Goal: Transaction & Acquisition: Purchase product/service

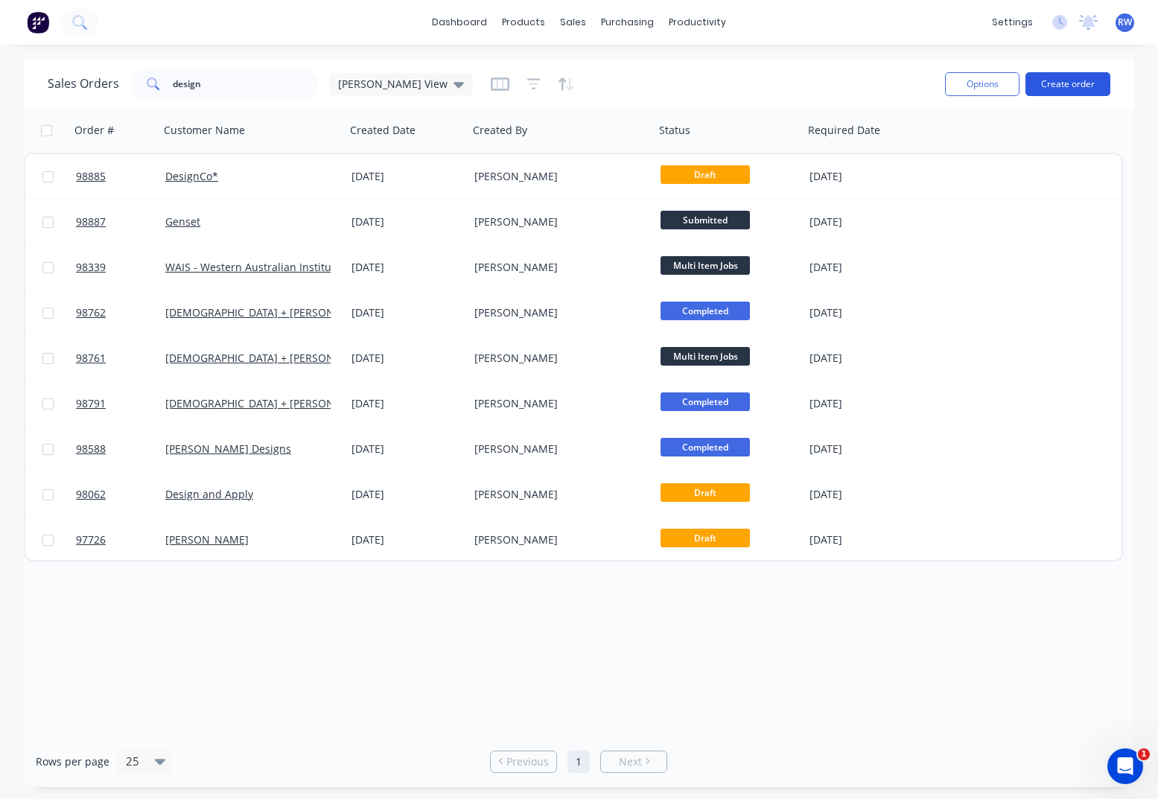
click at [1068, 86] on button "Create order" at bounding box center [1068, 84] width 85 height 24
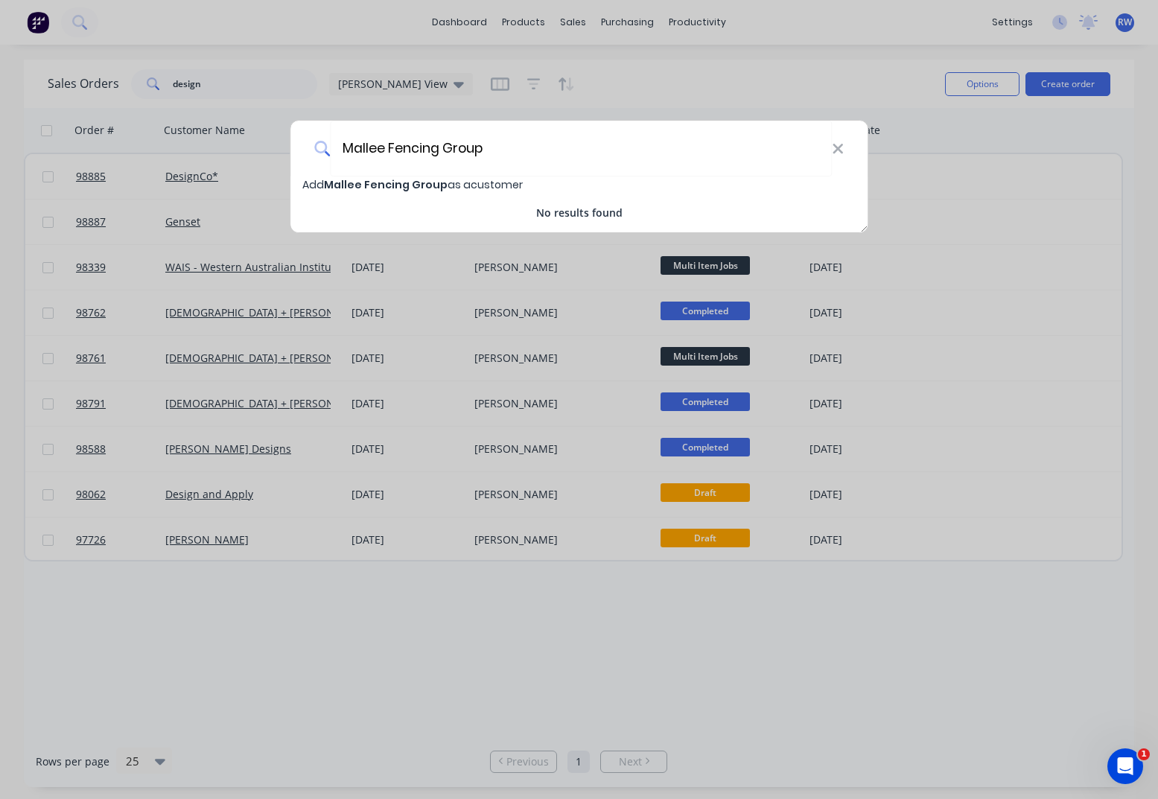
type input "Mallee Fencing Group"
click at [404, 187] on span "Mallee Fencing Group" at bounding box center [386, 184] width 124 height 15
select select "AU"
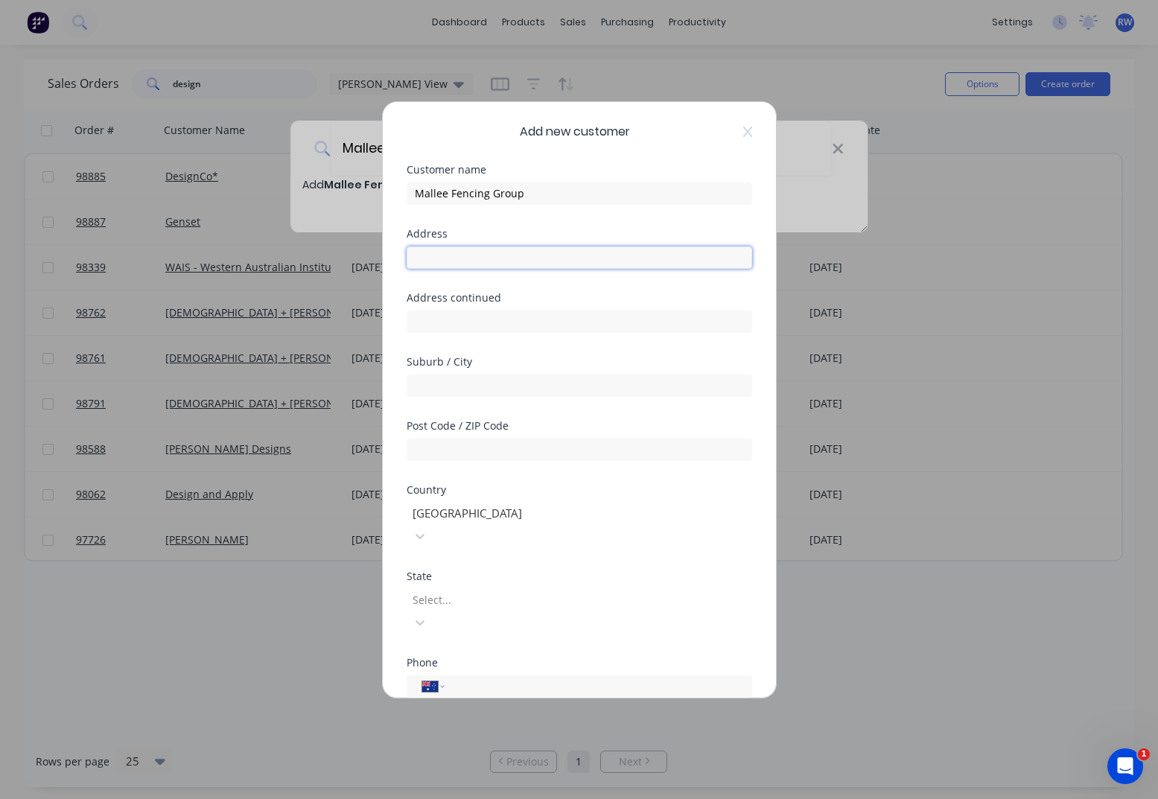
click at [503, 260] on input "text" at bounding box center [580, 258] width 346 height 22
type input "[STREET_ADDRESS][PERSON_NAME]"
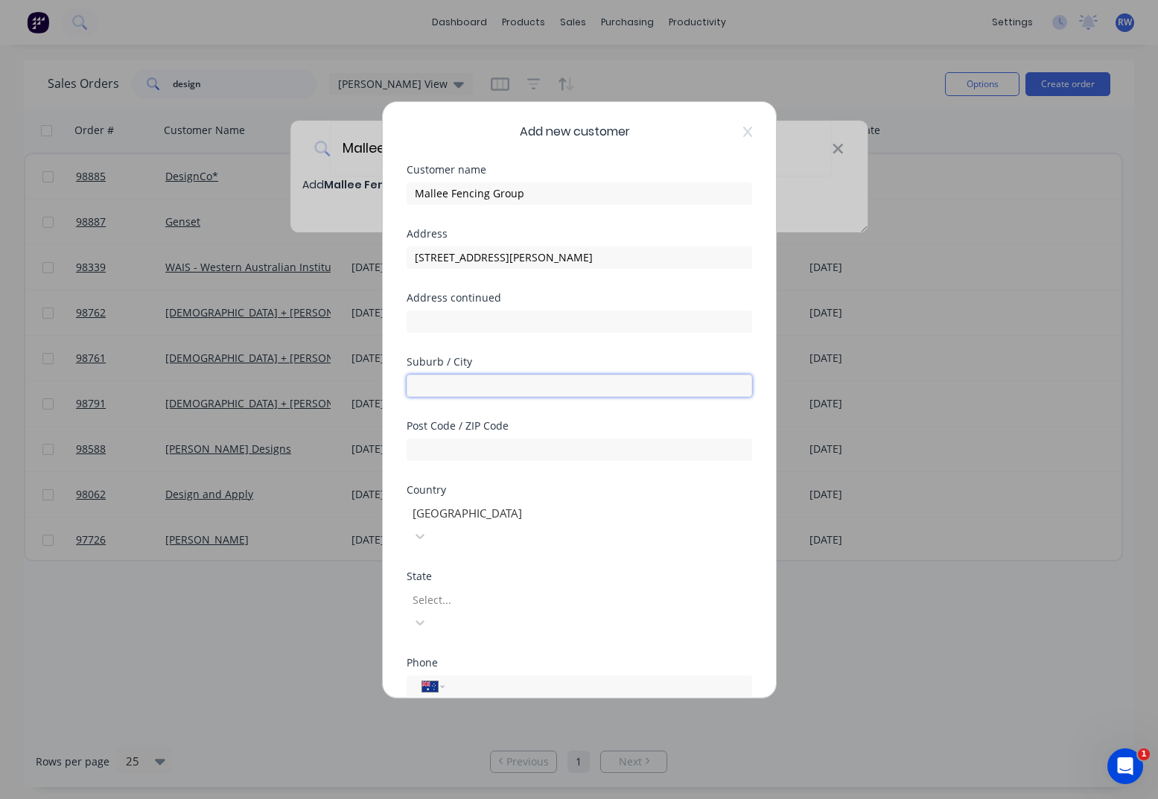
click at [538, 388] on input "text" at bounding box center [580, 386] width 346 height 22
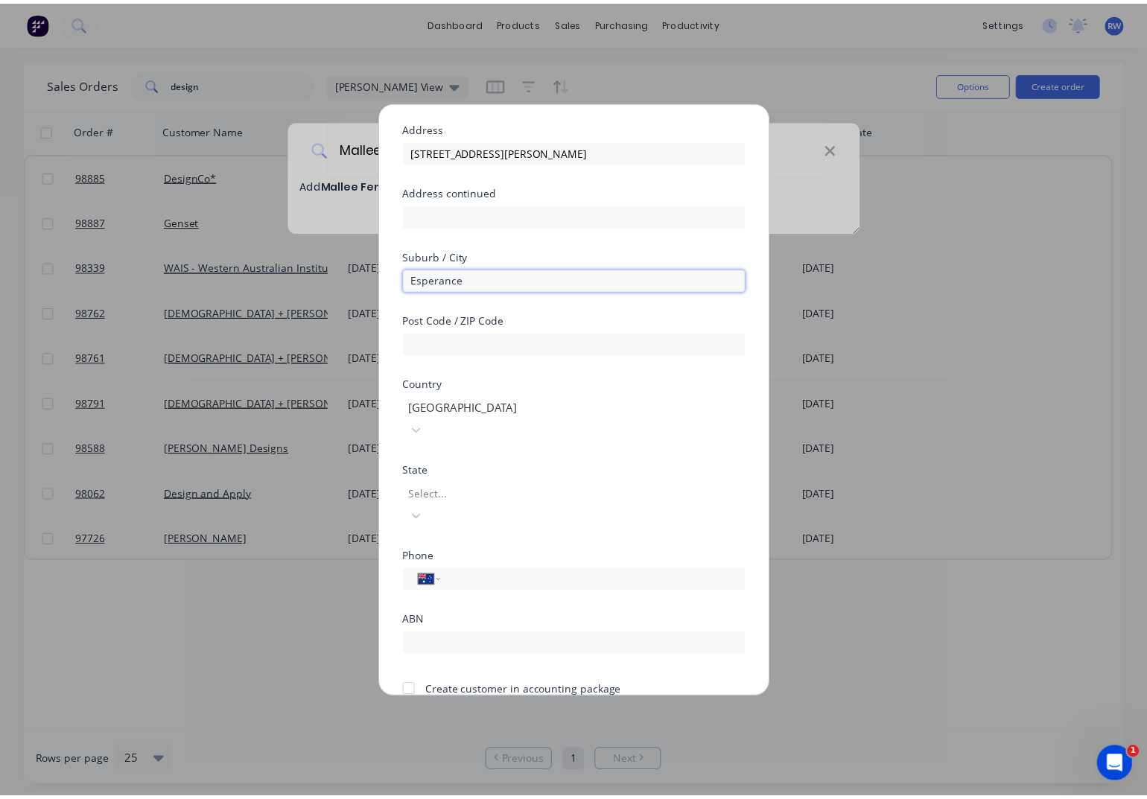
scroll to position [131, 0]
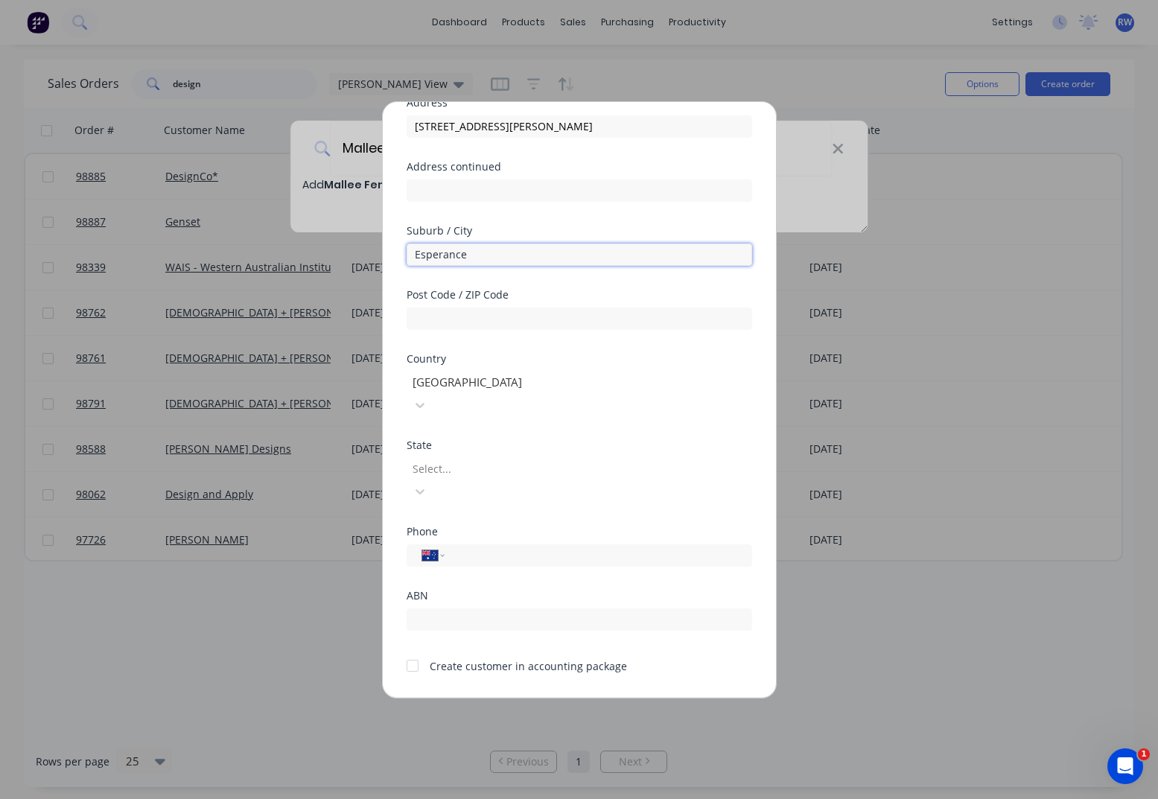
type input "Esperance"
click at [412, 651] on div at bounding box center [413, 666] width 30 height 30
click at [518, 698] on button "Save" at bounding box center [533, 710] width 82 height 24
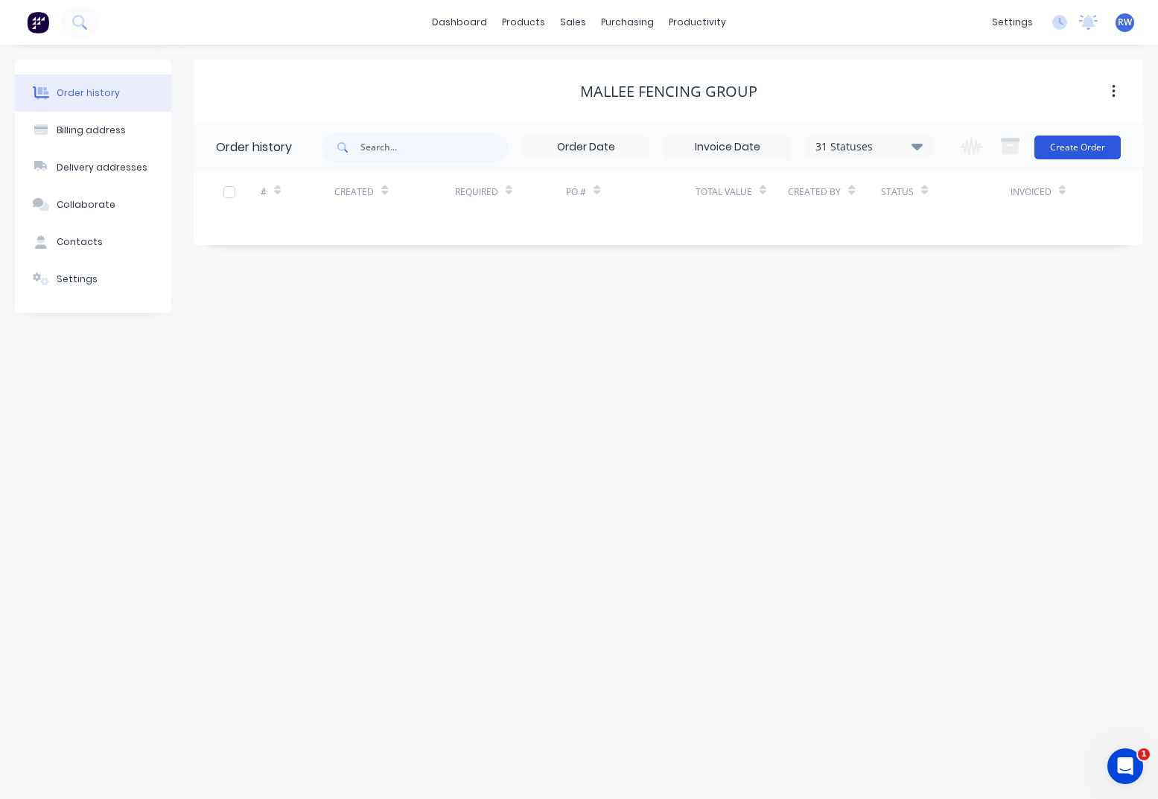
click at [1076, 142] on button "Create Order" at bounding box center [1077, 148] width 86 height 24
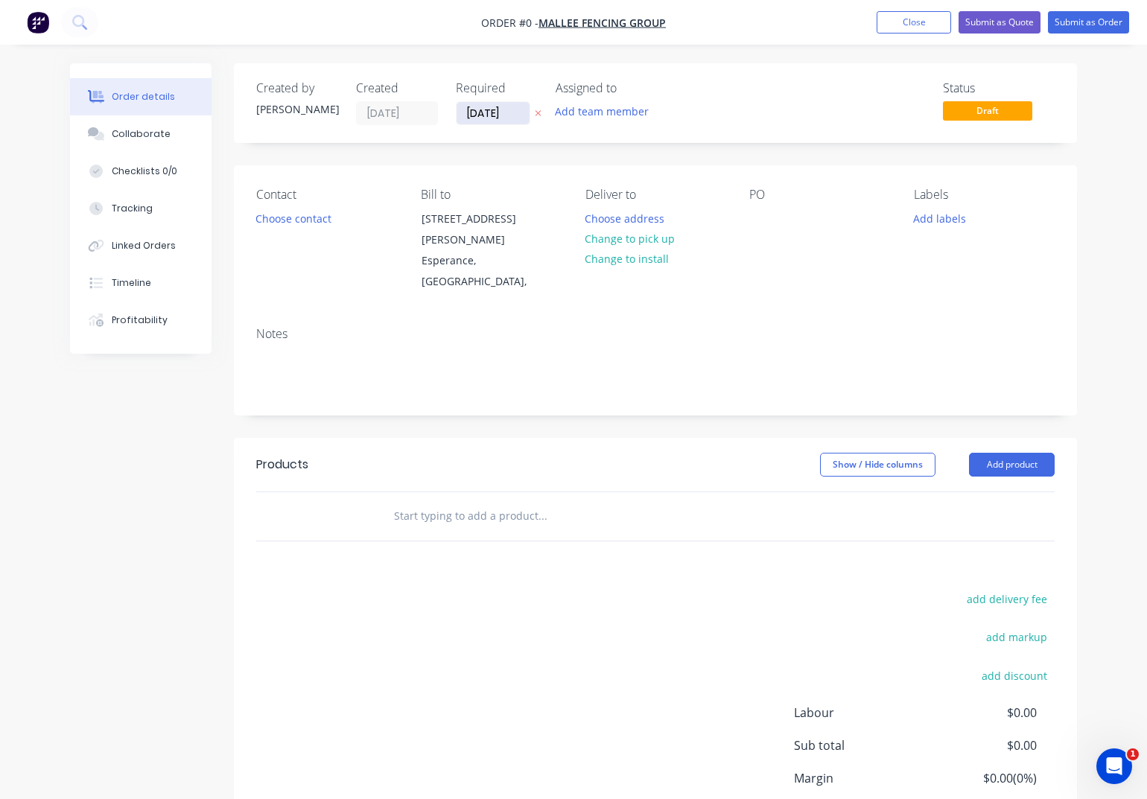
click at [509, 115] on input "[DATE]" at bounding box center [493, 113] width 73 height 22
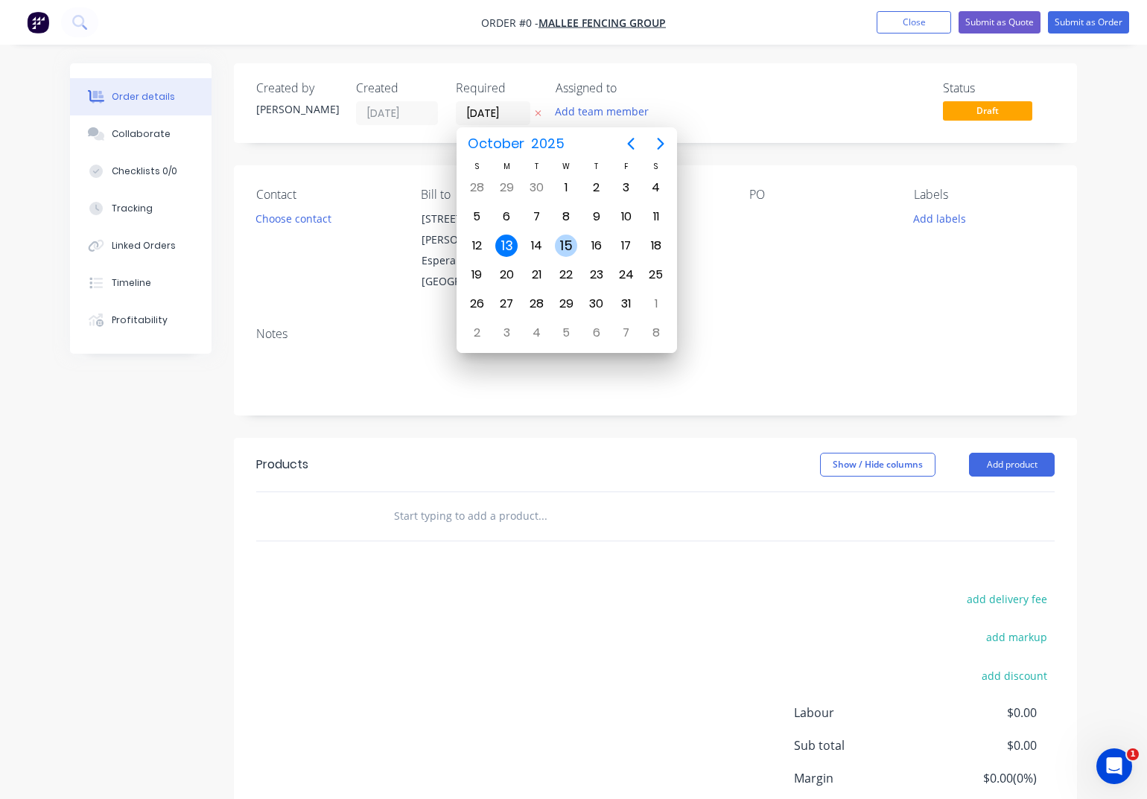
click at [562, 246] on div "15" at bounding box center [566, 246] width 22 height 22
type input "[DATE]"
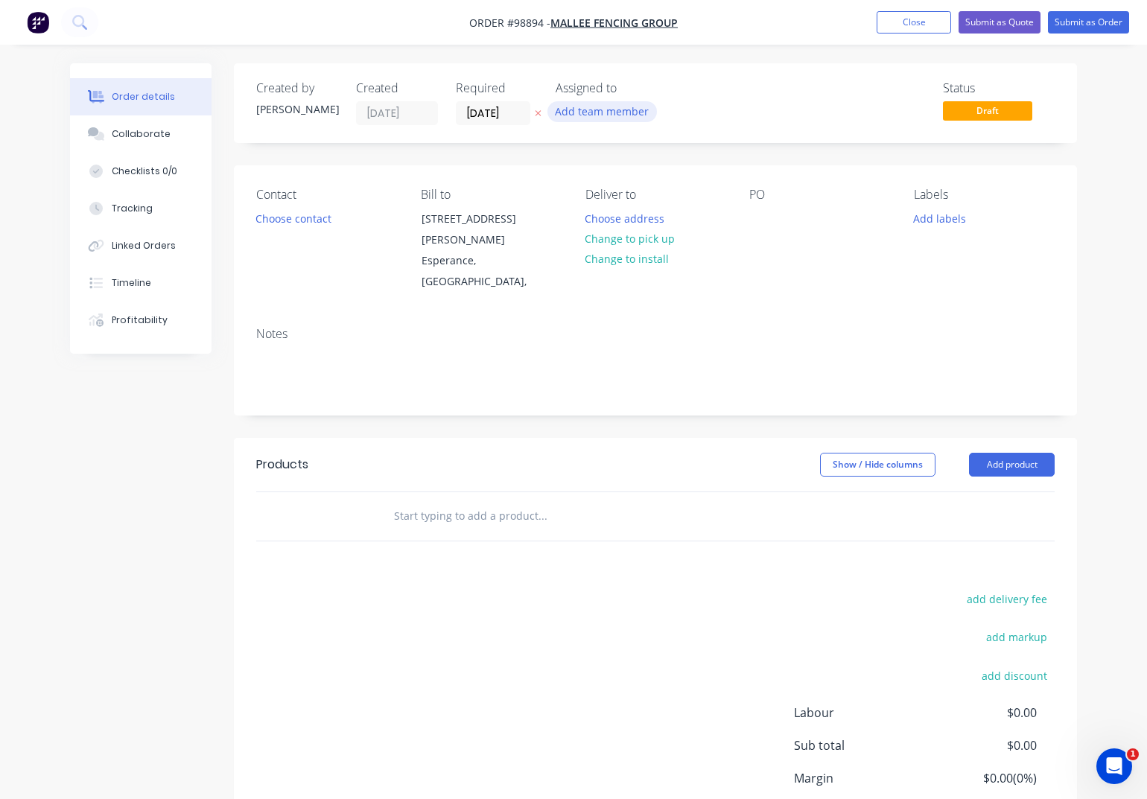
click at [607, 117] on button "Add team member" at bounding box center [601, 111] width 109 height 20
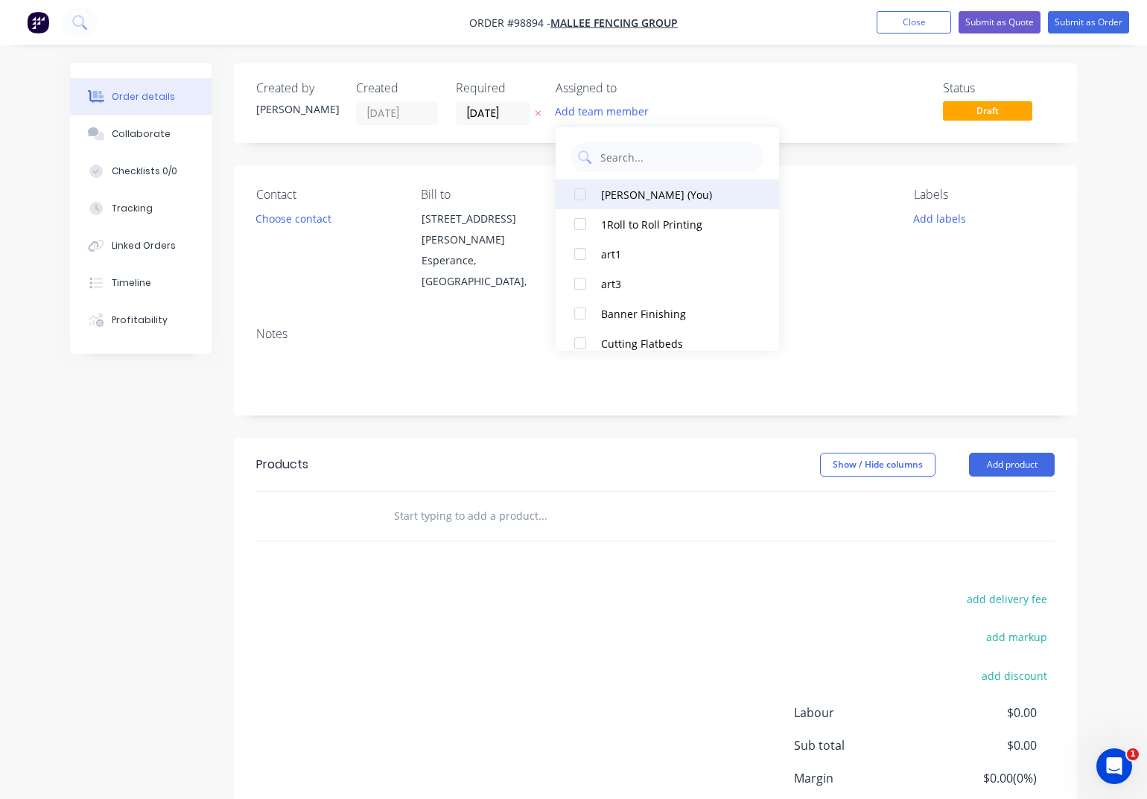
click at [635, 197] on div "[PERSON_NAME] (You)" at bounding box center [675, 195] width 149 height 16
click at [290, 222] on button "Choose contact" at bounding box center [294, 218] width 92 height 20
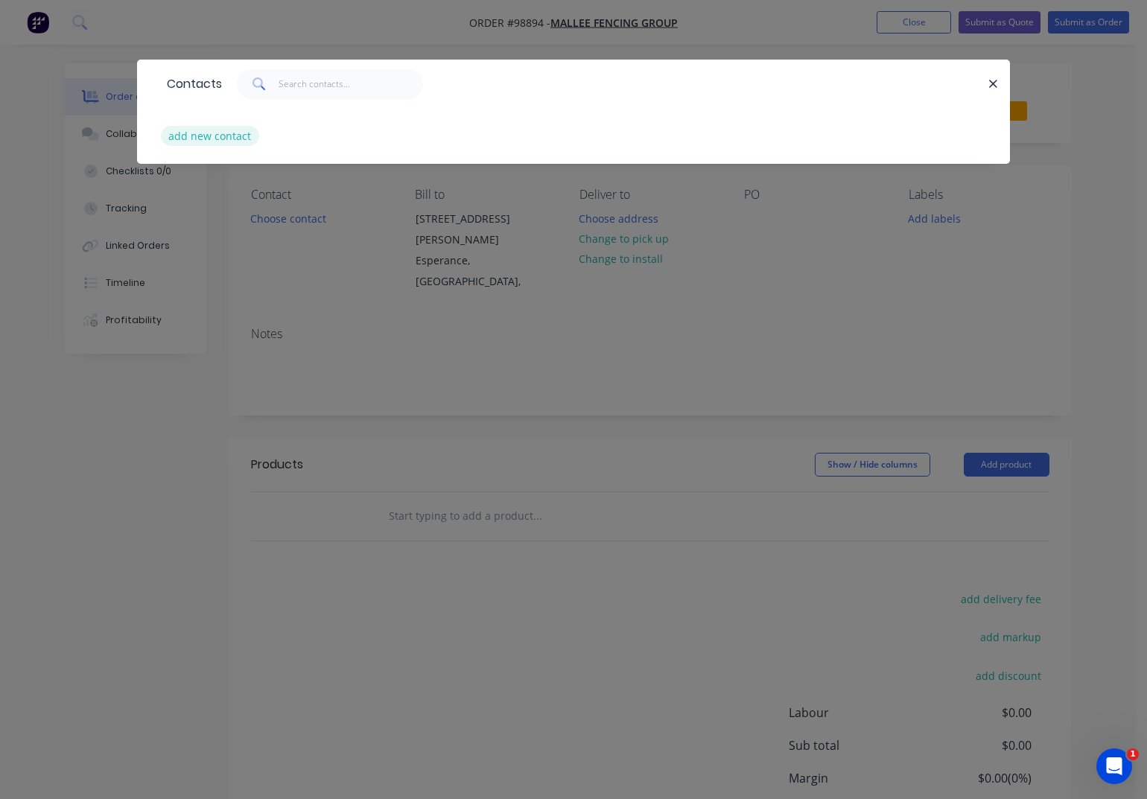
click at [196, 138] on button "add new contact" at bounding box center [210, 136] width 98 height 20
select select "AU"
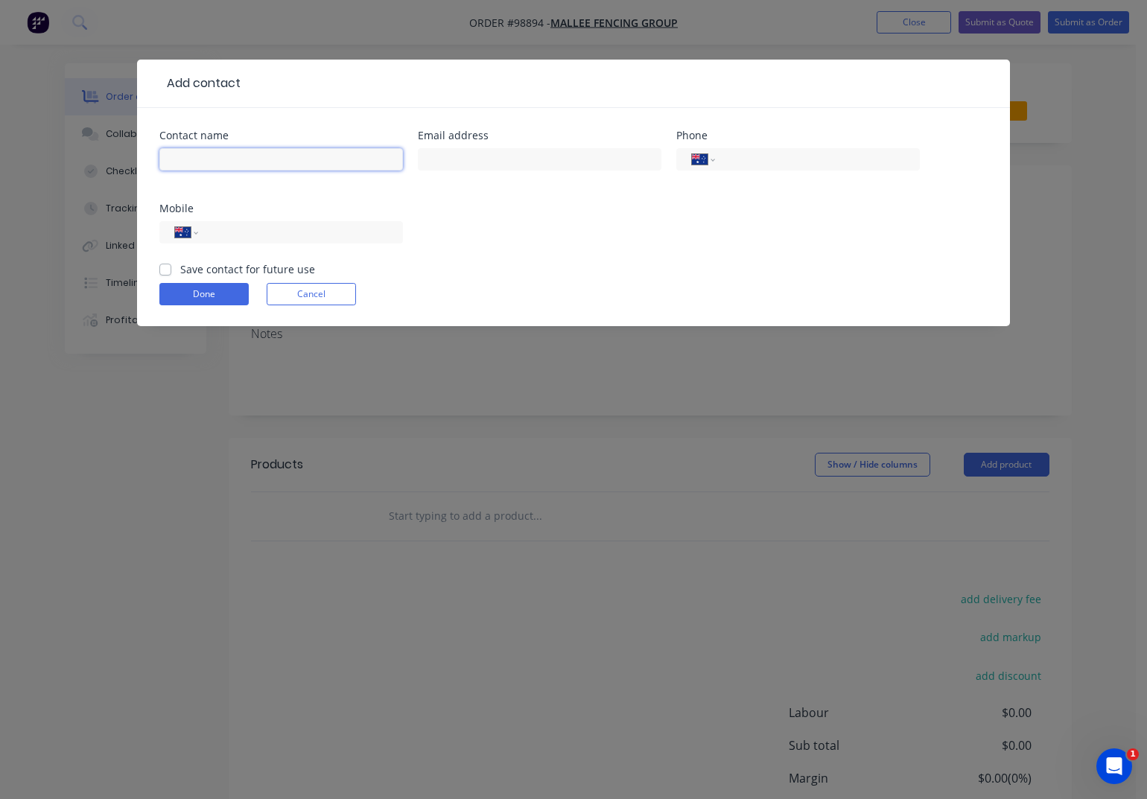
click at [217, 153] on input "text" at bounding box center [281, 159] width 244 height 22
type input "[PERSON_NAME]"
type input "[EMAIL_ADDRESS][DOMAIN_NAME]"
click at [728, 159] on input "tel" at bounding box center [814, 159] width 179 height 17
type input "[PHONE_NUMBER]"
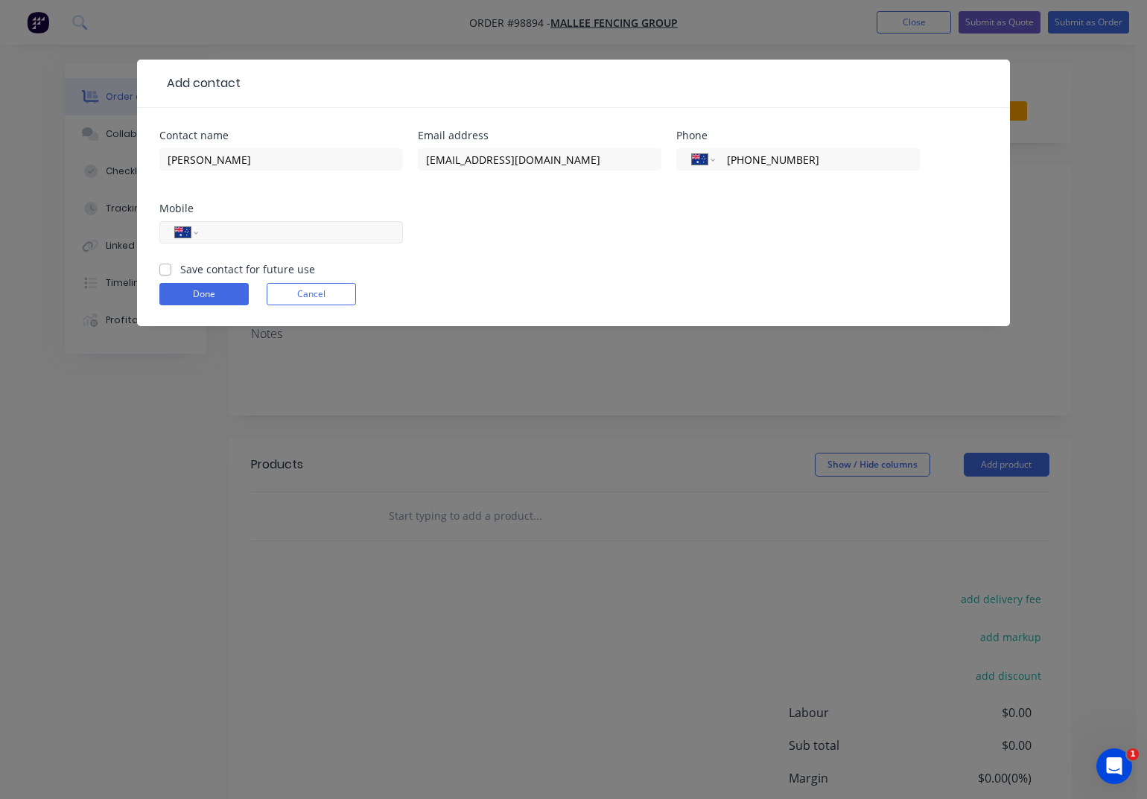
click at [303, 232] on input "tel" at bounding box center [298, 232] width 179 height 17
click at [243, 232] on input "0457 104 8" at bounding box center [298, 232] width 179 height 17
type input "0457 166 048"
drag, startPoint x: 164, startPoint y: 270, endPoint x: 199, endPoint y: 299, distance: 46.0
click at [180, 270] on label "Save contact for future use" at bounding box center [247, 269] width 135 height 16
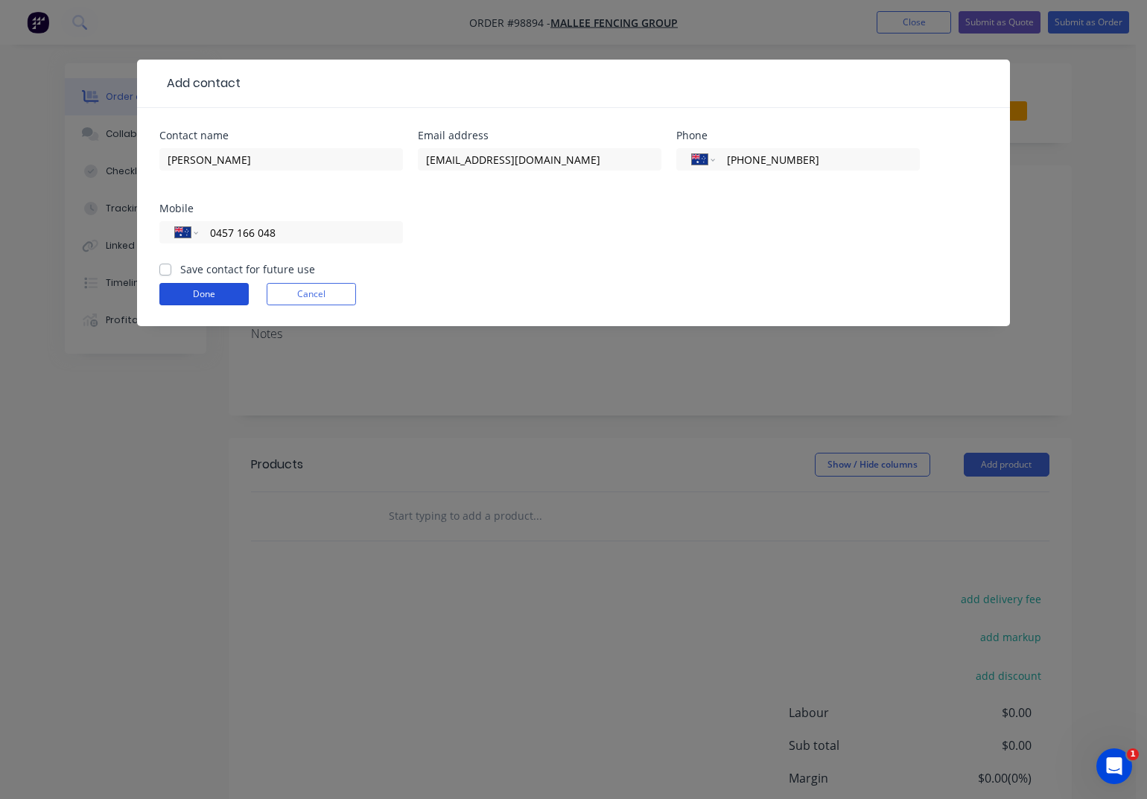
click at [203, 302] on button "Done" at bounding box center [203, 294] width 89 height 22
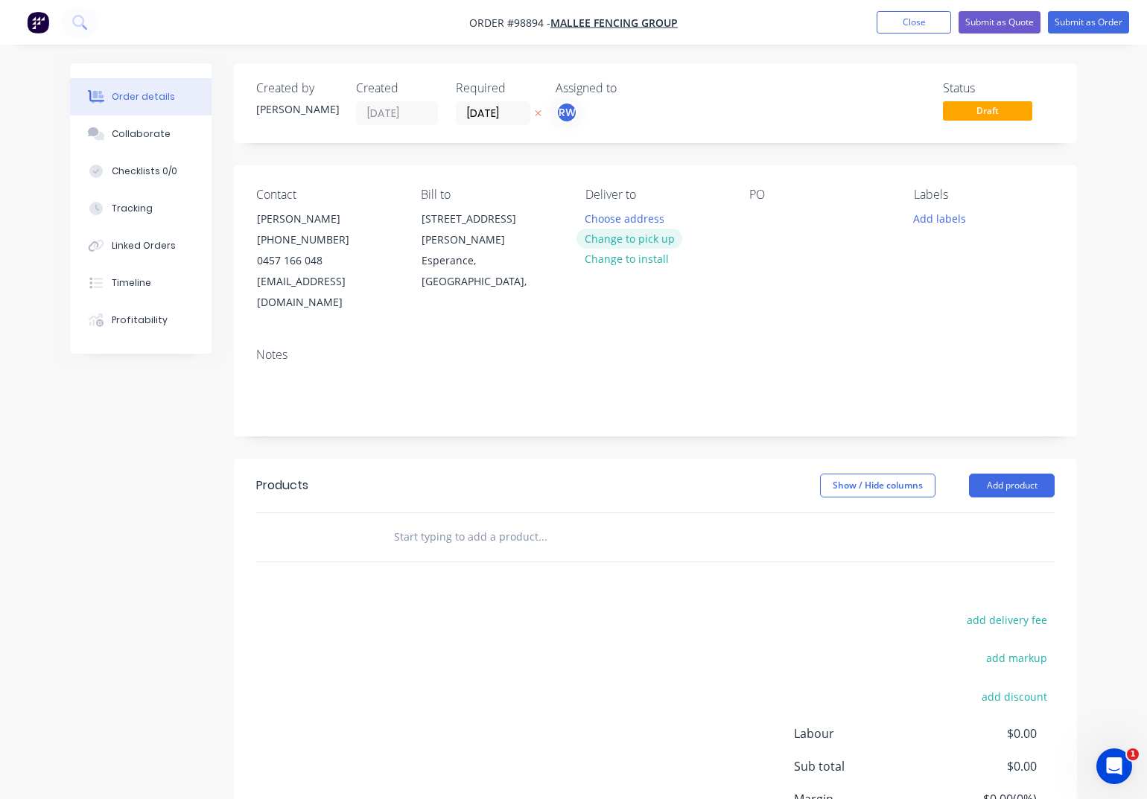
click at [631, 243] on button "Change to pick up" at bounding box center [629, 239] width 106 height 20
click at [591, 212] on div at bounding box center [597, 219] width 24 height 22
click at [760, 219] on div at bounding box center [761, 219] width 24 height 22
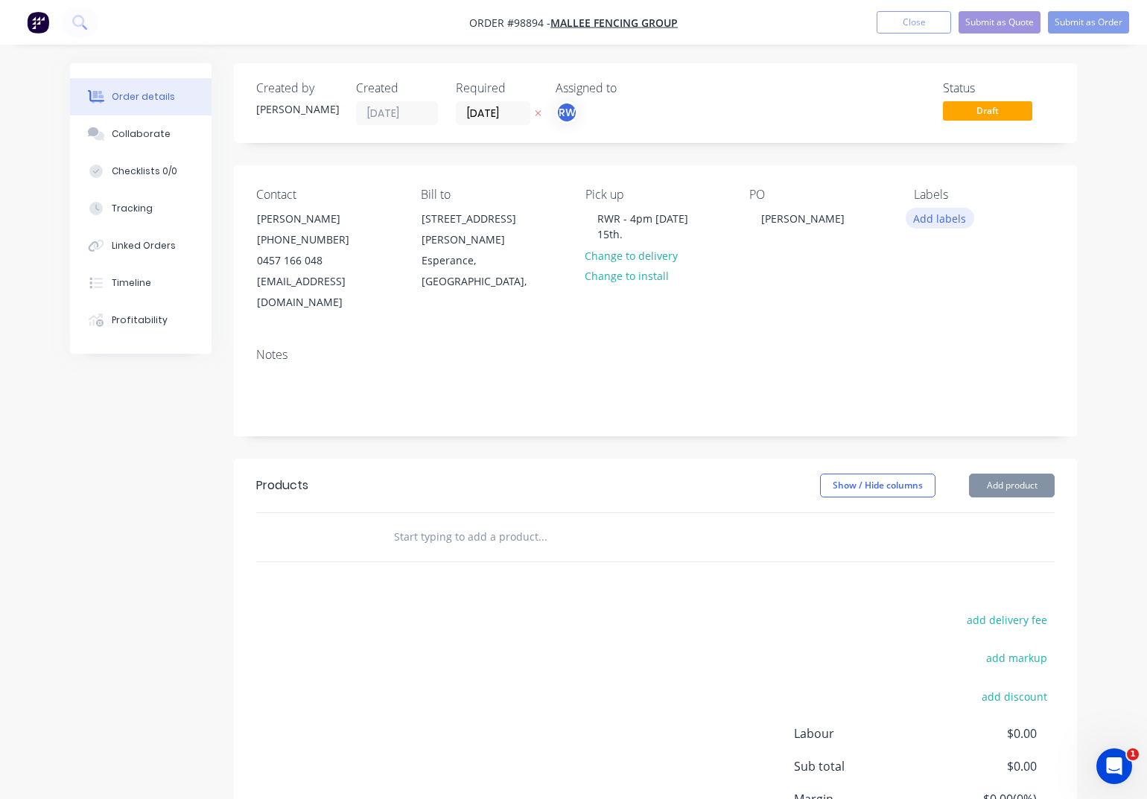
click at [938, 215] on button "Add labels" at bounding box center [940, 218] width 69 height 20
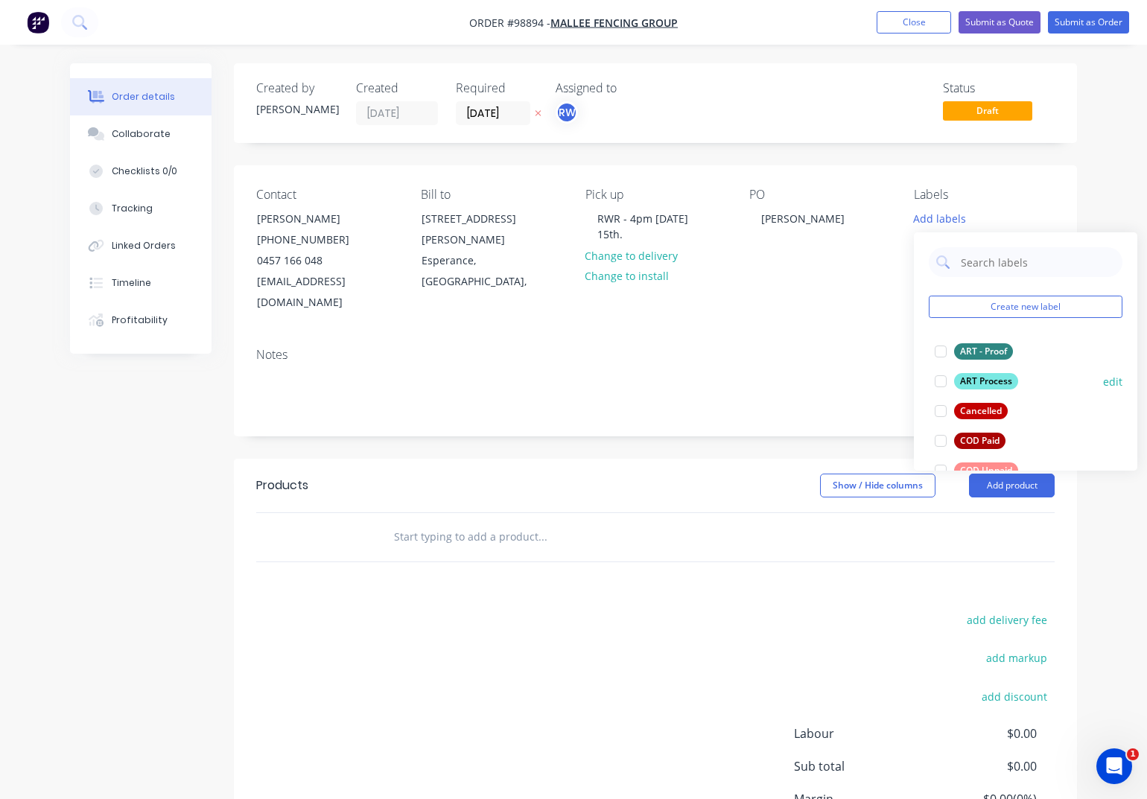
drag, startPoint x: 964, startPoint y: 349, endPoint x: 964, endPoint y: 384, distance: 35.7
click at [967, 354] on div "ART - Proof" at bounding box center [983, 351] width 59 height 16
click at [968, 377] on div "ART Process" at bounding box center [986, 374] width 64 height 16
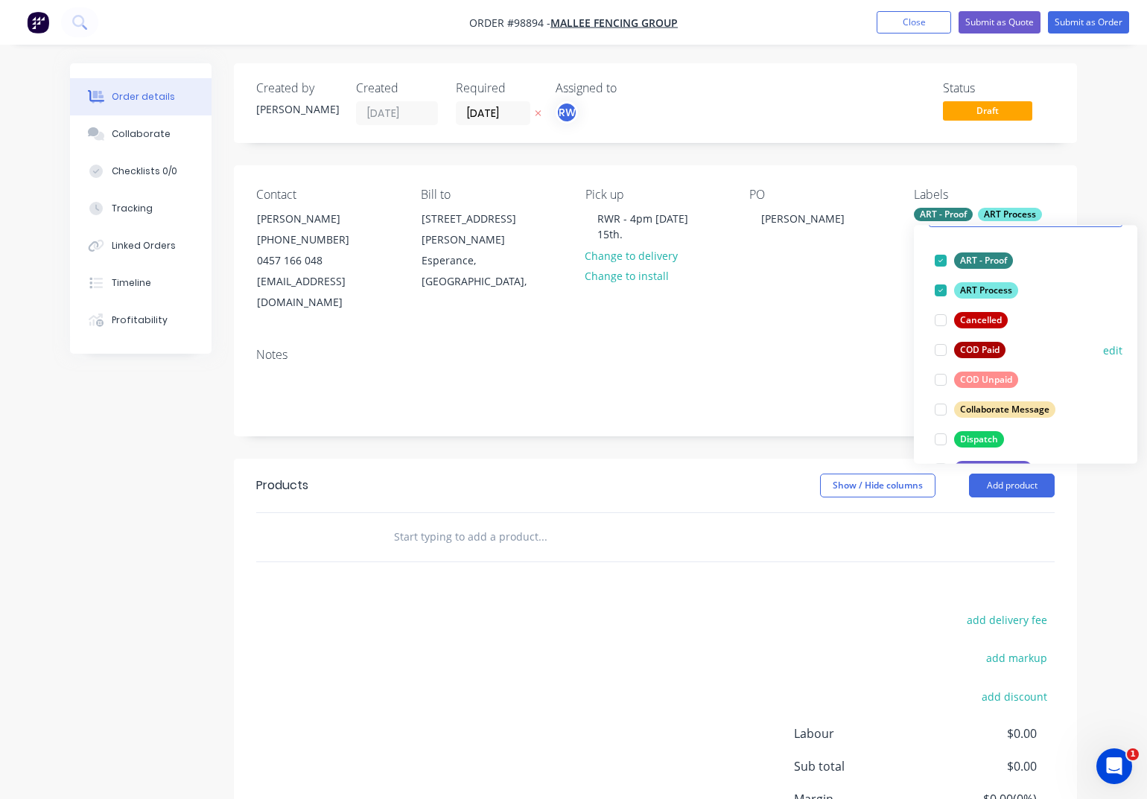
click at [973, 378] on div "COD Unpaid" at bounding box center [986, 380] width 64 height 16
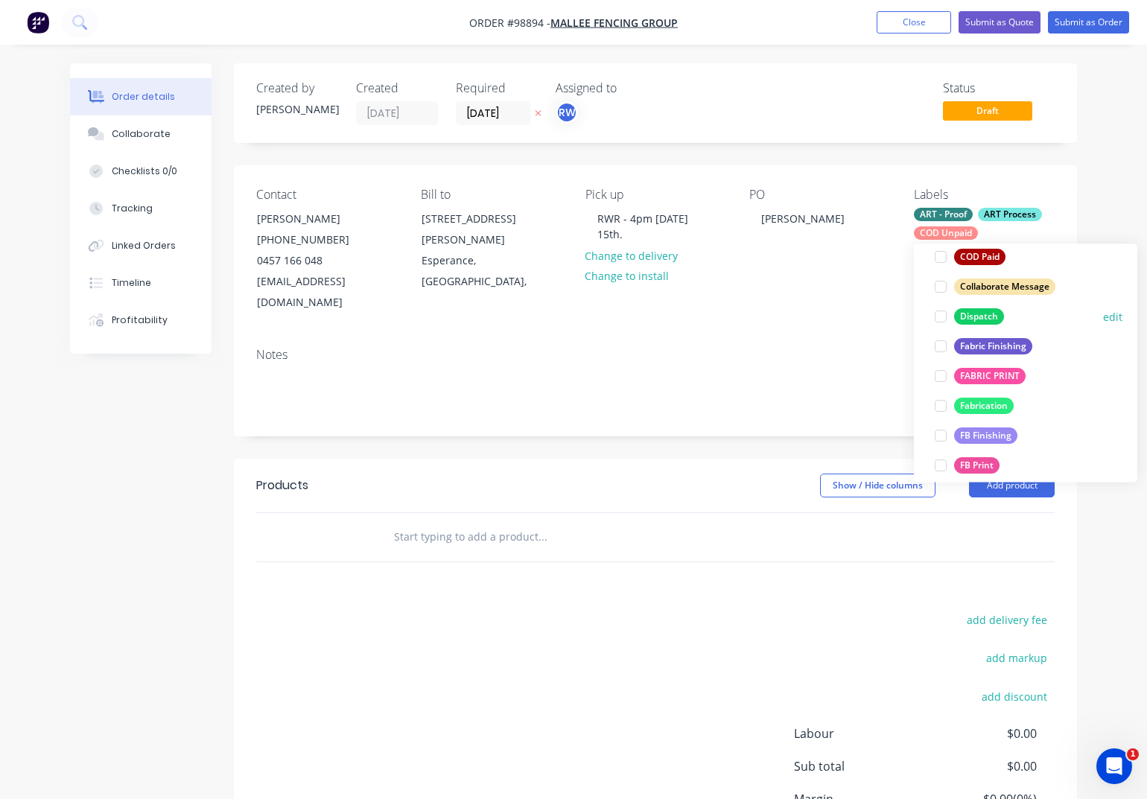
click at [973, 314] on div "Dispatch" at bounding box center [979, 316] width 50 height 16
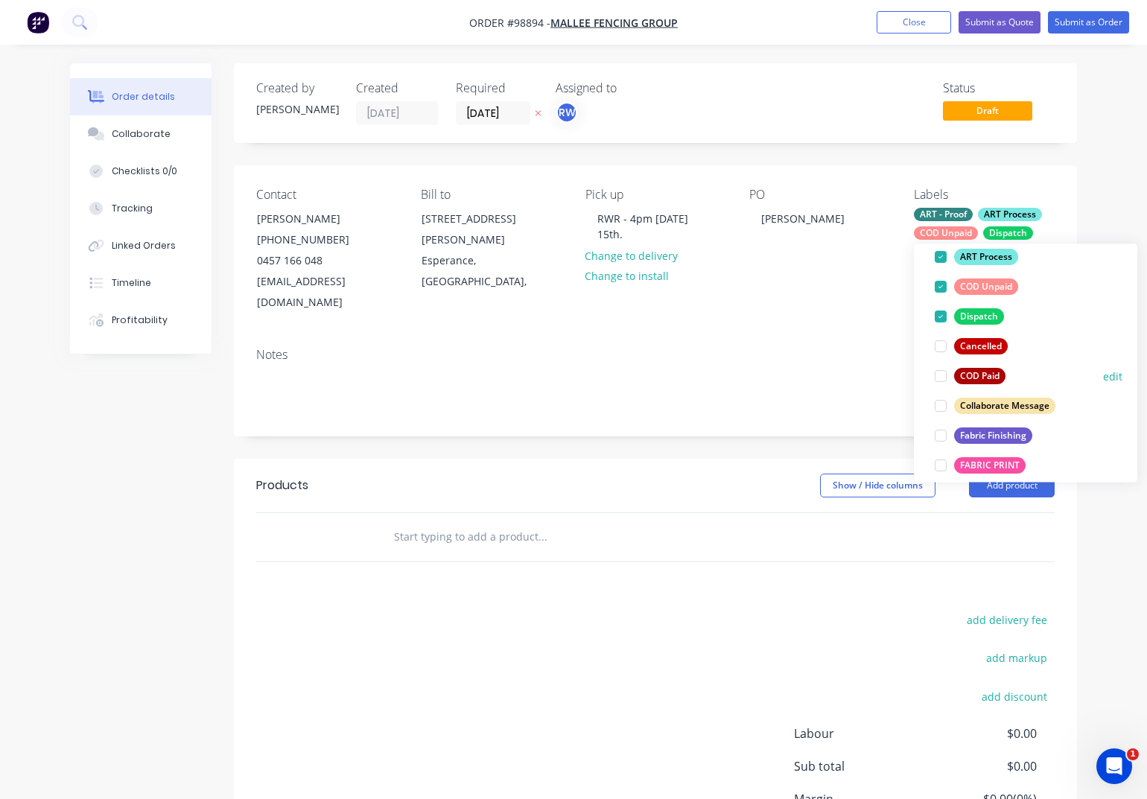
scroll to position [210, 0]
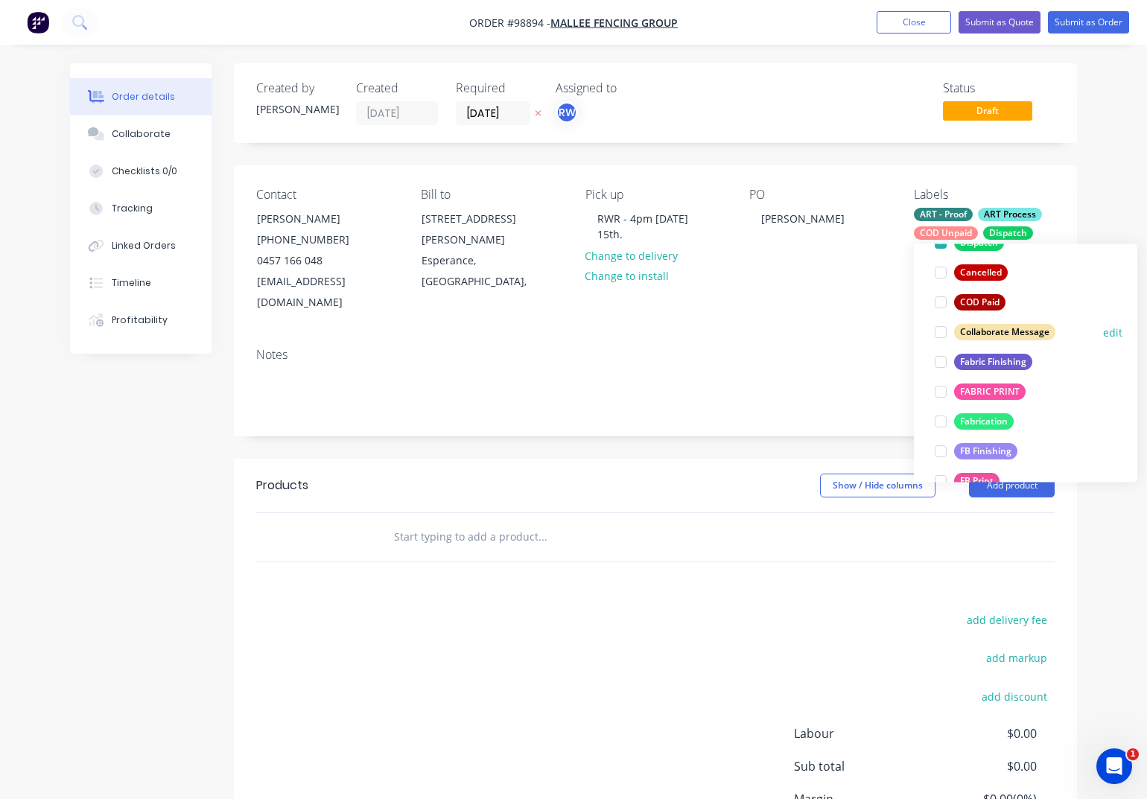
drag, startPoint x: 985, startPoint y: 363, endPoint x: 992, endPoint y: 379, distance: 17.7
click at [985, 363] on div "Fabric Finishing" at bounding box center [993, 362] width 78 height 16
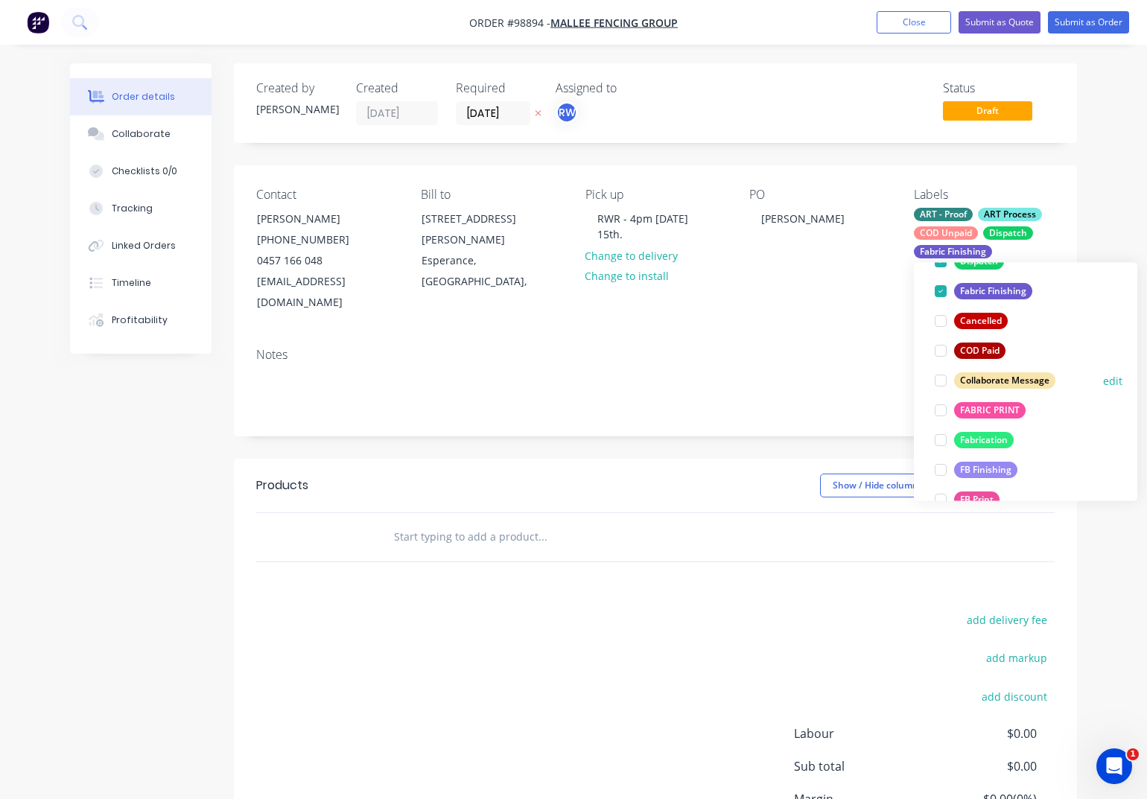
click at [986, 413] on div "FABRIC PRINT" at bounding box center [989, 410] width 71 height 16
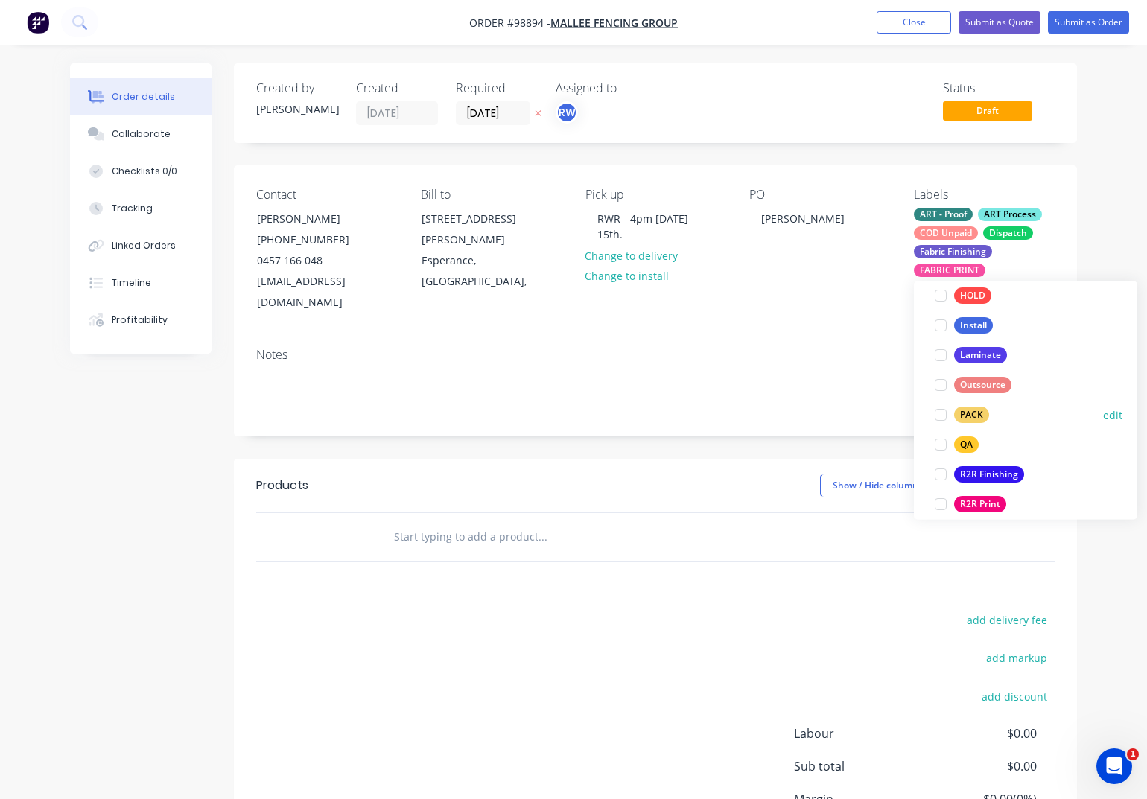
click at [971, 412] on div "PACK" at bounding box center [971, 415] width 35 height 16
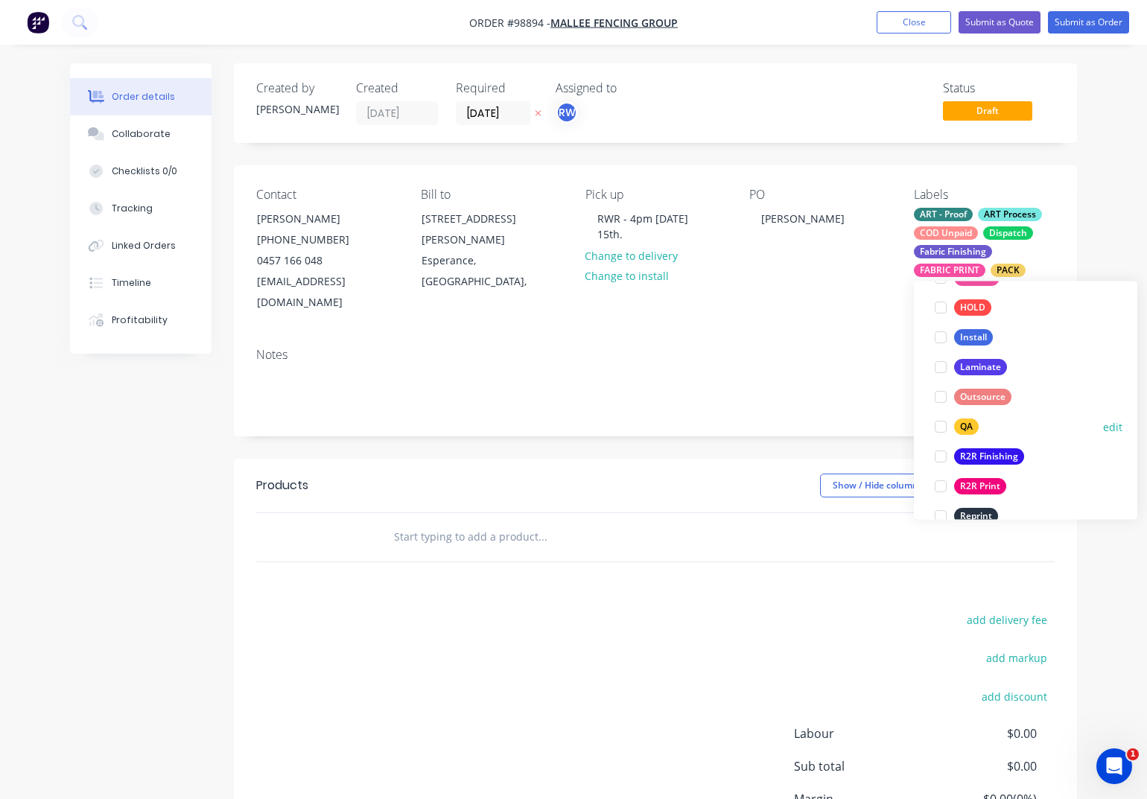
click at [962, 422] on div "QA" at bounding box center [966, 427] width 25 height 16
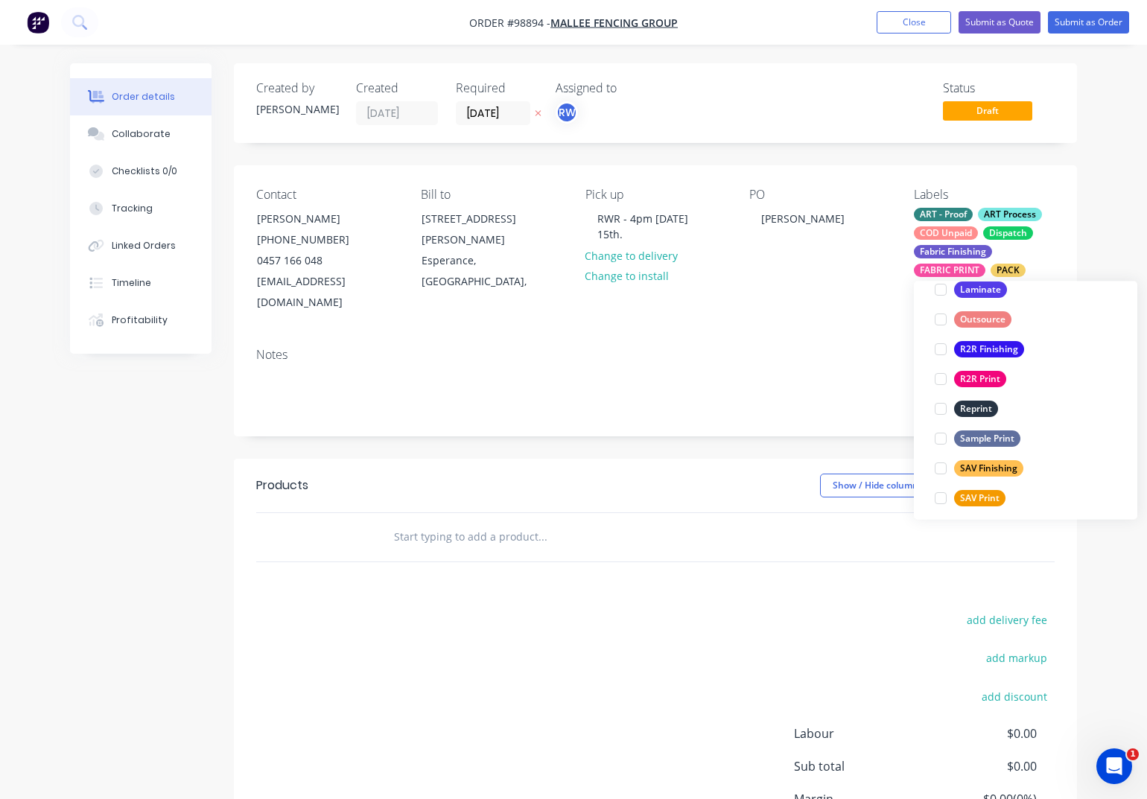
click at [970, 350] on div "R2R Finishing" at bounding box center [989, 350] width 70 height 16
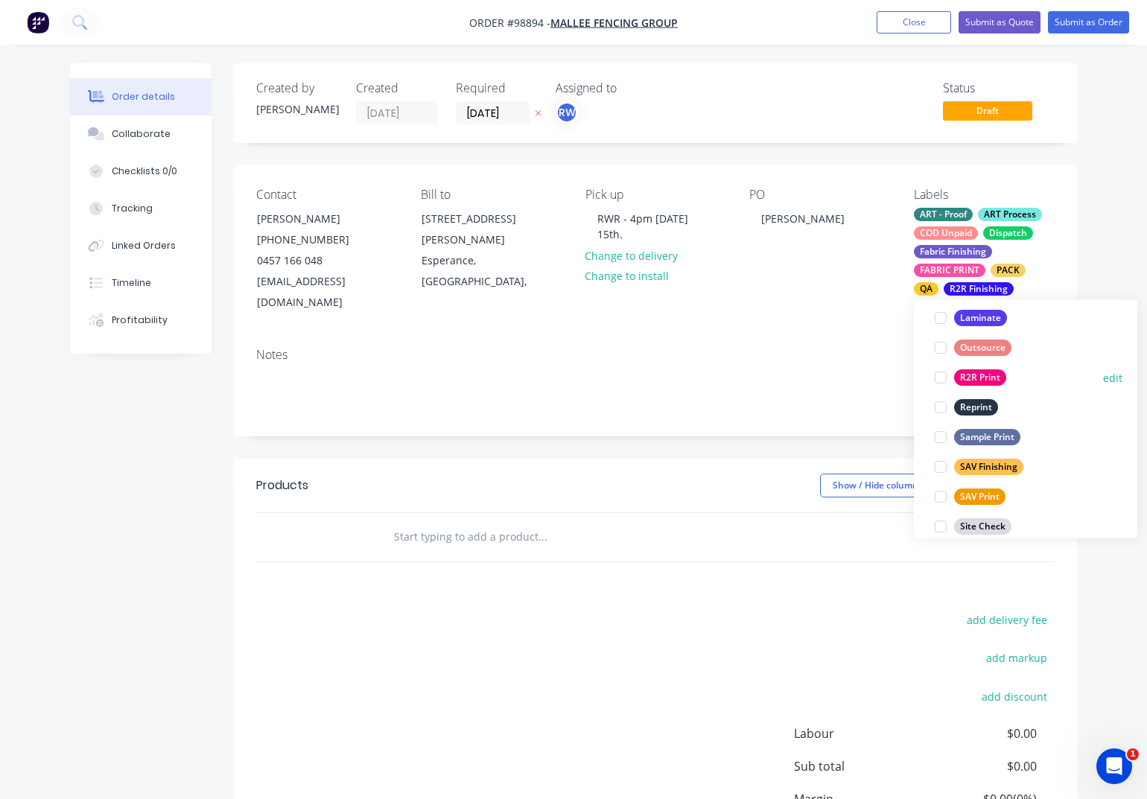
scroll to position [641, 0]
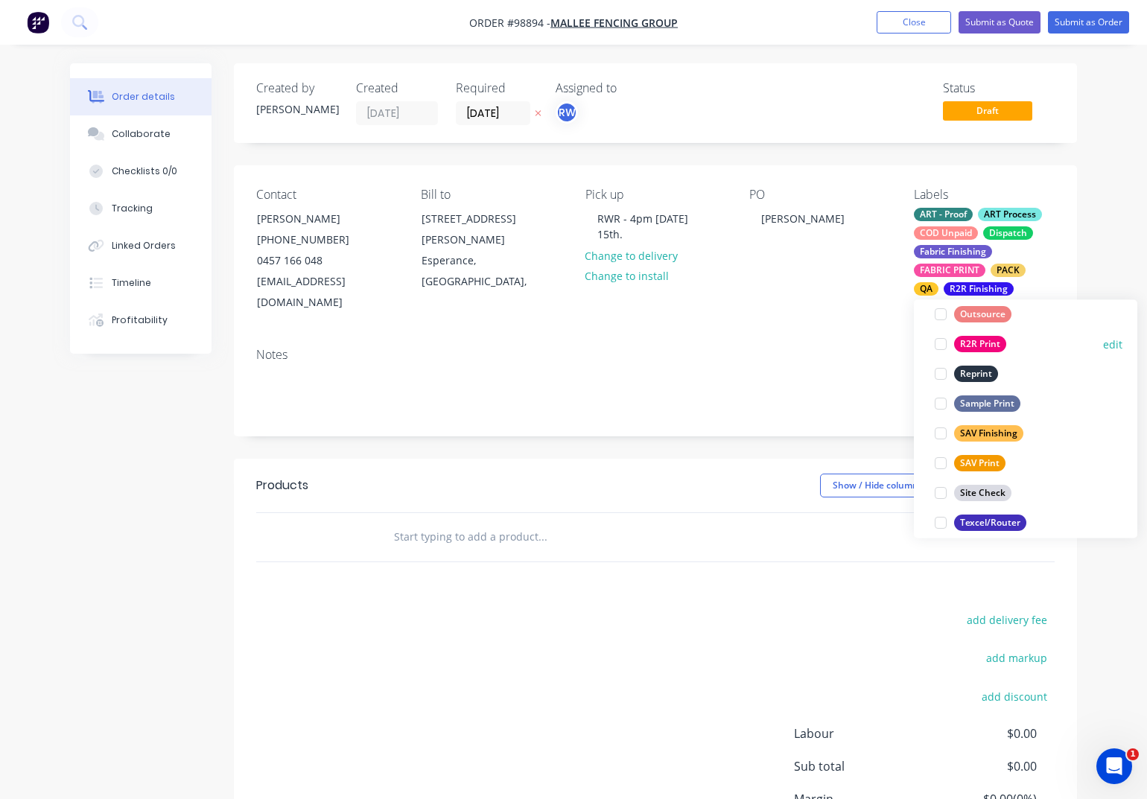
click at [971, 349] on div "R2R Print" at bounding box center [980, 345] width 52 height 16
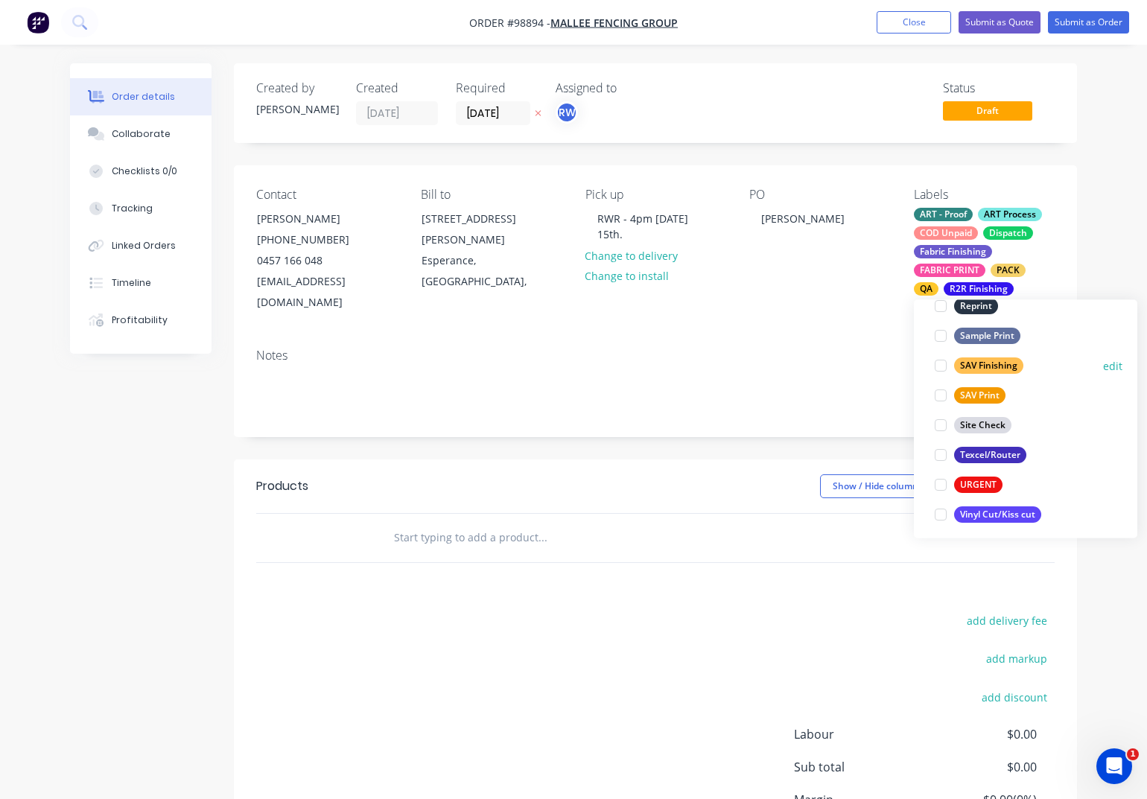
scroll to position [715, 0]
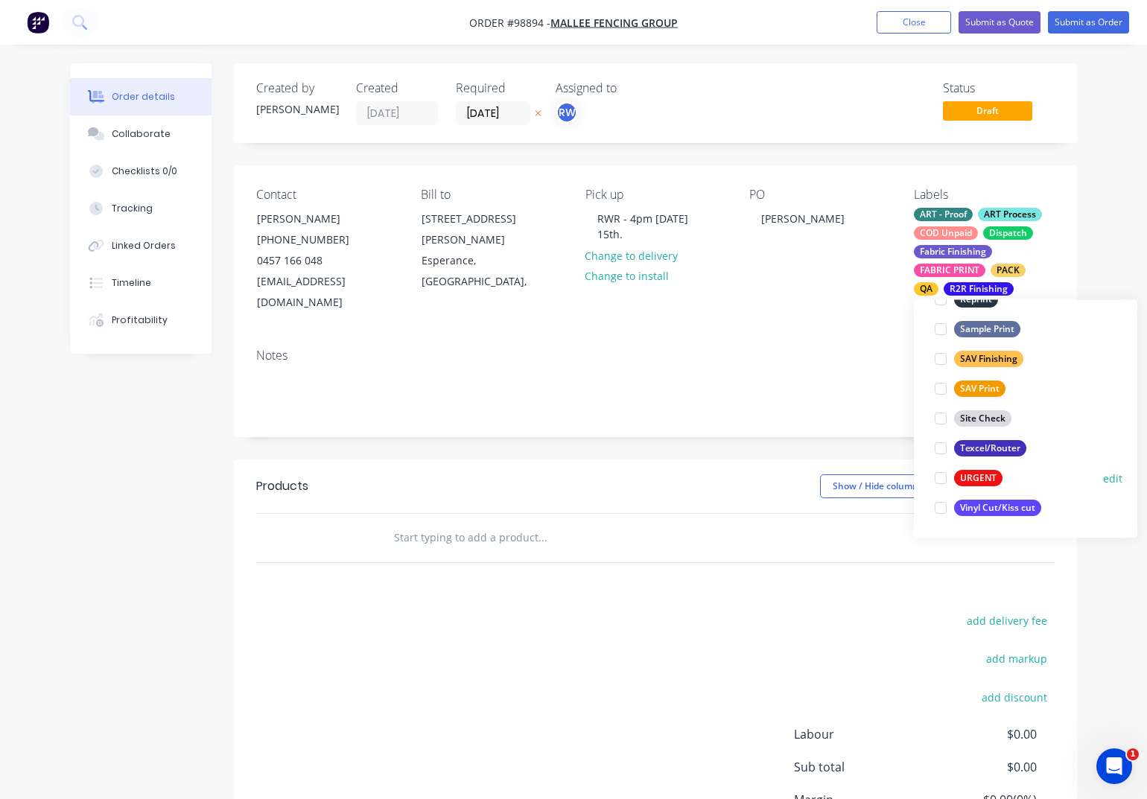
click at [964, 480] on div "URGENT" at bounding box center [978, 479] width 48 height 16
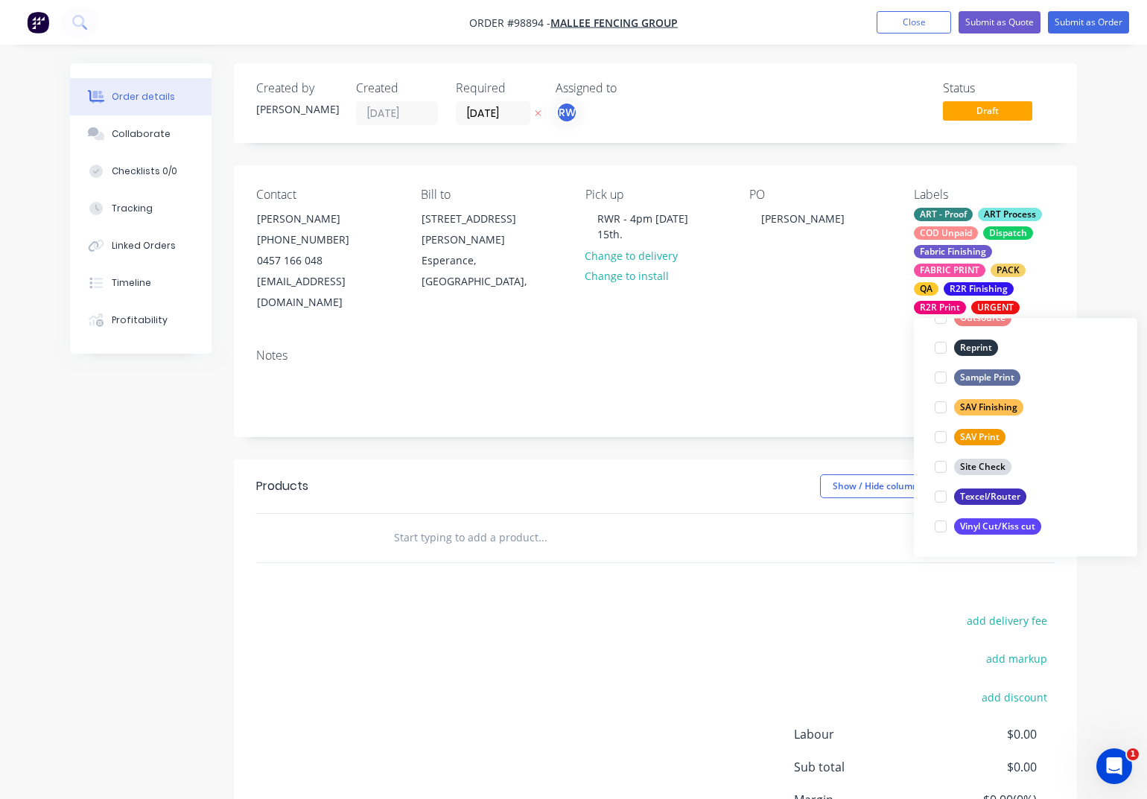
scroll to position [238, 0]
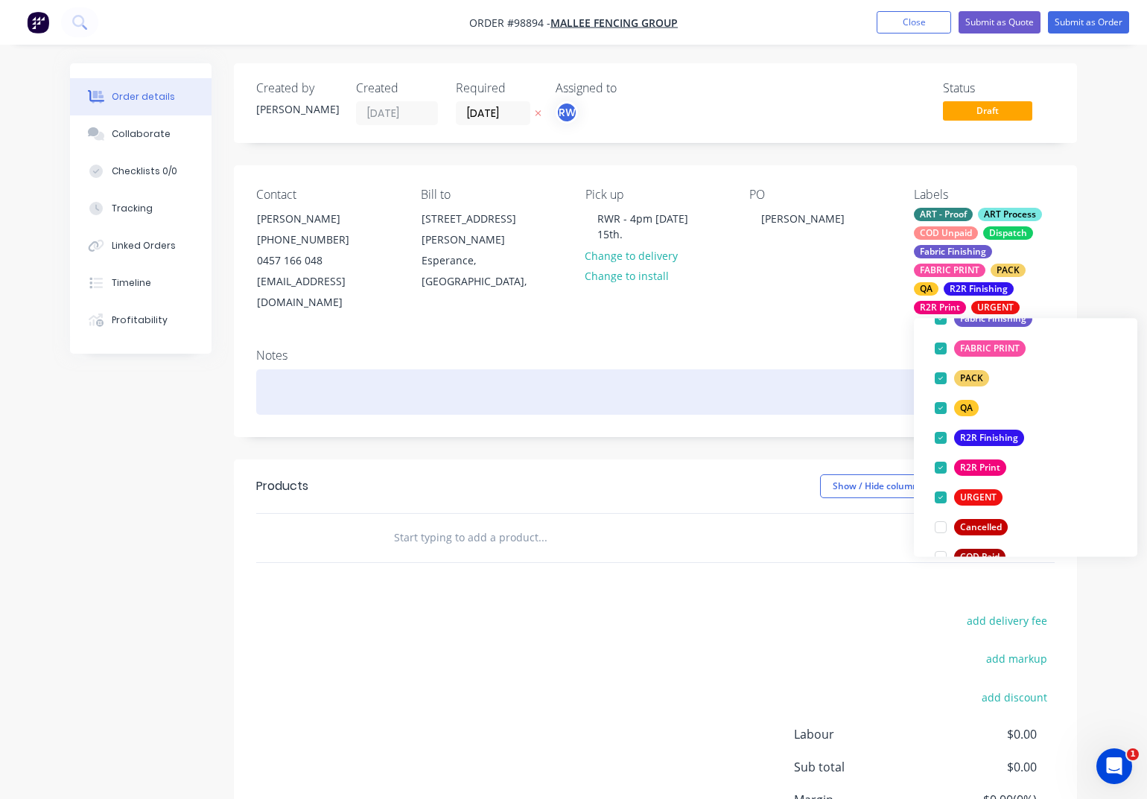
click at [339, 392] on div at bounding box center [655, 391] width 798 height 45
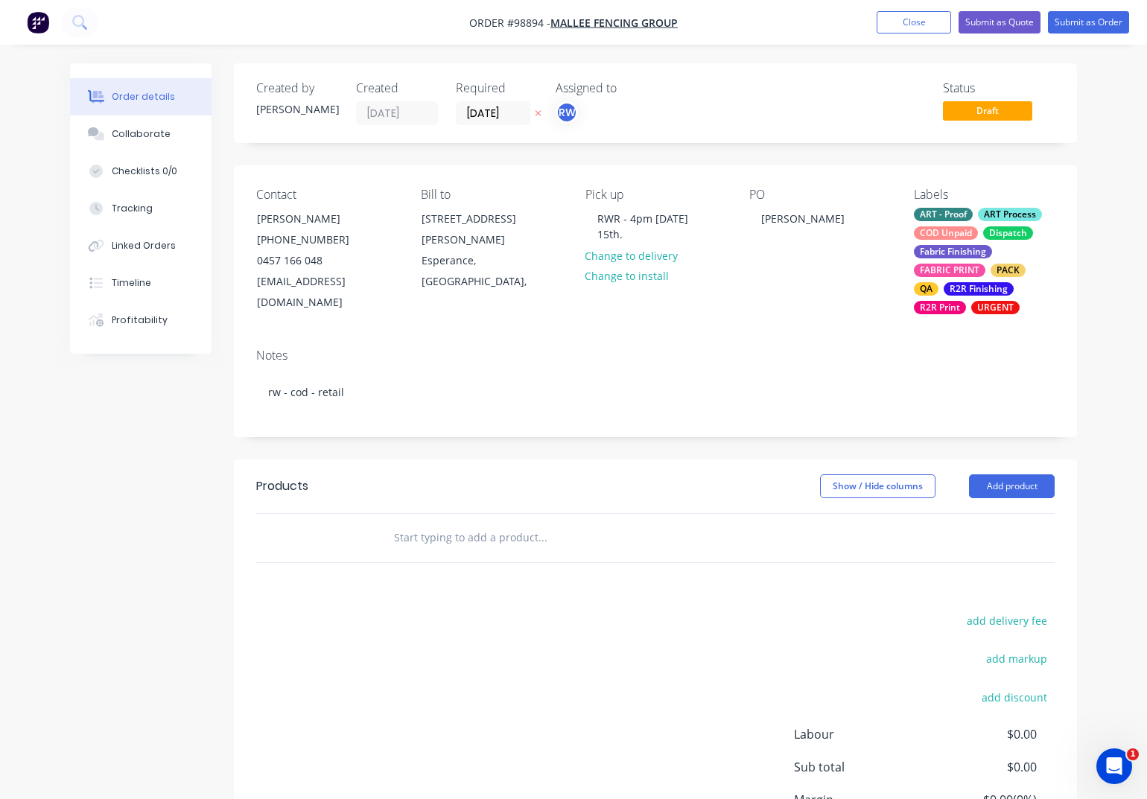
drag, startPoint x: 390, startPoint y: 535, endPoint x: 400, endPoint y: 533, distance: 9.9
click at [391, 535] on div at bounding box center [604, 538] width 447 height 30
click at [401, 536] on input "text" at bounding box center [542, 538] width 298 height 30
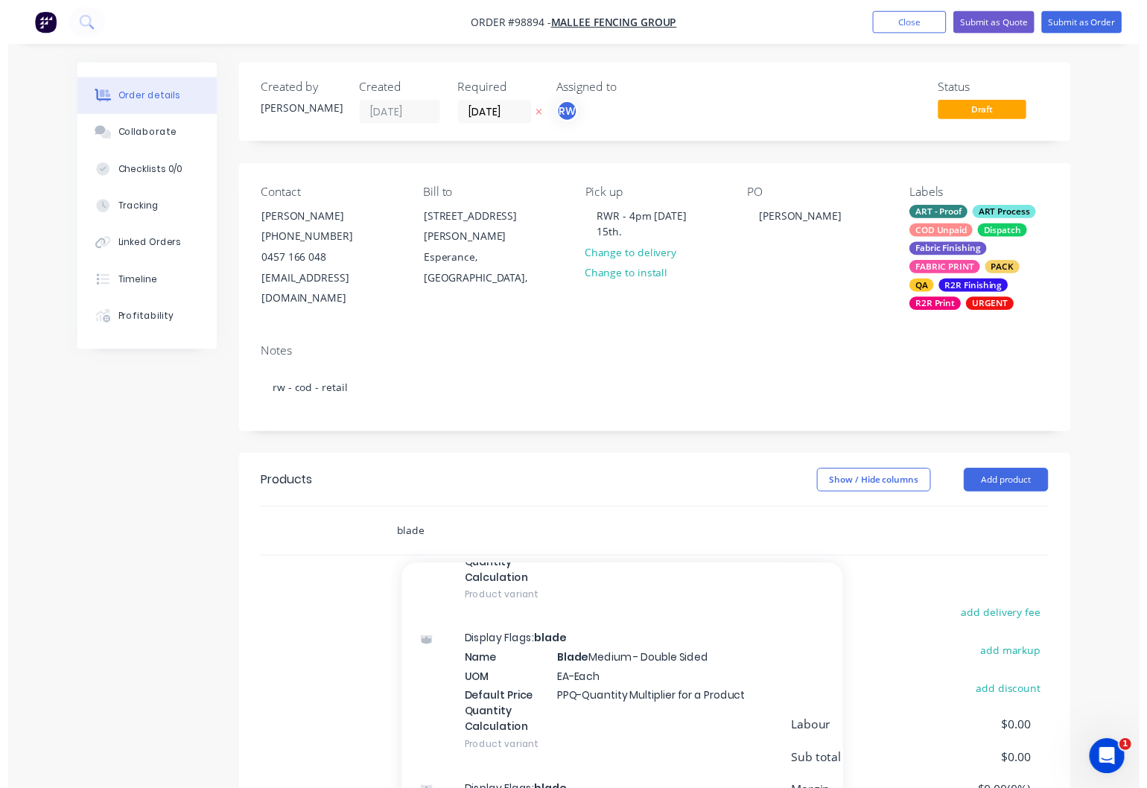
scroll to position [975, 0]
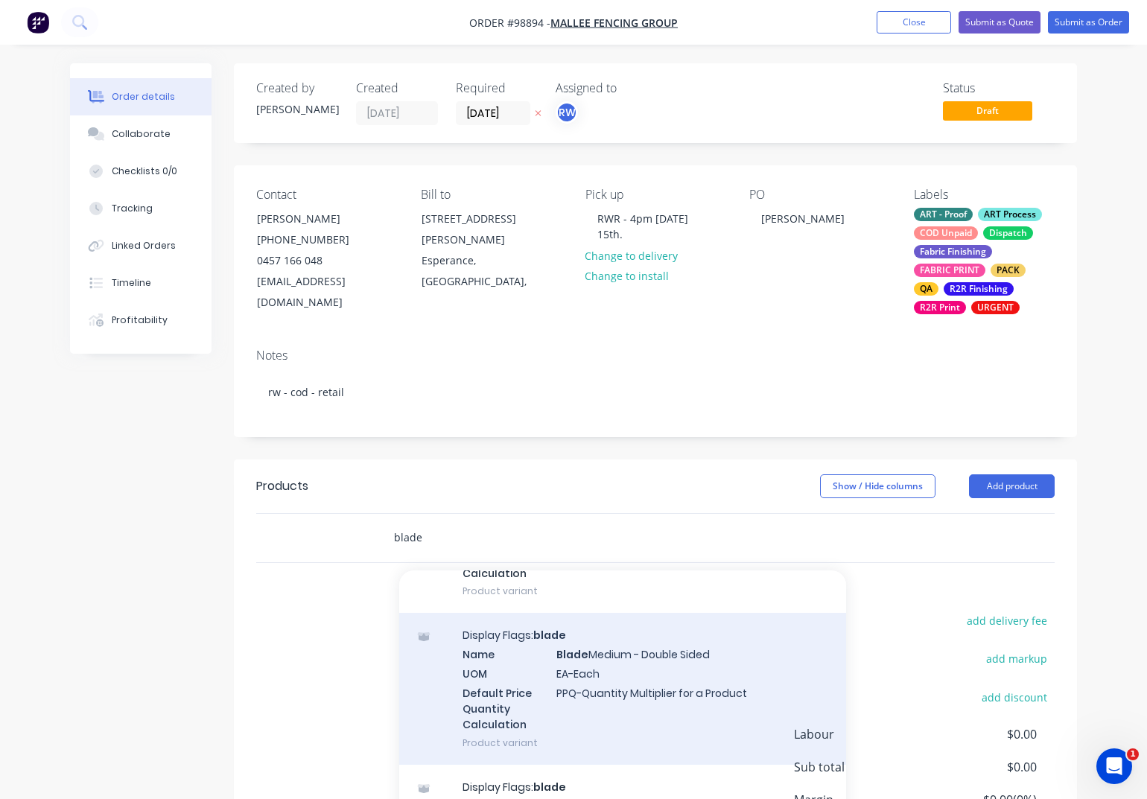
type input "blade"
click at [611, 660] on div "Display Flags: blade Name Blade Medium - Double Sided UOM EA-Each Default Price…" at bounding box center [622, 688] width 447 height 151
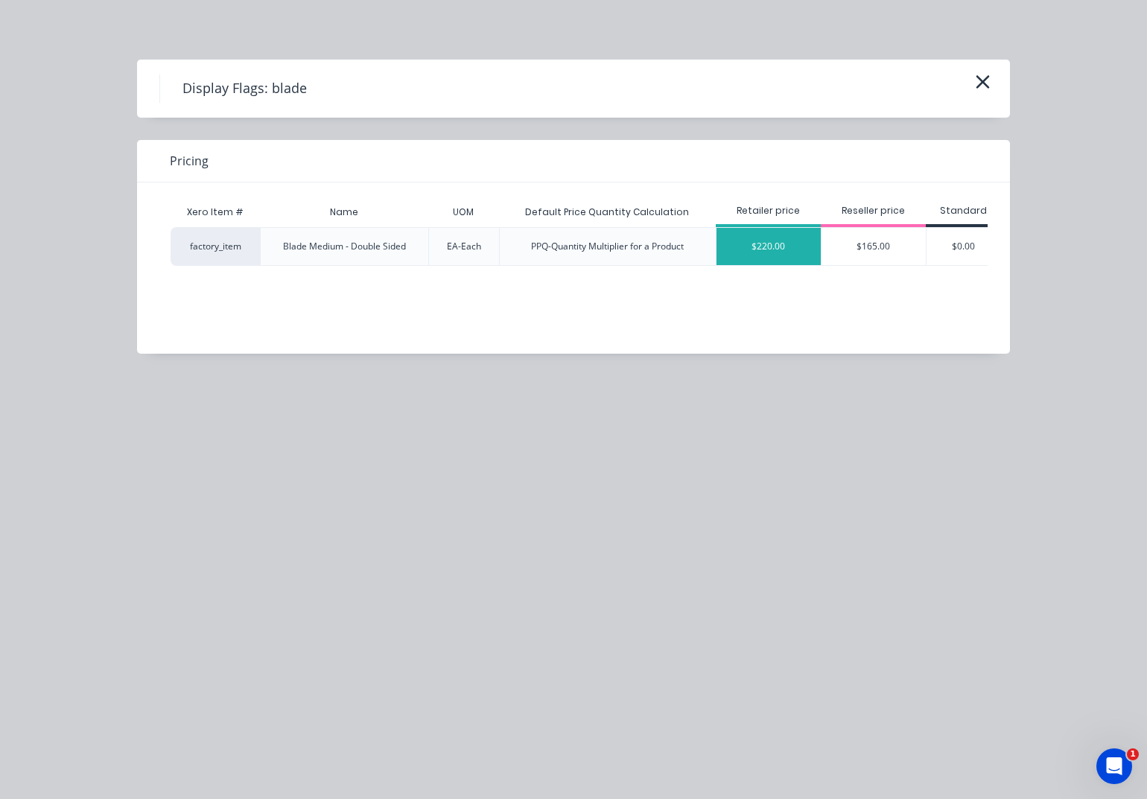
click at [789, 244] on div "$220.00" at bounding box center [768, 246] width 104 height 37
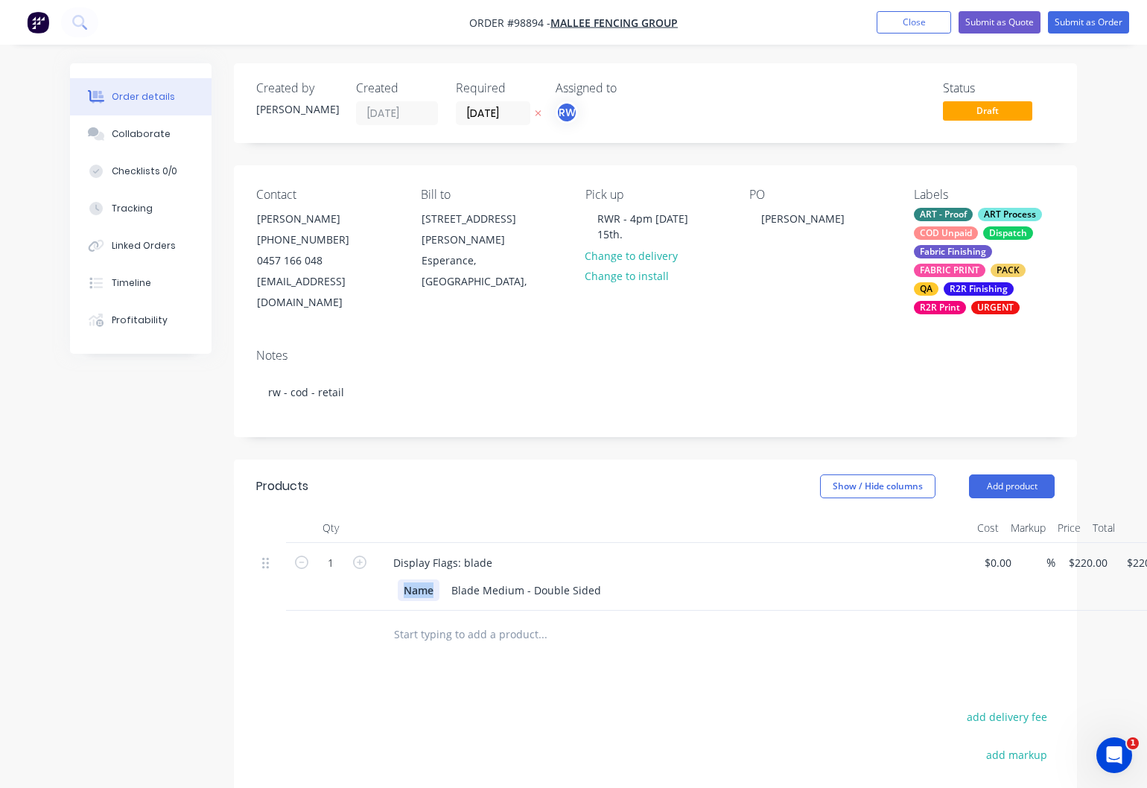
drag, startPoint x: 434, startPoint y: 591, endPoint x: 381, endPoint y: 586, distance: 53.9
click at [398, 586] on div "Name" at bounding box center [419, 590] width 42 height 22
click at [422, 593] on div "mellee Fencing Group" at bounding box center [459, 590] width 122 height 22
drag, startPoint x: 360, startPoint y: 562, endPoint x: 368, endPoint y: 563, distance: 7.6
click at [365, 562] on icon "button" at bounding box center [359, 562] width 13 height 13
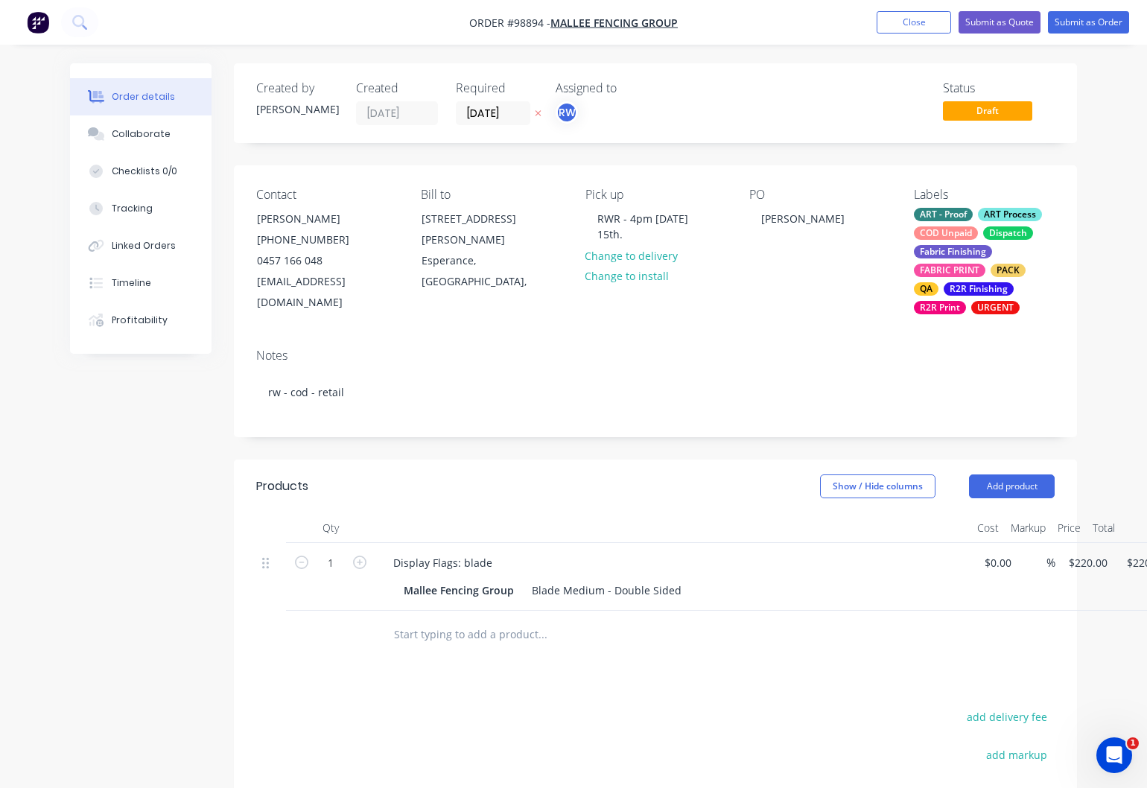
type input "2"
type input "$440.00"
click at [489, 638] on input "text" at bounding box center [542, 635] width 298 height 30
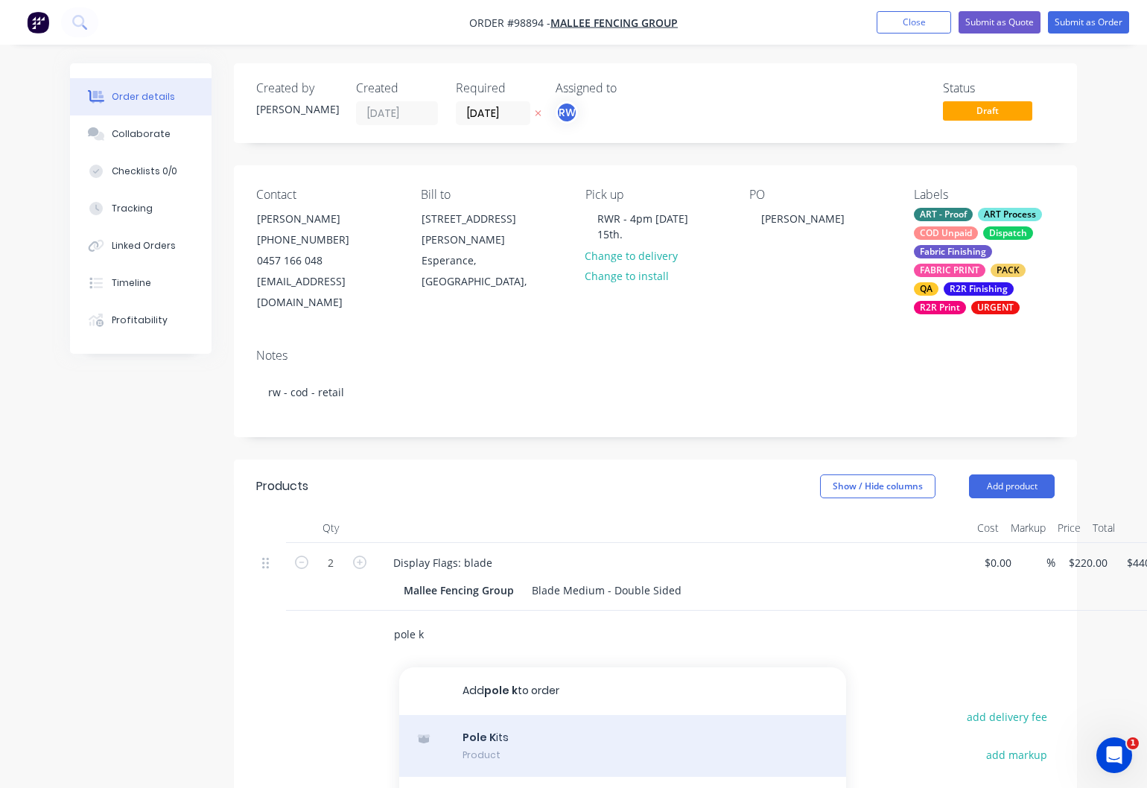
type input "pole k"
click at [485, 743] on div "Pole K its Product" at bounding box center [622, 746] width 447 height 63
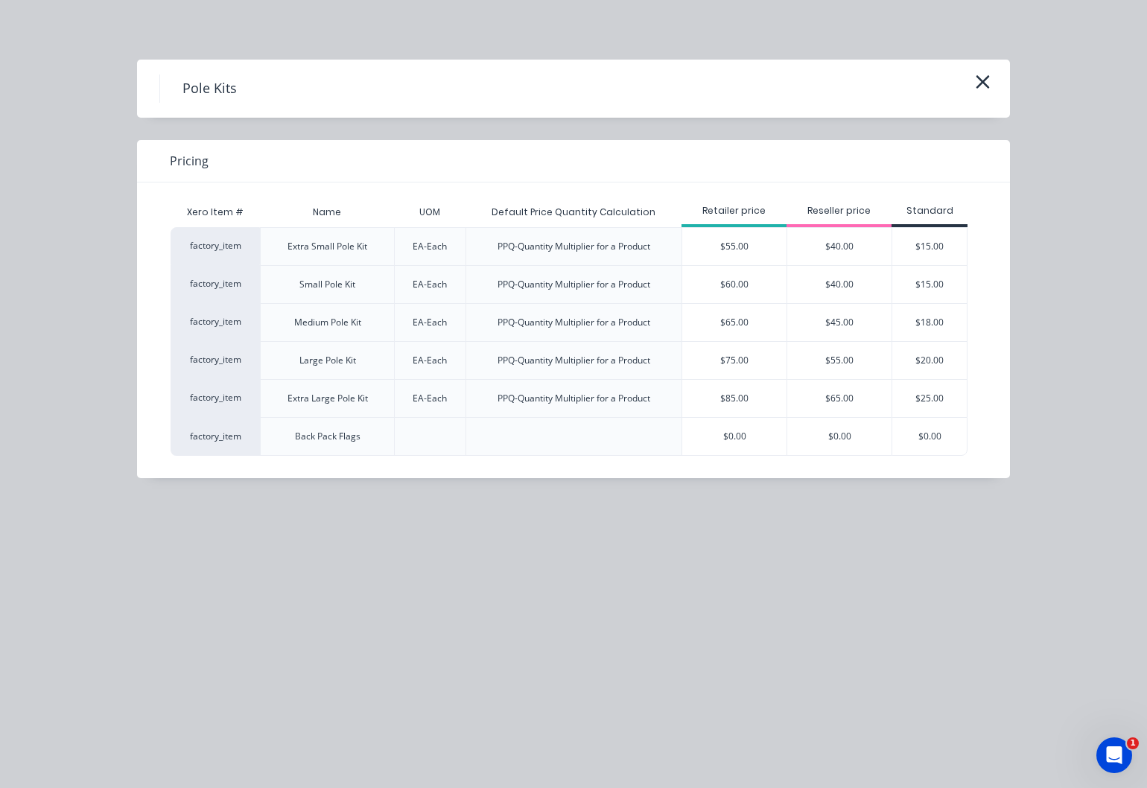
click at [758, 323] on div "$65.00" at bounding box center [734, 322] width 104 height 37
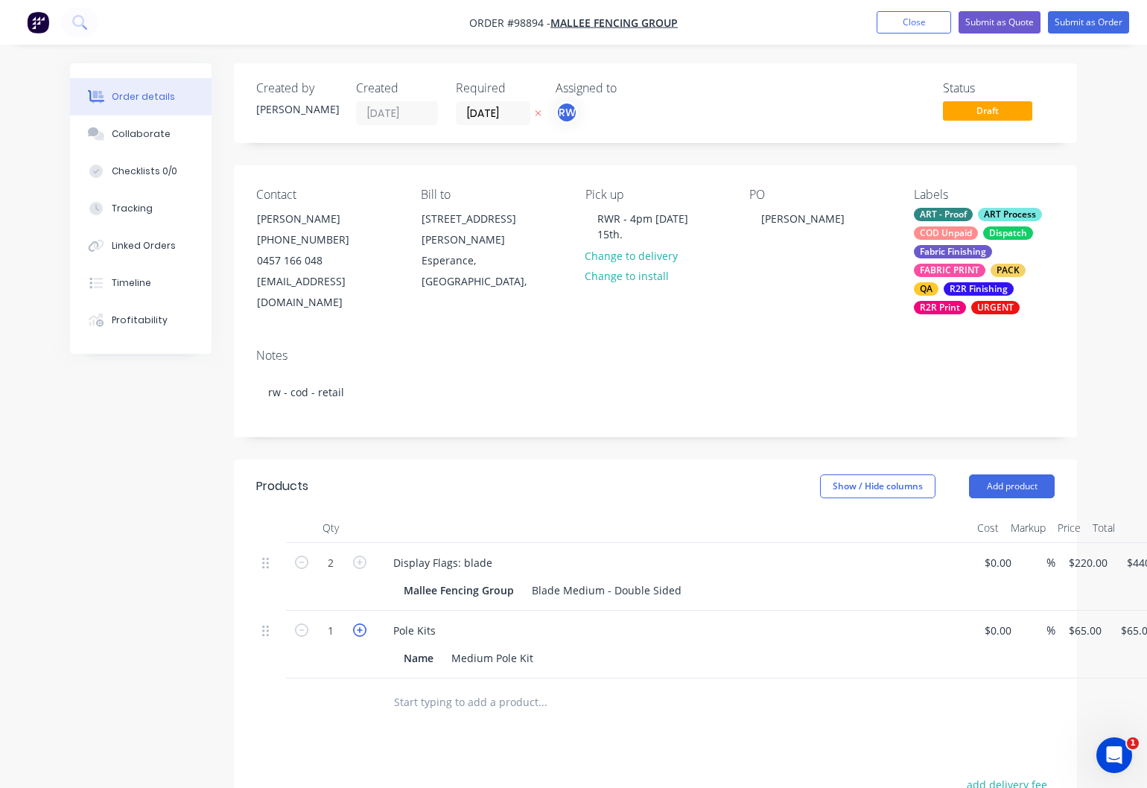
click at [363, 629] on icon "button" at bounding box center [359, 629] width 13 height 13
type input "2"
type input "$130.00"
click at [465, 699] on input "text" at bounding box center [542, 702] width 298 height 30
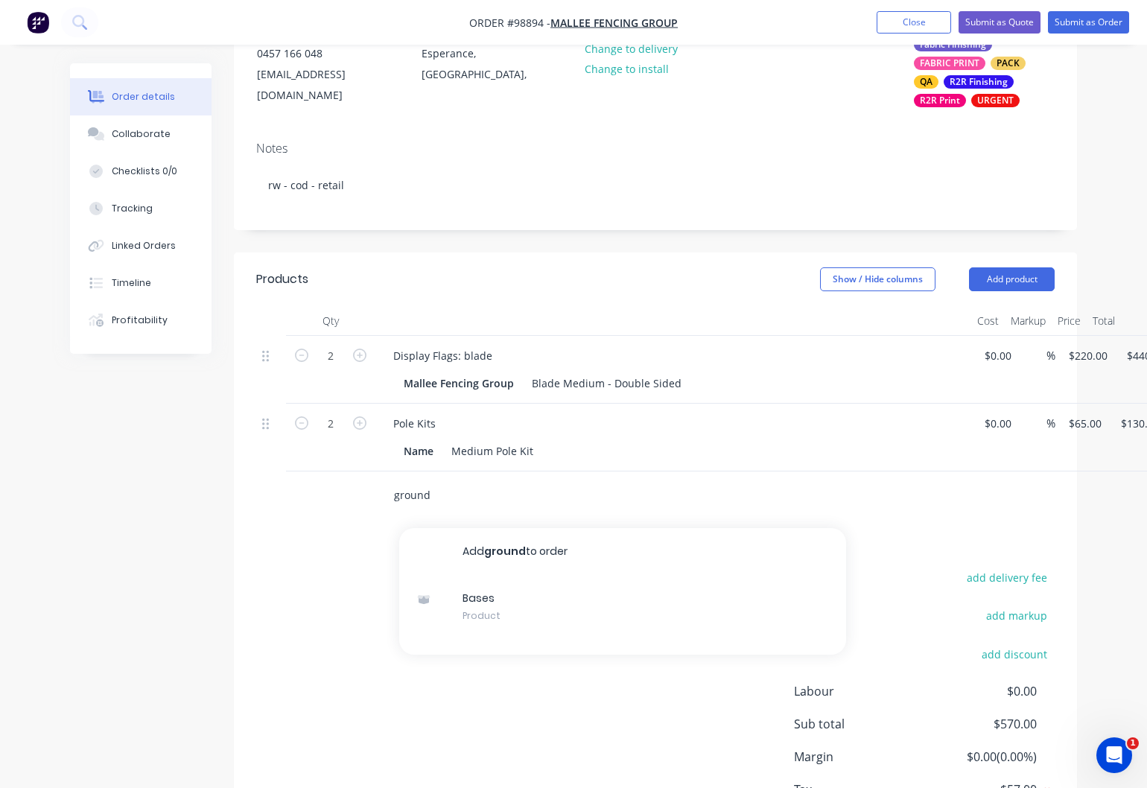
scroll to position [256, 0]
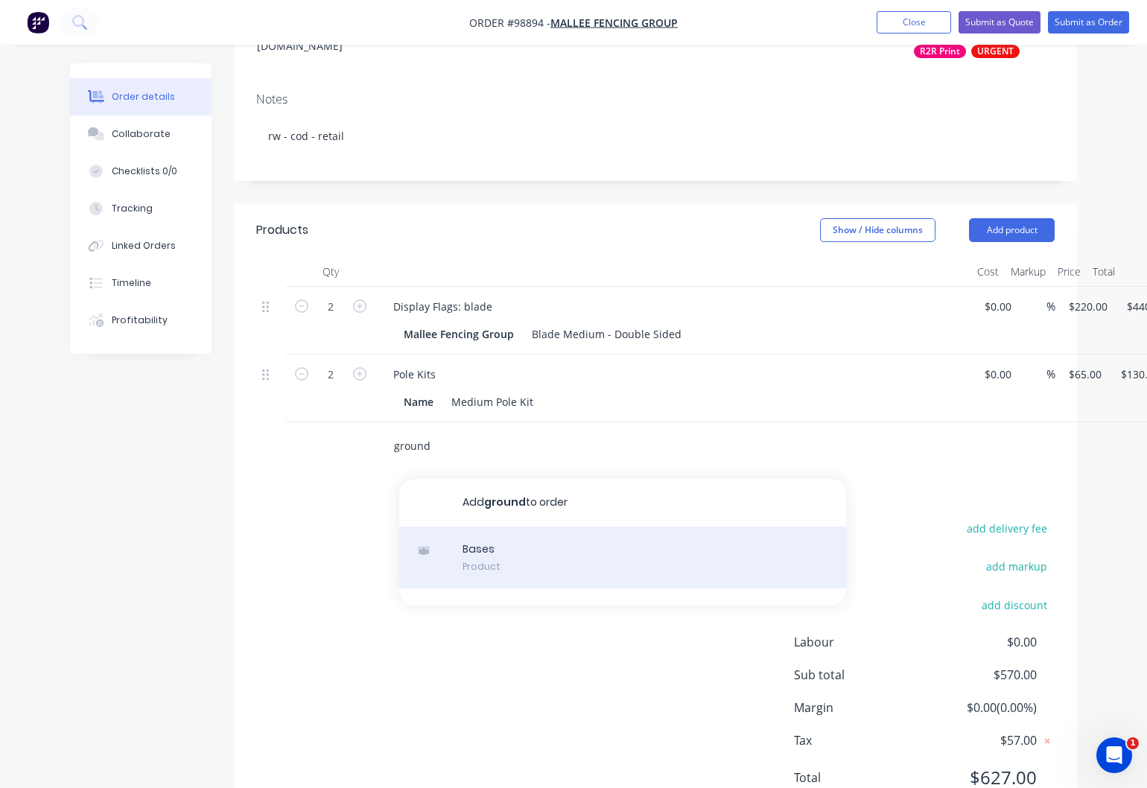
type input "ground"
click at [479, 553] on div "Bases Product" at bounding box center [622, 558] width 447 height 63
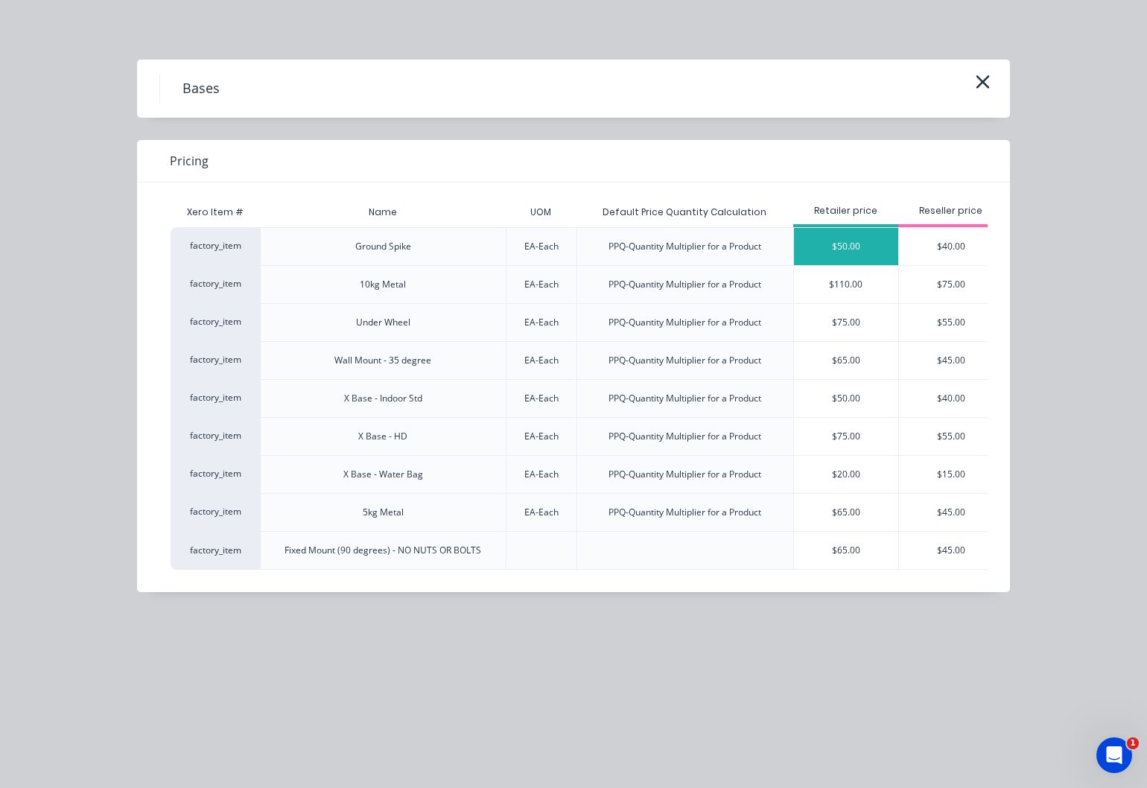
click at [843, 252] on div "$50.00" at bounding box center [846, 246] width 104 height 37
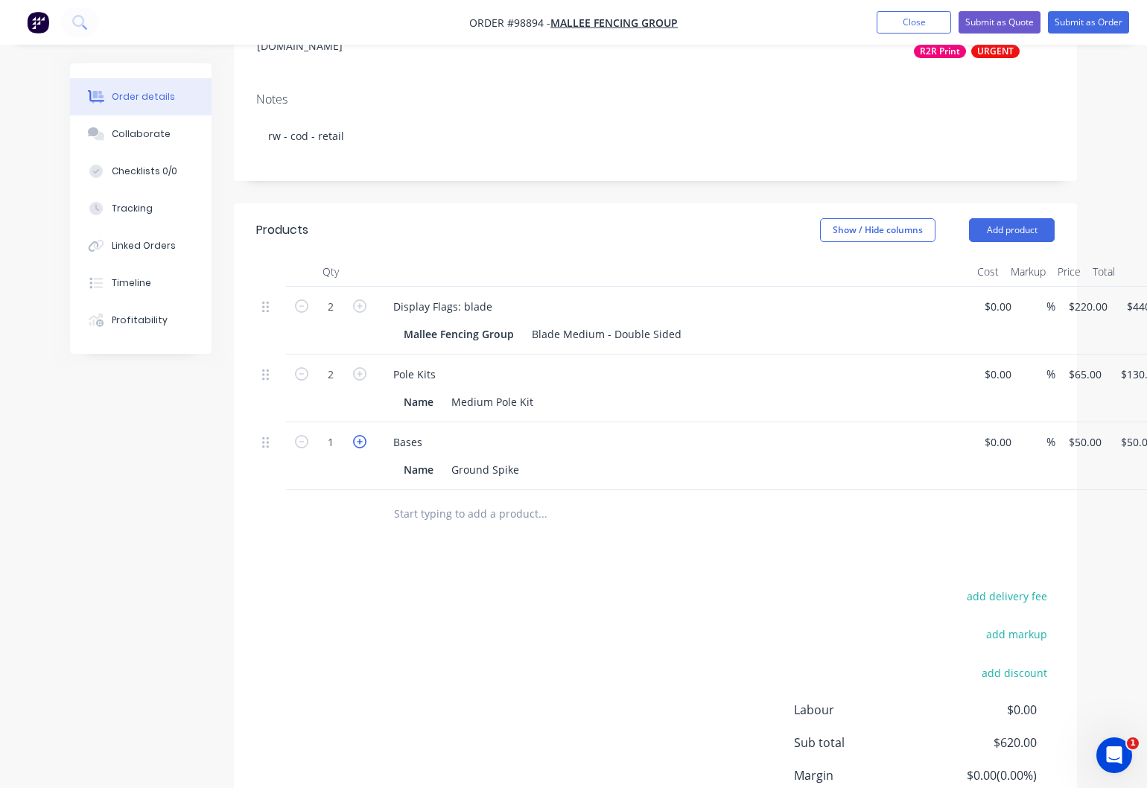
click at [357, 440] on icon "button" at bounding box center [359, 441] width 13 height 13
type input "2"
type input "$100.00"
click at [473, 520] on input "text" at bounding box center [542, 514] width 298 height 30
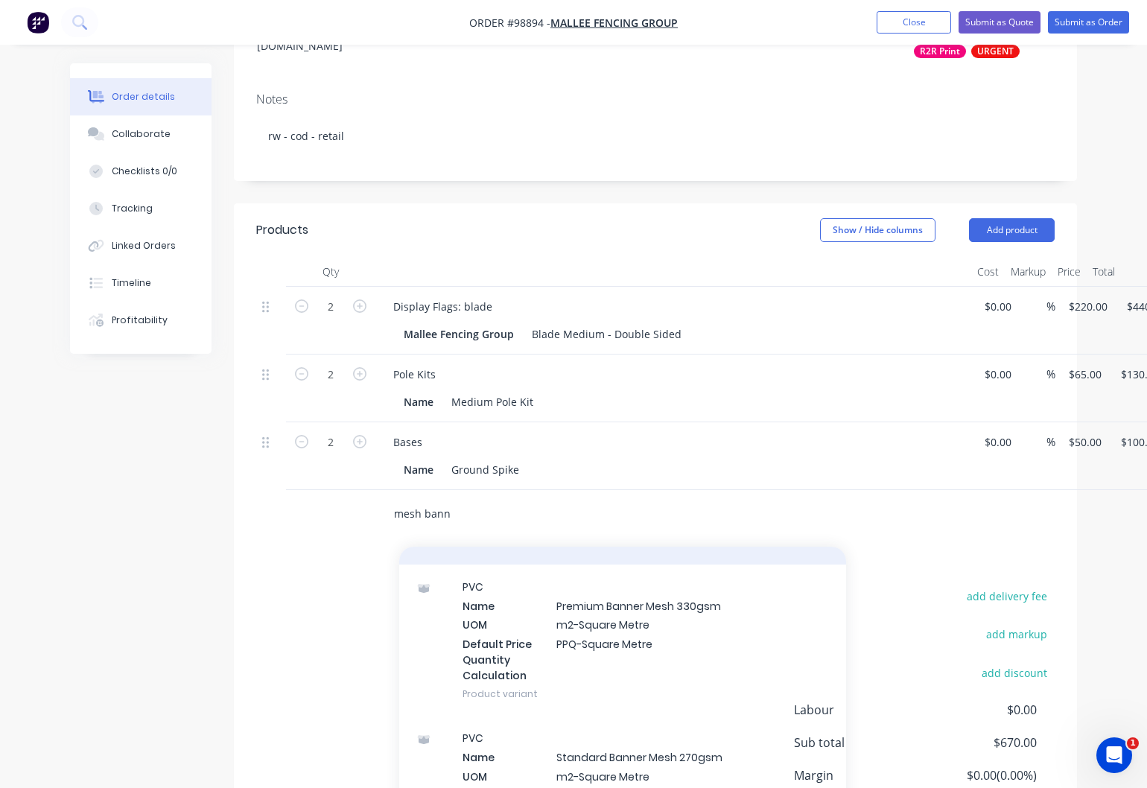
scroll to position [289, 0]
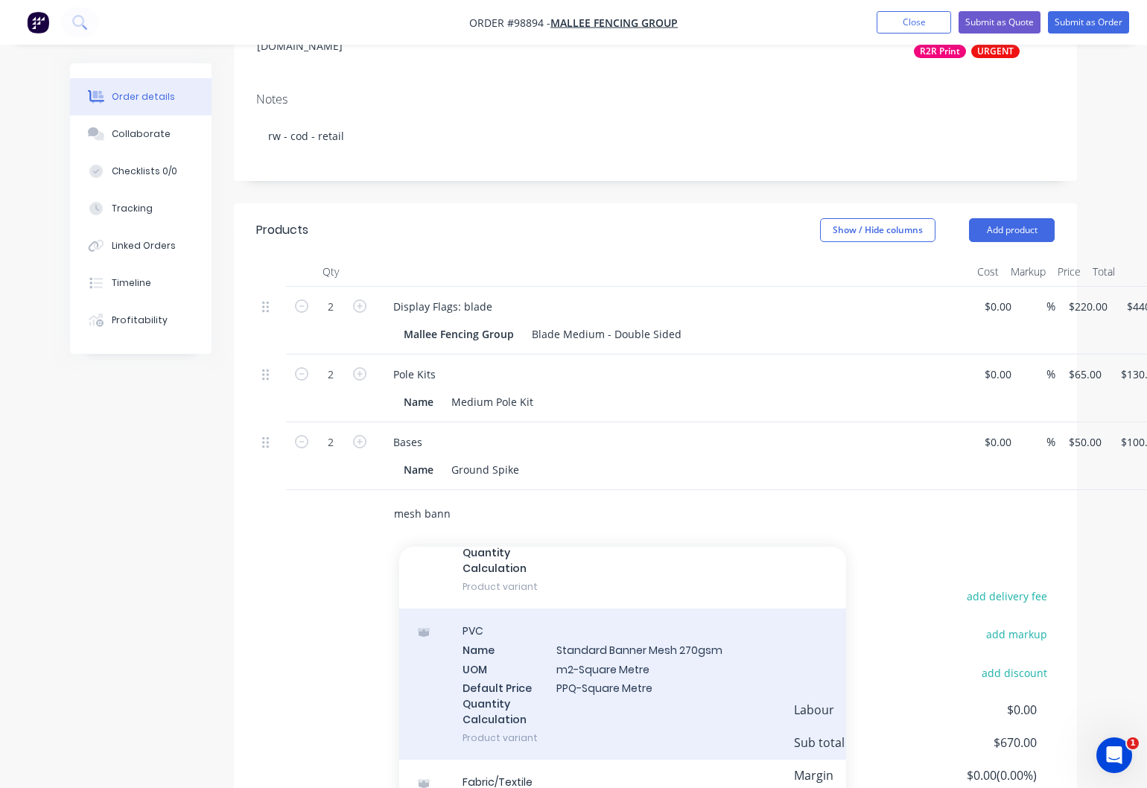
type input "mesh bann"
click at [603, 658] on div "PVC Name Standard Banner Mesh 270gsm UOM m2-Square Metre Default Price Quantity…" at bounding box center [622, 683] width 447 height 151
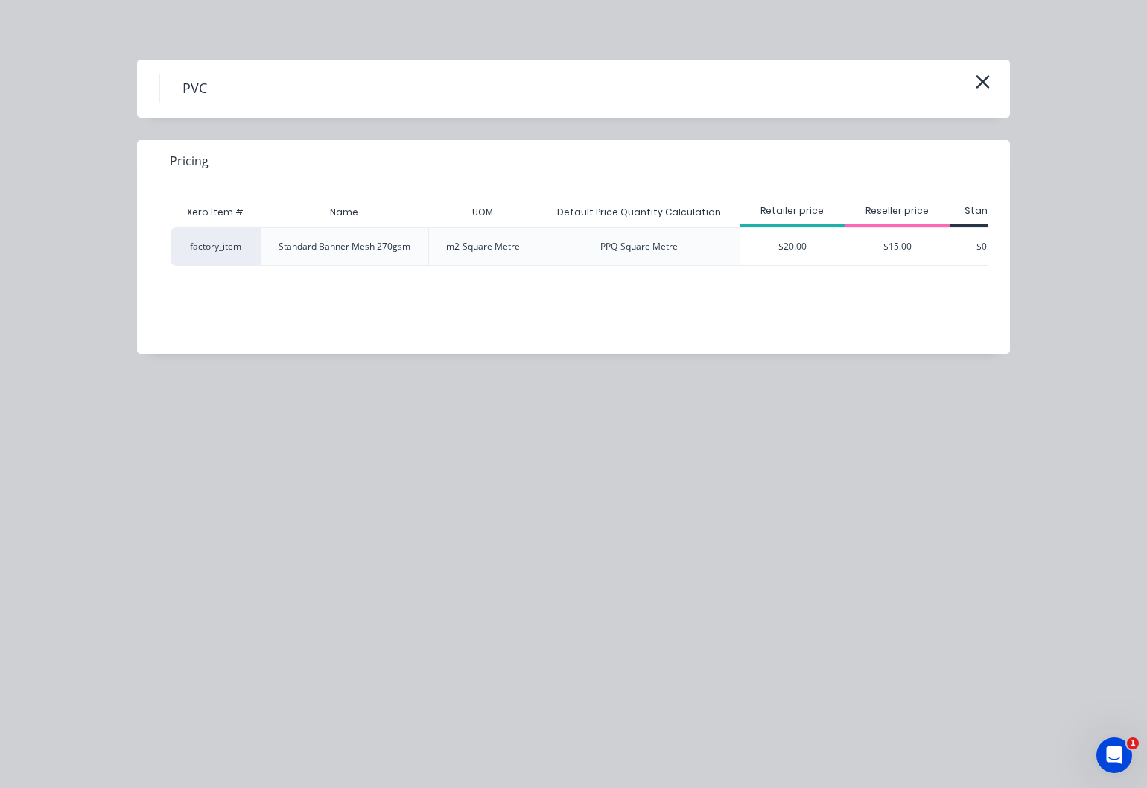
click at [795, 249] on div "$20.00" at bounding box center [792, 246] width 104 height 37
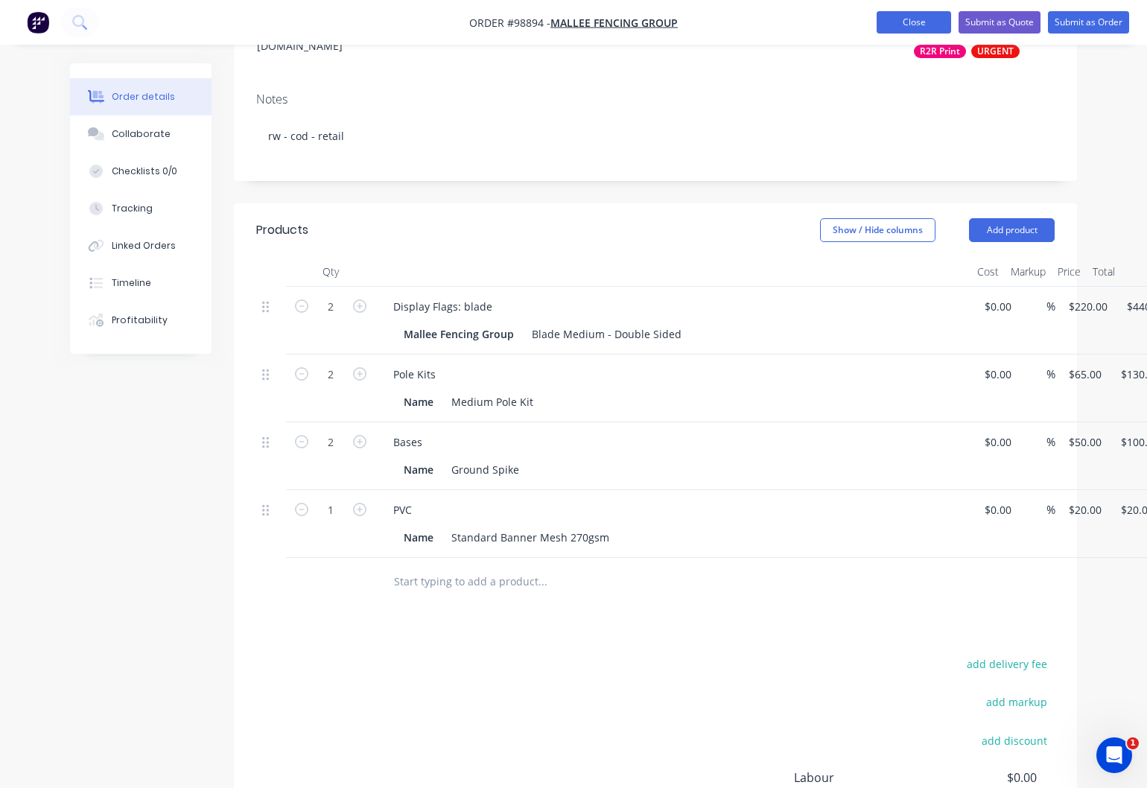
click at [894, 28] on button "Close" at bounding box center [914, 22] width 74 height 22
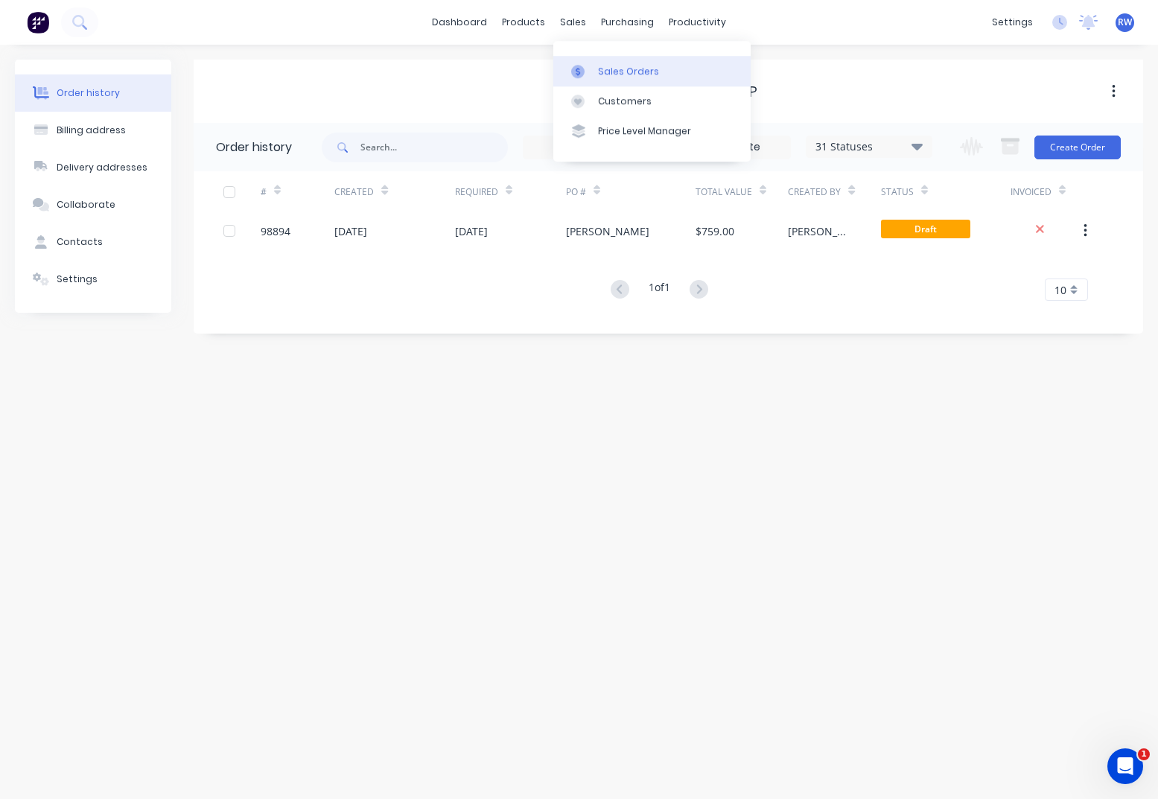
click at [619, 72] on div "Sales Orders" at bounding box center [628, 71] width 61 height 13
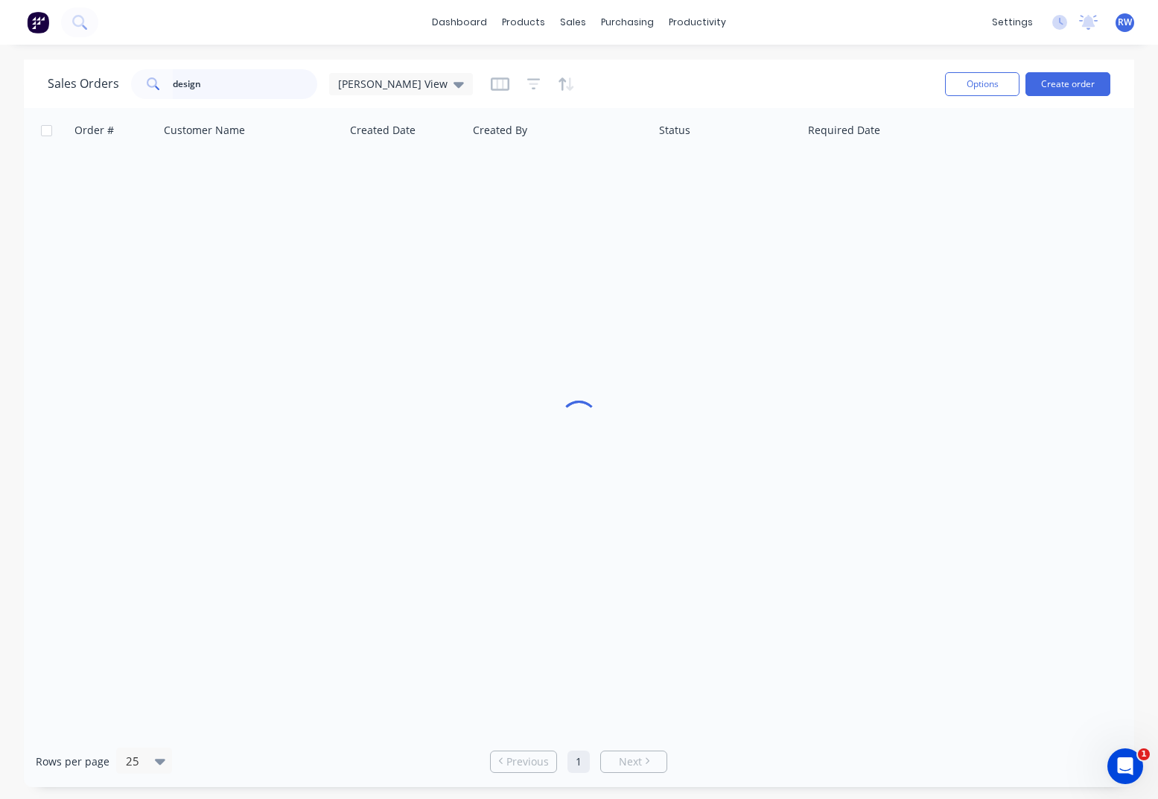
click at [223, 84] on input "design" at bounding box center [245, 84] width 145 height 30
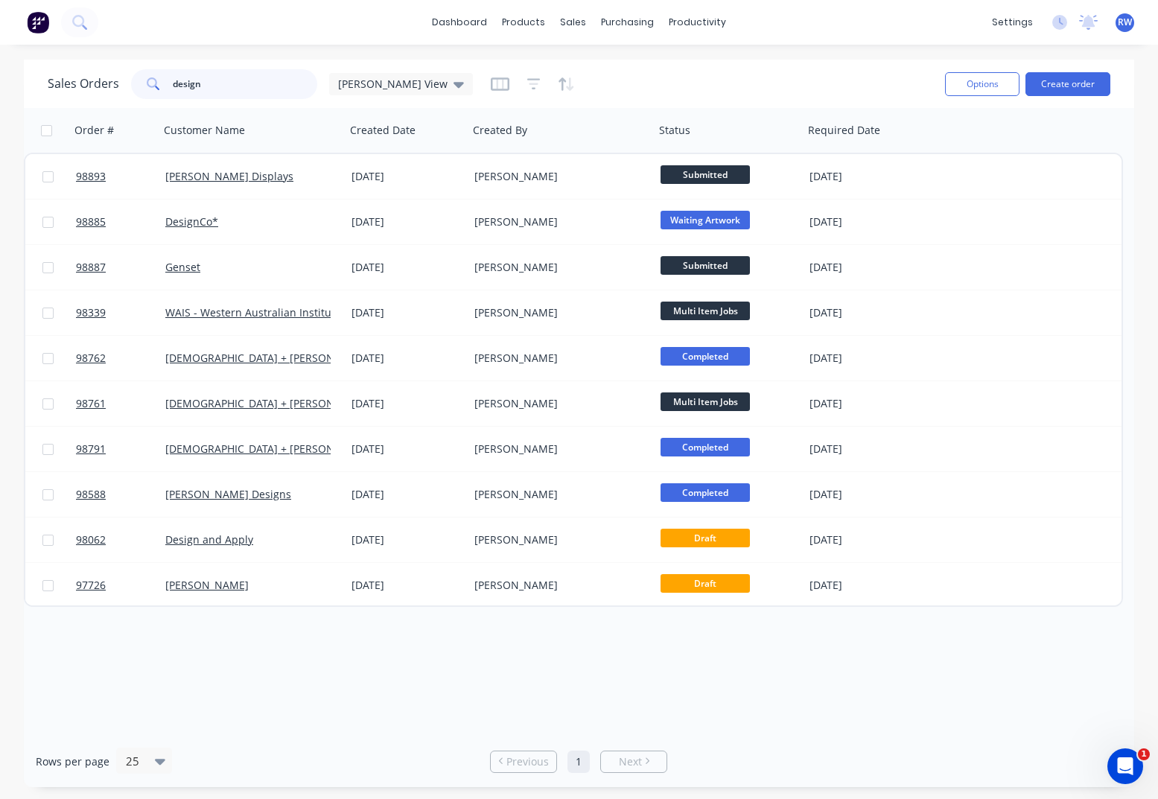
drag, startPoint x: 223, startPoint y: 84, endPoint x: 183, endPoint y: 64, distance: 45.0
click at [173, 69] on input "design" at bounding box center [245, 84] width 145 height 30
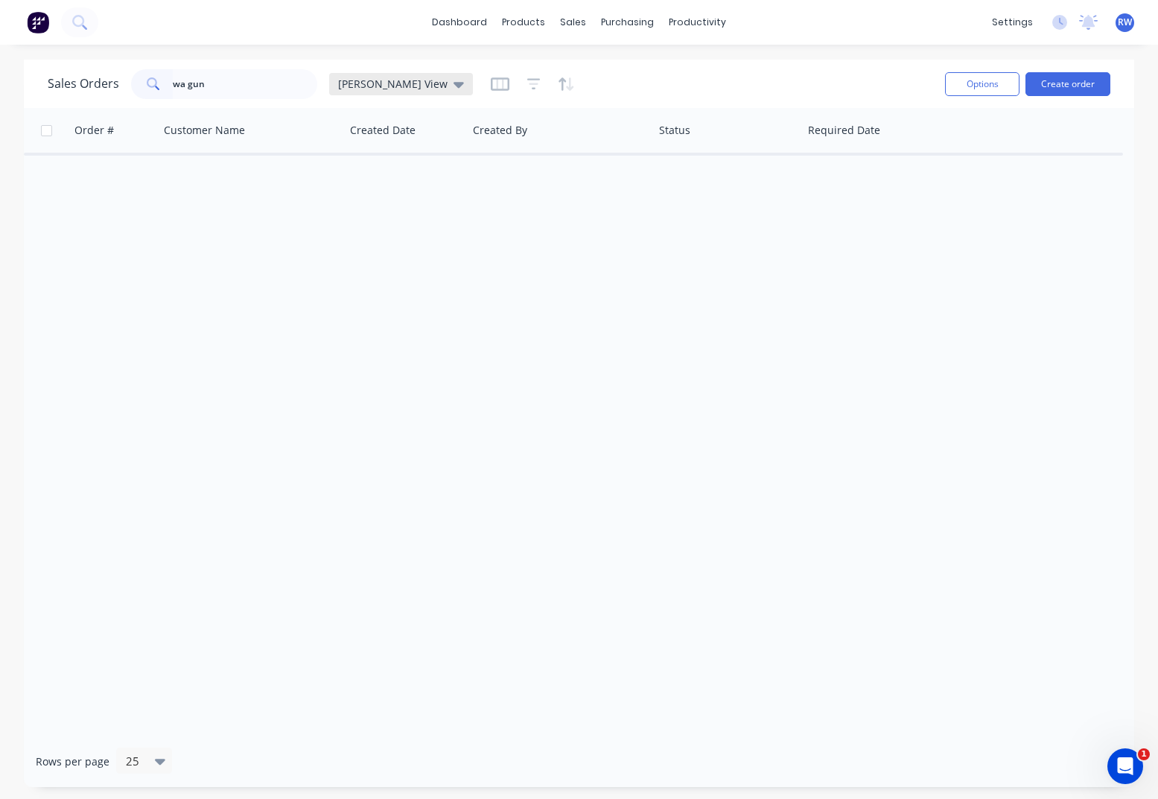
click at [349, 89] on span "[PERSON_NAME] View" at bounding box center [392, 84] width 109 height 16
click at [361, 276] on button "archived" at bounding box center [419, 269] width 170 height 17
click at [221, 86] on input "wa gun" at bounding box center [245, 84] width 145 height 30
drag, startPoint x: 185, startPoint y: 86, endPoint x: 171, endPoint y: 86, distance: 14.2
click at [173, 86] on input "wa gun club" at bounding box center [245, 84] width 145 height 30
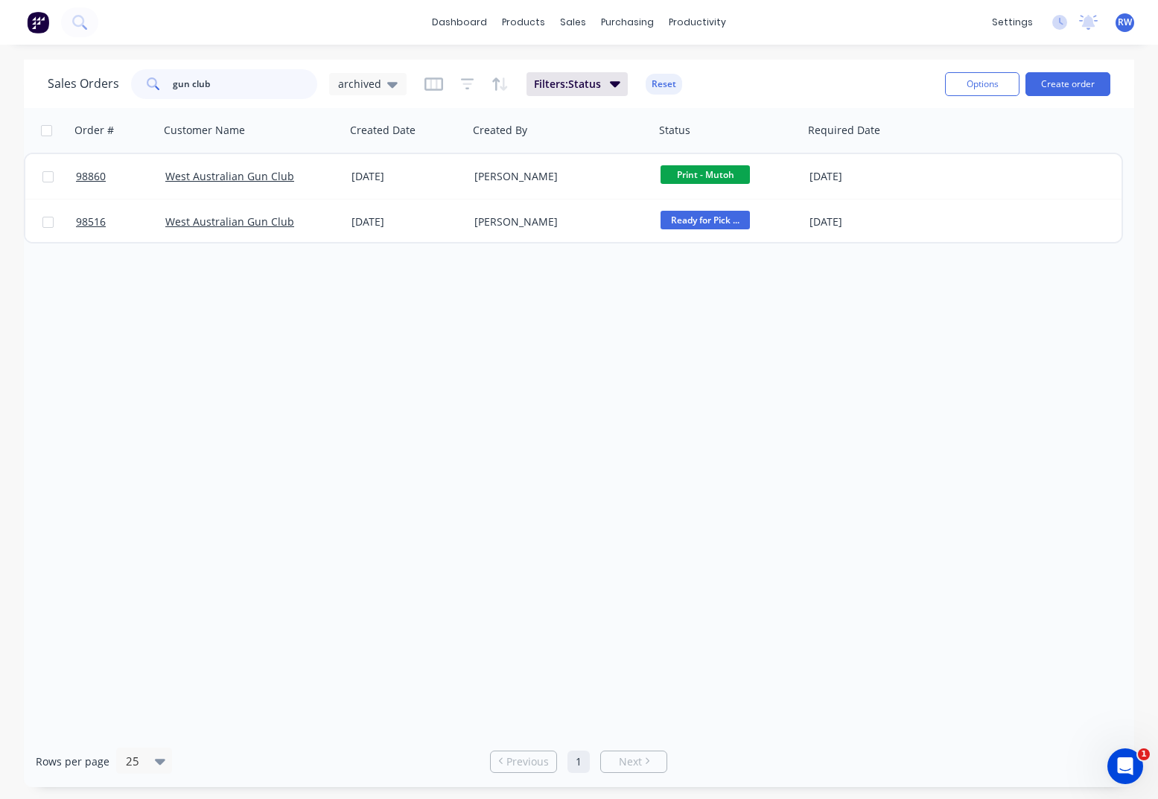
drag, startPoint x: 237, startPoint y: 88, endPoint x: 148, endPoint y: 88, distance: 88.6
click at [173, 88] on input "gun club" at bounding box center [245, 84] width 145 height 30
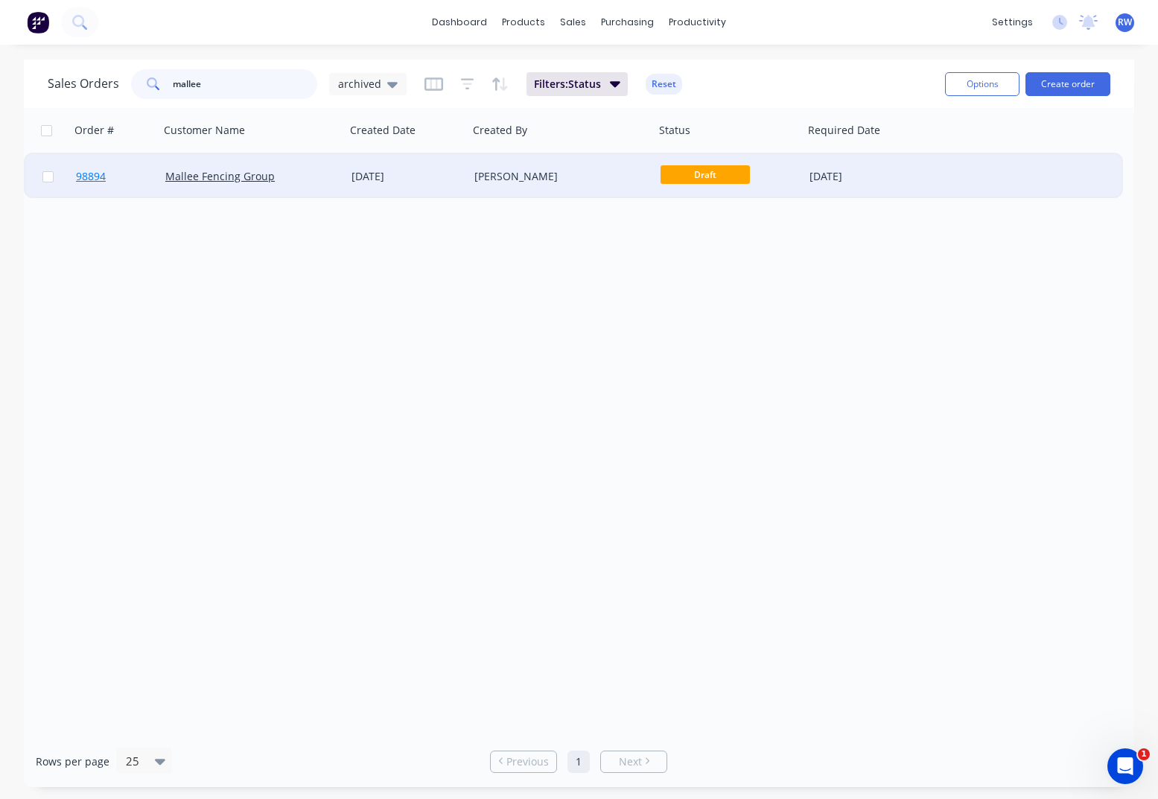
type input "mallee"
click at [94, 179] on span "98894" at bounding box center [91, 176] width 30 height 15
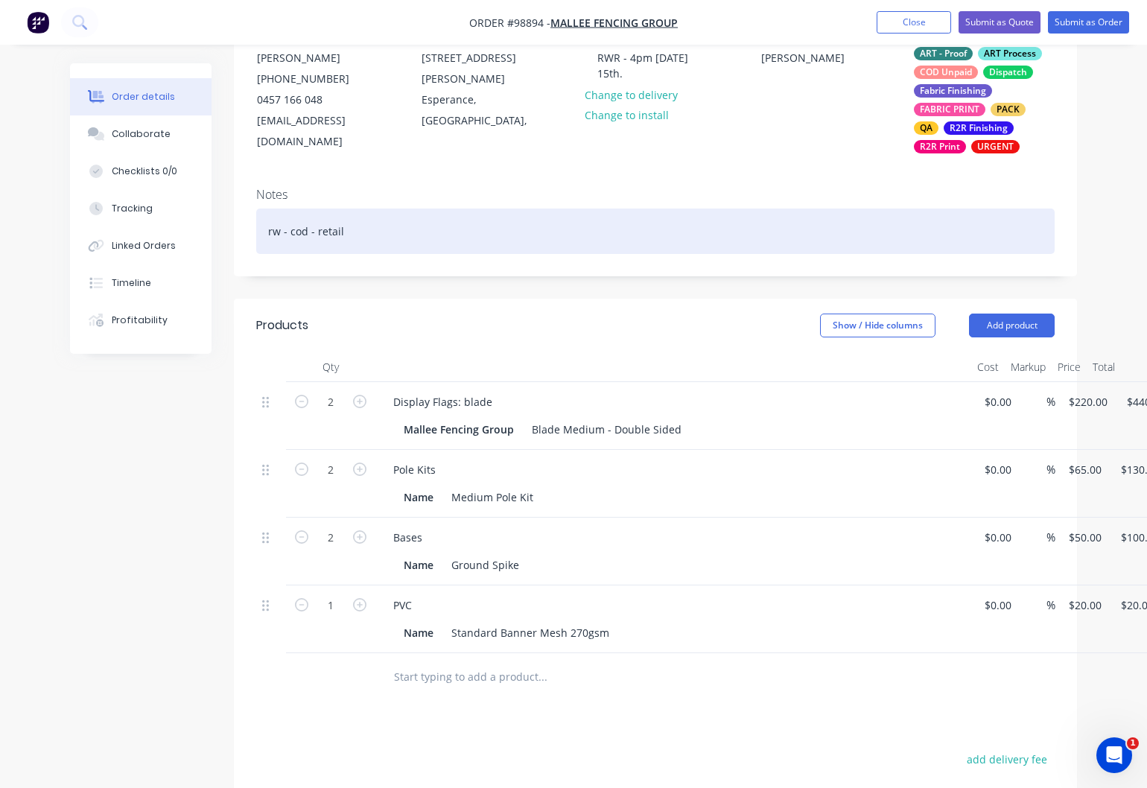
scroll to position [166, 0]
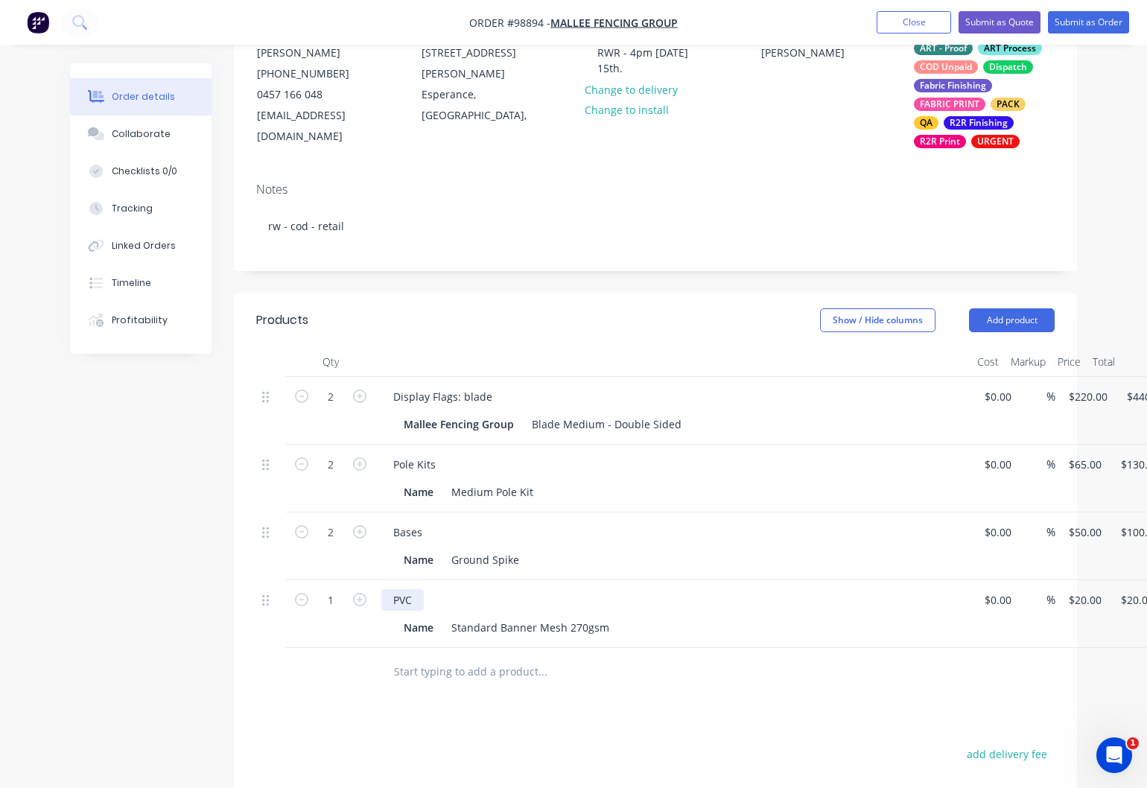
click at [419, 601] on div "PVC" at bounding box center [402, 600] width 42 height 22
click at [1089, 606] on input "20" at bounding box center [1087, 600] width 40 height 22
type input "198"
type input "65"
type input "$198.00"
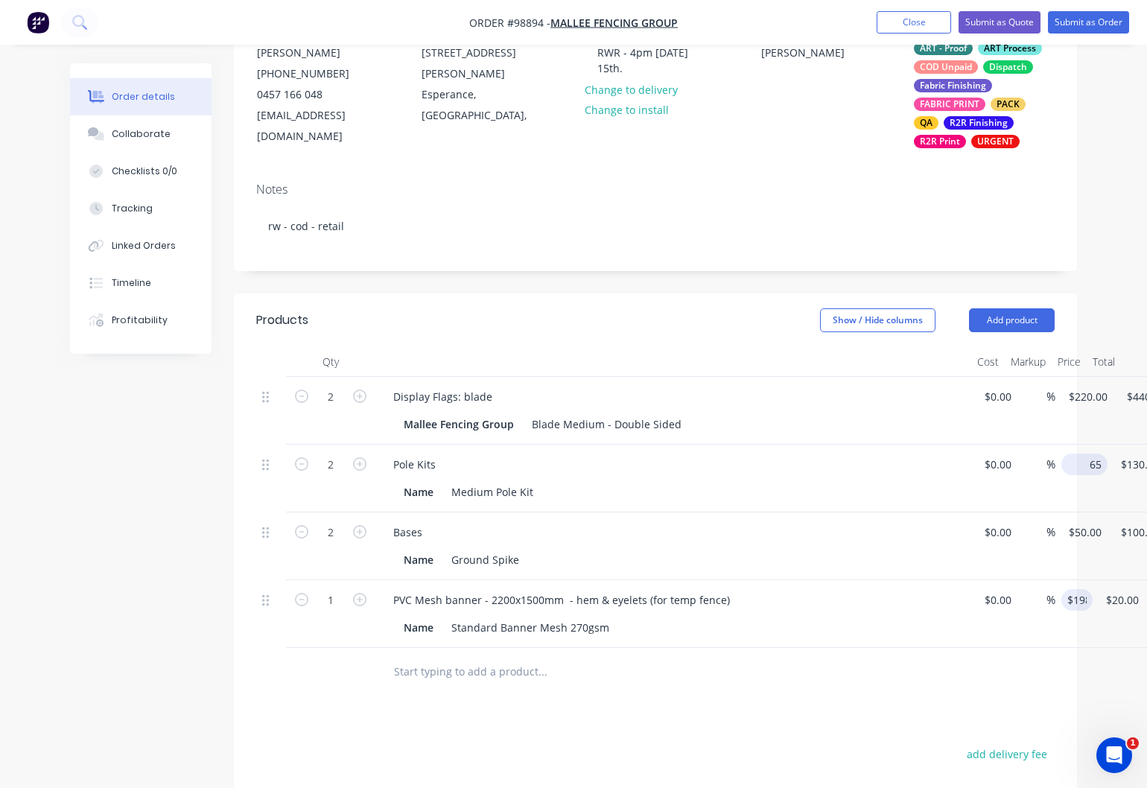
type input "$198.00"
click at [1089, 469] on input "65" at bounding box center [1087, 465] width 40 height 22
type input "$55.00"
type input "50"
type input "$110.00"
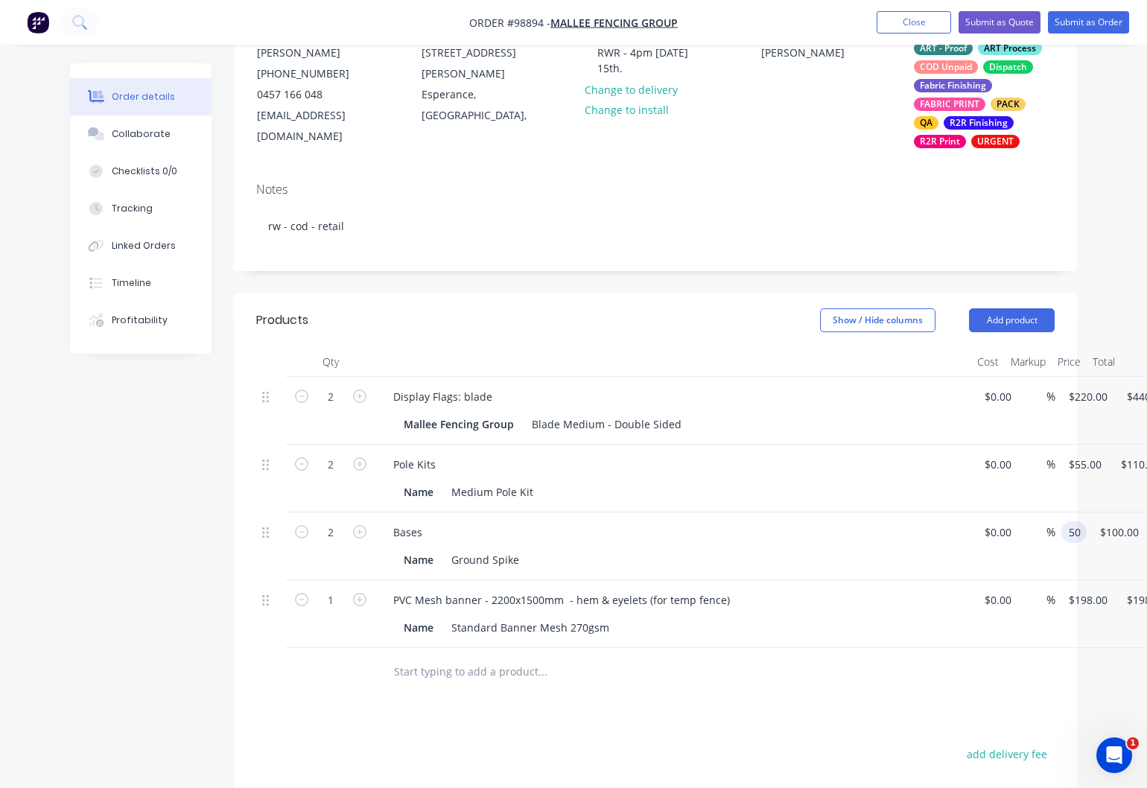
click at [1083, 535] on input "50" at bounding box center [1076, 532] width 19 height 22
type input "$45.00"
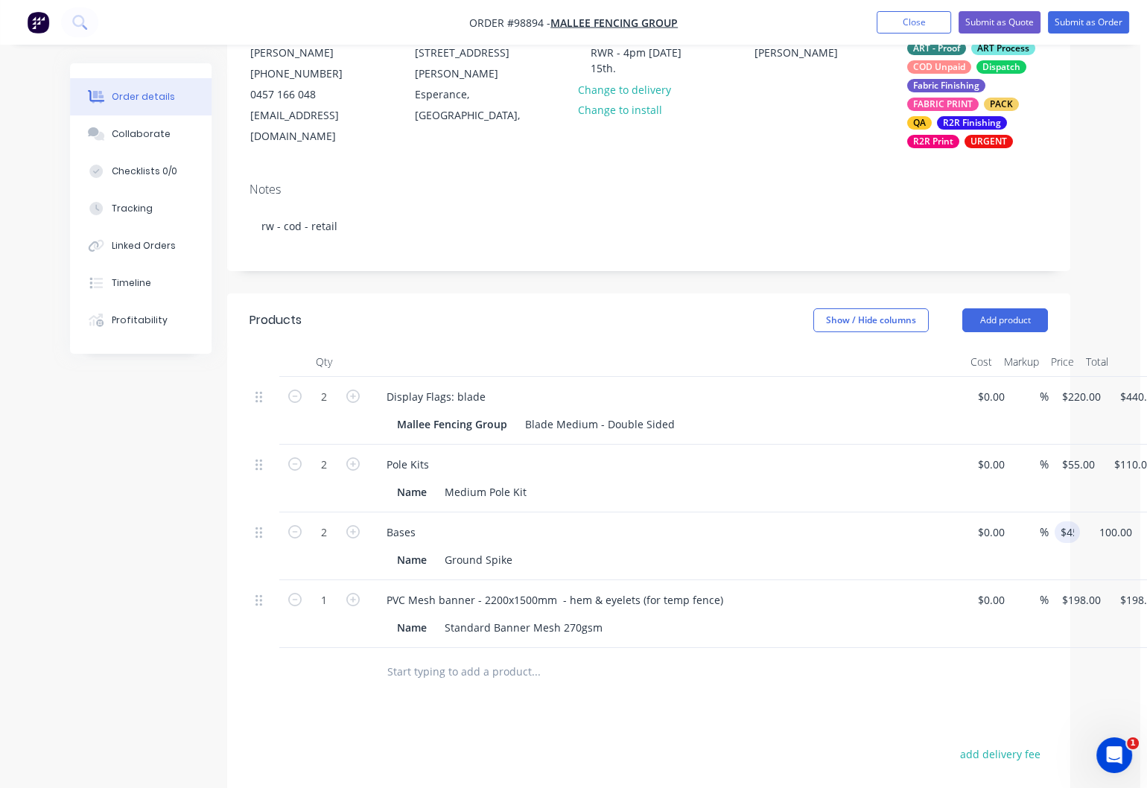
type input "90.00"
type input "220"
type input "$90.00"
drag, startPoint x: 1078, startPoint y: 398, endPoint x: 1082, endPoint y: 407, distance: 10.4
click at [1079, 401] on input "220" at bounding box center [1073, 397] width 25 height 22
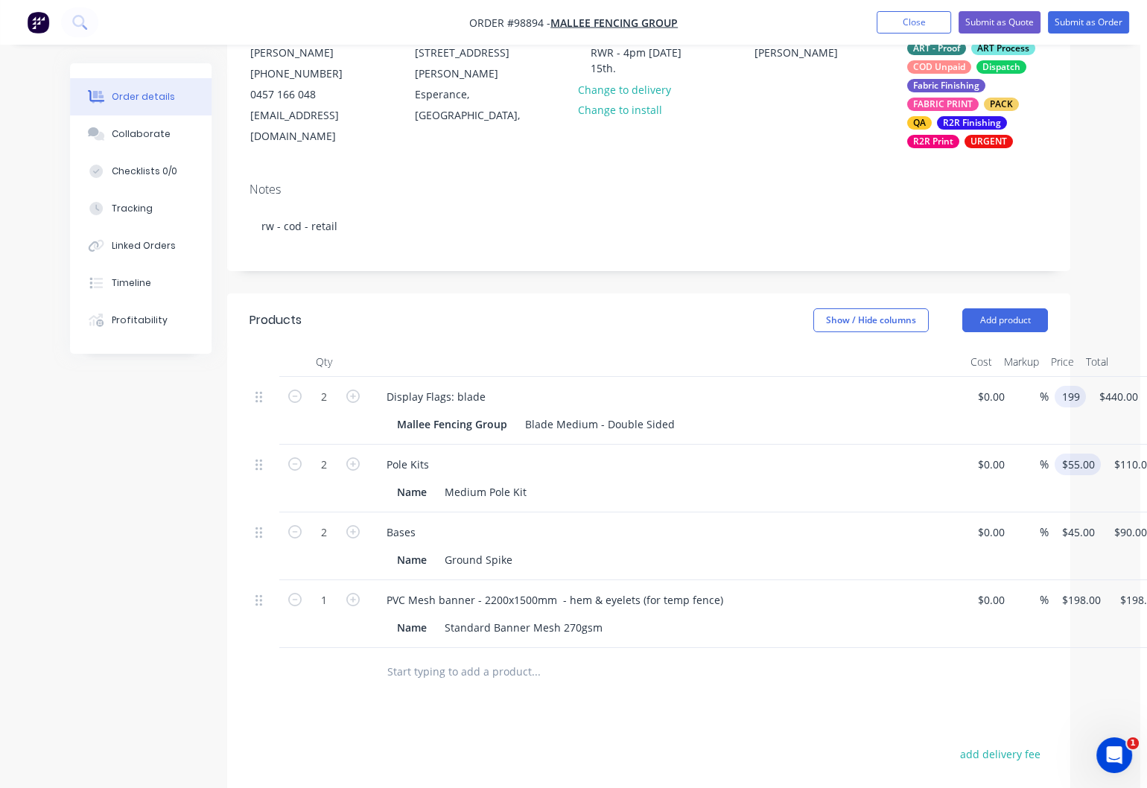
type input "$199.00"
type input "55"
type input "$398.00"
drag, startPoint x: 1079, startPoint y: 470, endPoint x: 1073, endPoint y: 479, distance: 10.7
click at [1079, 471] on input "55" at bounding box center [1081, 465] width 40 height 22
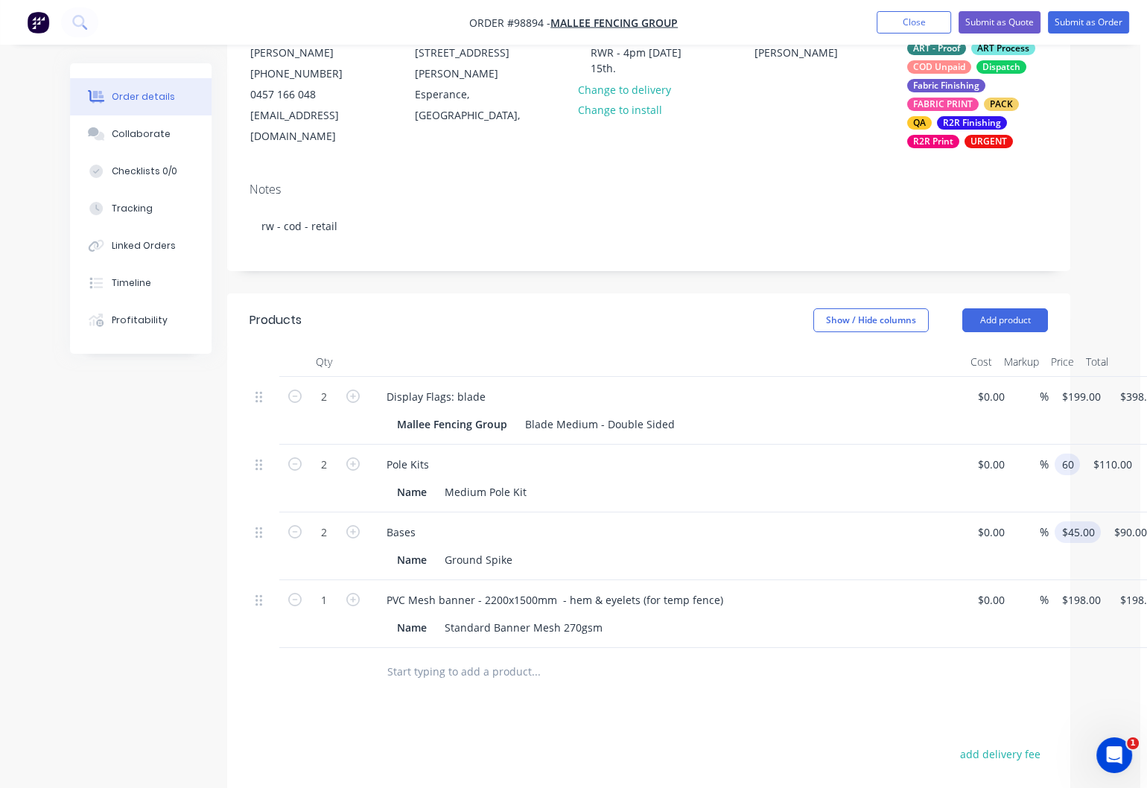
type input "$60.00"
type input "45"
type input "$120.00"
click at [1077, 538] on input "45" at bounding box center [1081, 532] width 40 height 22
type input "$50.00"
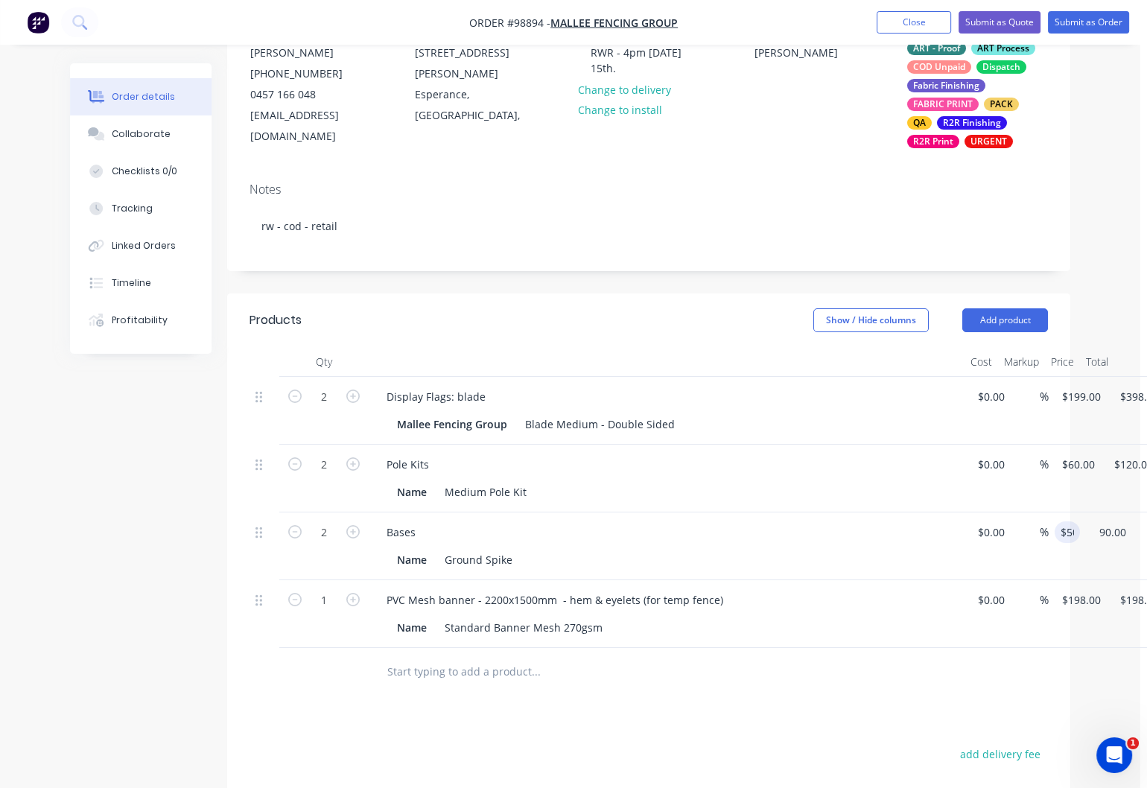
type input "100.00"
type input "199"
type input "$100.00"
click at [1084, 401] on input "199" at bounding box center [1073, 397] width 25 height 22
type input "$205.00"
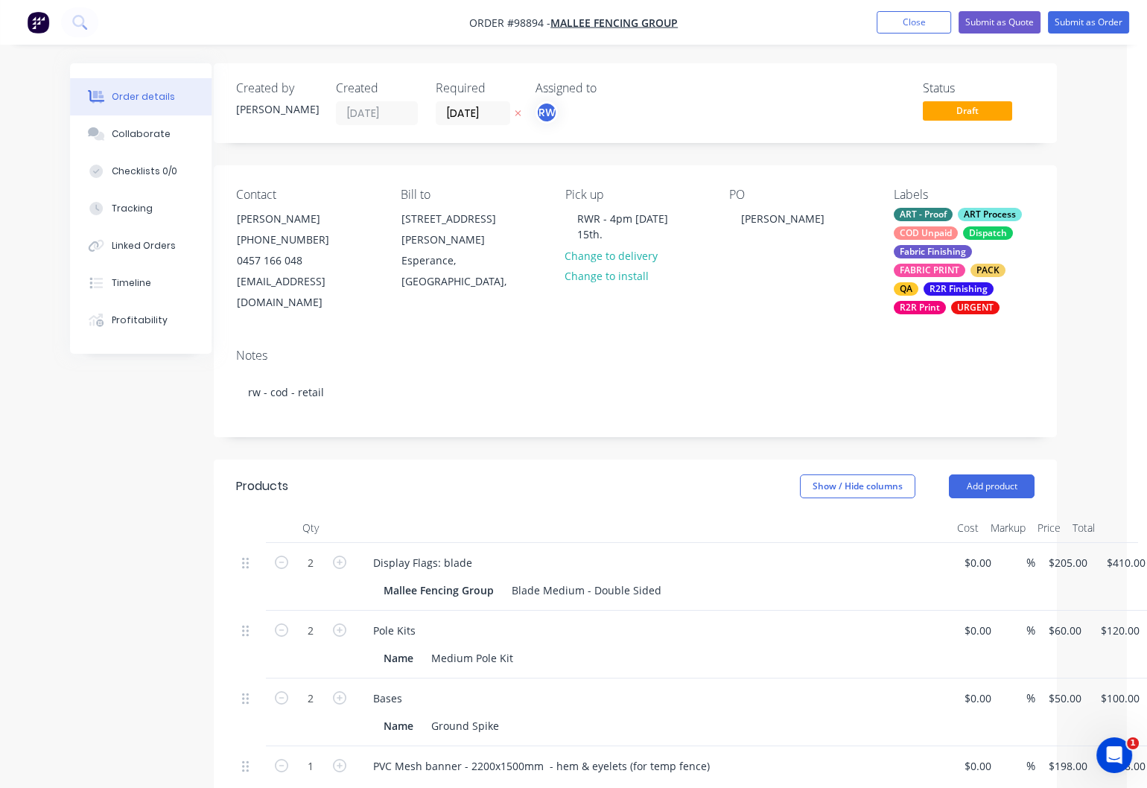
scroll to position [0, 28]
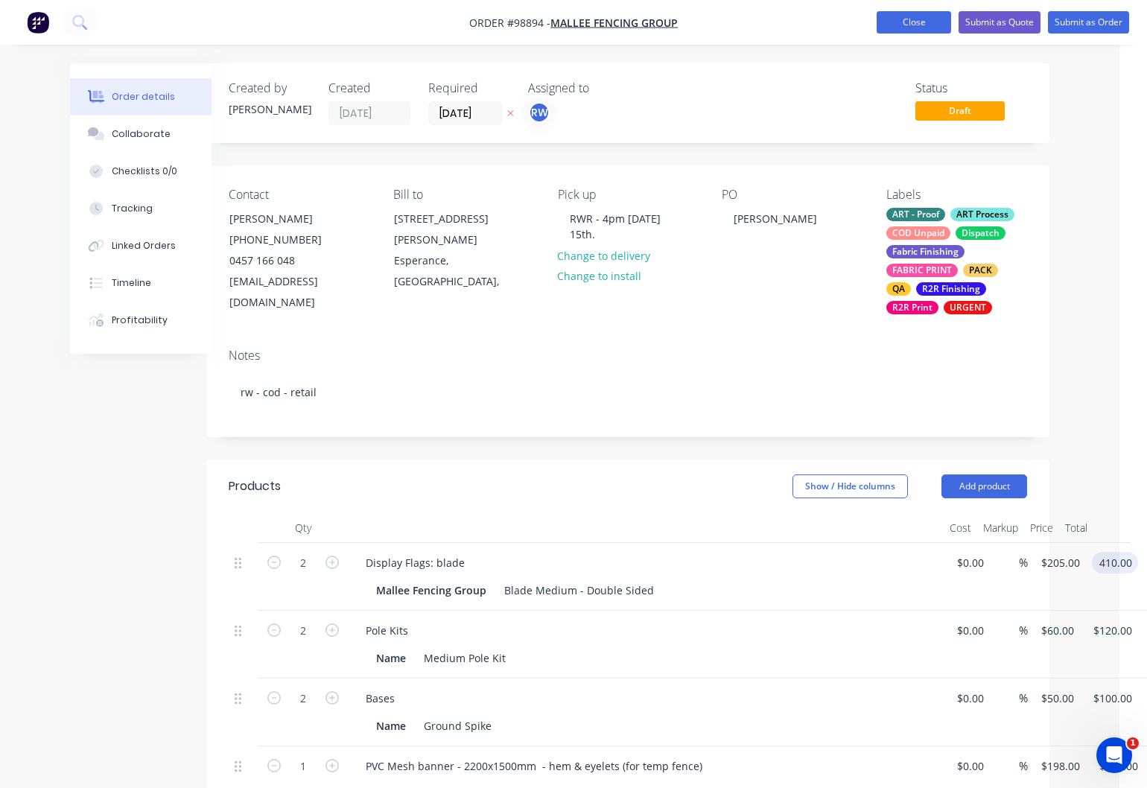
type input "$410.00"
click at [909, 18] on button "Close" at bounding box center [914, 22] width 74 height 22
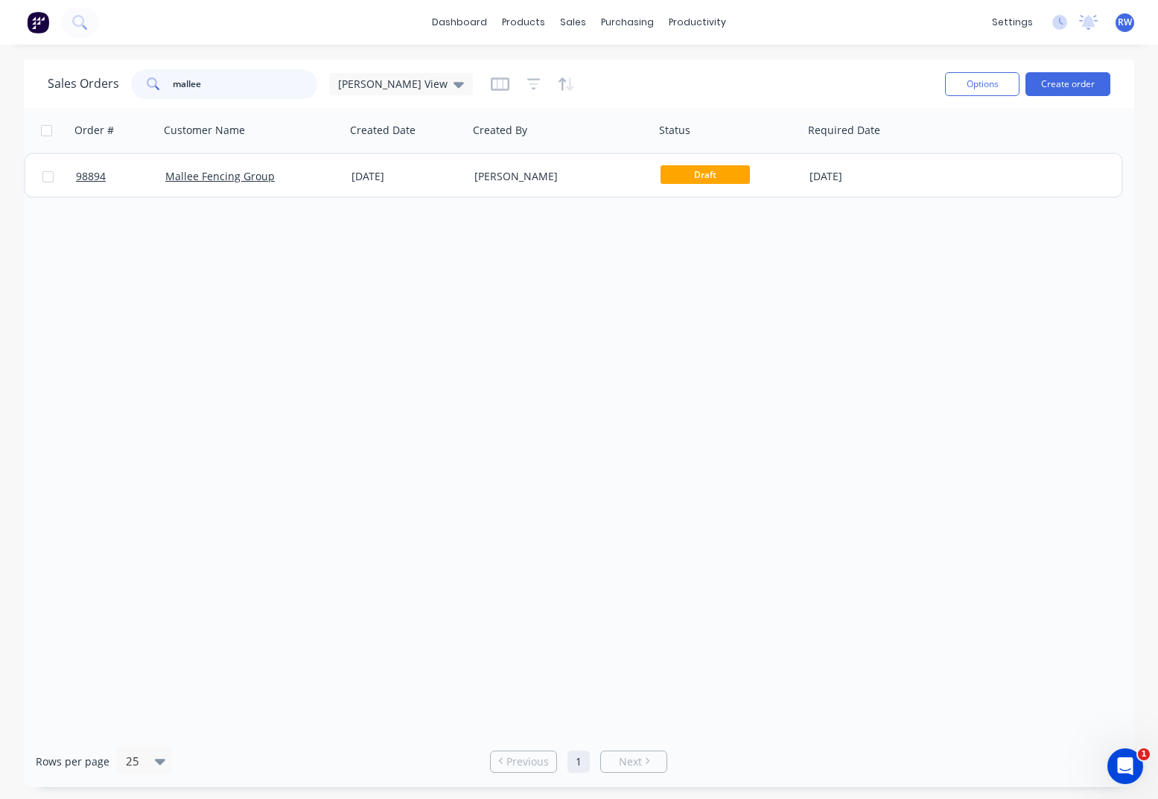
drag, startPoint x: 237, startPoint y: 83, endPoint x: 170, endPoint y: 79, distance: 67.2
click at [173, 80] on input "mallee" at bounding box center [245, 84] width 145 height 30
type input "98867"
drag, startPoint x: 233, startPoint y: 82, endPoint x: 116, endPoint y: 77, distance: 117.0
click at [173, 77] on input "98867" at bounding box center [245, 84] width 145 height 30
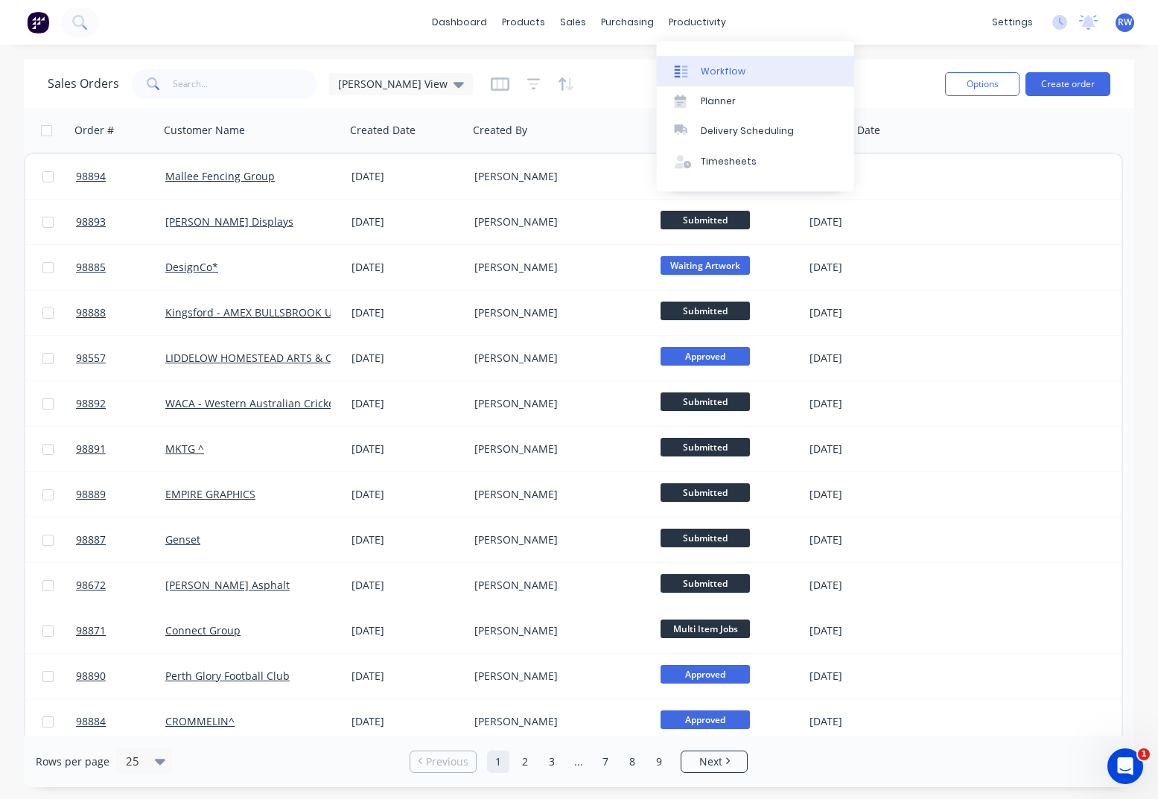
click at [722, 71] on div "Workflow" at bounding box center [723, 71] width 45 height 13
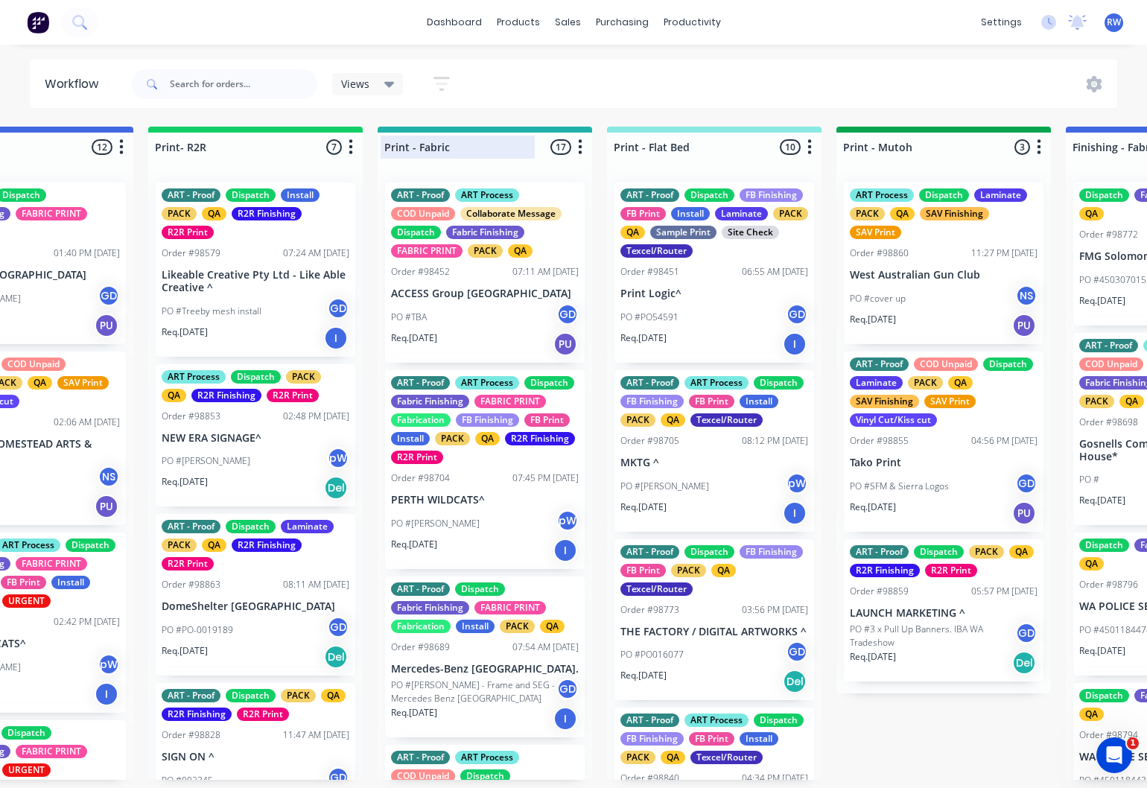
scroll to position [0, 1721]
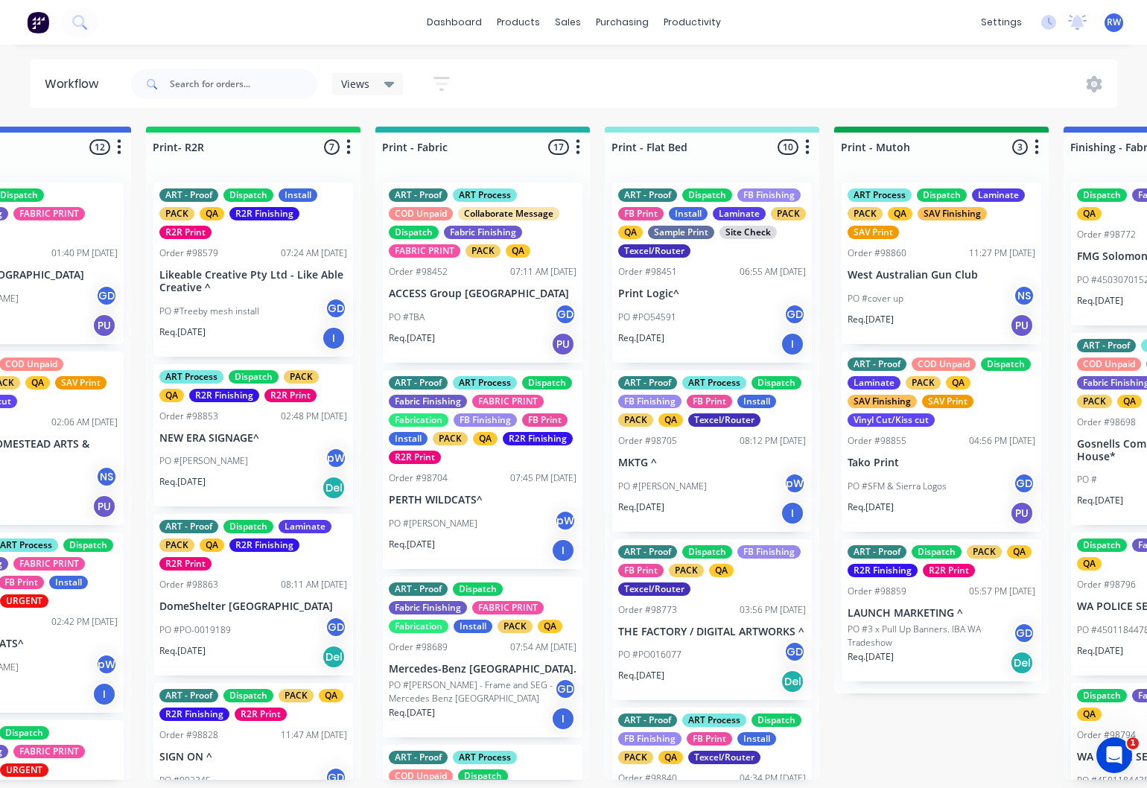
click at [577, 147] on icon "button" at bounding box center [578, 146] width 4 height 15
click at [489, 232] on button "Summaries" at bounding box center [512, 228] width 149 height 25
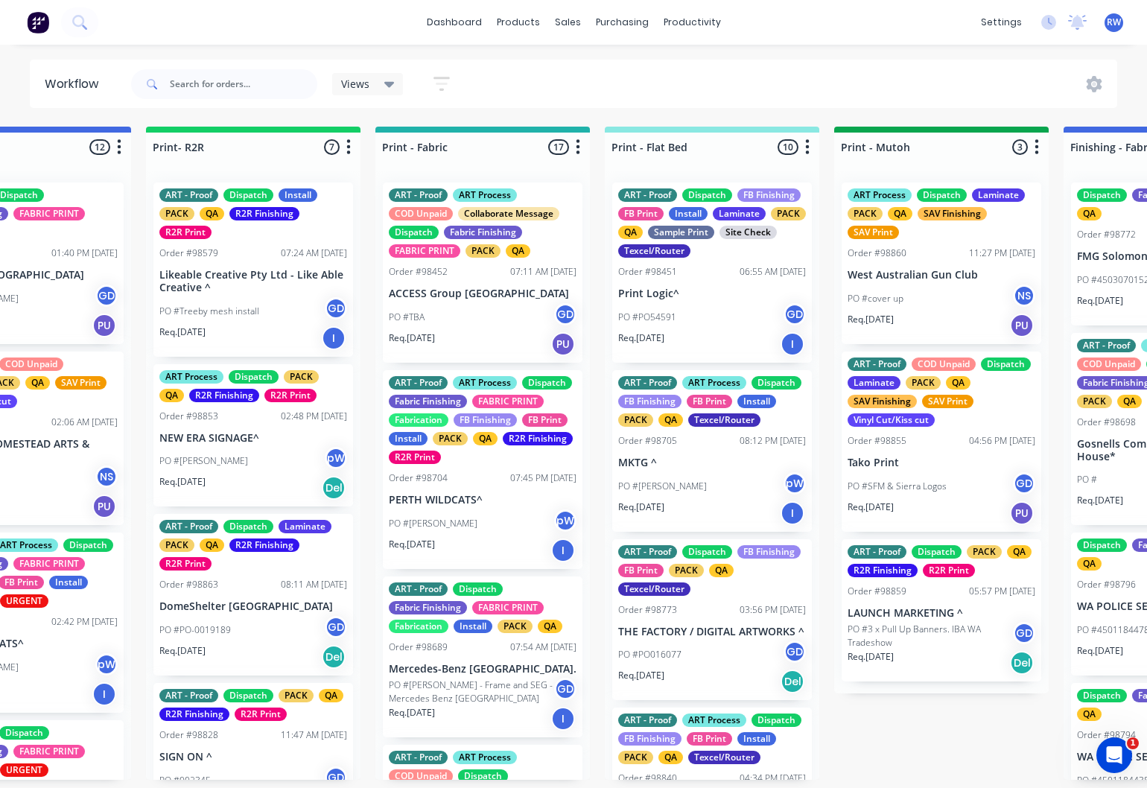
click at [387, 86] on icon at bounding box center [389, 85] width 10 height 6
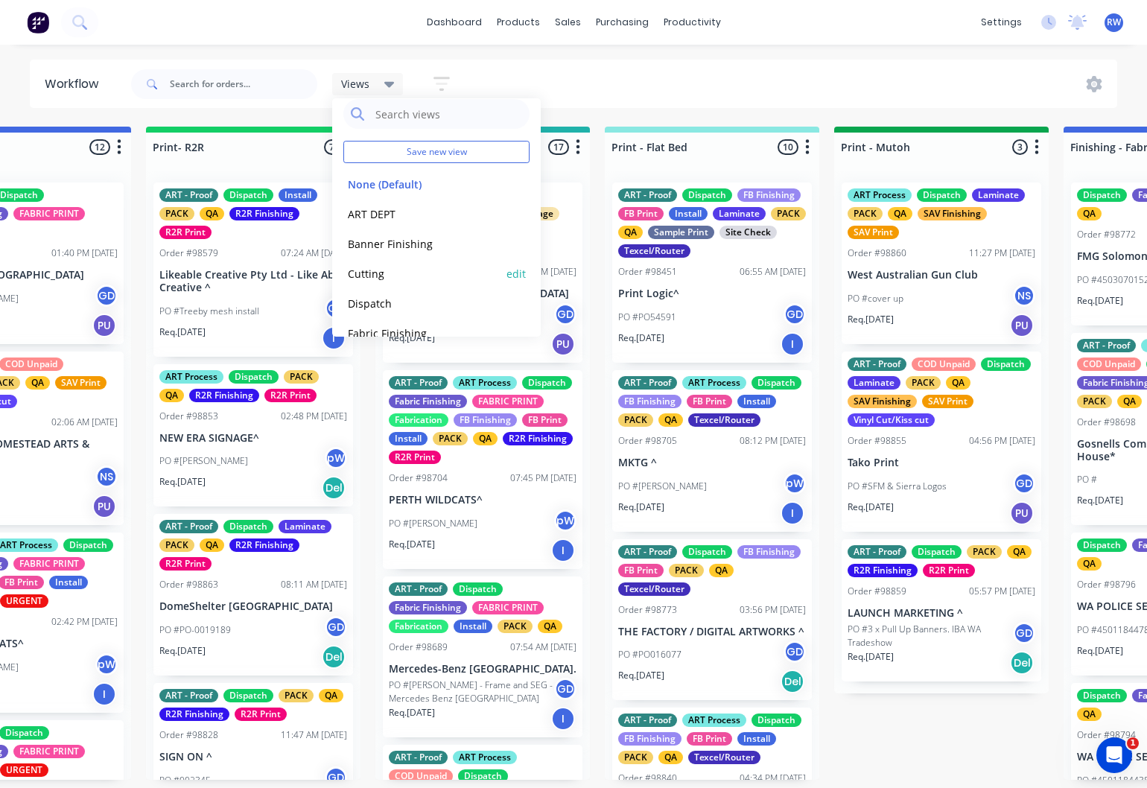
scroll to position [0, 0]
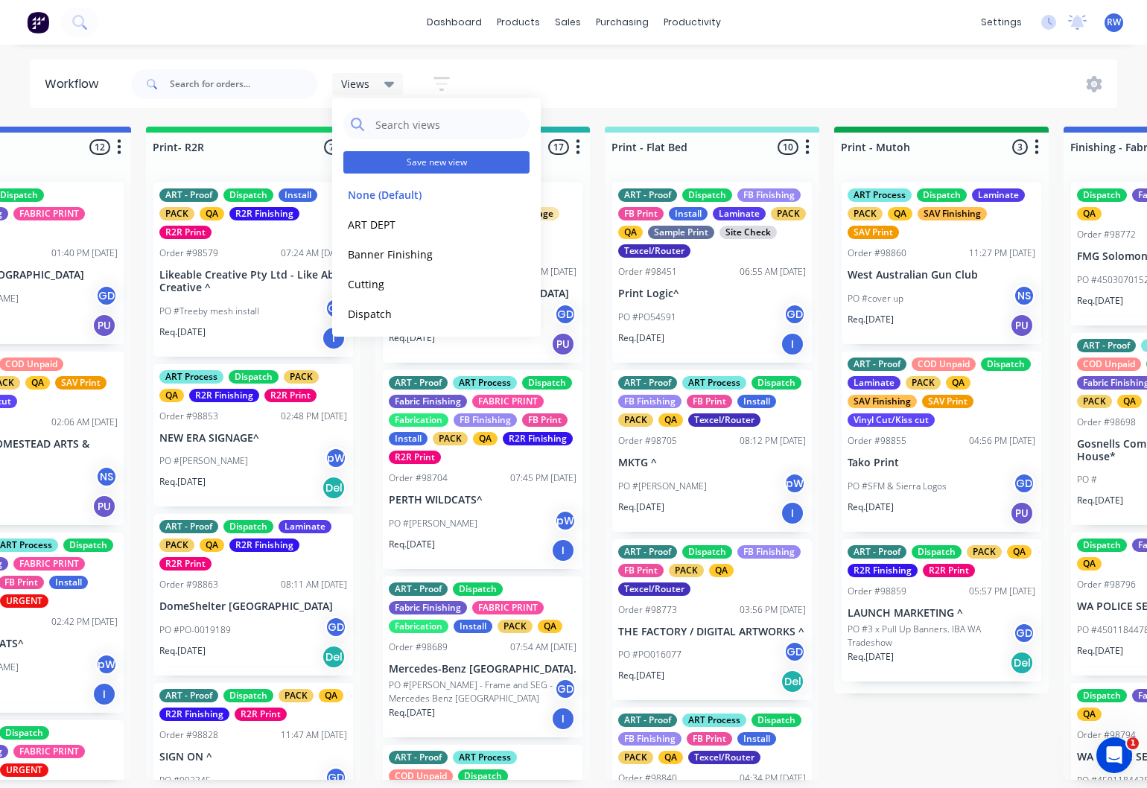
click at [432, 162] on button "Save new view" at bounding box center [436, 162] width 186 height 22
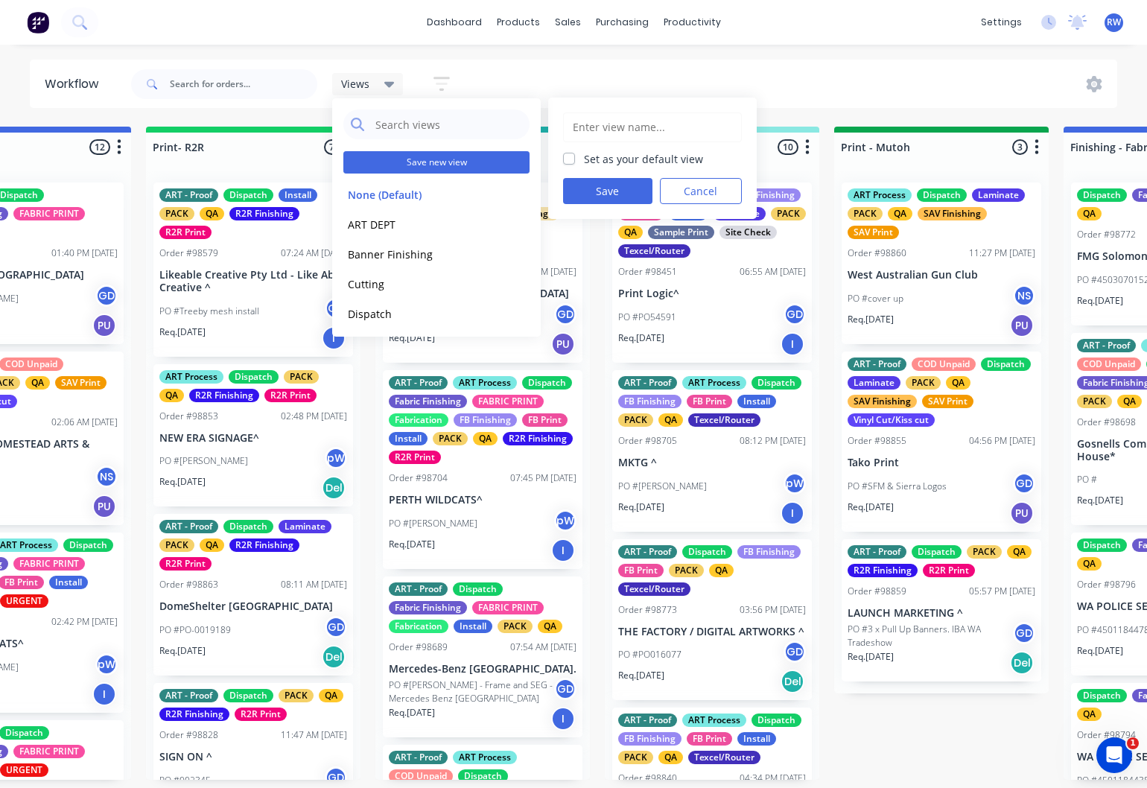
scroll to position [3, 1724]
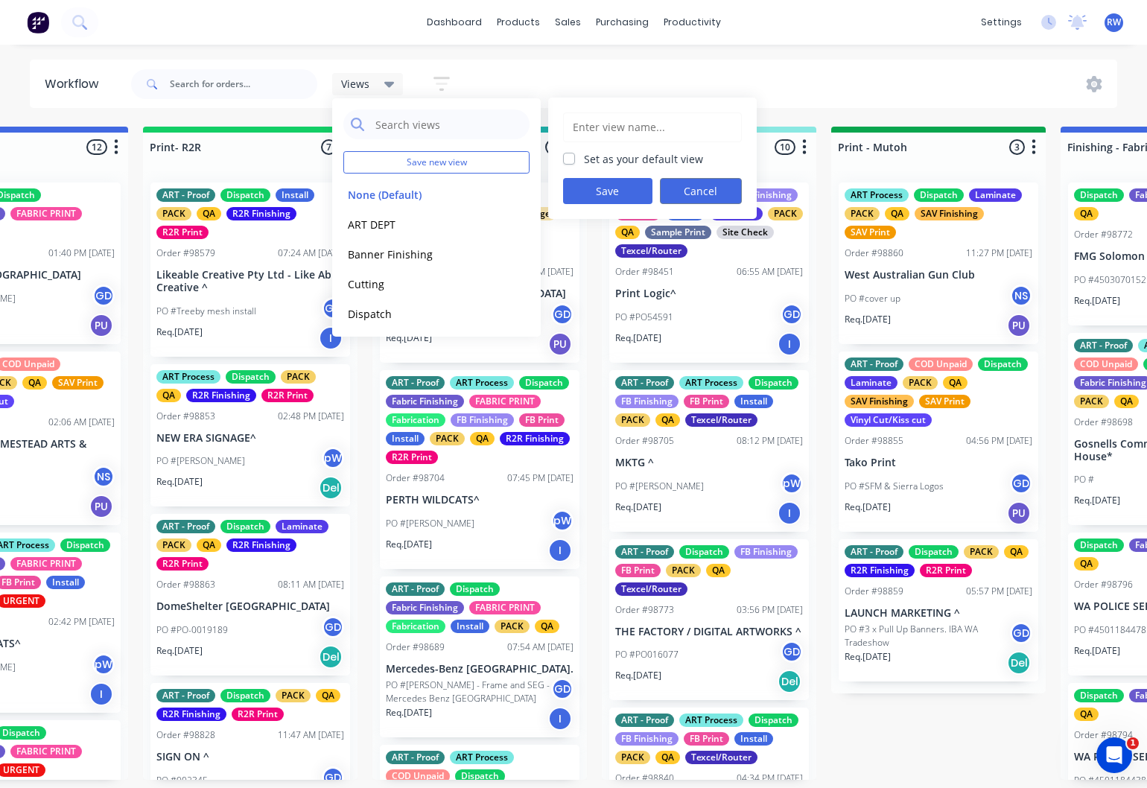
click at [695, 193] on button "Cancel" at bounding box center [701, 191] width 82 height 26
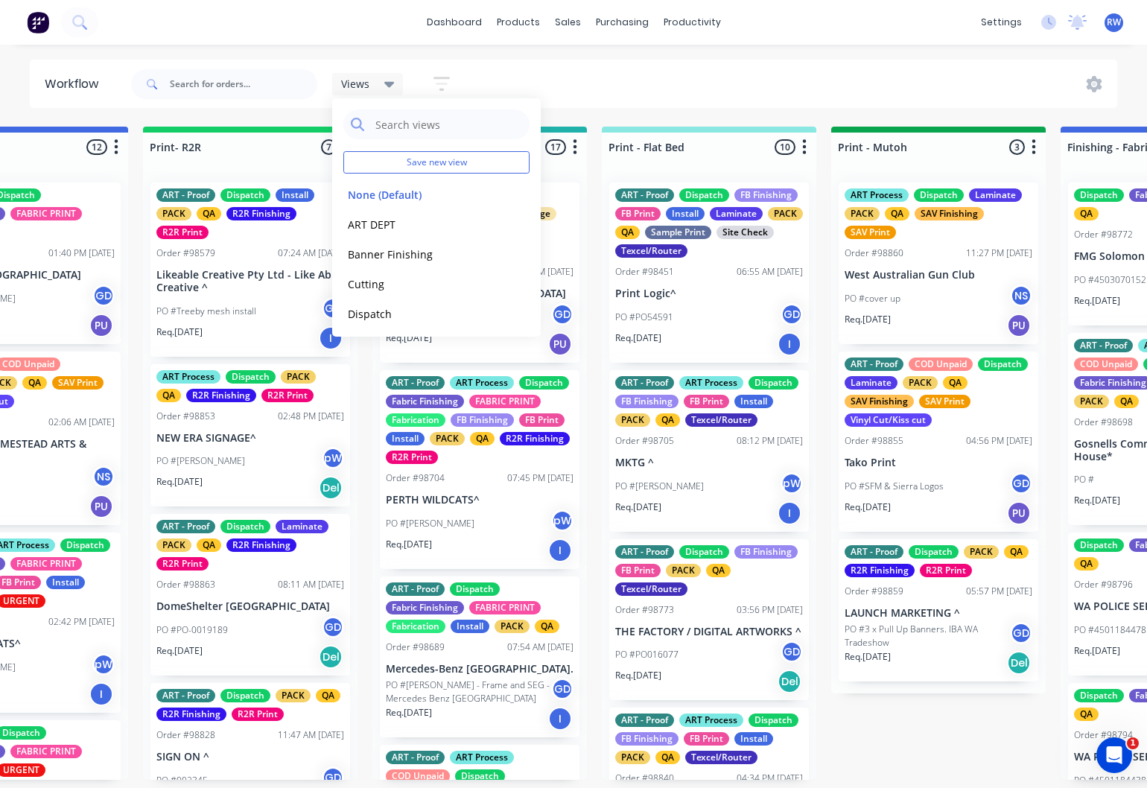
click at [444, 86] on icon "button" at bounding box center [441, 83] width 16 height 19
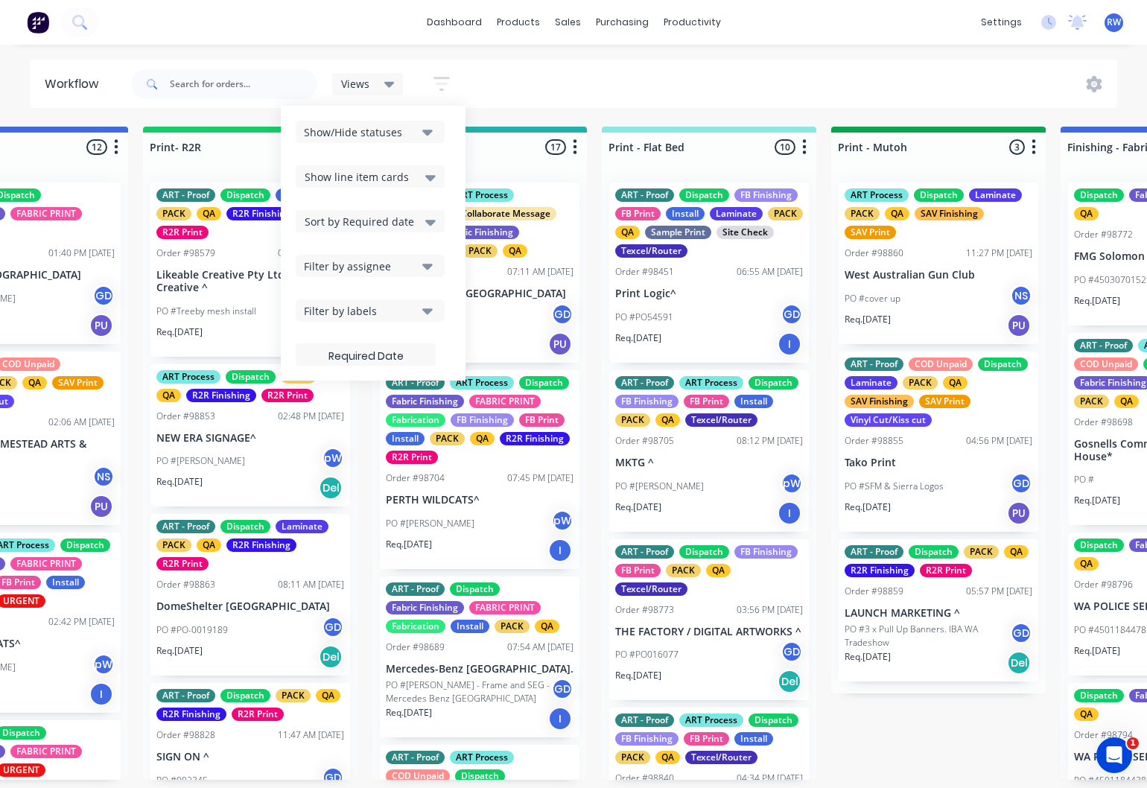
click at [533, 77] on div "Views Save new view None (Default) edit ART DEPT edit Banner Finishing edit Cut…" at bounding box center [623, 84] width 990 height 45
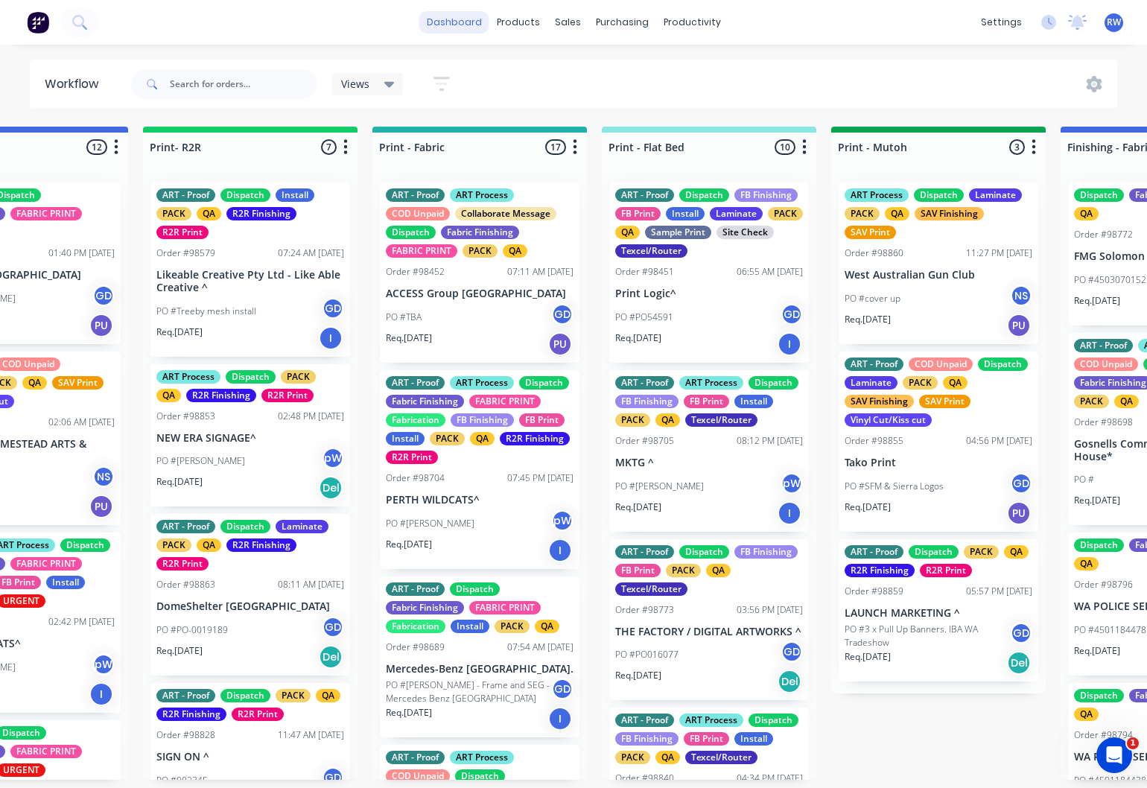
click at [471, 26] on link "dashboard" at bounding box center [454, 22] width 70 height 22
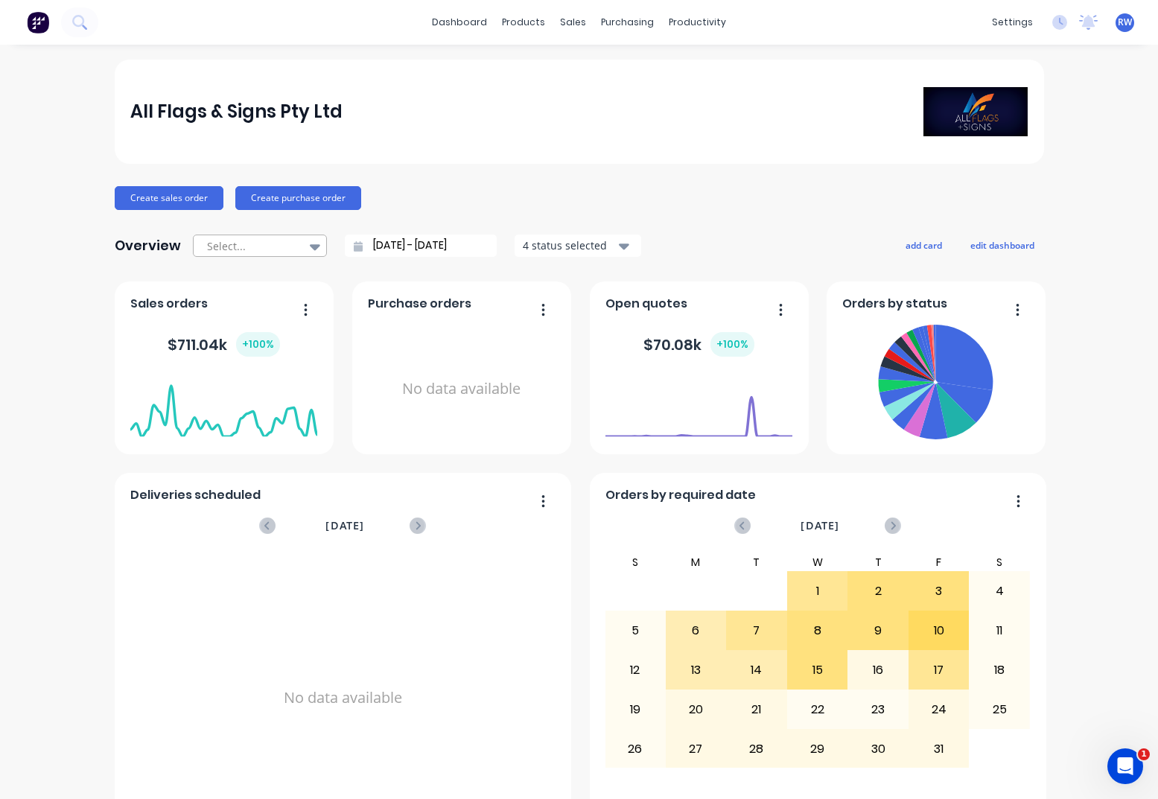
click at [310, 247] on icon at bounding box center [315, 247] width 10 height 6
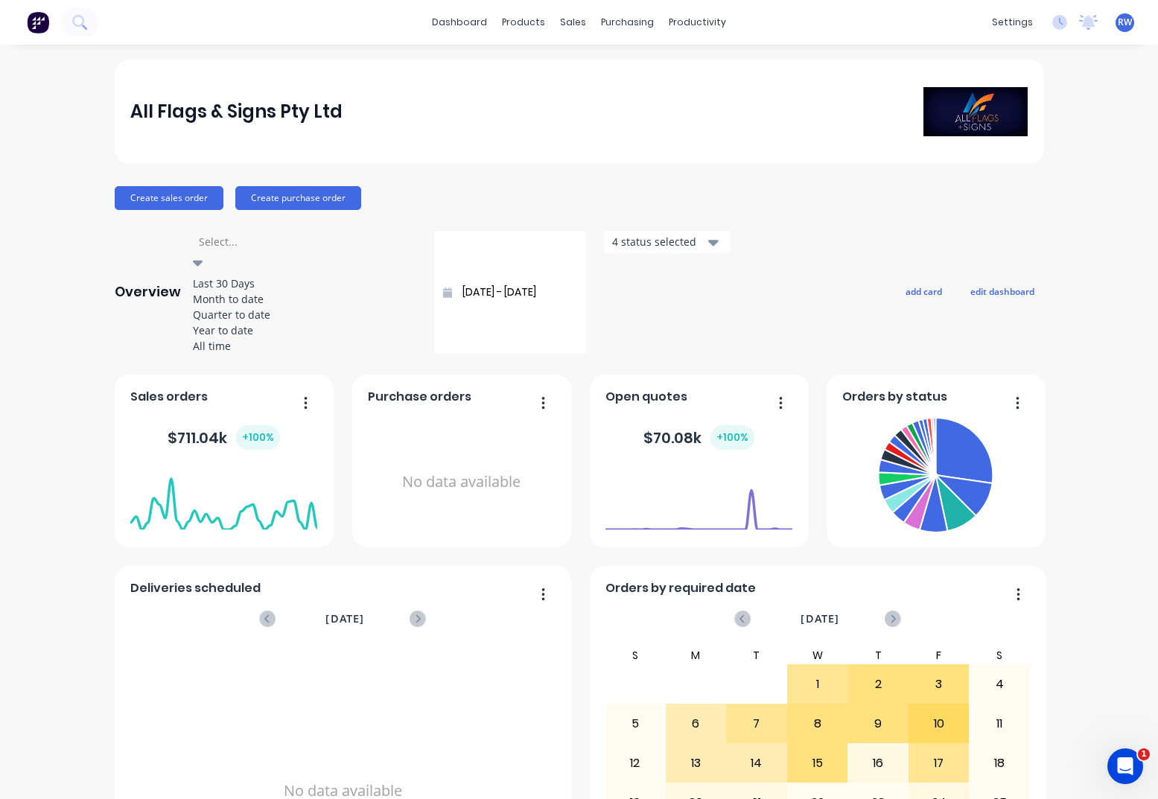
click at [250, 354] on div "All time" at bounding box center [304, 346] width 223 height 16
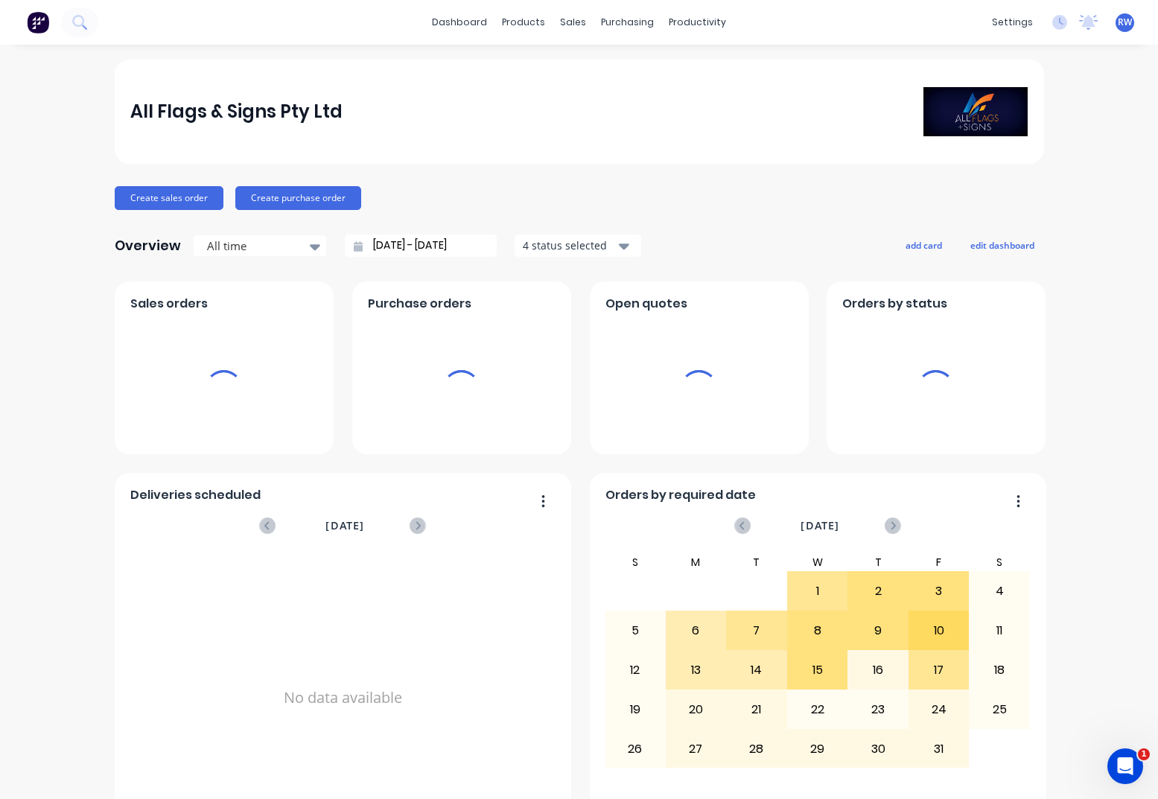
type input "[DATE] - [DATE]"
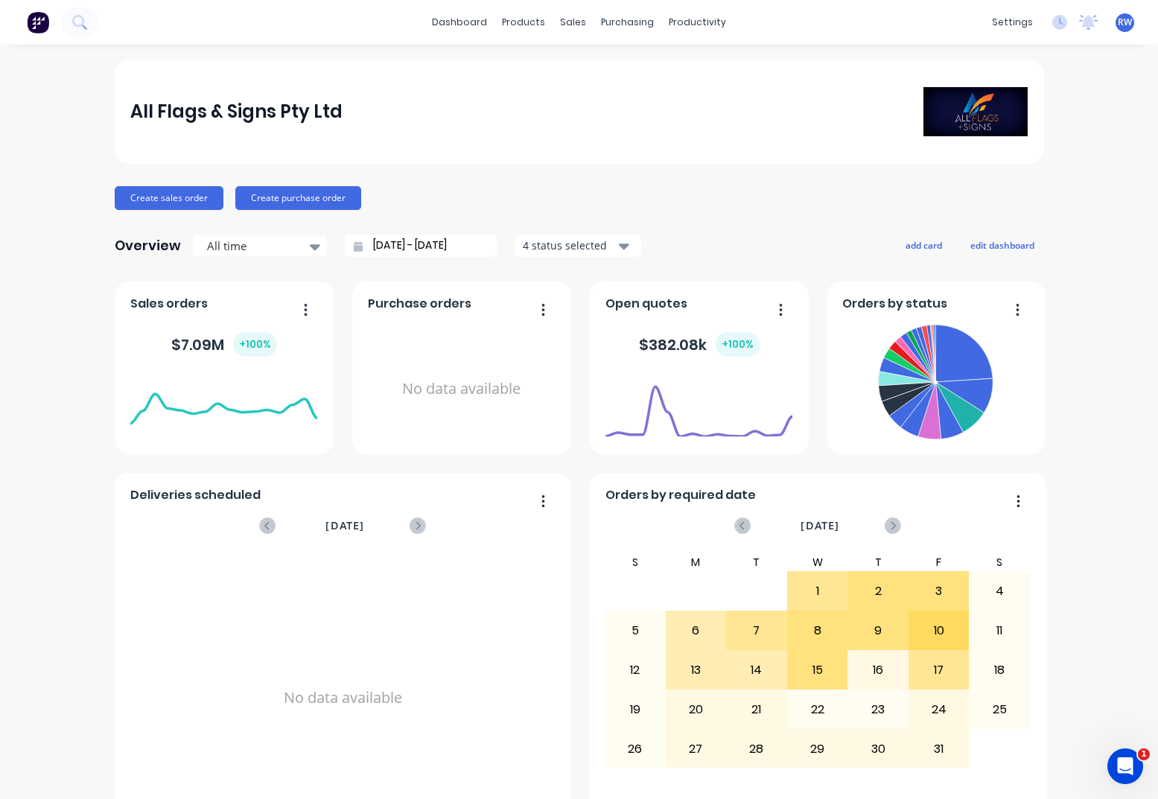
click at [1005, 306] on button "button" at bounding box center [1012, 310] width 31 height 23
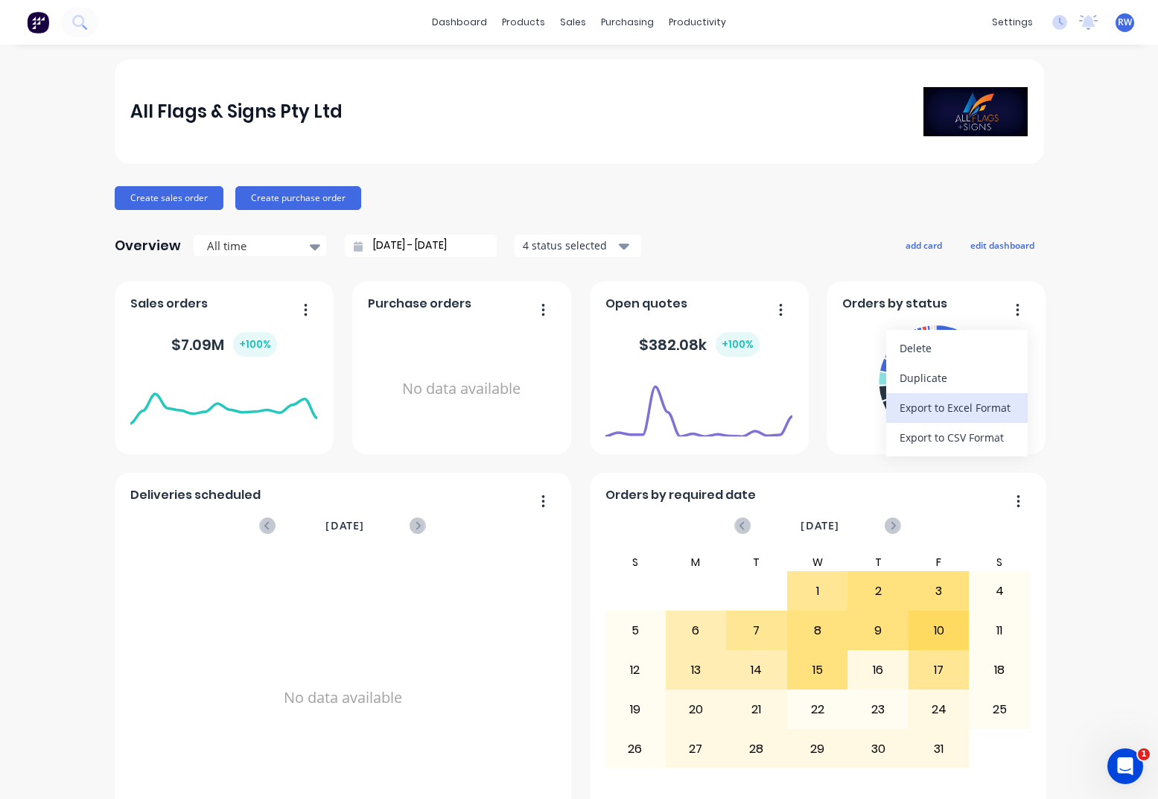
click at [971, 413] on div "Export to Excel Format" at bounding box center [957, 408] width 115 height 22
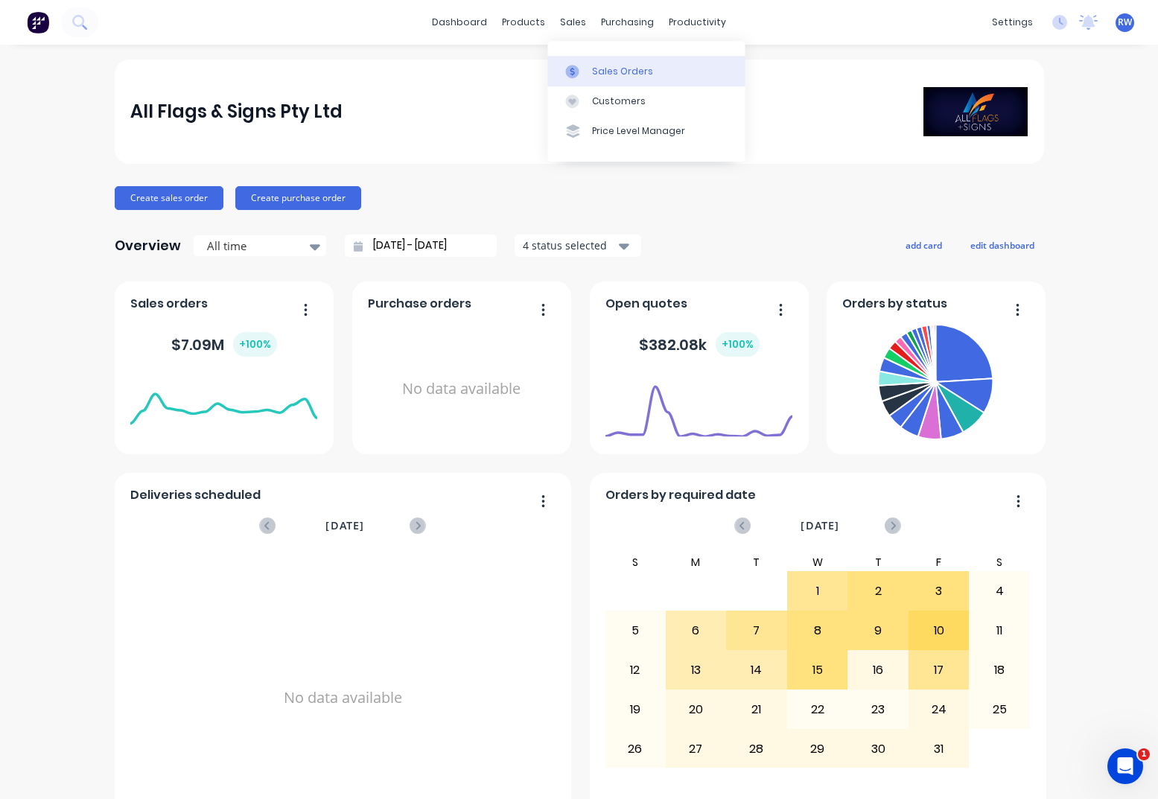
click at [606, 69] on div "Sales Orders" at bounding box center [622, 71] width 61 height 13
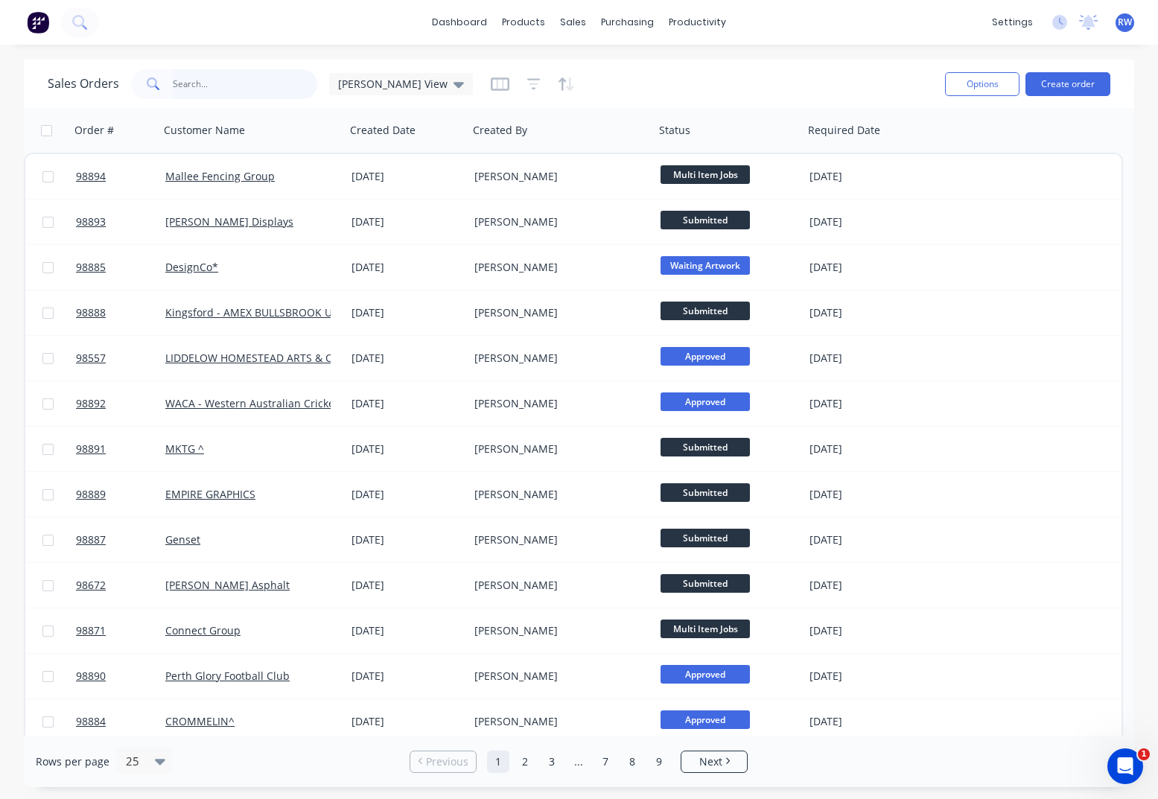
click at [201, 86] on input "text" at bounding box center [245, 84] width 145 height 30
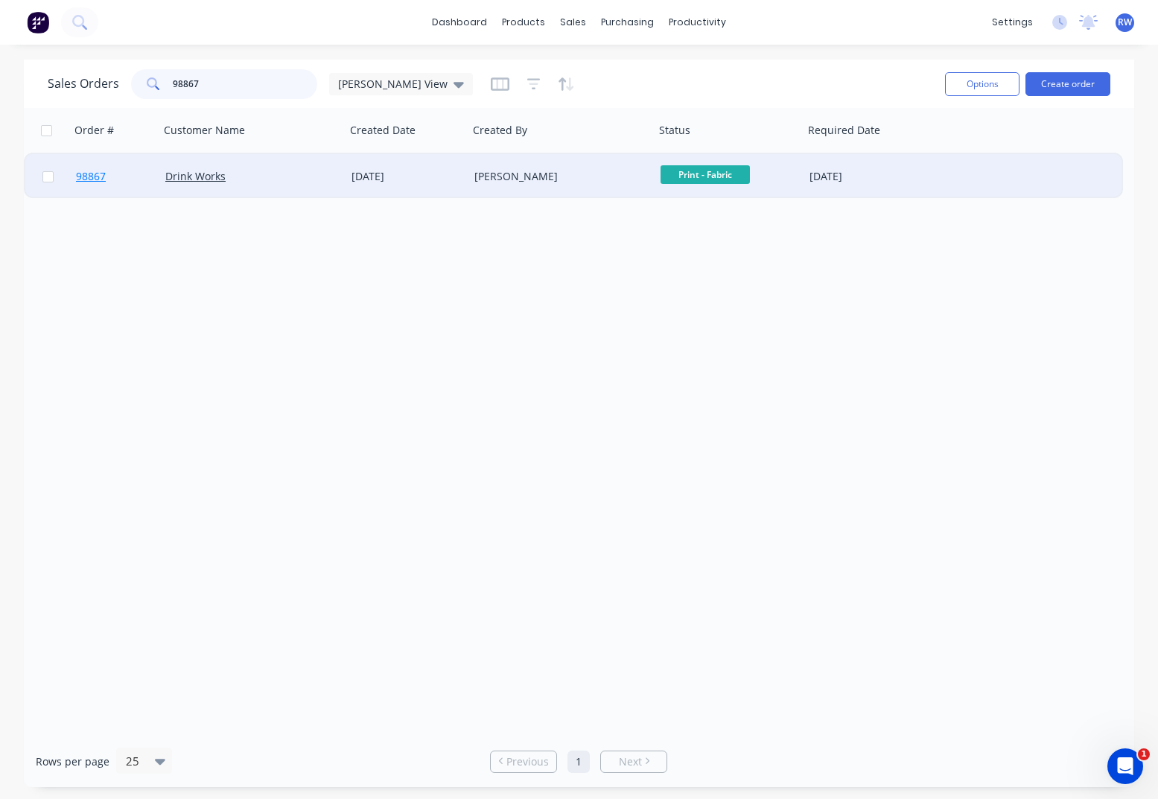
type input "98867"
click at [90, 178] on span "98867" at bounding box center [91, 176] width 30 height 15
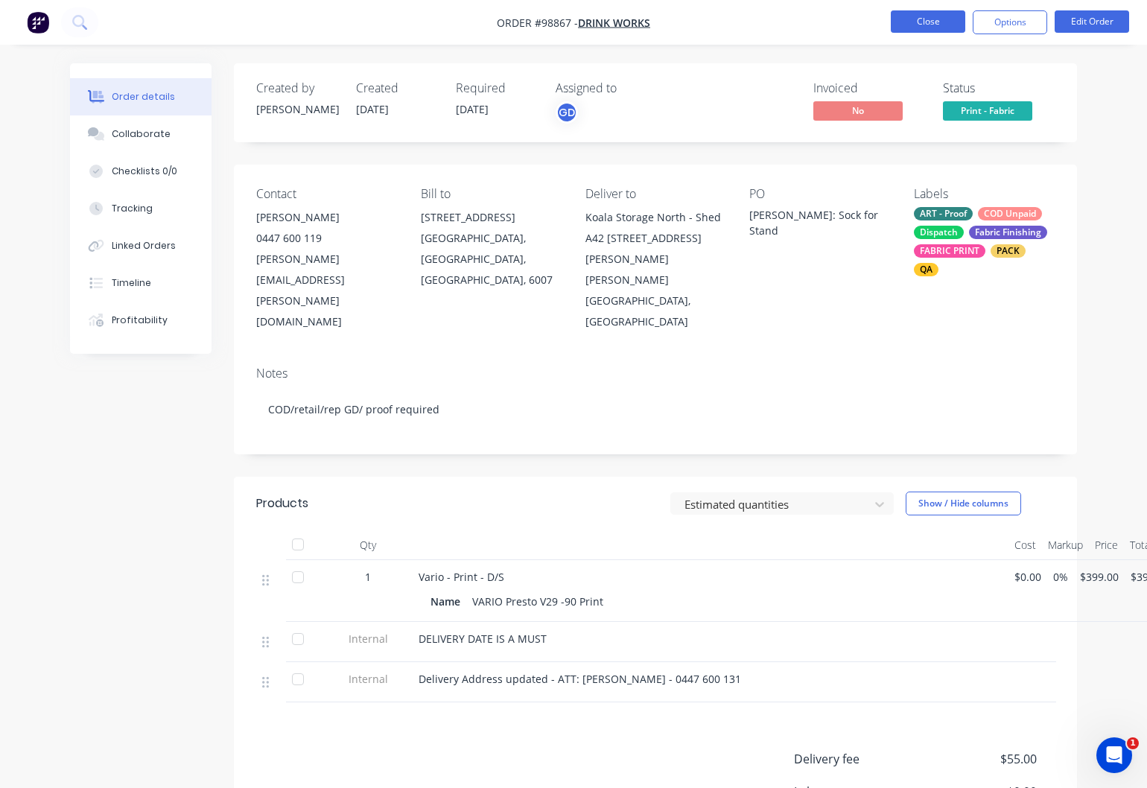
click at [918, 22] on button "Close" at bounding box center [928, 21] width 74 height 22
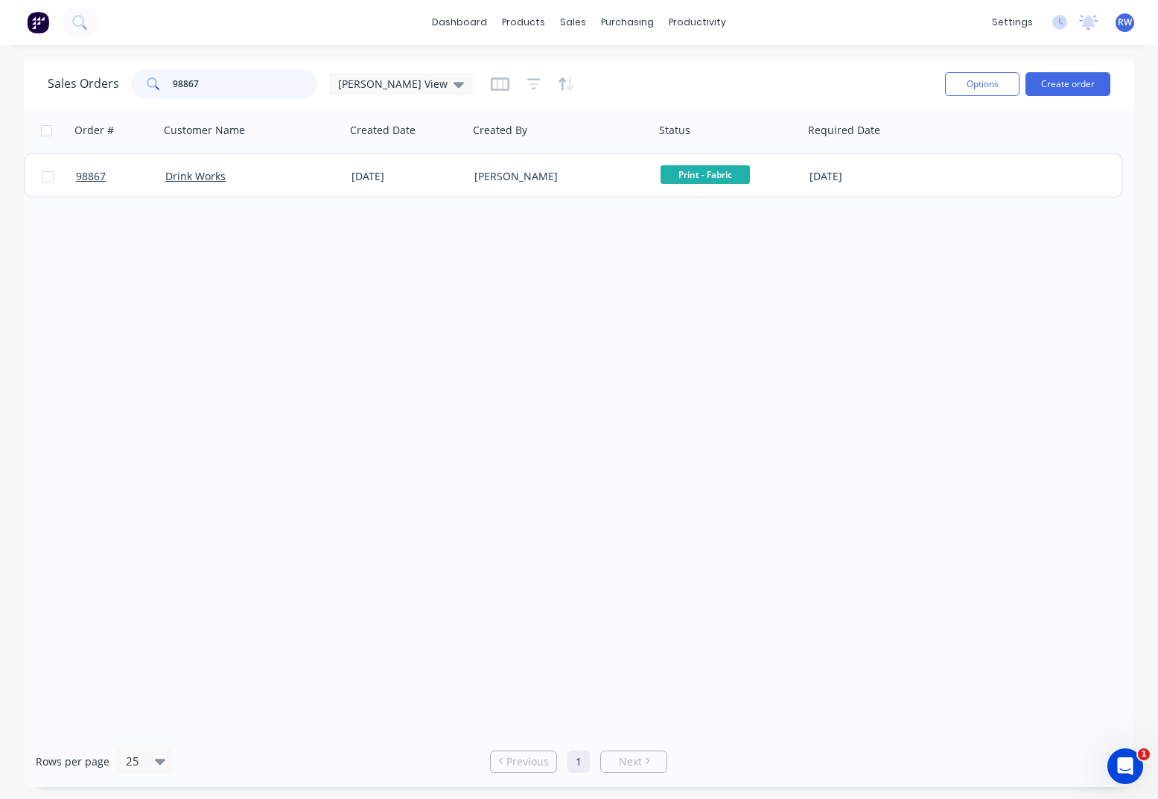
drag, startPoint x: 167, startPoint y: 84, endPoint x: 134, endPoint y: 86, distance: 32.8
click at [173, 86] on input "98867" at bounding box center [245, 84] width 145 height 30
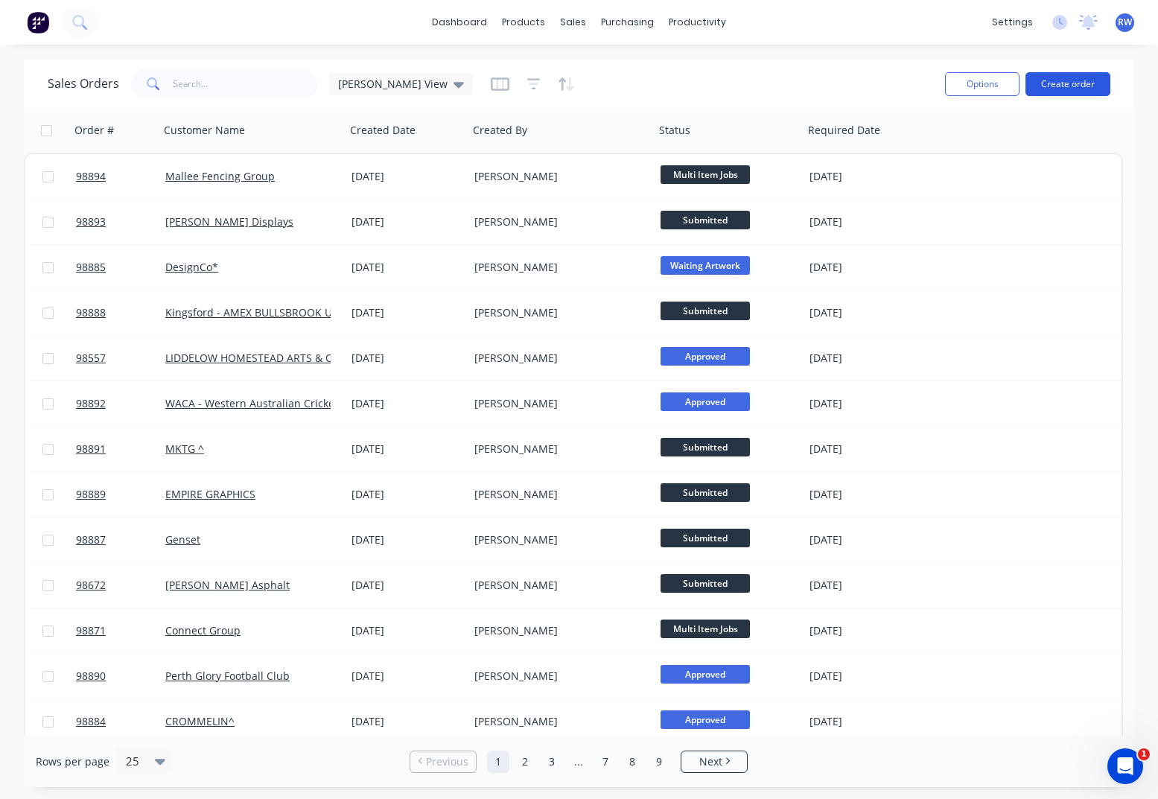
click at [1055, 89] on button "Create order" at bounding box center [1068, 84] width 85 height 24
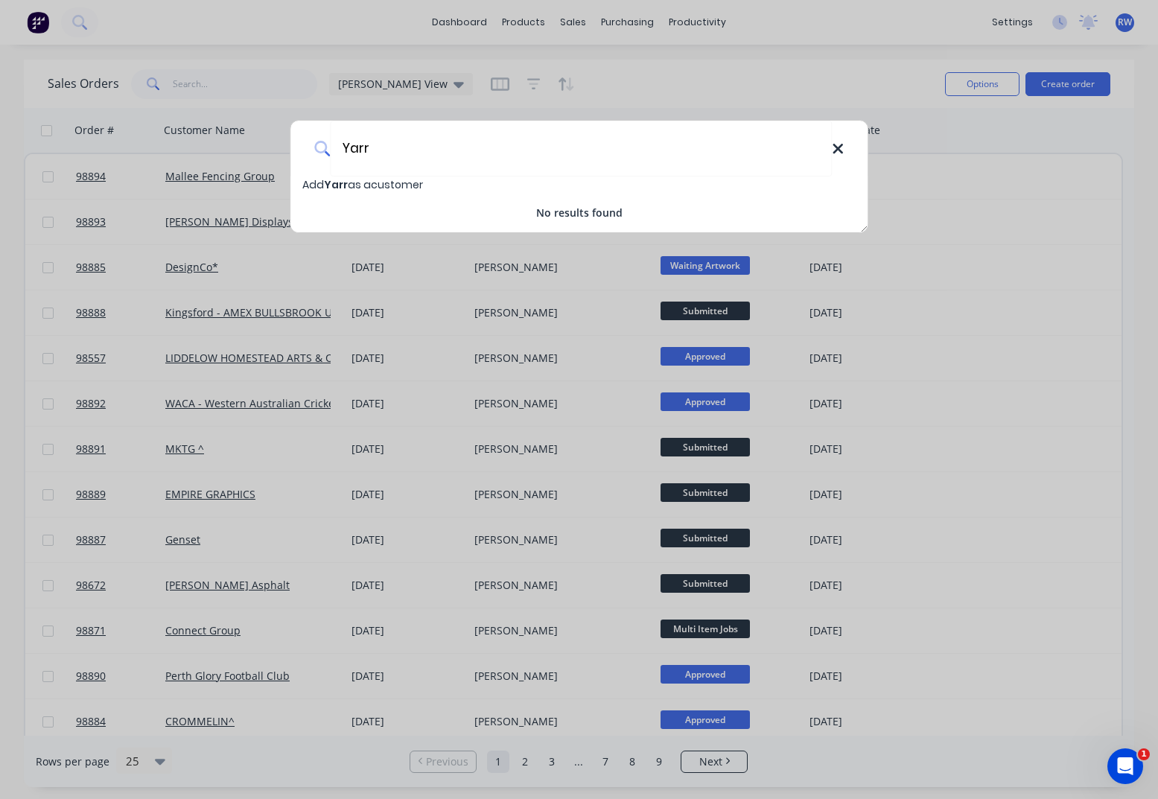
type input "Yarr"
click at [840, 149] on icon at bounding box center [838, 149] width 10 height 10
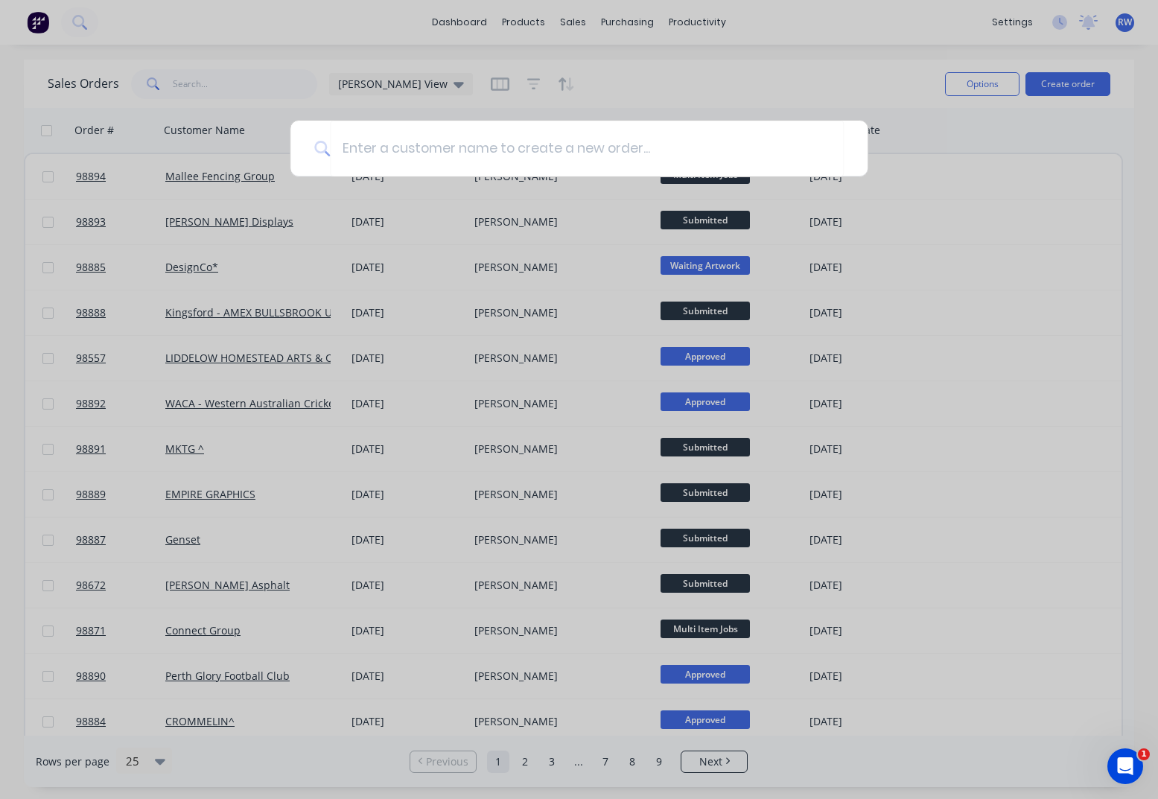
click at [225, 87] on div at bounding box center [579, 399] width 1158 height 799
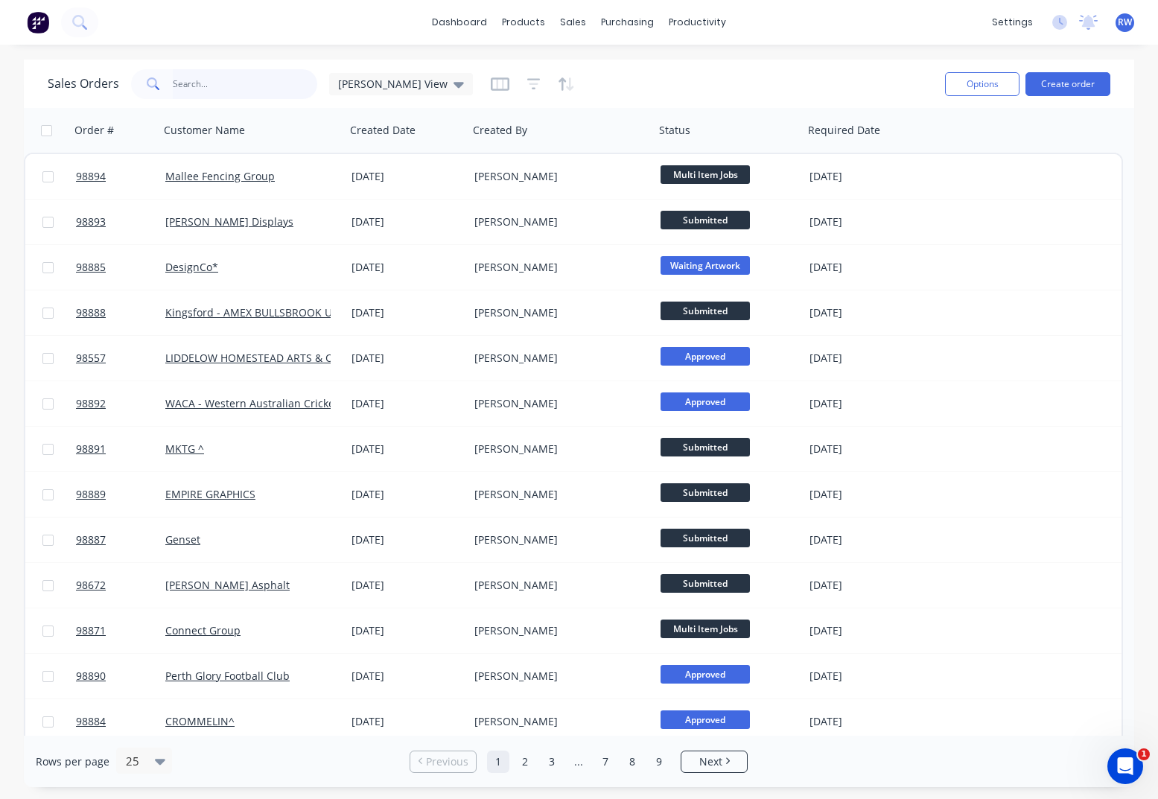
click at [222, 80] on input "text" at bounding box center [245, 84] width 145 height 30
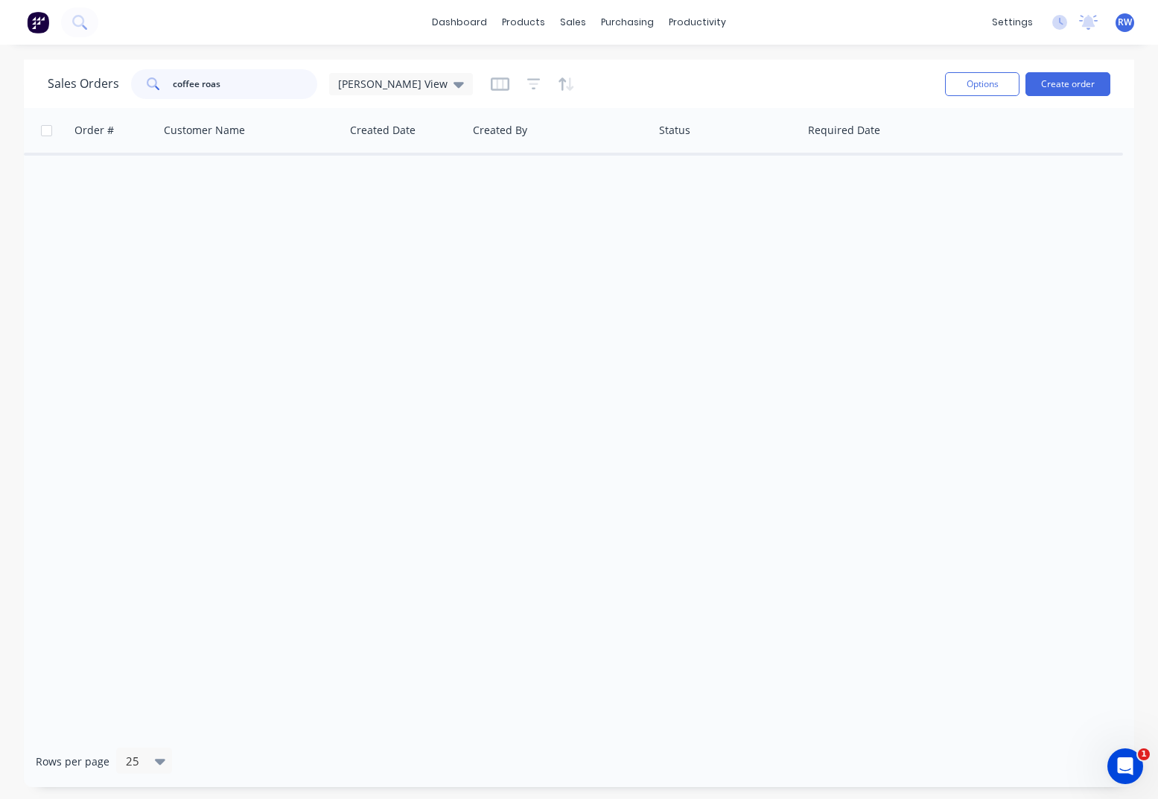
click at [241, 89] on input "coffee roas" at bounding box center [245, 84] width 145 height 30
type input "c"
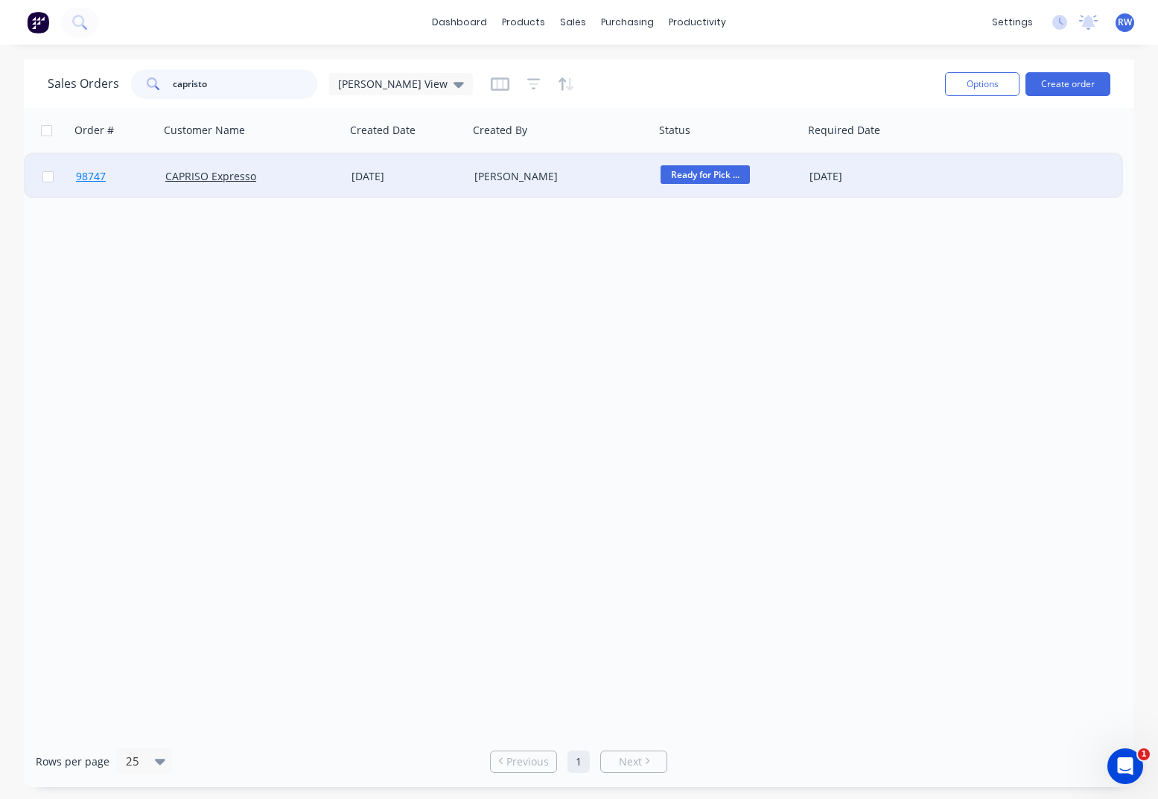
type input "capristo"
click at [93, 179] on span "98747" at bounding box center [91, 176] width 30 height 15
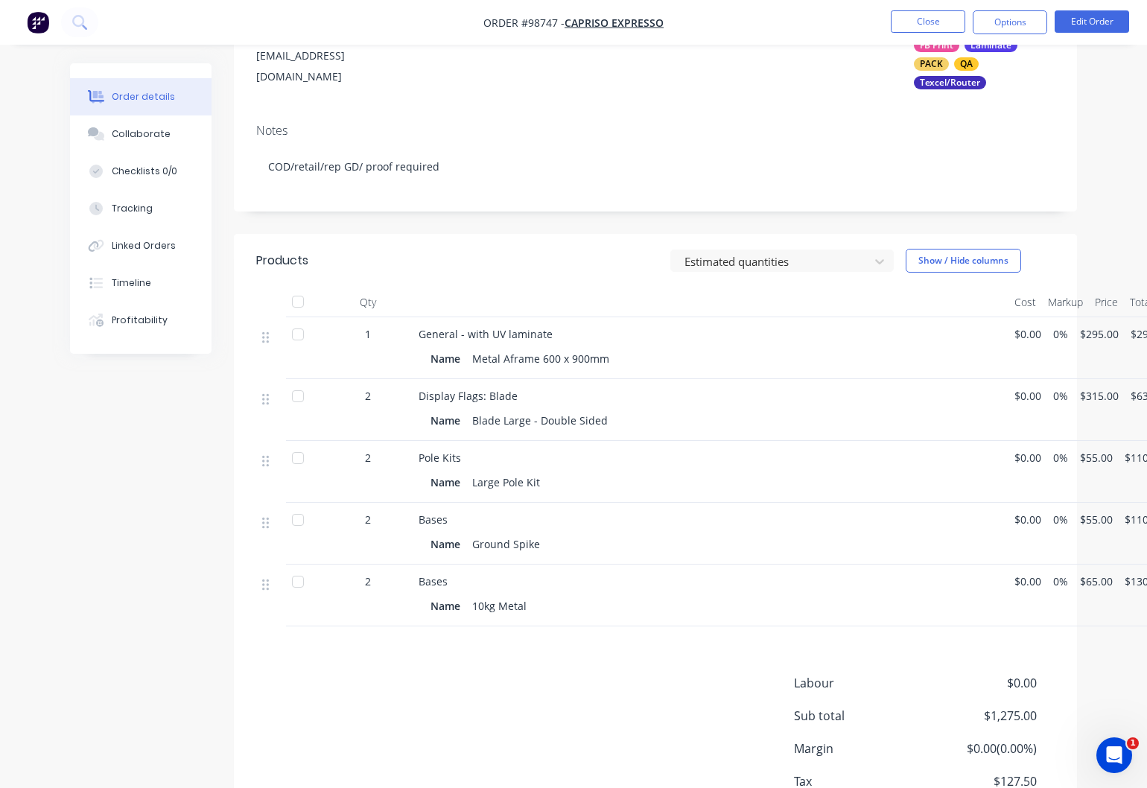
scroll to position [222, 0]
click at [1026, 28] on button "Options" at bounding box center [1010, 22] width 74 height 24
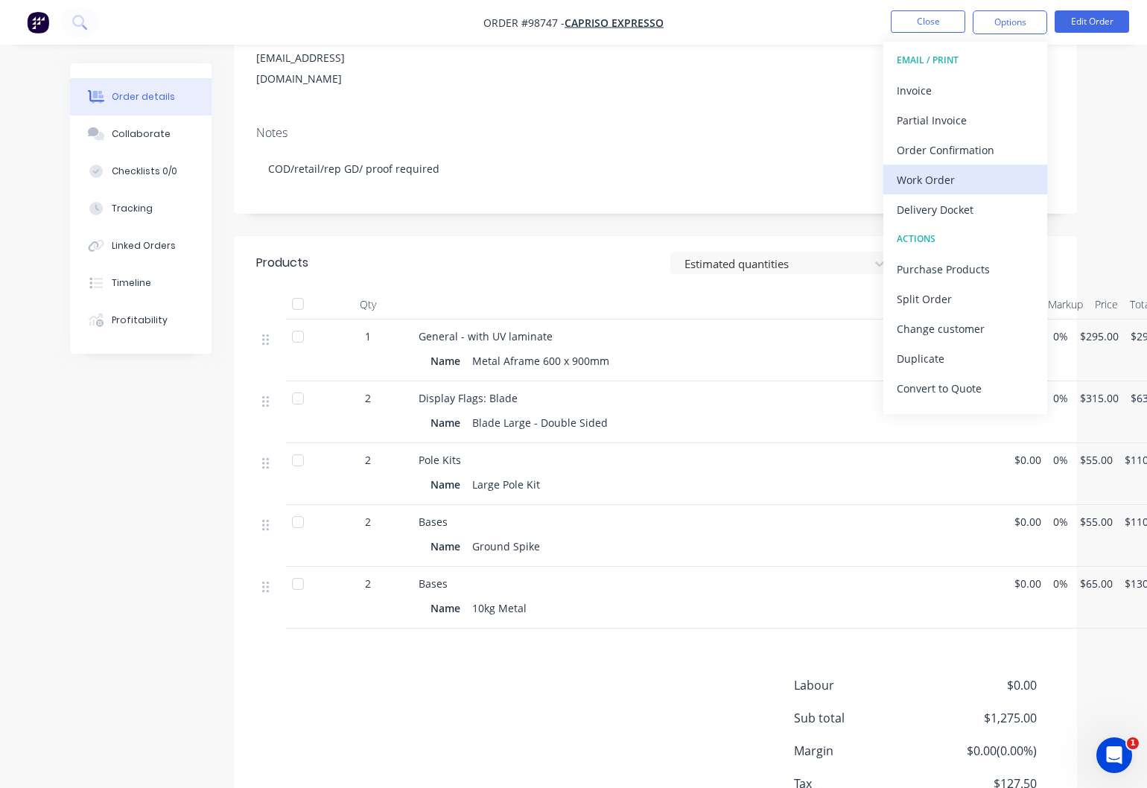
click at [929, 182] on div "Work Order" at bounding box center [965, 180] width 137 height 22
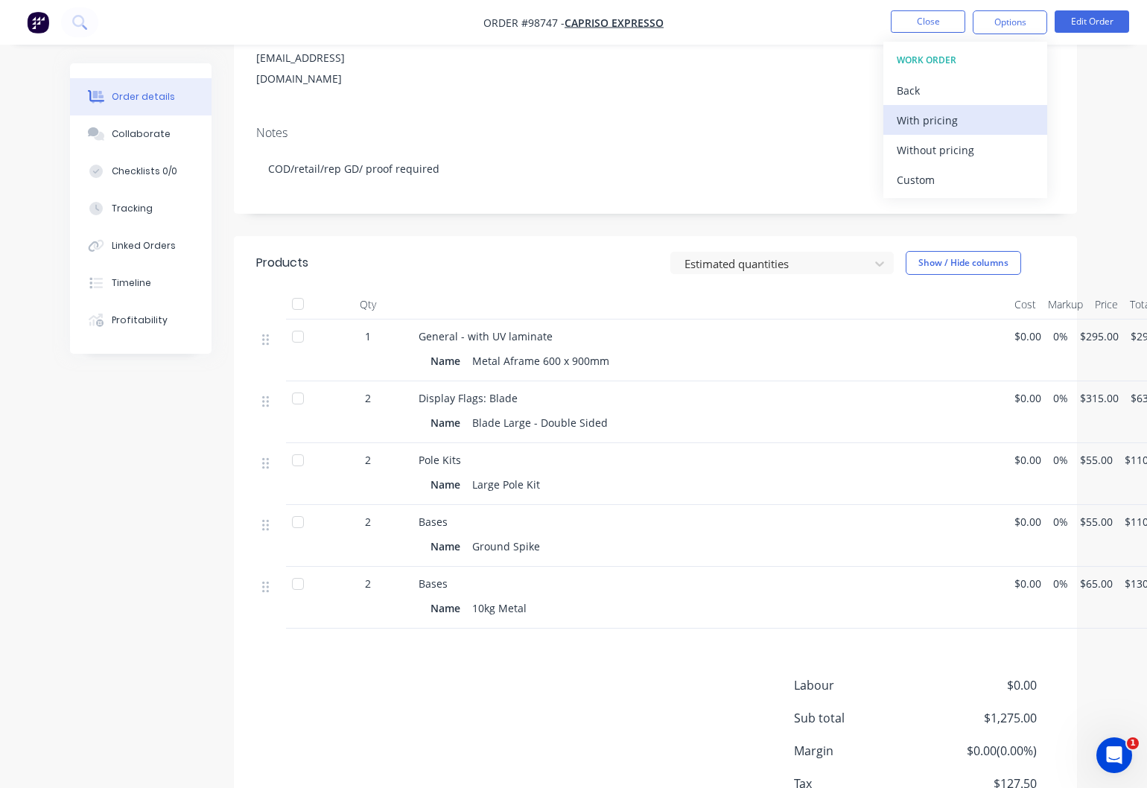
click at [937, 121] on div "With pricing" at bounding box center [965, 120] width 137 height 22
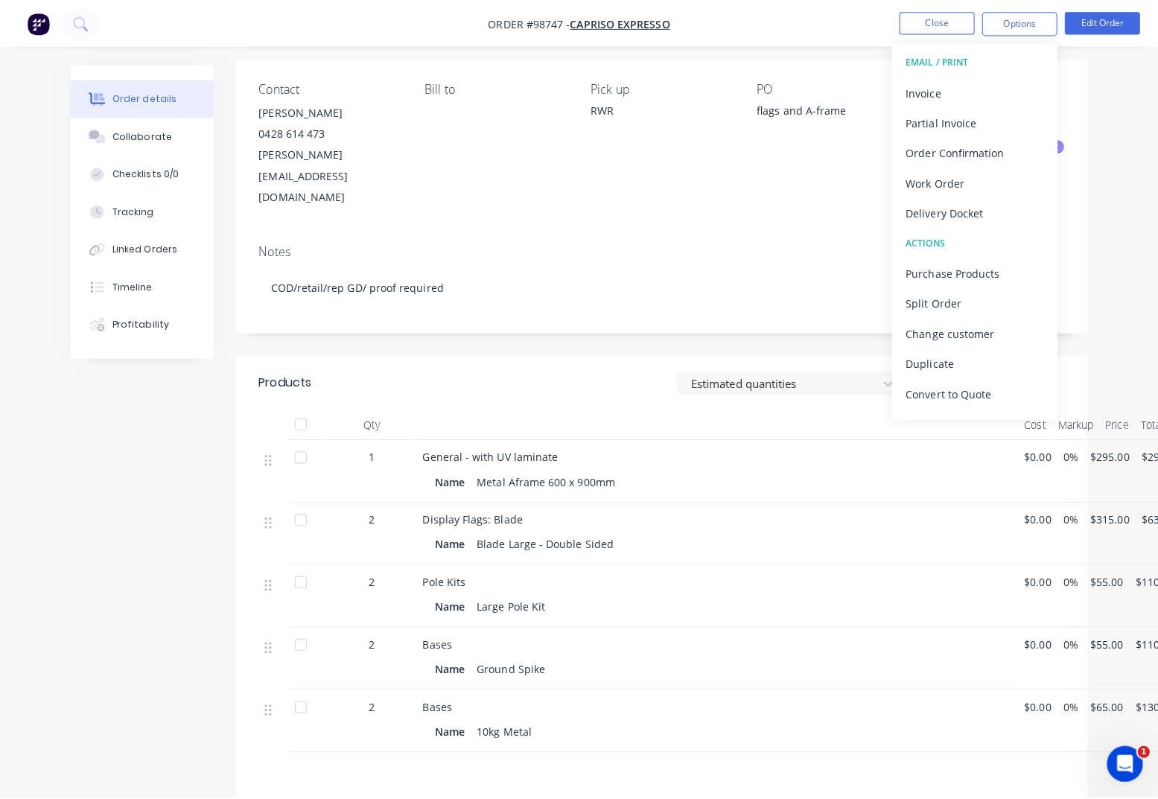
scroll to position [0, 0]
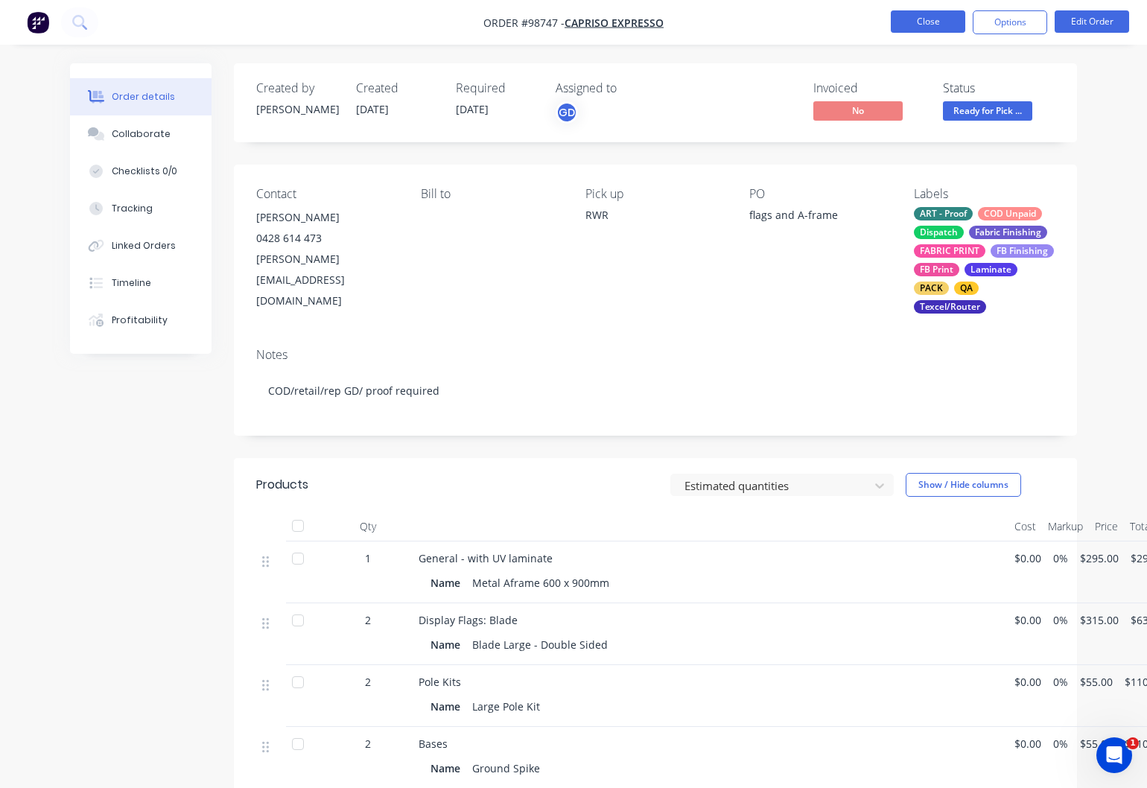
click at [915, 25] on button "Close" at bounding box center [928, 21] width 74 height 22
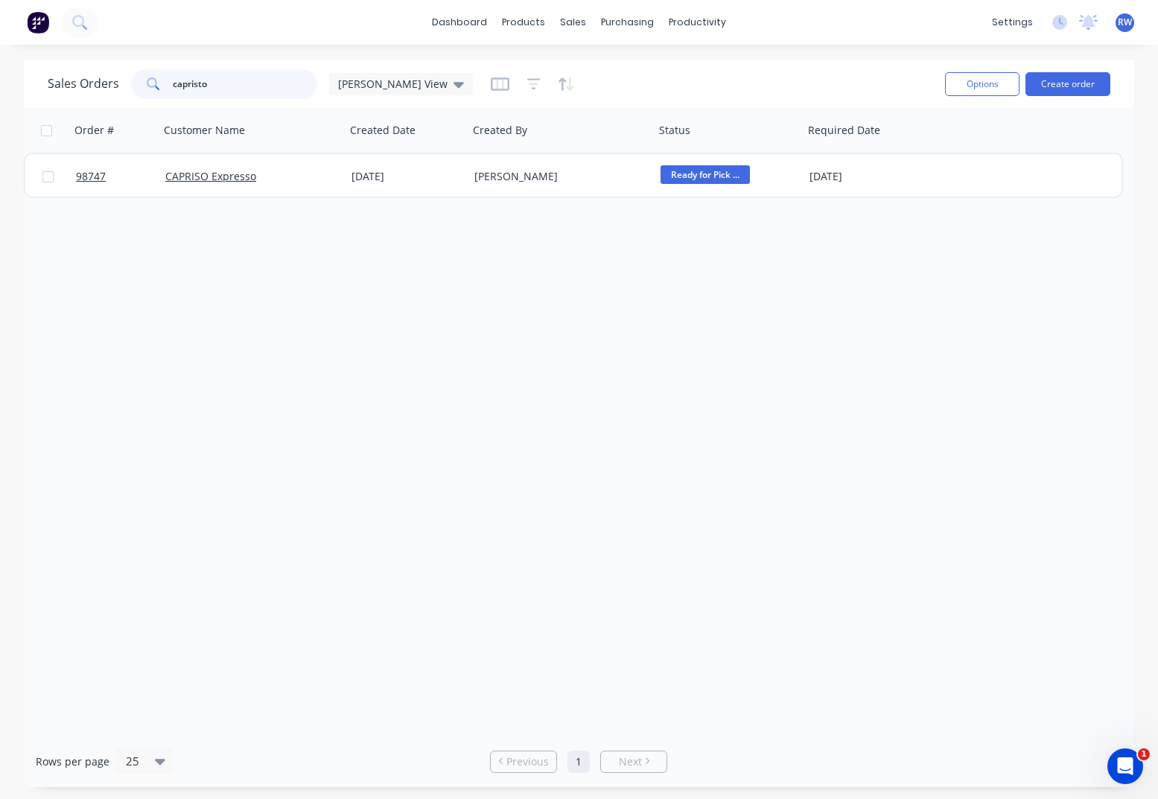
drag, startPoint x: 231, startPoint y: 85, endPoint x: 108, endPoint y: 78, distance: 123.1
click at [173, 79] on input "capristo" at bounding box center [245, 84] width 145 height 30
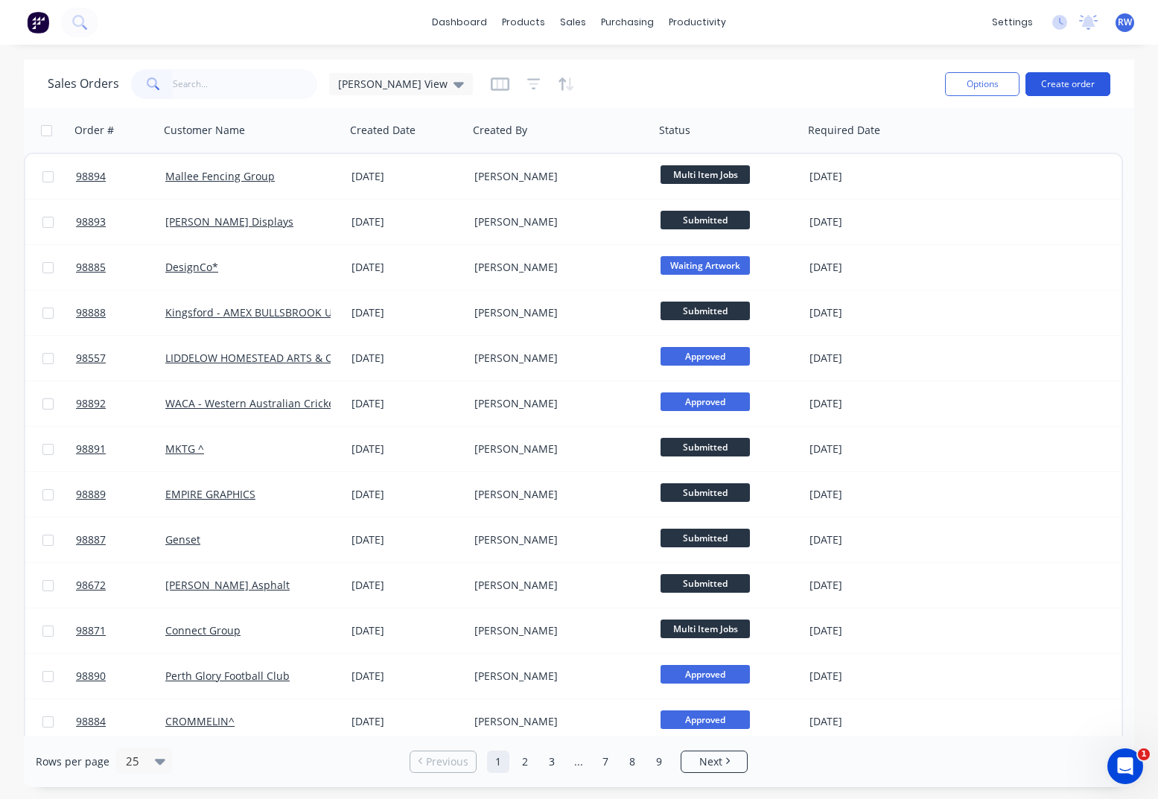
click at [1060, 82] on button "Create order" at bounding box center [1068, 84] width 85 height 24
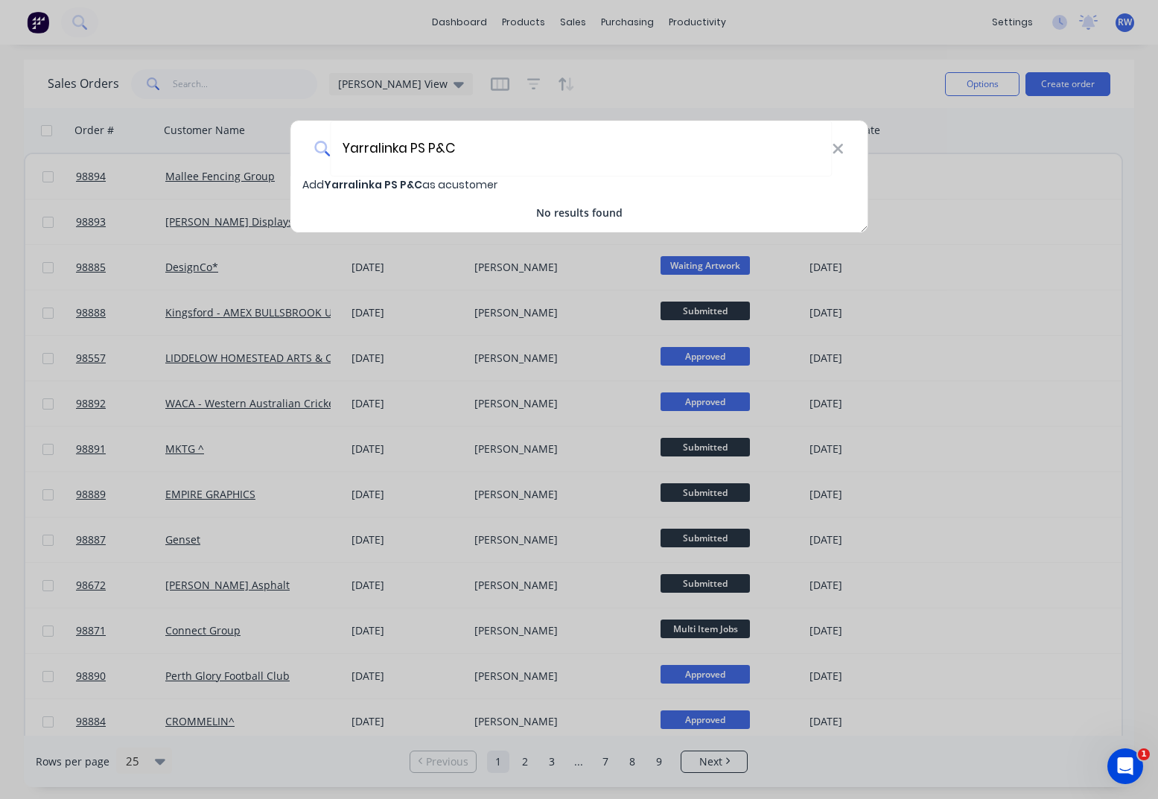
type input "Yarralinka PS P&C"
click at [384, 185] on span "Yarralinka PS P&C" at bounding box center [373, 184] width 98 height 15
select select "AU"
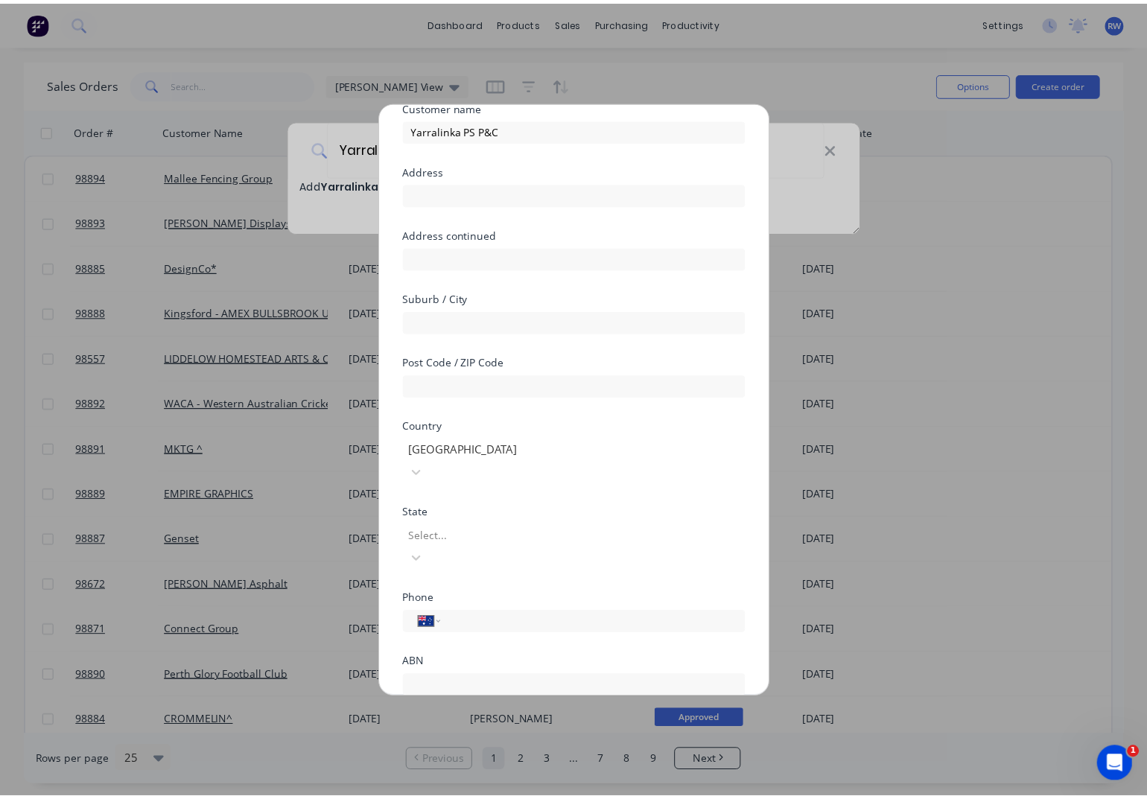
scroll to position [131, 0]
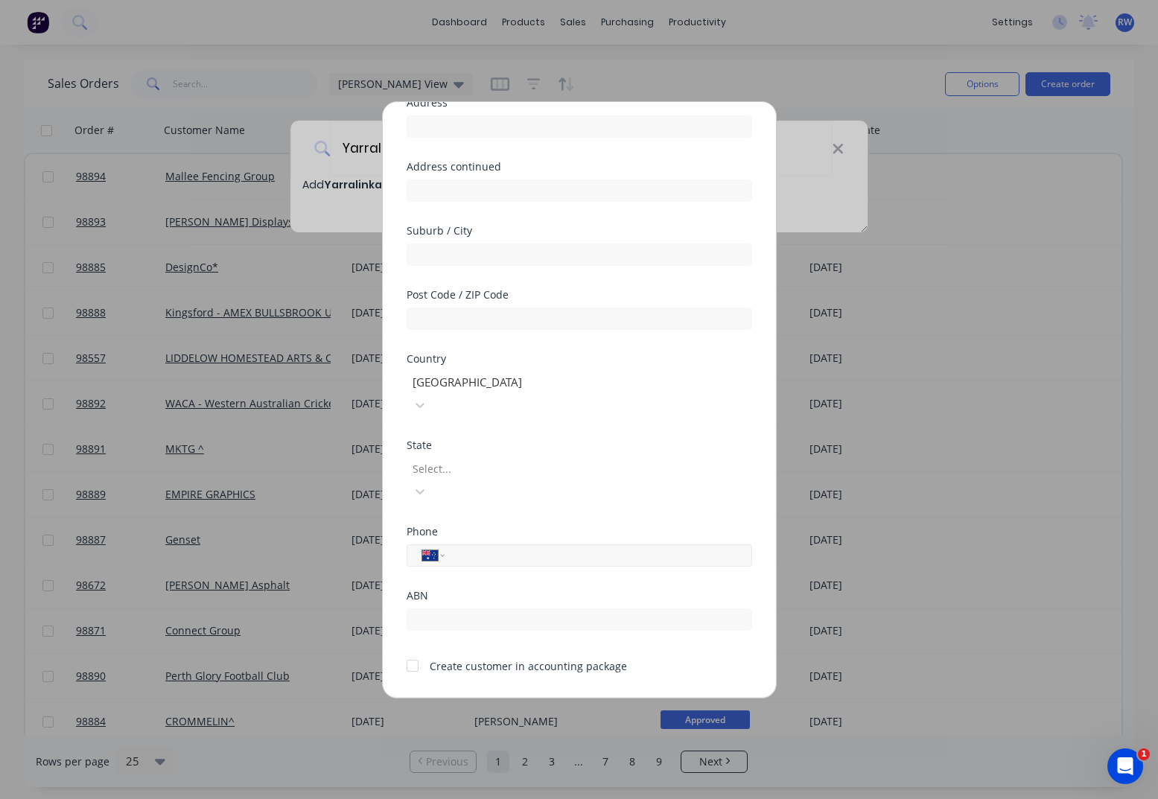
drag, startPoint x: 479, startPoint y: 514, endPoint x: 495, endPoint y: 516, distance: 16.5
click at [488, 547] on input "tel" at bounding box center [595, 555] width 281 height 17
type input "0402 439 454"
click at [412, 651] on div at bounding box center [413, 666] width 30 height 30
click at [525, 677] on div "Add new customer Customer name Yarralinka PS P&C Address Address continued Subu…" at bounding box center [579, 400] width 393 height 596
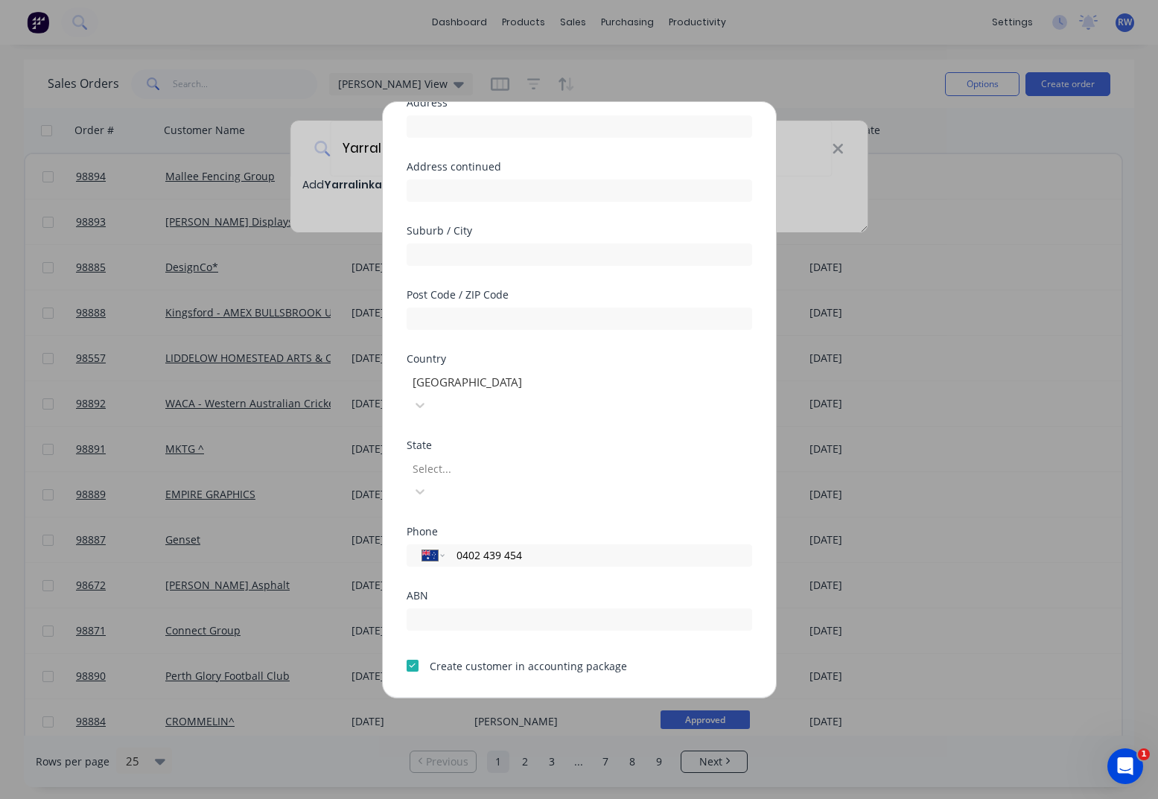
click at [534, 698] on button "Save" at bounding box center [533, 710] width 82 height 24
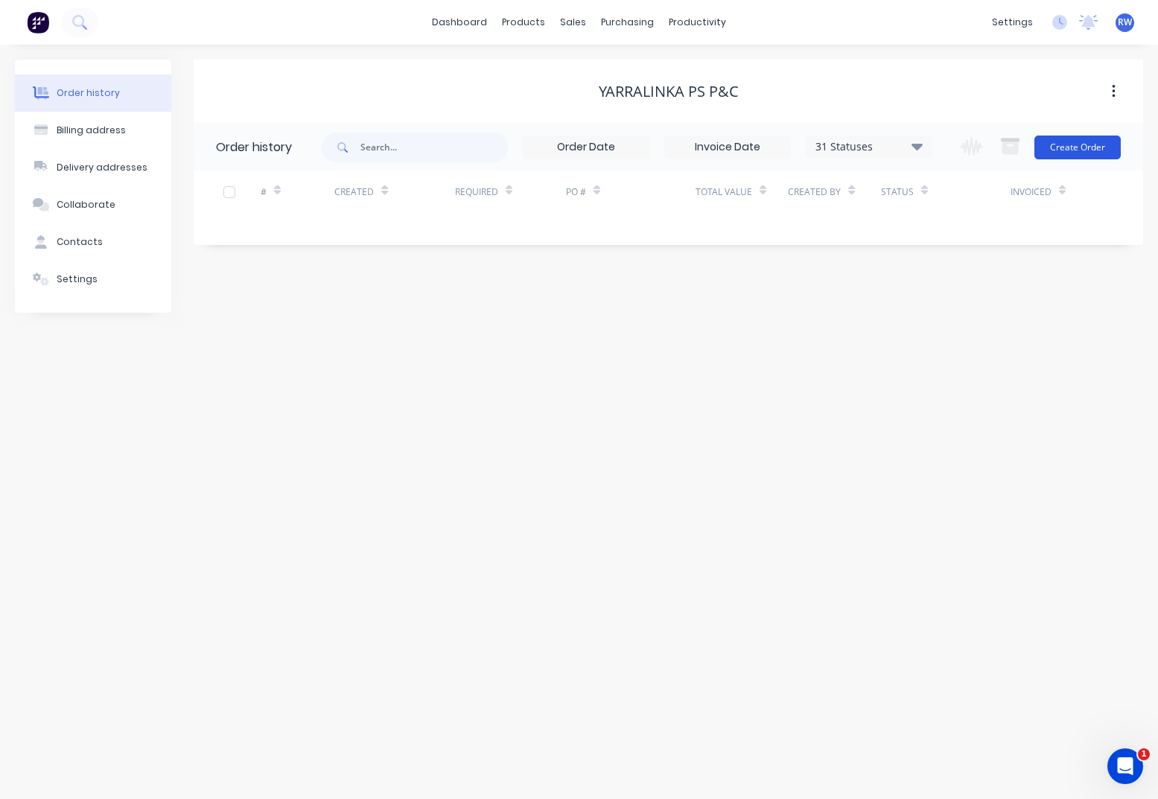
click at [1081, 150] on button "Create Order" at bounding box center [1077, 148] width 86 height 24
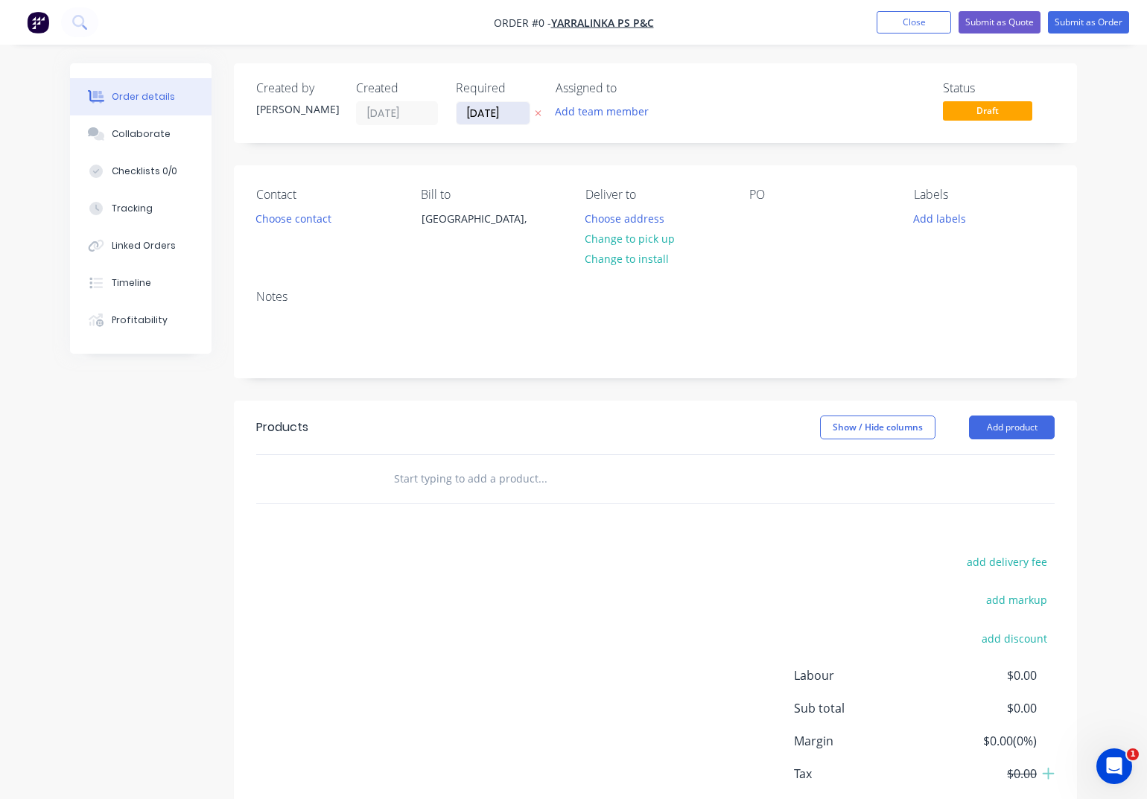
click at [511, 114] on input "[DATE]" at bounding box center [493, 113] width 73 height 22
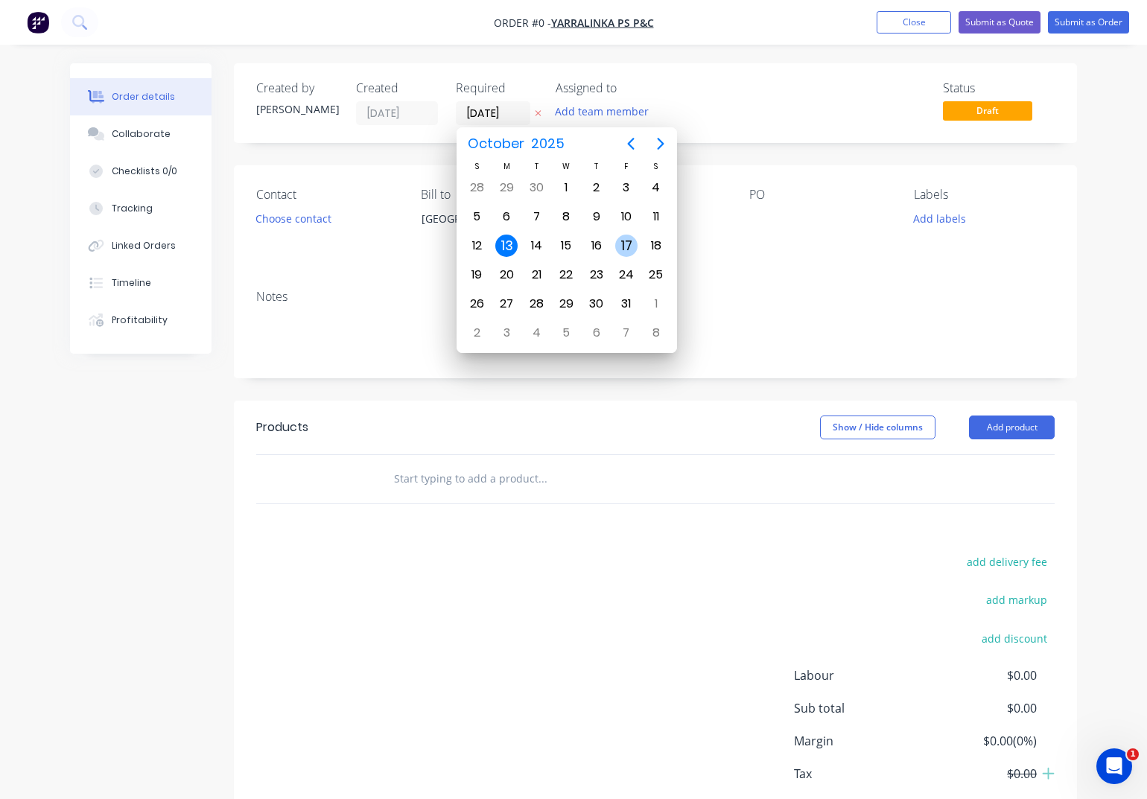
click at [626, 241] on div "17" at bounding box center [626, 246] width 22 height 22
type input "[DATE]"
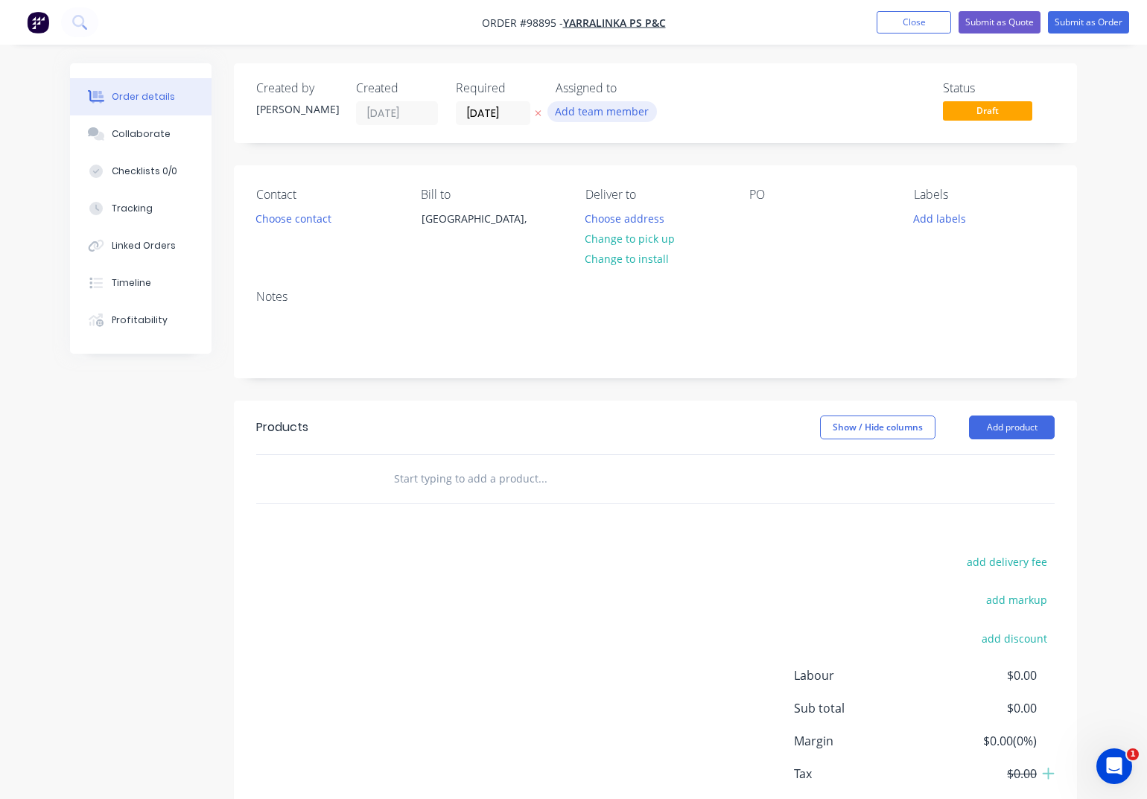
click at [591, 118] on button "Add team member" at bounding box center [601, 111] width 109 height 20
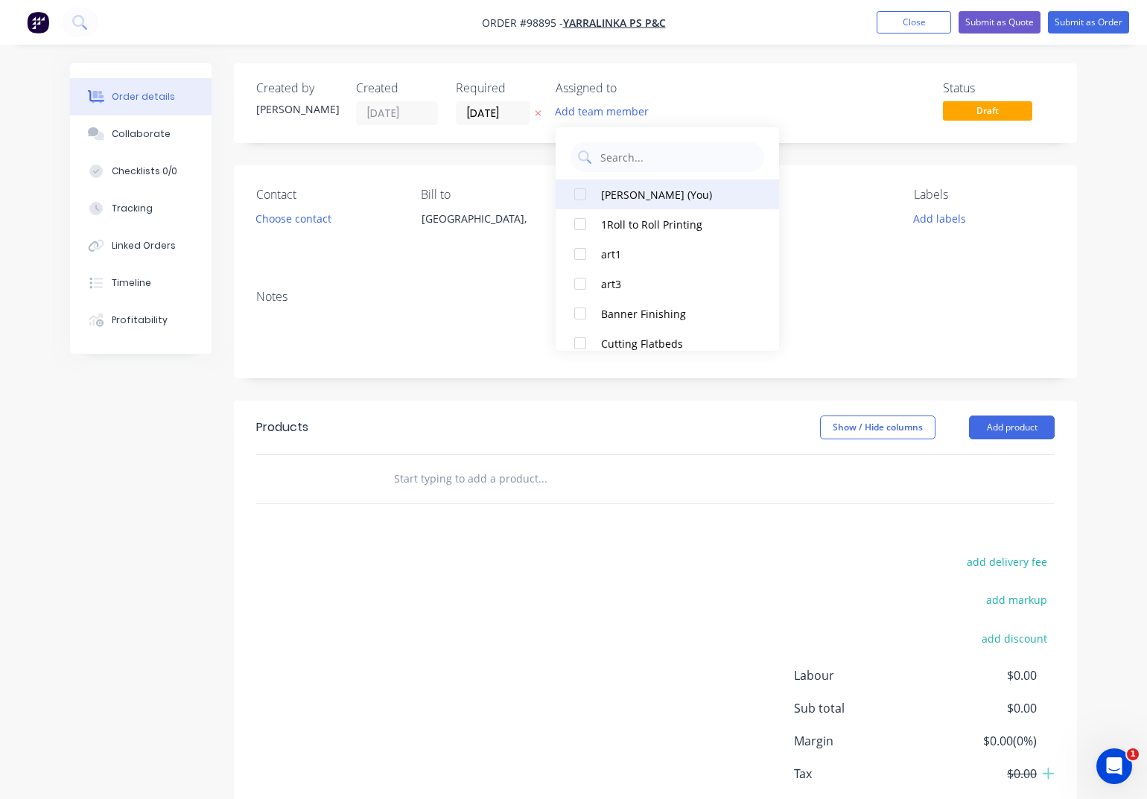
click at [614, 193] on div "[PERSON_NAME] (You)" at bounding box center [675, 195] width 149 height 16
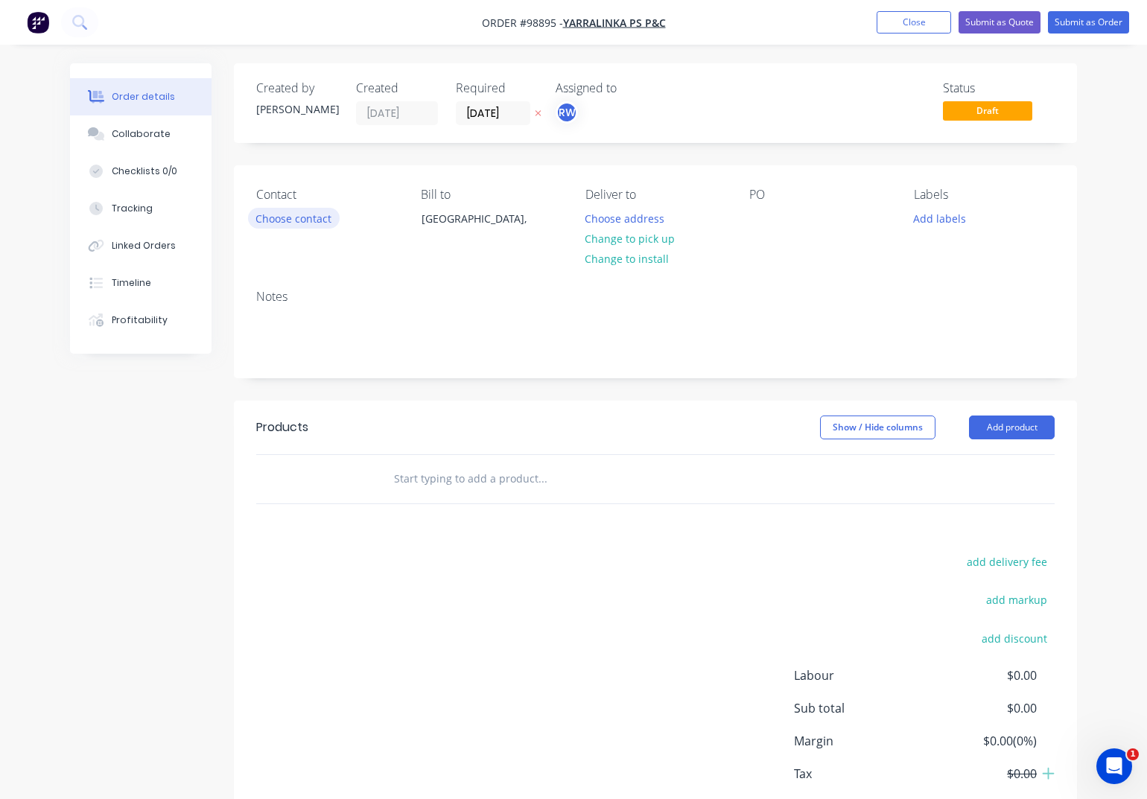
click at [299, 220] on button "Choose contact" at bounding box center [294, 218] width 92 height 20
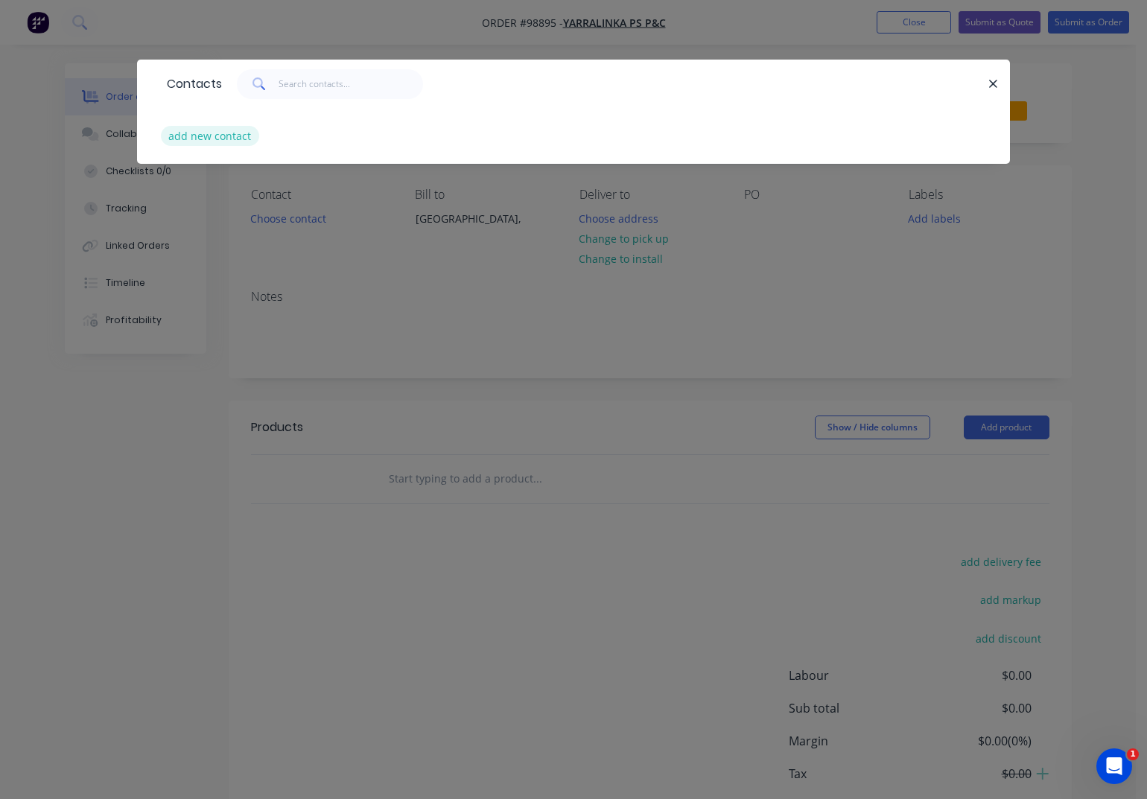
click at [192, 139] on button "add new contact" at bounding box center [210, 136] width 98 height 20
select select "AU"
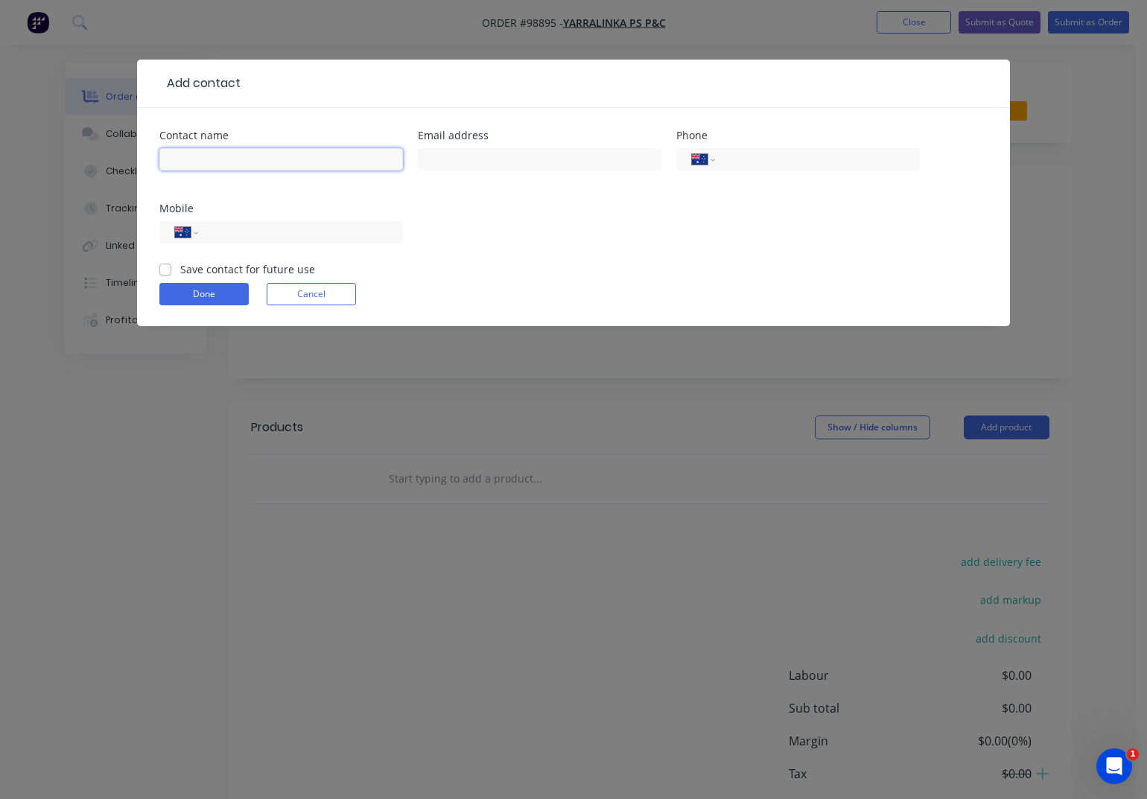
click at [209, 162] on input "text" at bounding box center [281, 159] width 244 height 22
type input "[PERSON_NAME]"
paste input "[EMAIL_ADDRESS][DOMAIN_NAME]"
type input "[EMAIL_ADDRESS][DOMAIN_NAME]"
click at [296, 222] on div "International [GEOGRAPHIC_DATA] [GEOGRAPHIC_DATA] [GEOGRAPHIC_DATA] [GEOGRAPHIC…" at bounding box center [281, 239] width 244 height 44
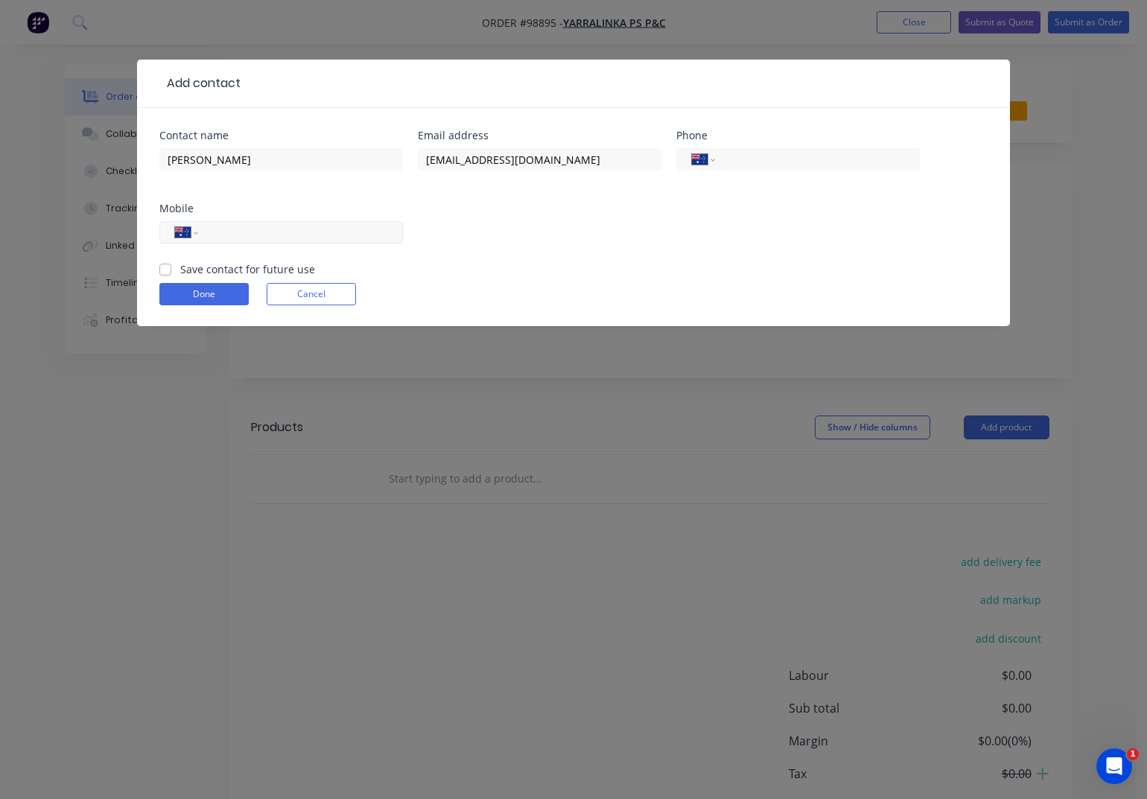
click at [295, 233] on input "tel" at bounding box center [298, 232] width 179 height 17
type input "0402 439 454"
click at [180, 271] on label "Save contact for future use" at bounding box center [247, 269] width 135 height 16
drag, startPoint x: 165, startPoint y: 270, endPoint x: 181, endPoint y: 273, distance: 15.9
click at [180, 270] on label "Save contact for future use" at bounding box center [247, 269] width 135 height 16
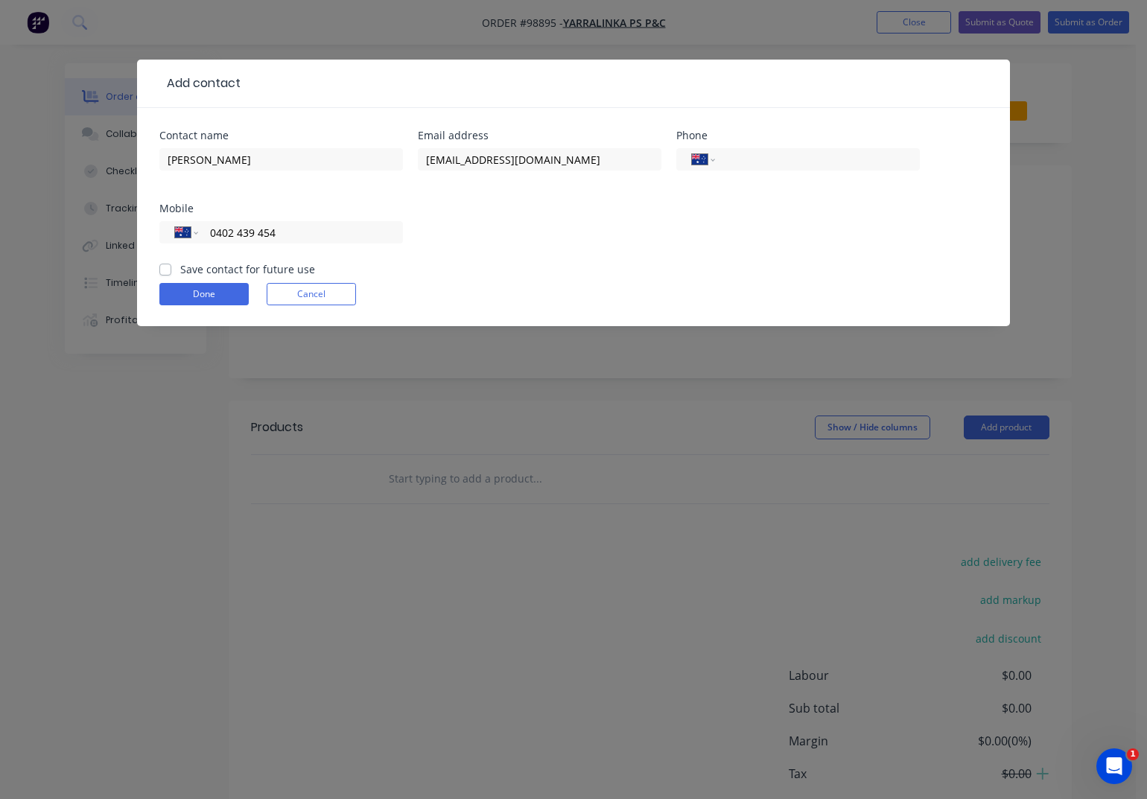
drag, startPoint x: 163, startPoint y: 269, endPoint x: 171, endPoint y: 273, distance: 8.7
click at [180, 270] on label "Save contact for future use" at bounding box center [247, 269] width 135 height 16
click at [232, 265] on label "Save contact for future use" at bounding box center [247, 269] width 135 height 16
click at [171, 265] on input "Save contact for future use" at bounding box center [165, 268] width 12 height 14
checkbox input "true"
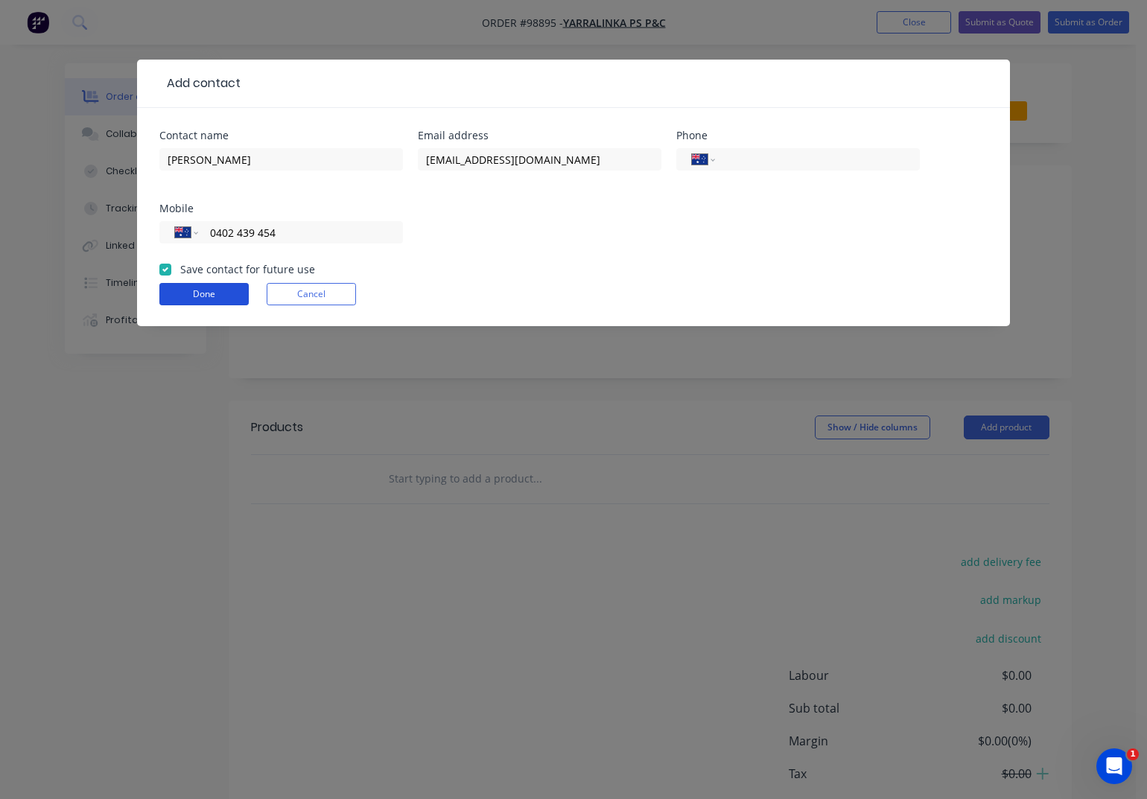
click at [203, 298] on button "Done" at bounding box center [203, 294] width 89 height 22
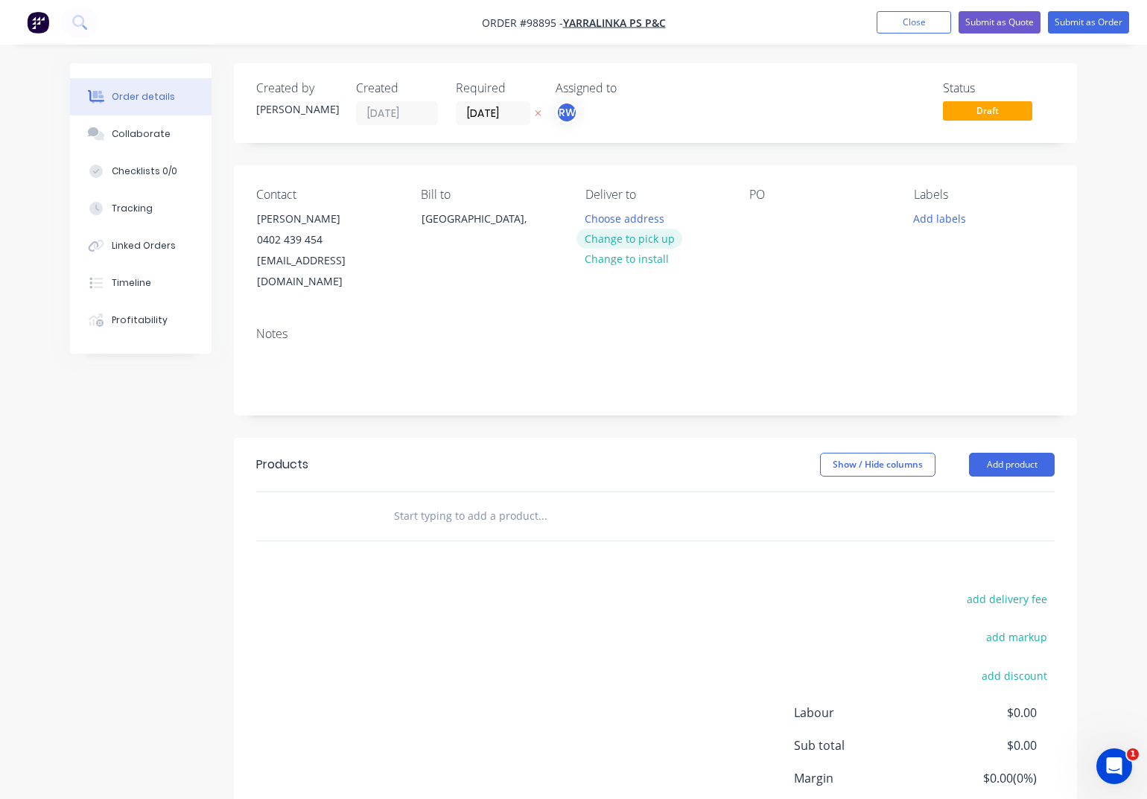
click at [643, 241] on button "Change to pick up" at bounding box center [629, 239] width 106 height 20
drag, startPoint x: 596, startPoint y: 217, endPoint x: 612, endPoint y: 220, distance: 16.5
click at [602, 218] on div at bounding box center [597, 219] width 24 height 22
click at [752, 208] on div "PO" at bounding box center [819, 240] width 141 height 105
click at [761, 220] on div at bounding box center [761, 219] width 24 height 22
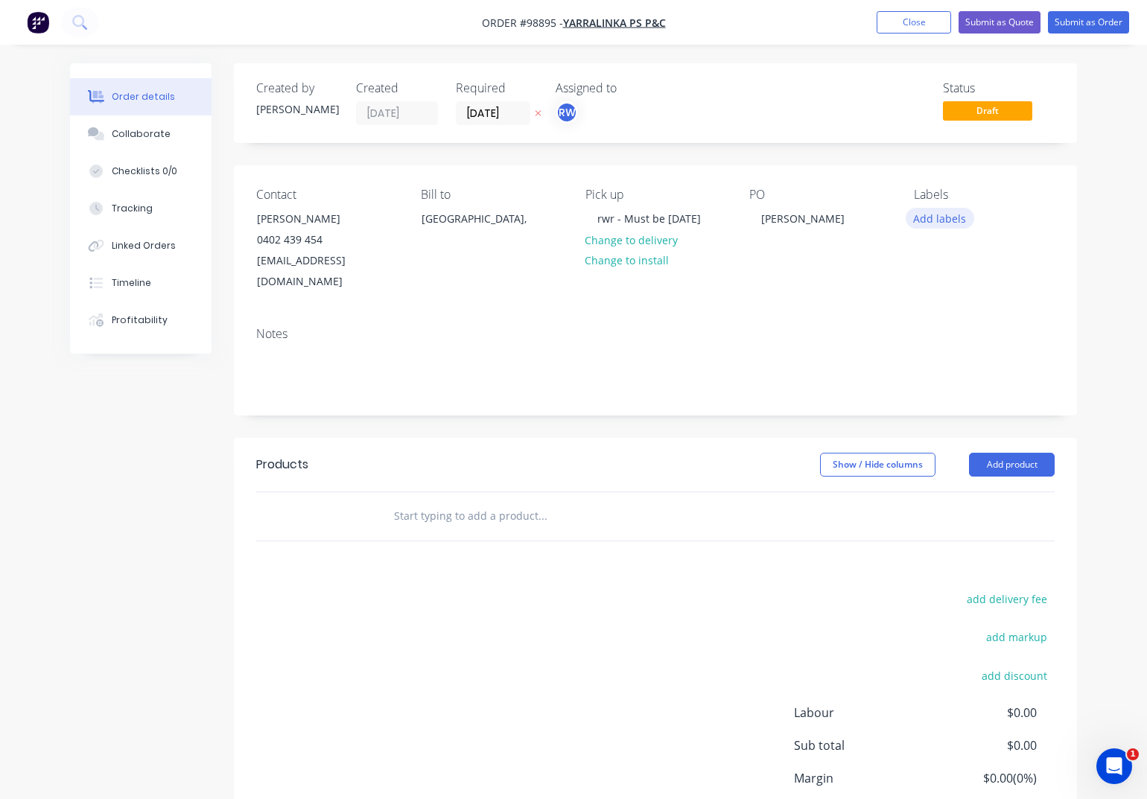
click at [920, 218] on button "Add labels" at bounding box center [940, 218] width 69 height 20
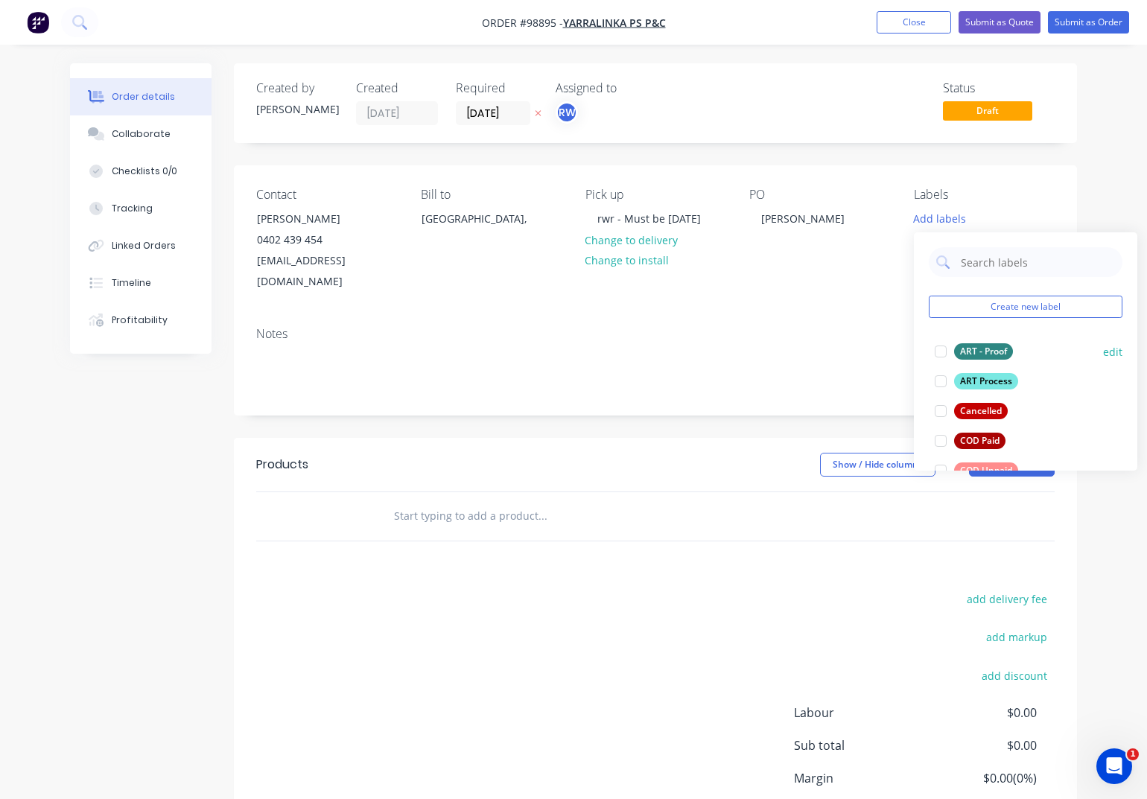
click at [989, 354] on div "ART - Proof" at bounding box center [983, 351] width 59 height 16
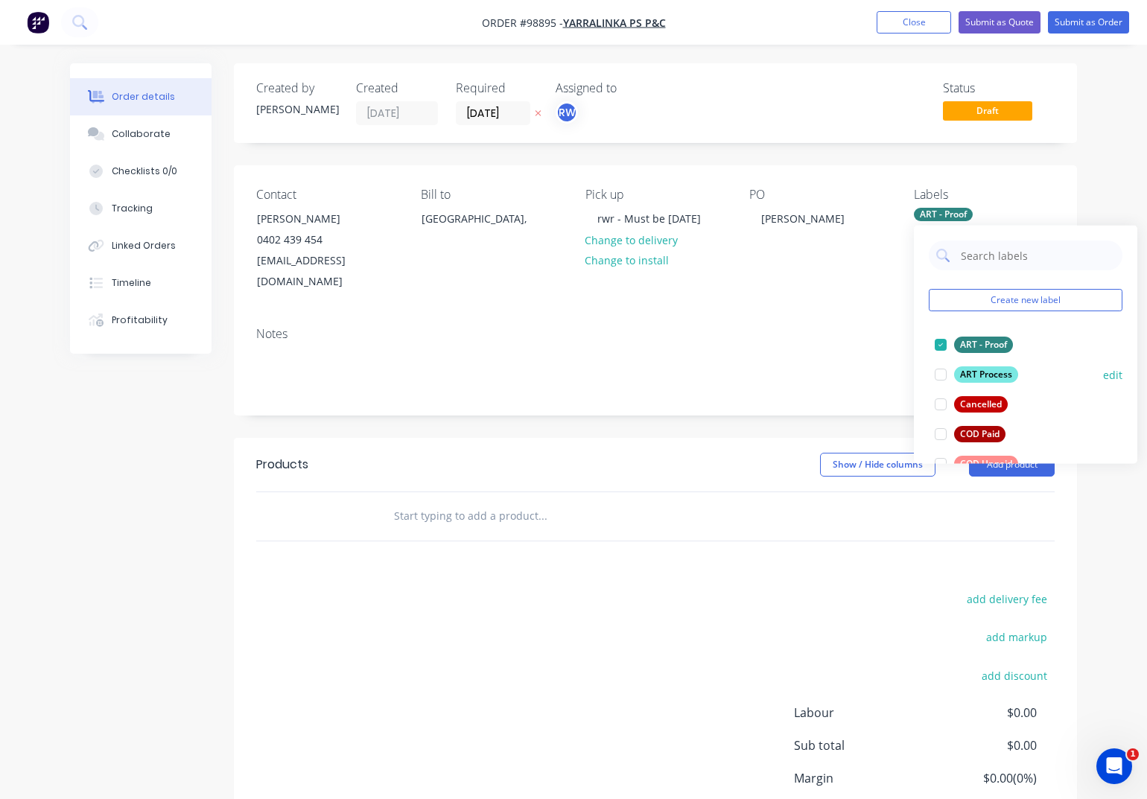
click at [997, 377] on div "ART Process" at bounding box center [986, 374] width 64 height 16
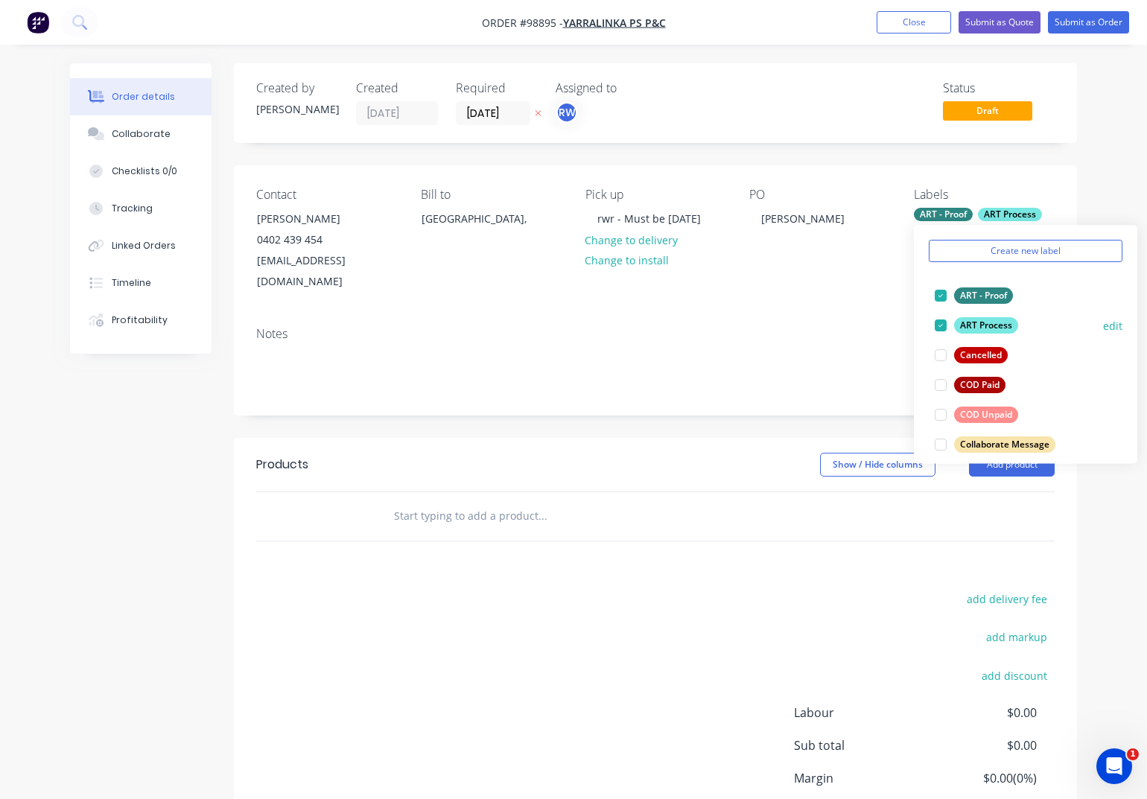
scroll to position [81, 0]
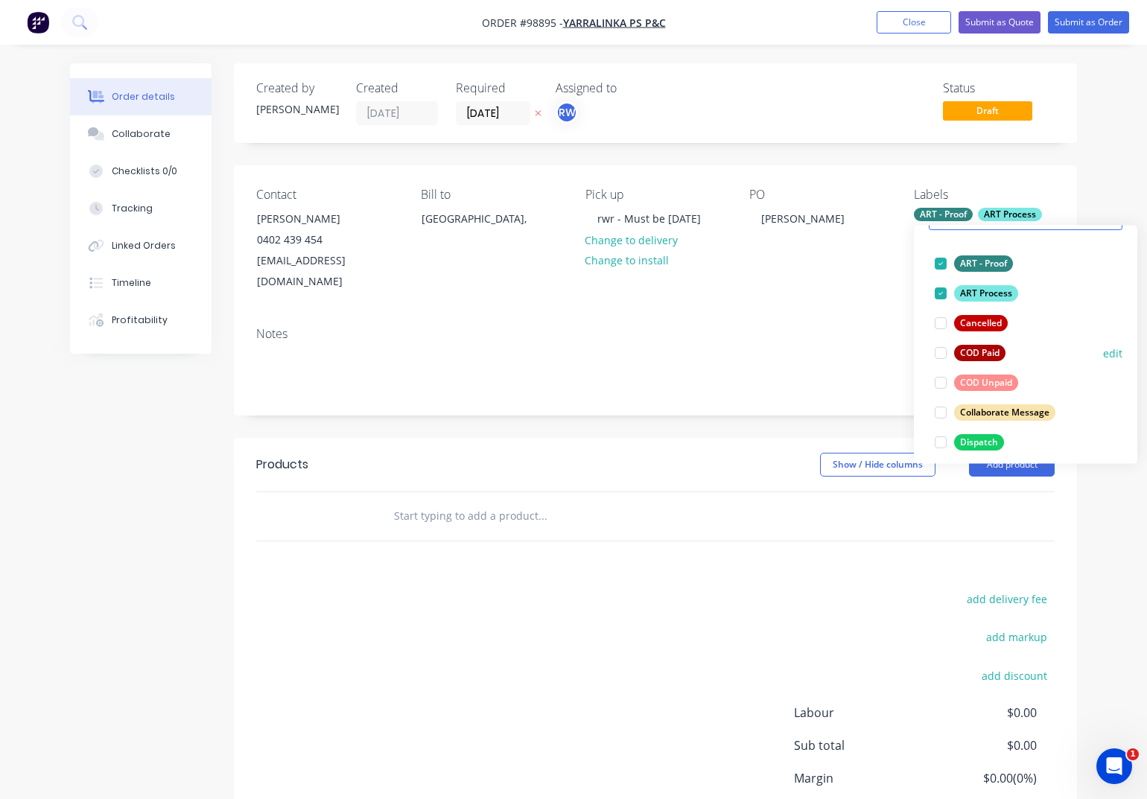
click at [970, 382] on div "COD Unpaid" at bounding box center [986, 383] width 64 height 16
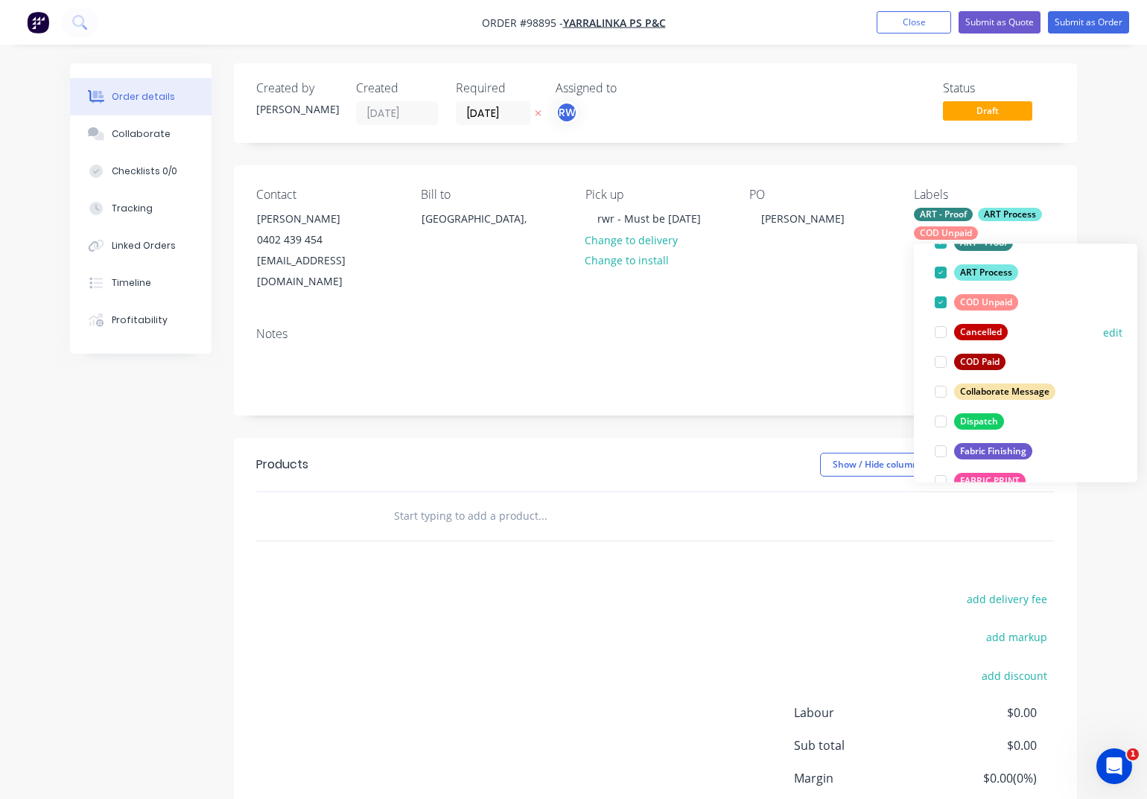
scroll to position [229, 0]
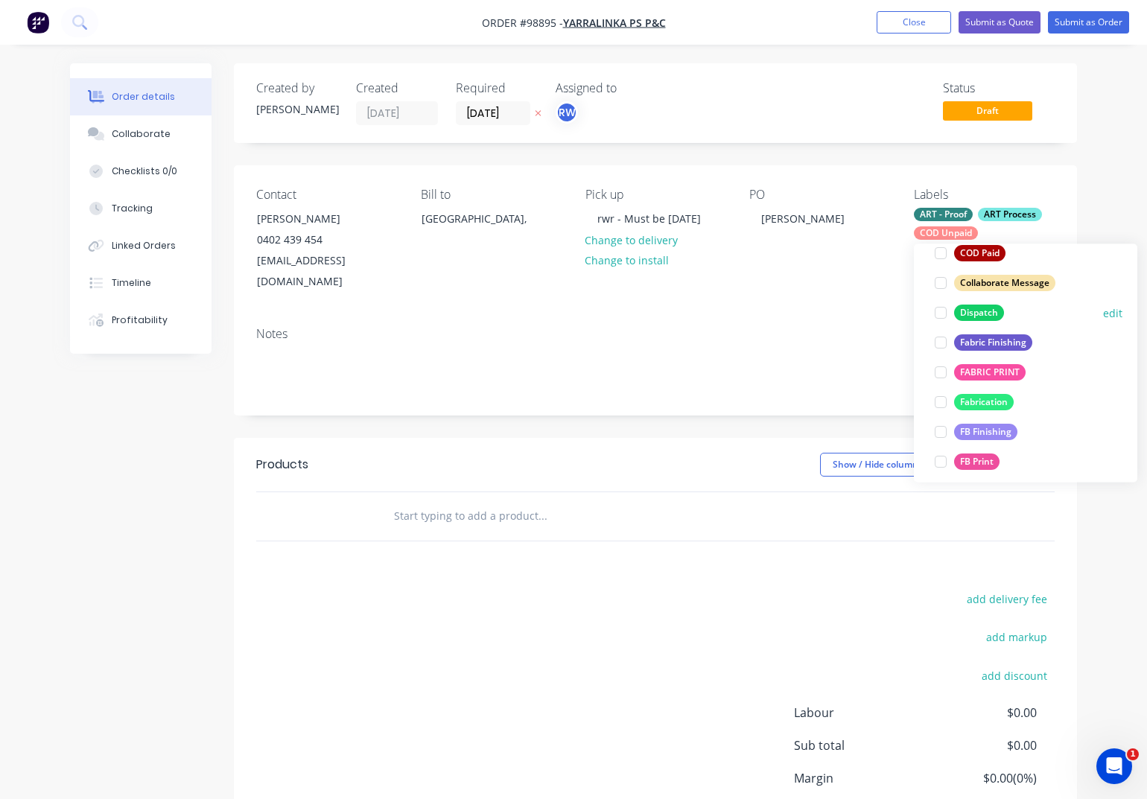
click at [967, 313] on div "Dispatch" at bounding box center [979, 313] width 50 height 16
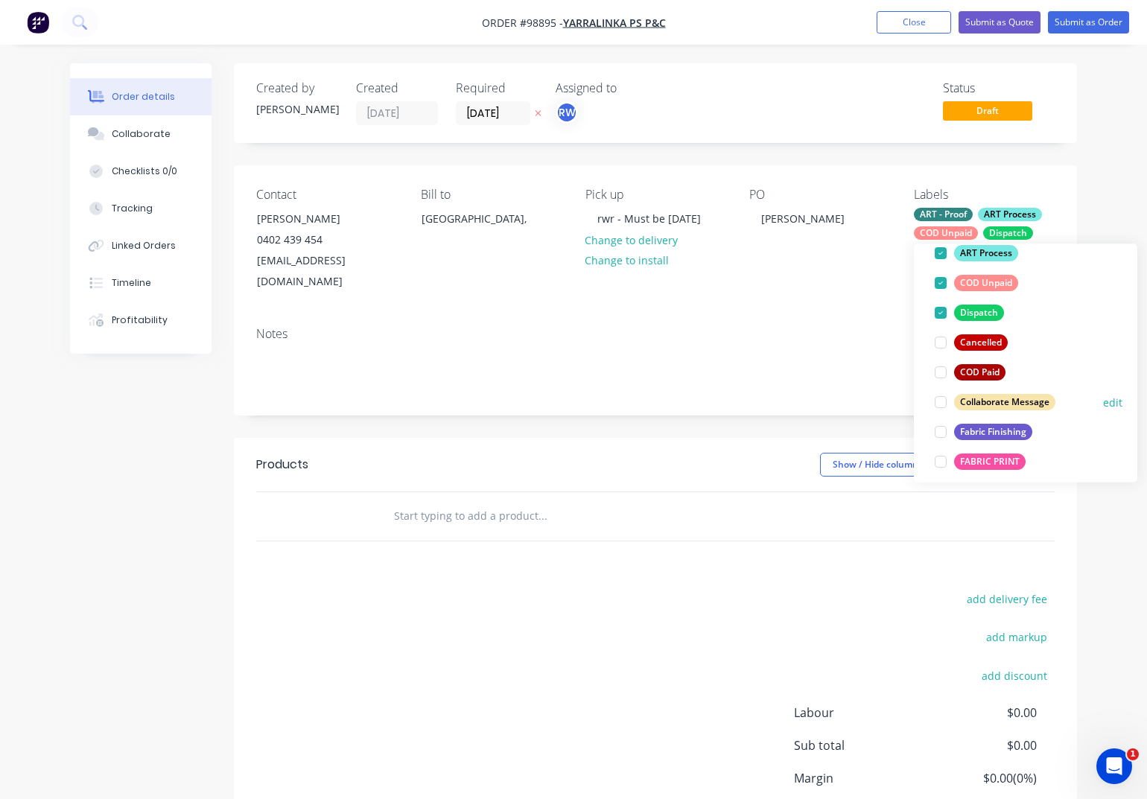
click at [988, 439] on div "Fabric Finishing" at bounding box center [993, 432] width 78 height 16
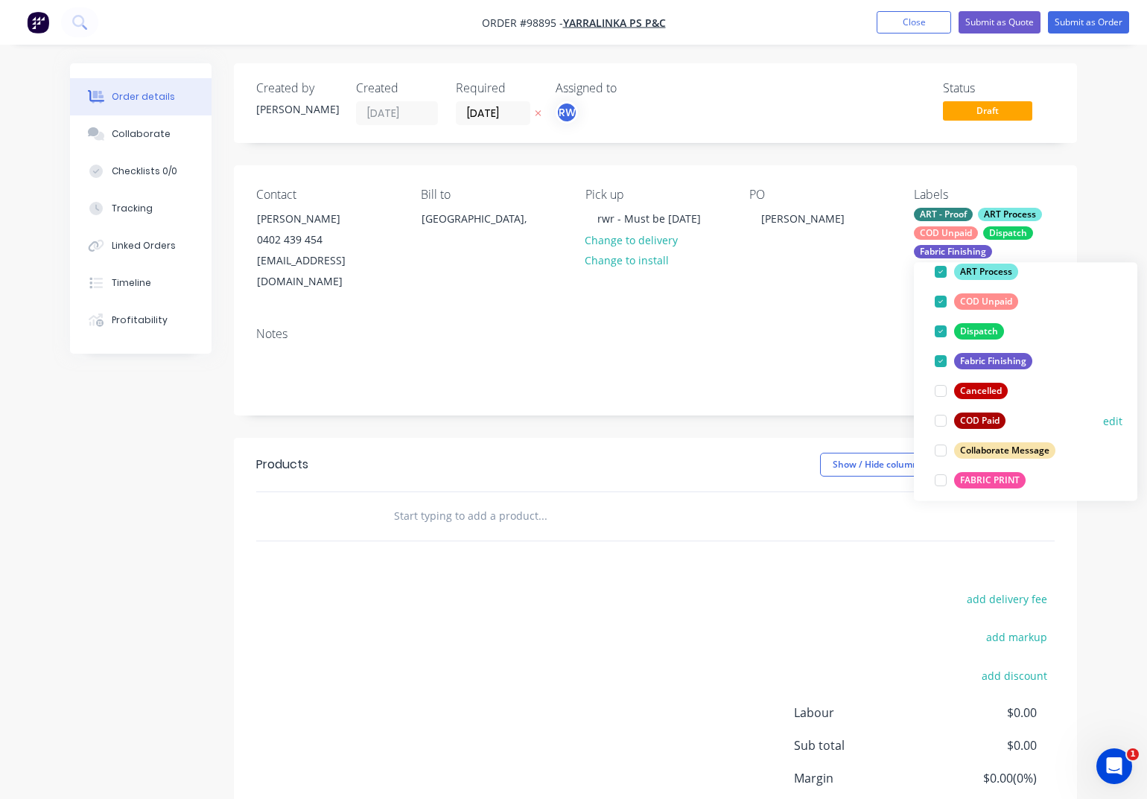
click at [986, 480] on div "FABRIC PRINT" at bounding box center [989, 480] width 71 height 16
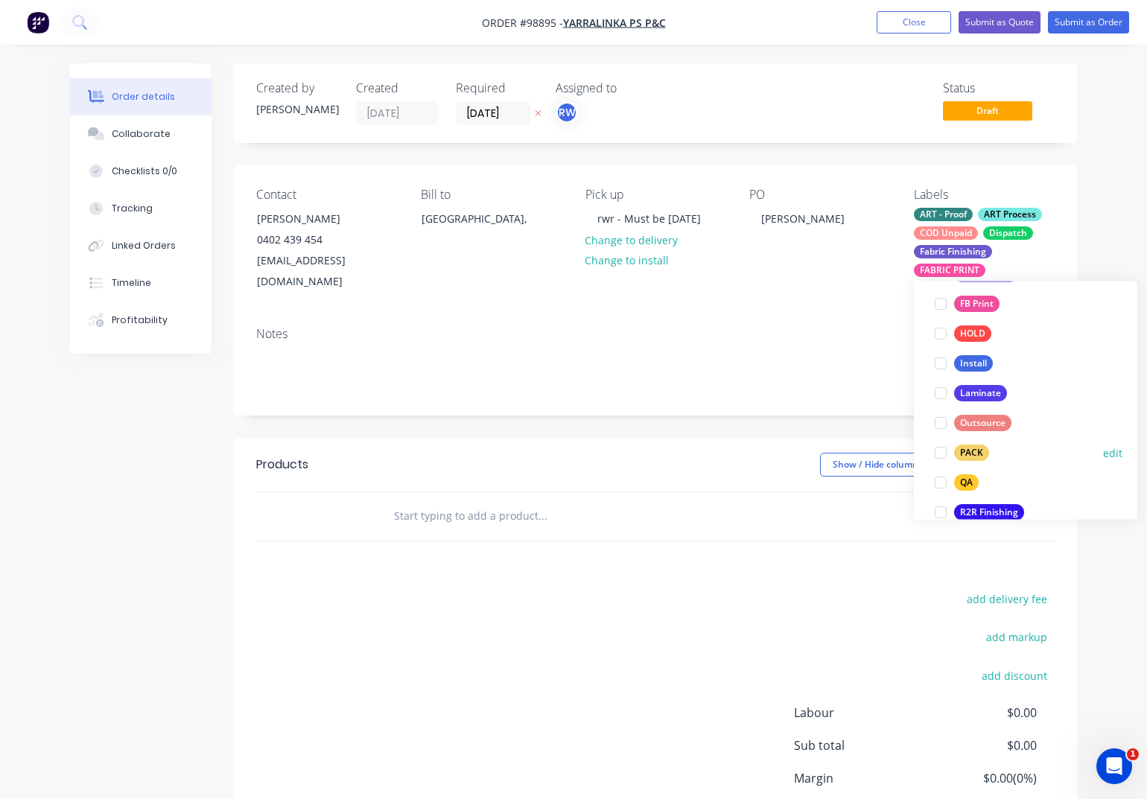
click at [971, 451] on div "PACK" at bounding box center [971, 453] width 35 height 16
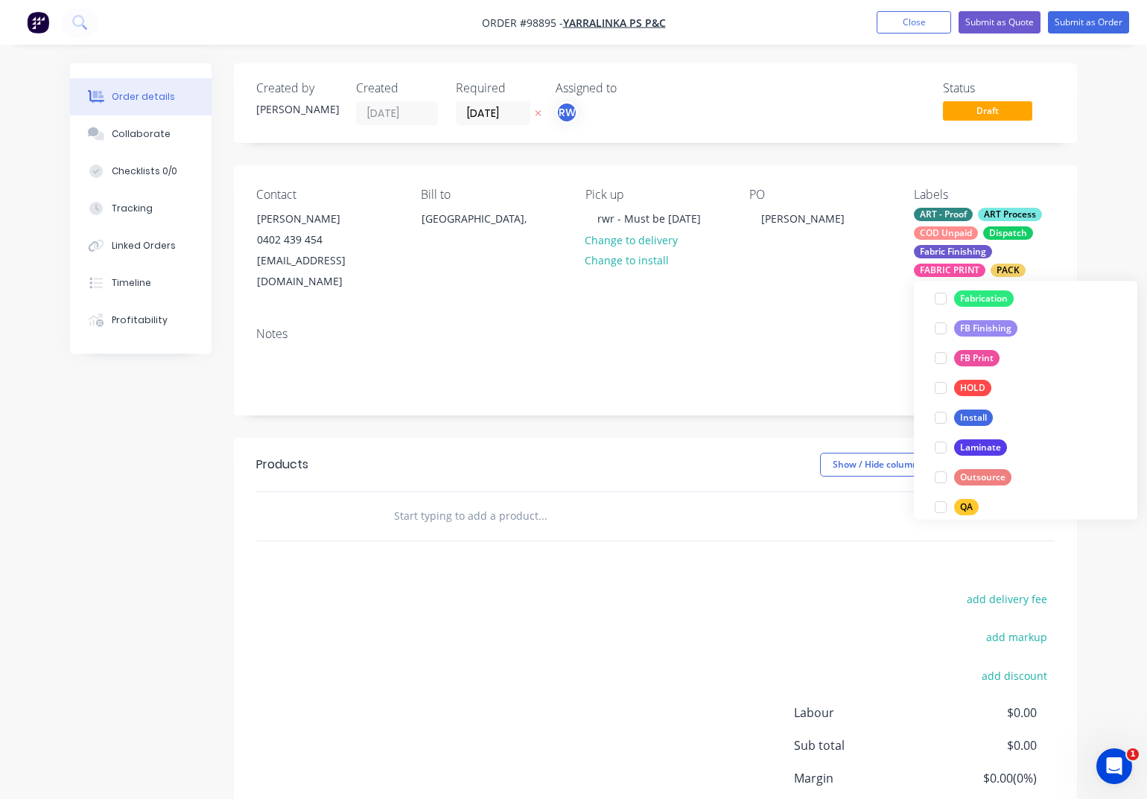
scroll to position [522, 0]
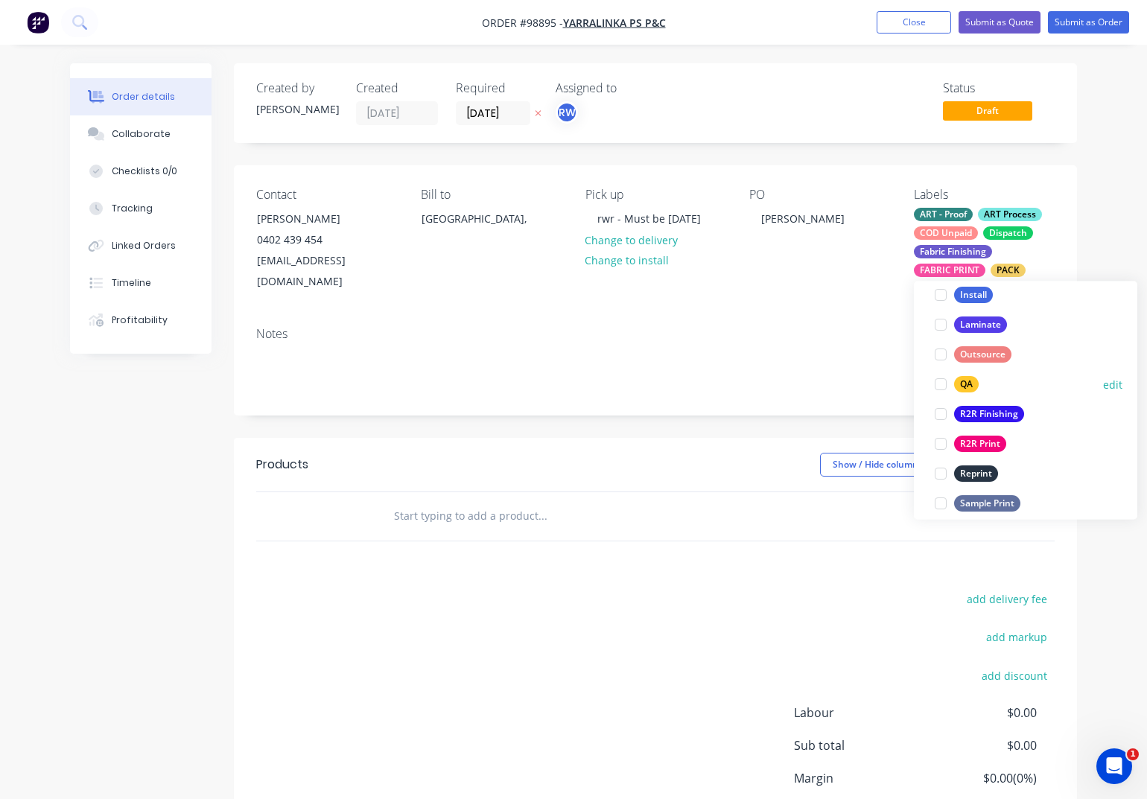
click at [964, 386] on div "QA" at bounding box center [966, 385] width 25 height 16
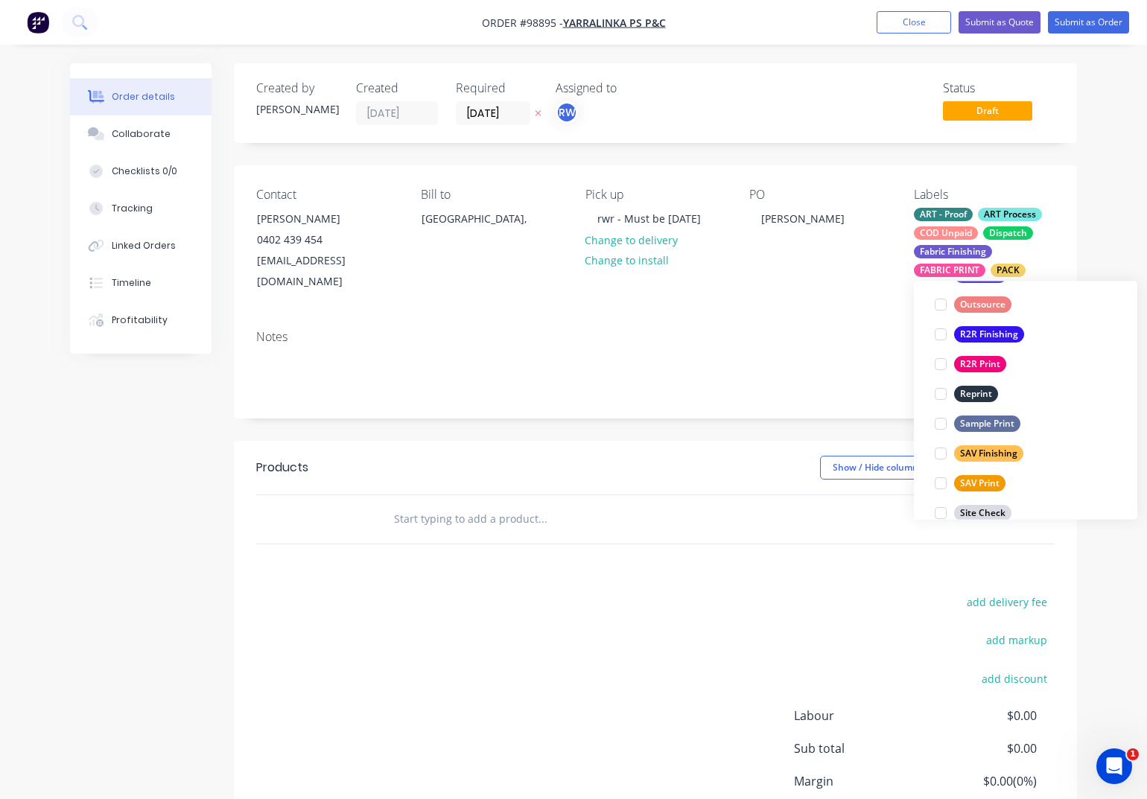
scroll to position [715, 0]
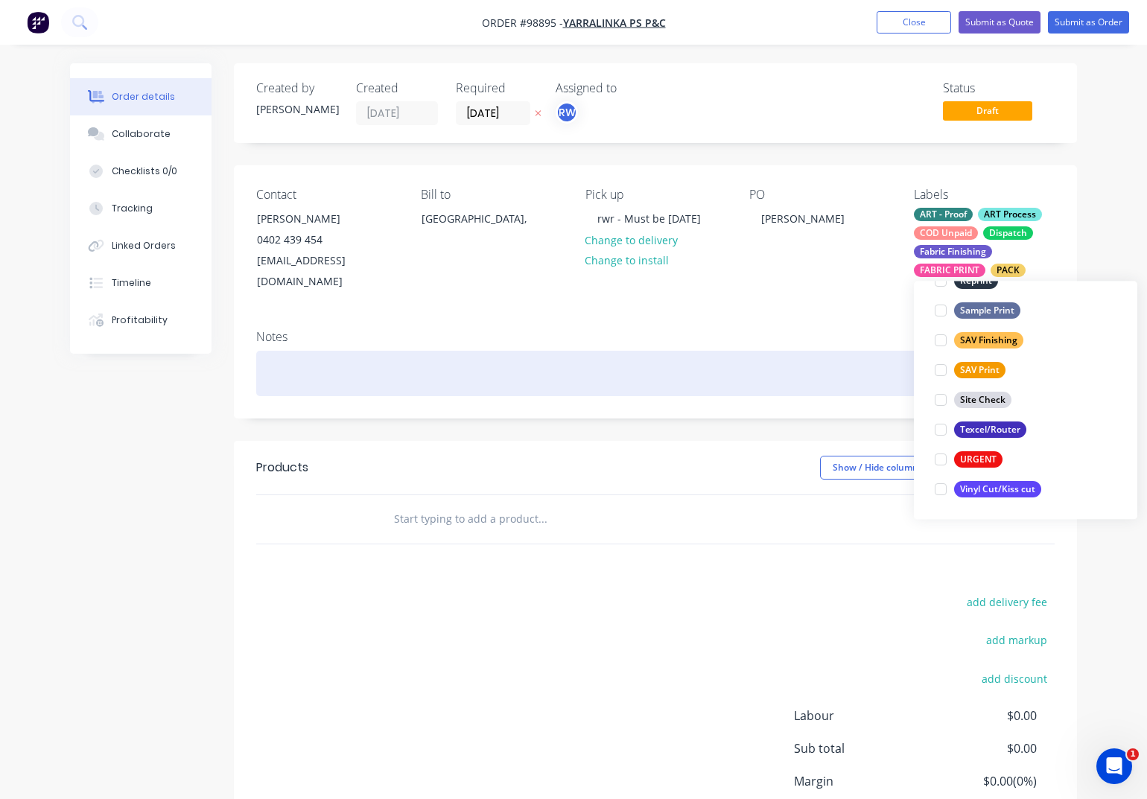
click at [290, 355] on div at bounding box center [655, 373] width 798 height 45
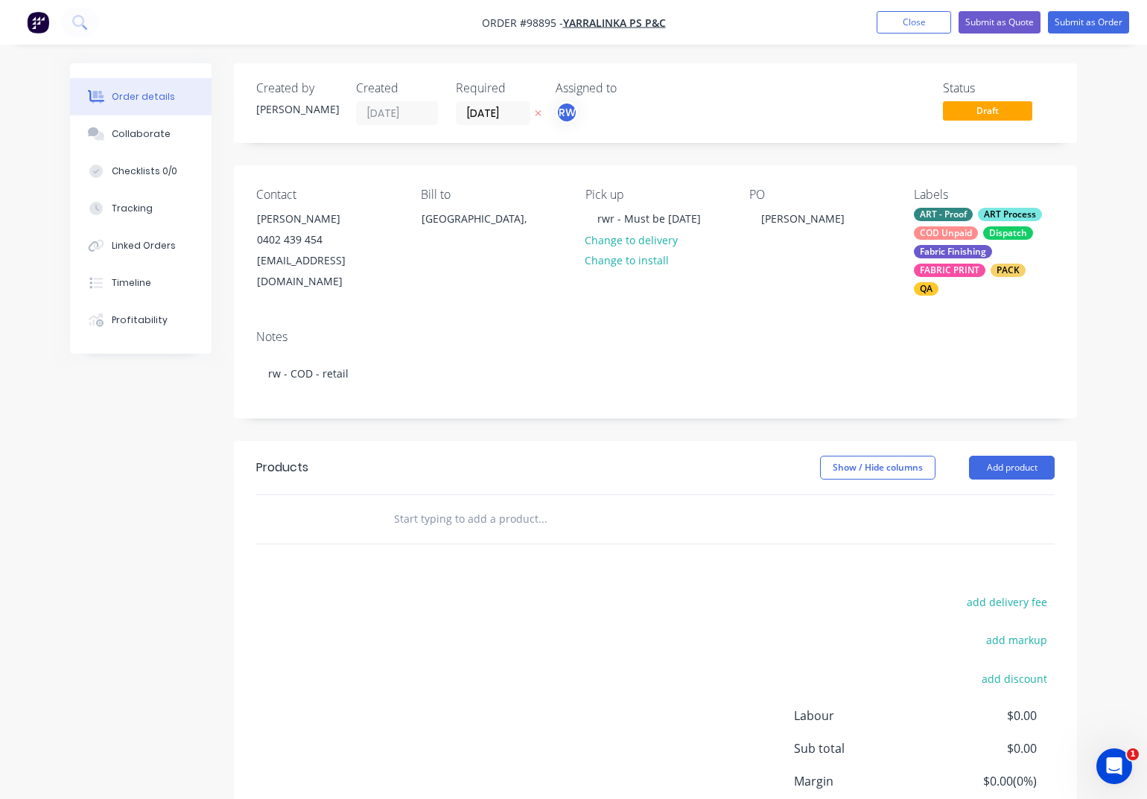
click at [414, 506] on input "text" at bounding box center [542, 519] width 298 height 30
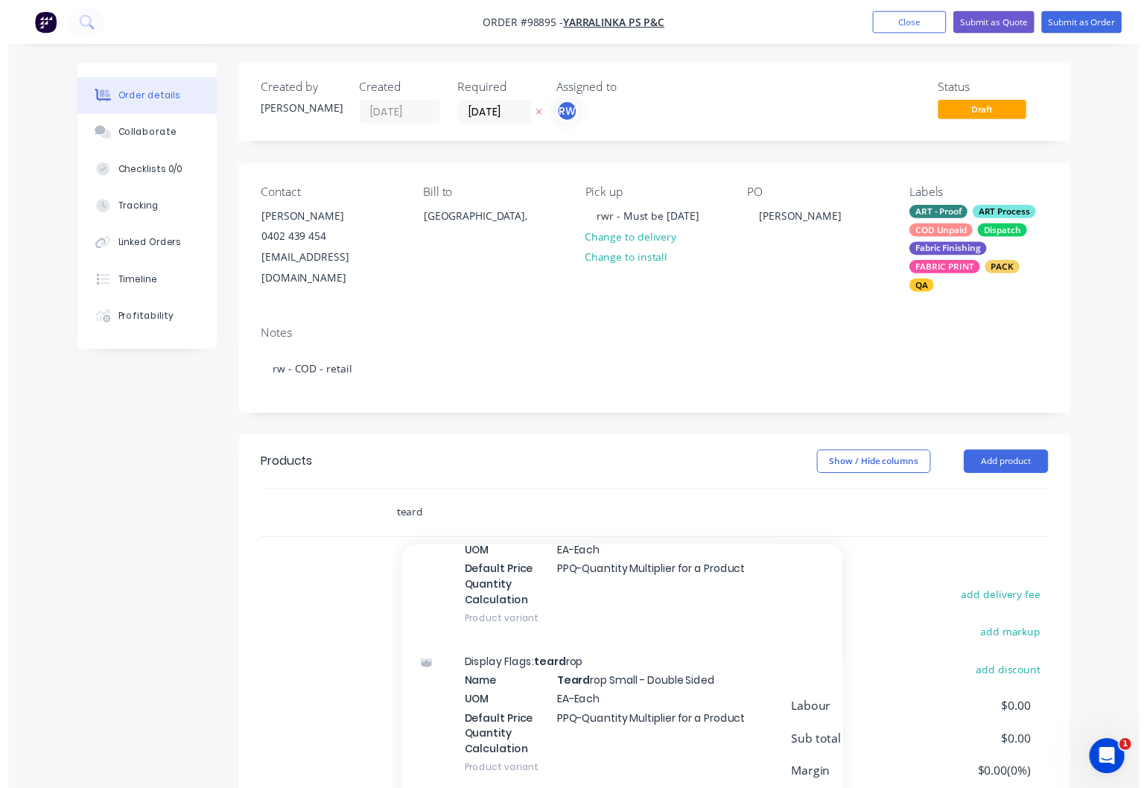
scroll to position [1227, 0]
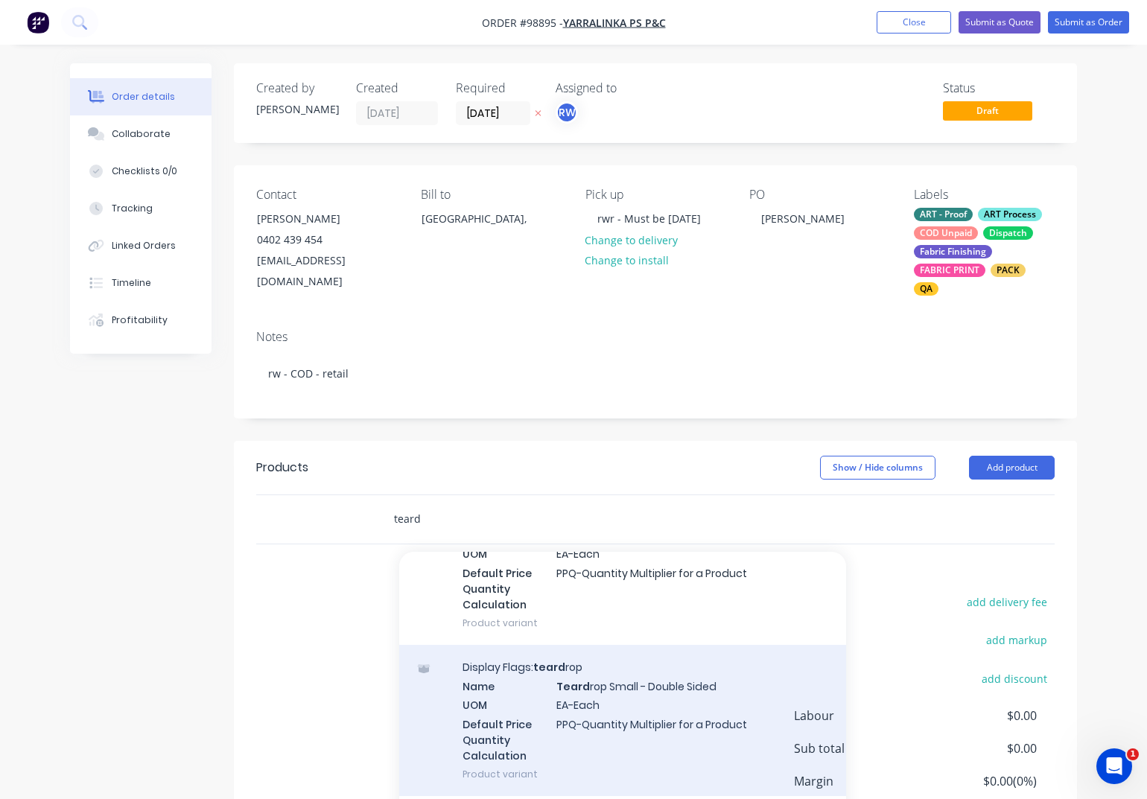
type input "teard"
click at [667, 684] on div "Display Flags: teard rop Name Teard rop Small - Double Sided UOM EA-Each Defaul…" at bounding box center [622, 720] width 447 height 151
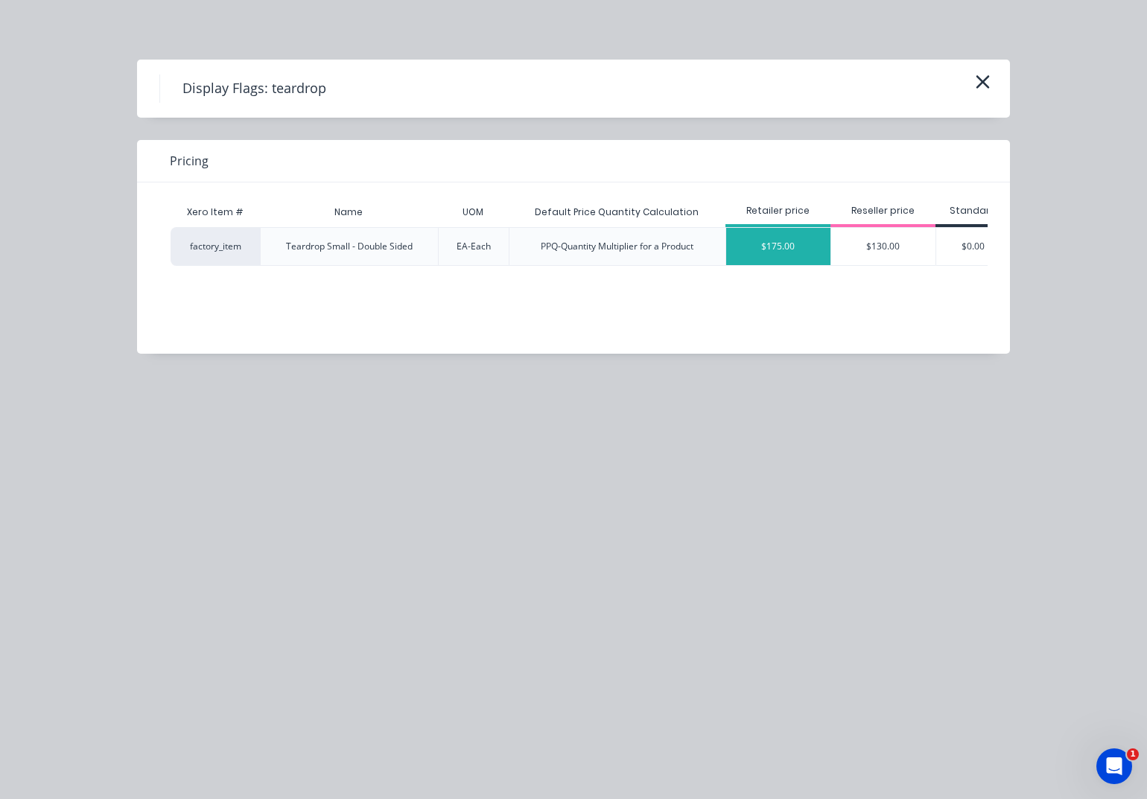
click at [784, 244] on div "$175.00" at bounding box center [778, 246] width 104 height 37
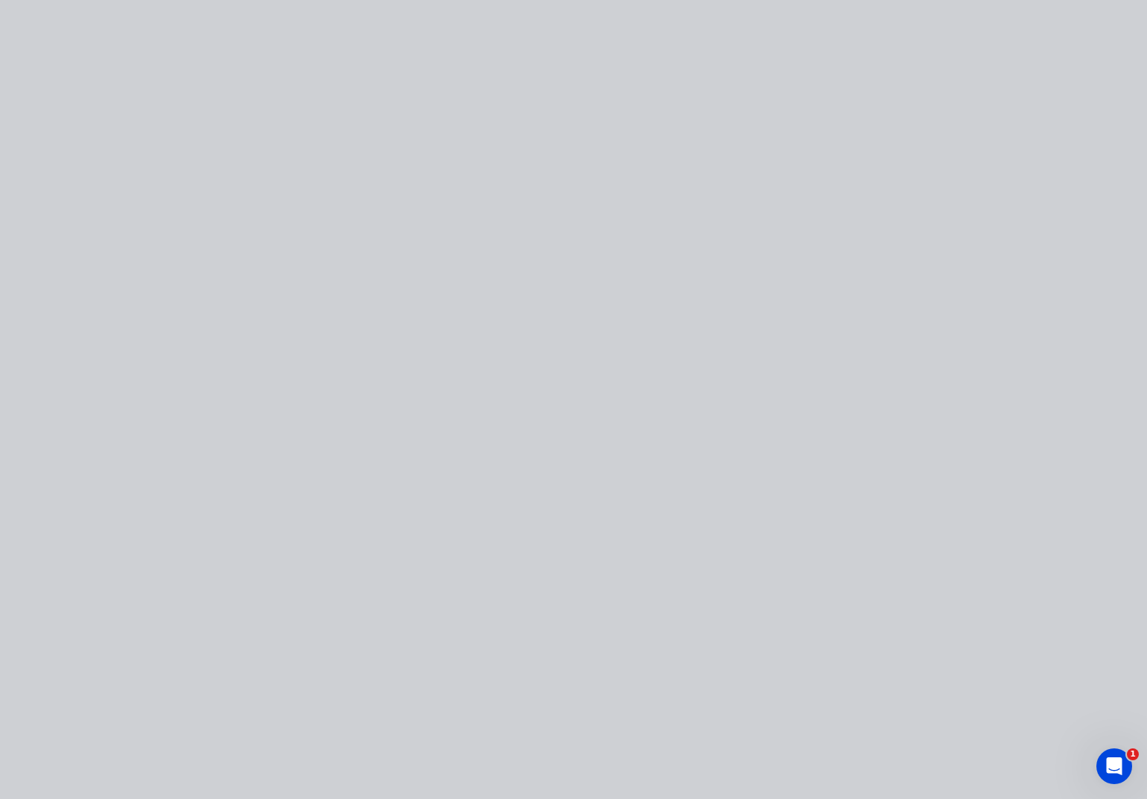
type input "$175.00"
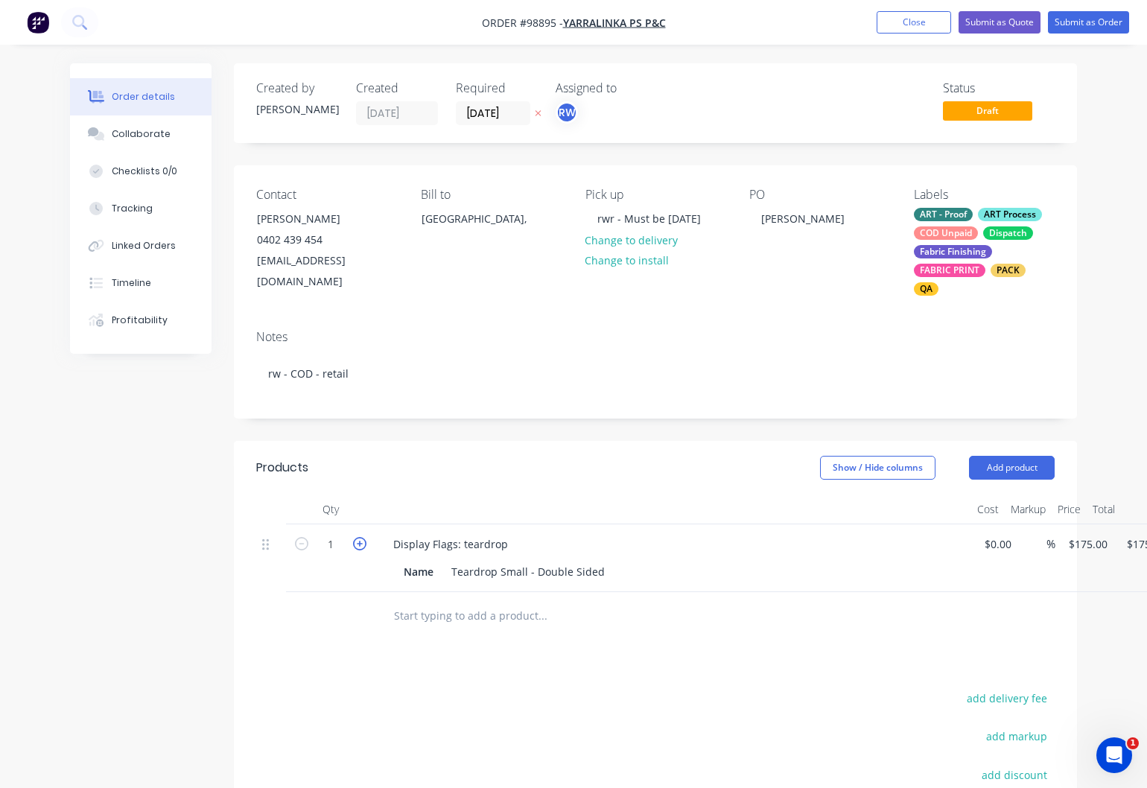
click at [361, 537] on icon "button" at bounding box center [359, 543] width 13 height 13
type input "2"
type input "$350.00"
drag, startPoint x: 436, startPoint y: 554, endPoint x: 382, endPoint y: 550, distance: 53.8
click at [398, 561] on div "Name" at bounding box center [419, 572] width 42 height 22
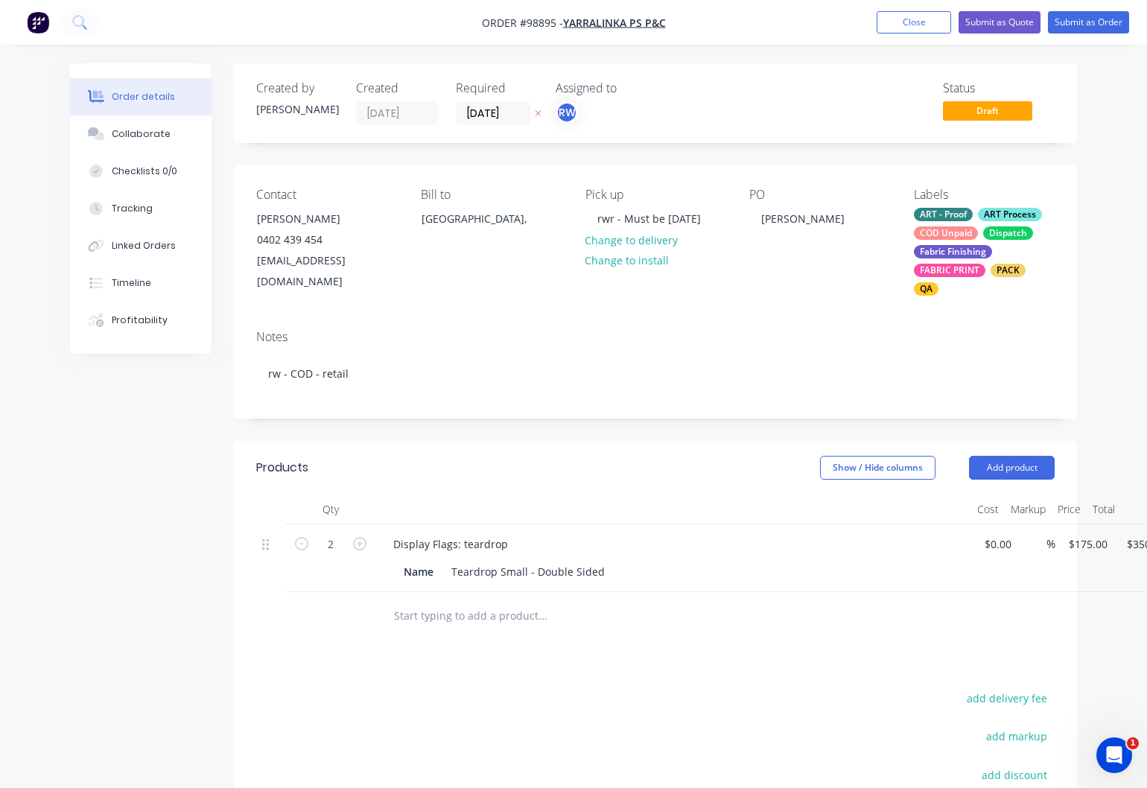
click at [436, 601] on input "text" at bounding box center [542, 616] width 298 height 30
click at [442, 605] on input "text" at bounding box center [542, 616] width 298 height 30
click at [433, 601] on input "text" at bounding box center [542, 616] width 298 height 30
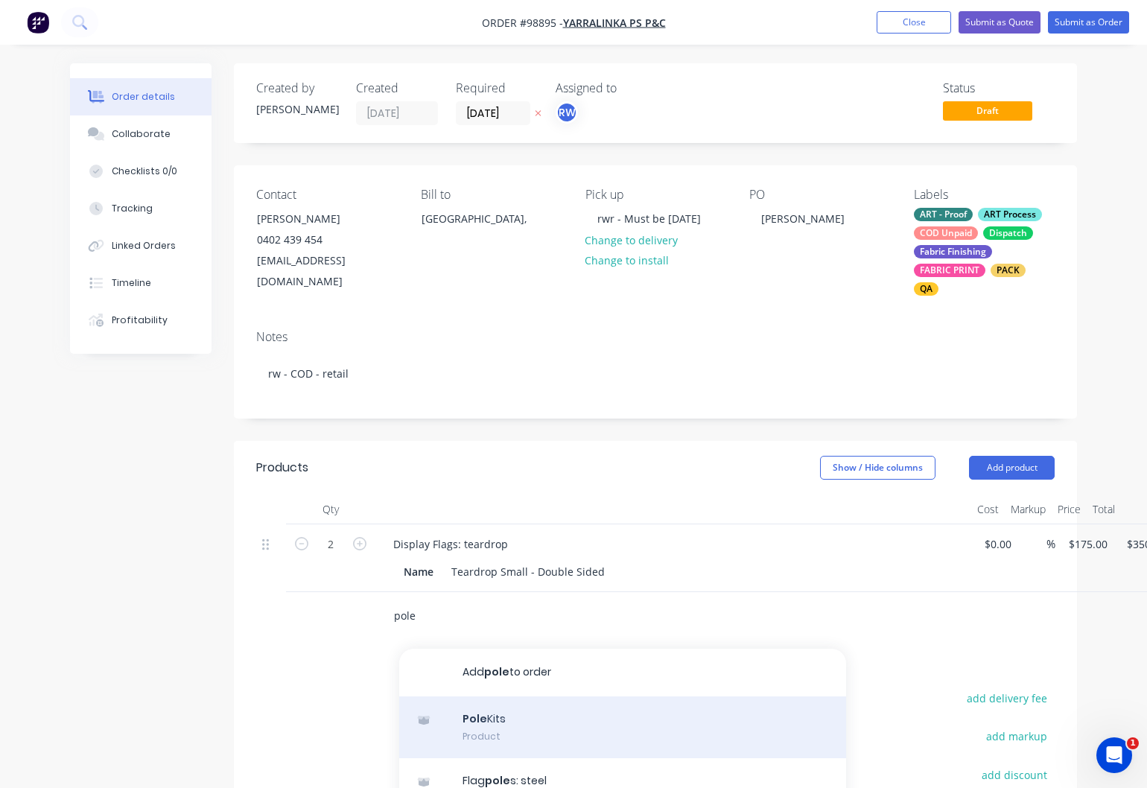
type input "pole"
click at [489, 696] on div "Pole Kits Product" at bounding box center [622, 727] width 447 height 63
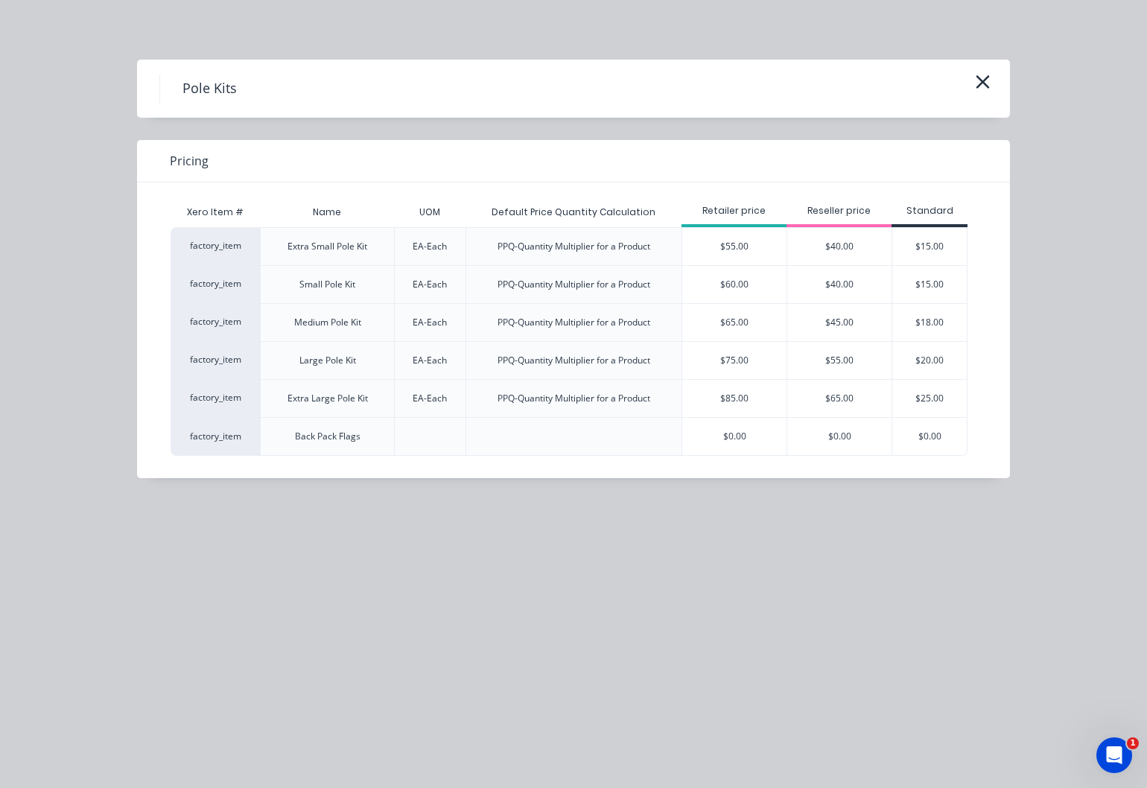
click at [732, 287] on div "$60.00" at bounding box center [734, 284] width 104 height 37
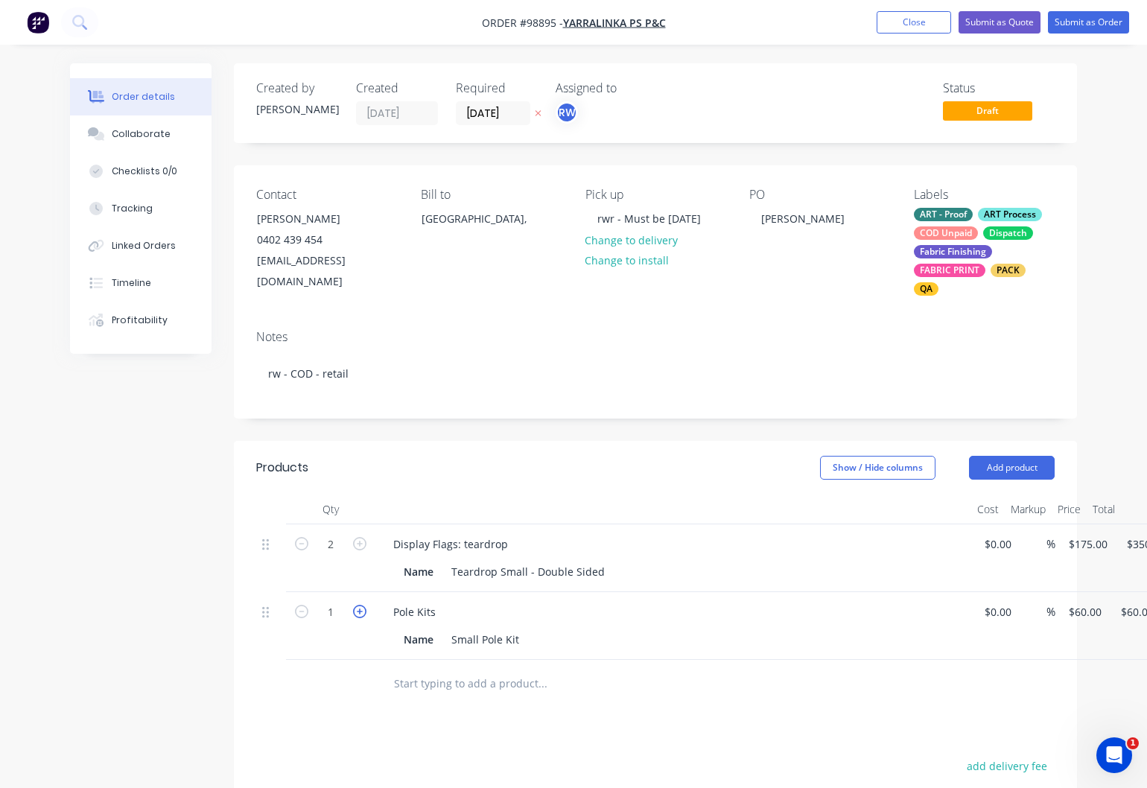
click at [360, 605] on icon "button" at bounding box center [359, 611] width 13 height 13
type input "2"
type input "$120.00"
click at [464, 676] on input "text" at bounding box center [542, 684] width 298 height 30
click at [465, 669] on input "text" at bounding box center [542, 684] width 298 height 30
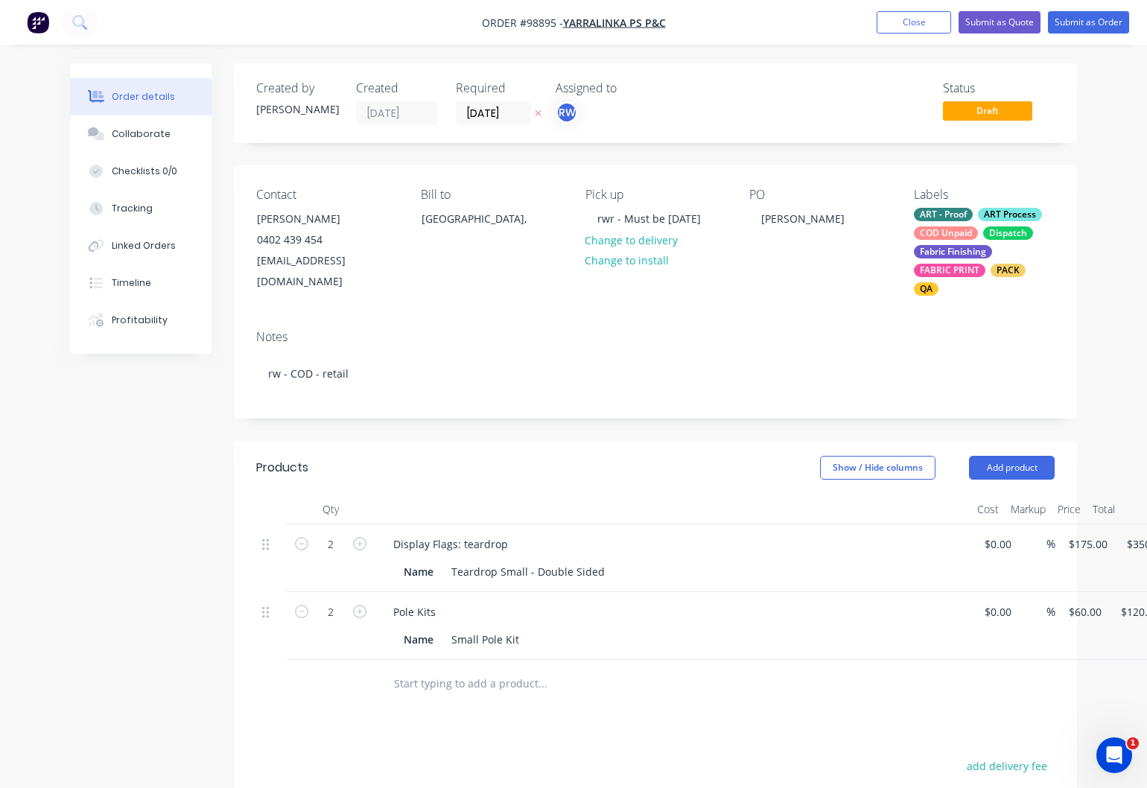
click at [461, 669] on input "text" at bounding box center [542, 684] width 298 height 30
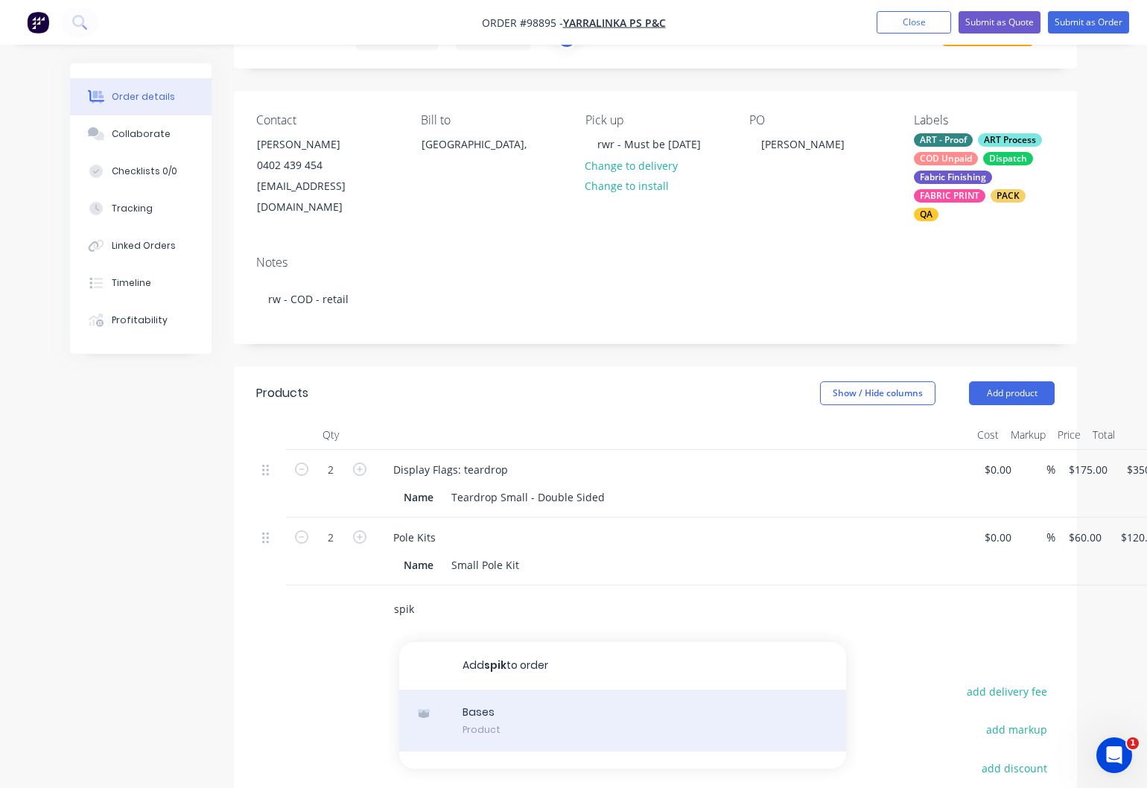
scroll to position [95, 0]
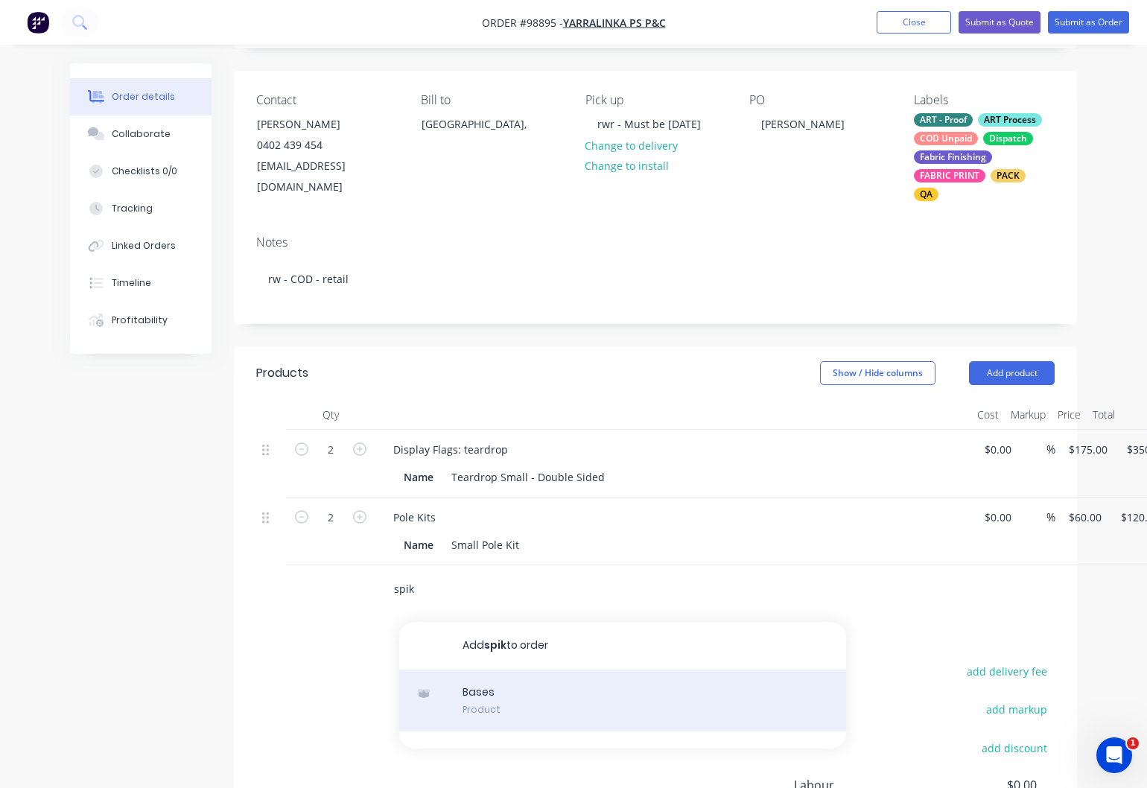
type input "spik"
click at [500, 678] on div "Bases Product" at bounding box center [622, 701] width 447 height 63
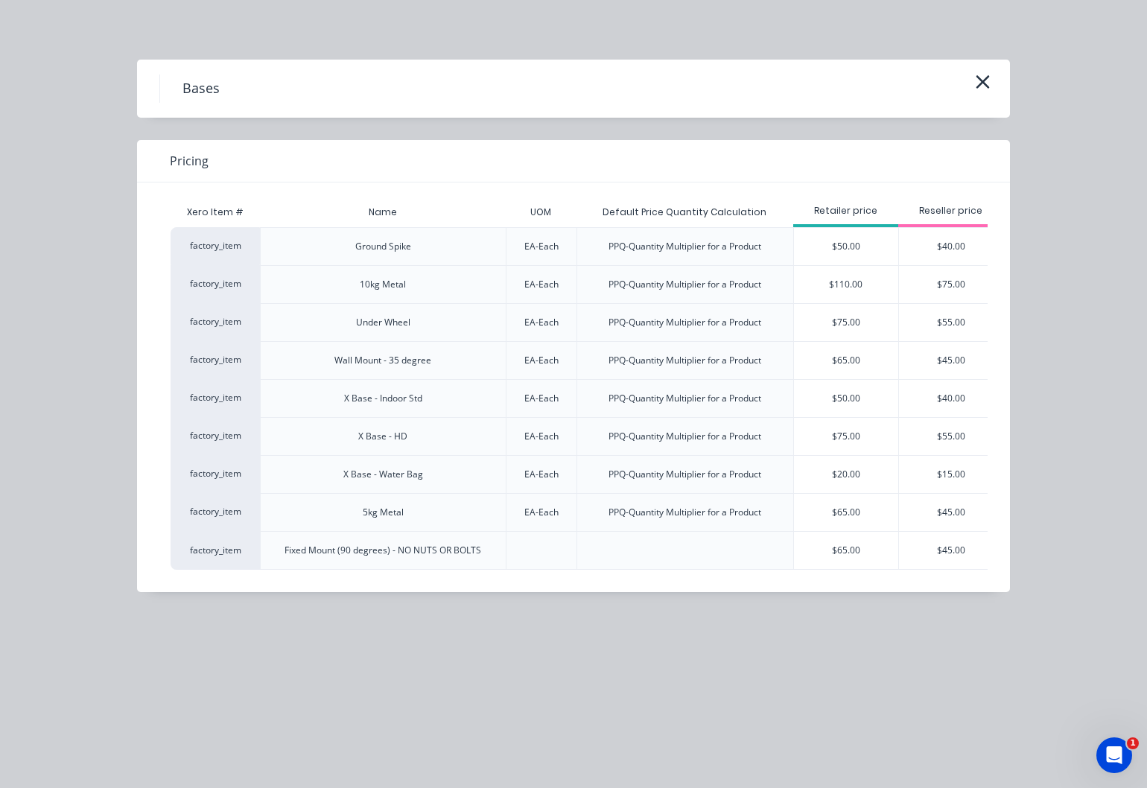
click at [854, 244] on div "$50.00" at bounding box center [846, 246] width 104 height 37
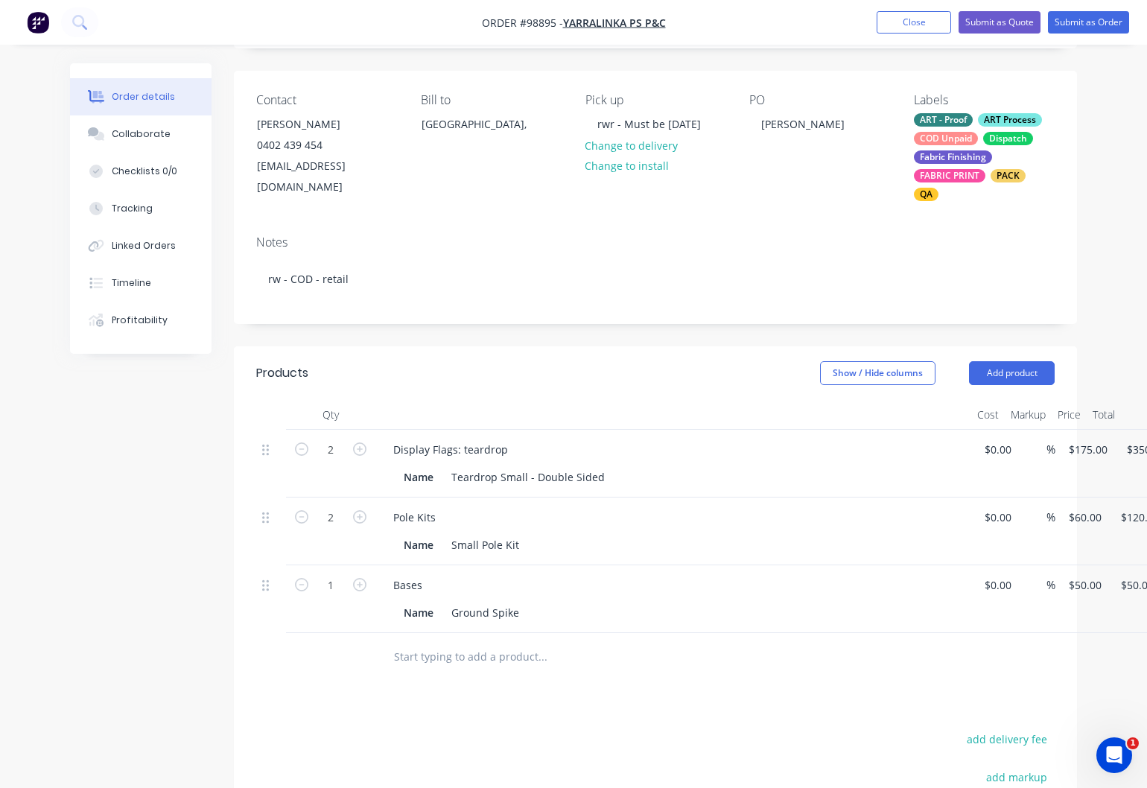
scroll to position [95, 62]
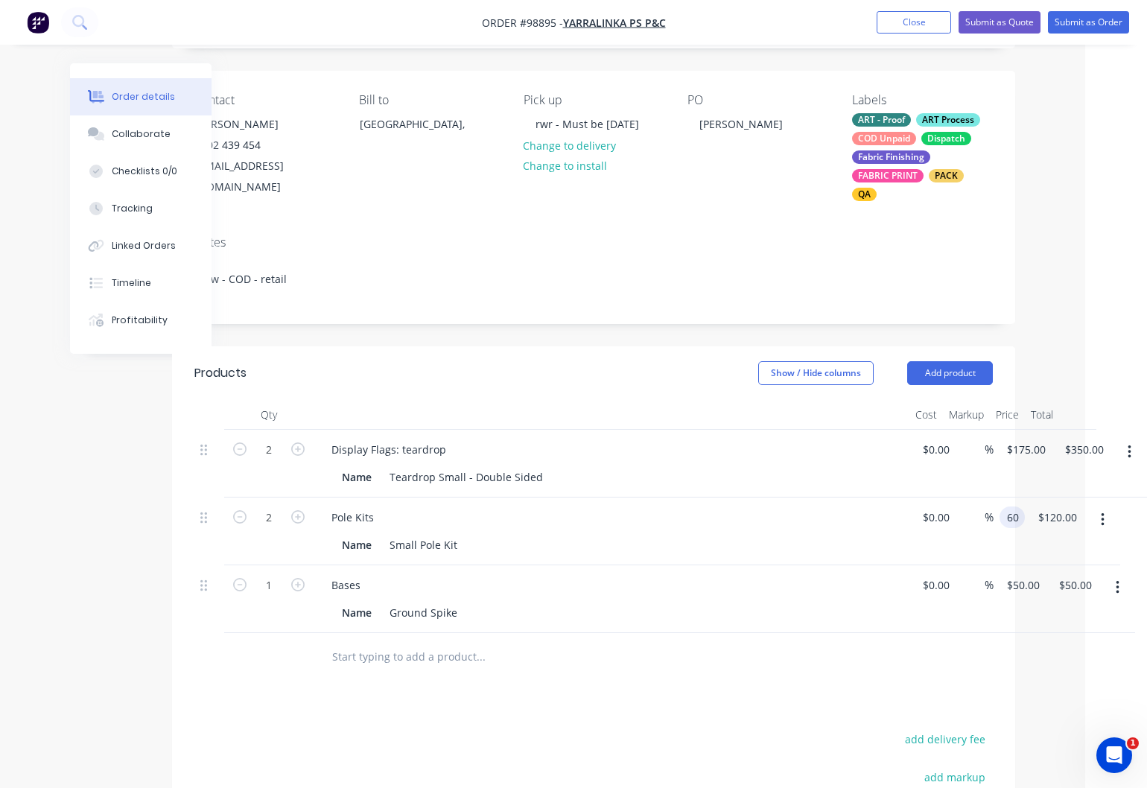
click at [1018, 506] on input "60" at bounding box center [1014, 517] width 19 height 22
type input "$55.00"
type input "110.00"
type input "175"
type input "$110.00"
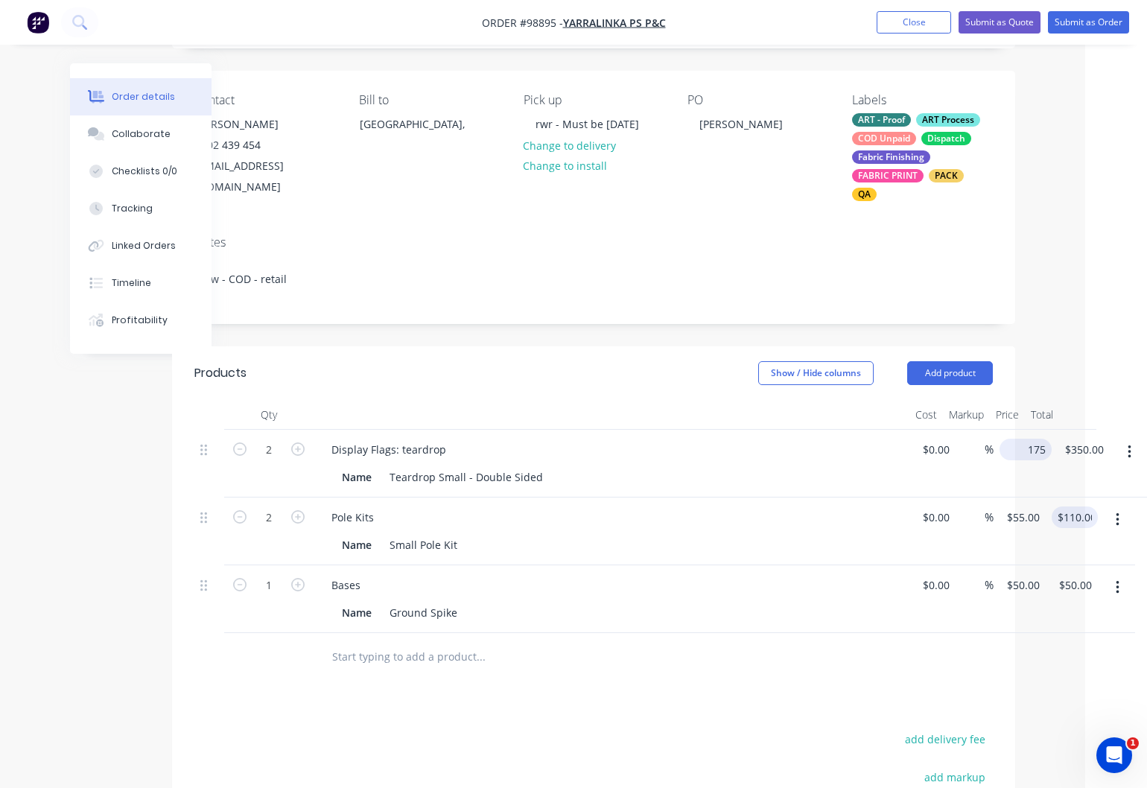
scroll to position [95, 56]
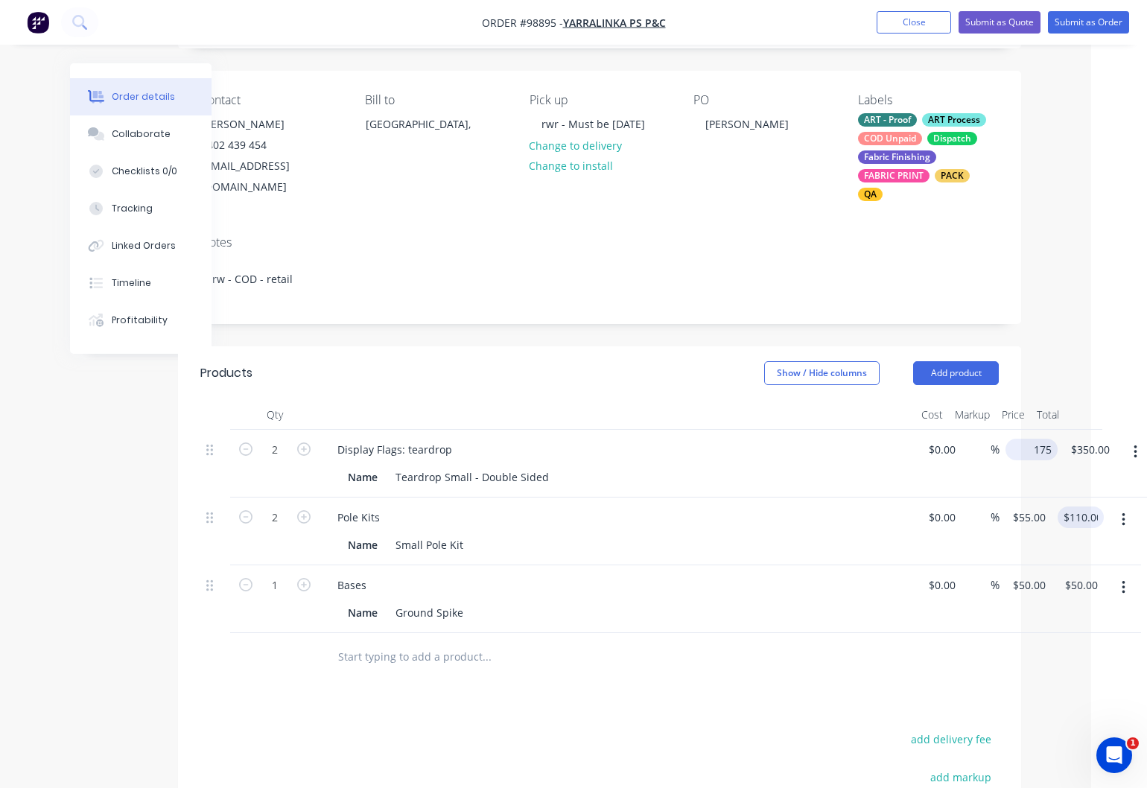
click at [1028, 439] on input "175" at bounding box center [1034, 450] width 46 height 22
type input "$173.00"
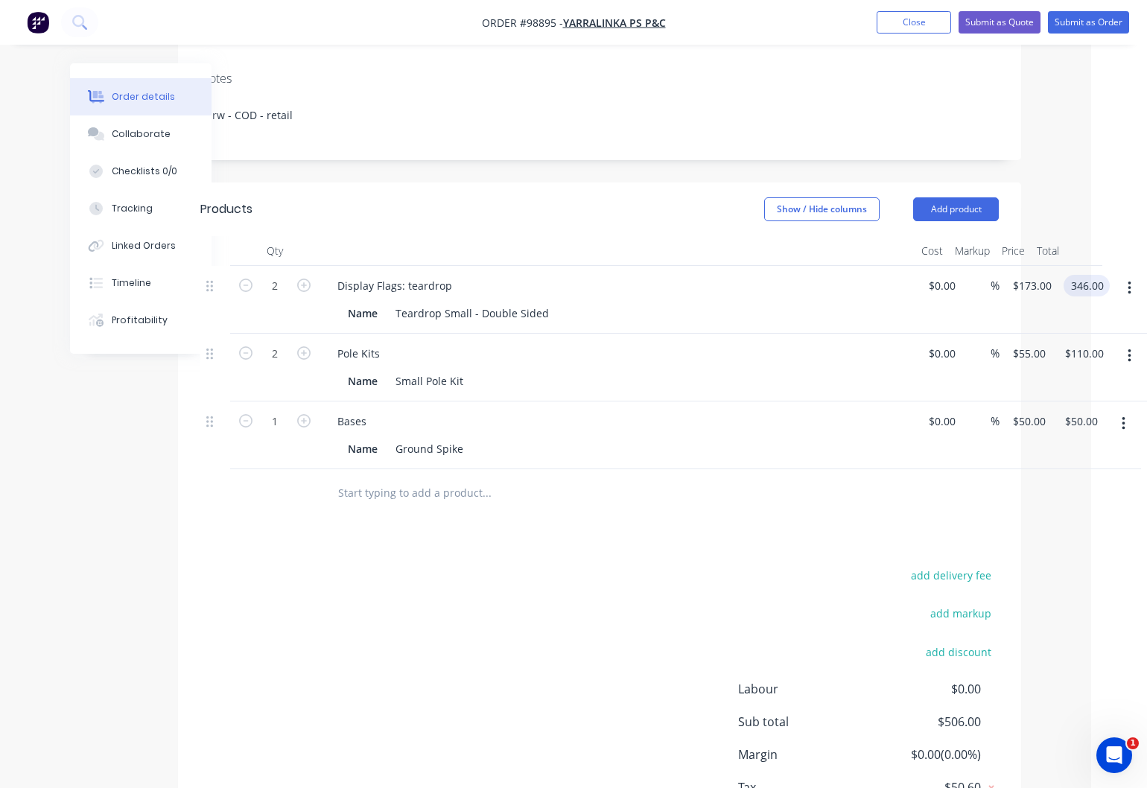
scroll to position [265, 56]
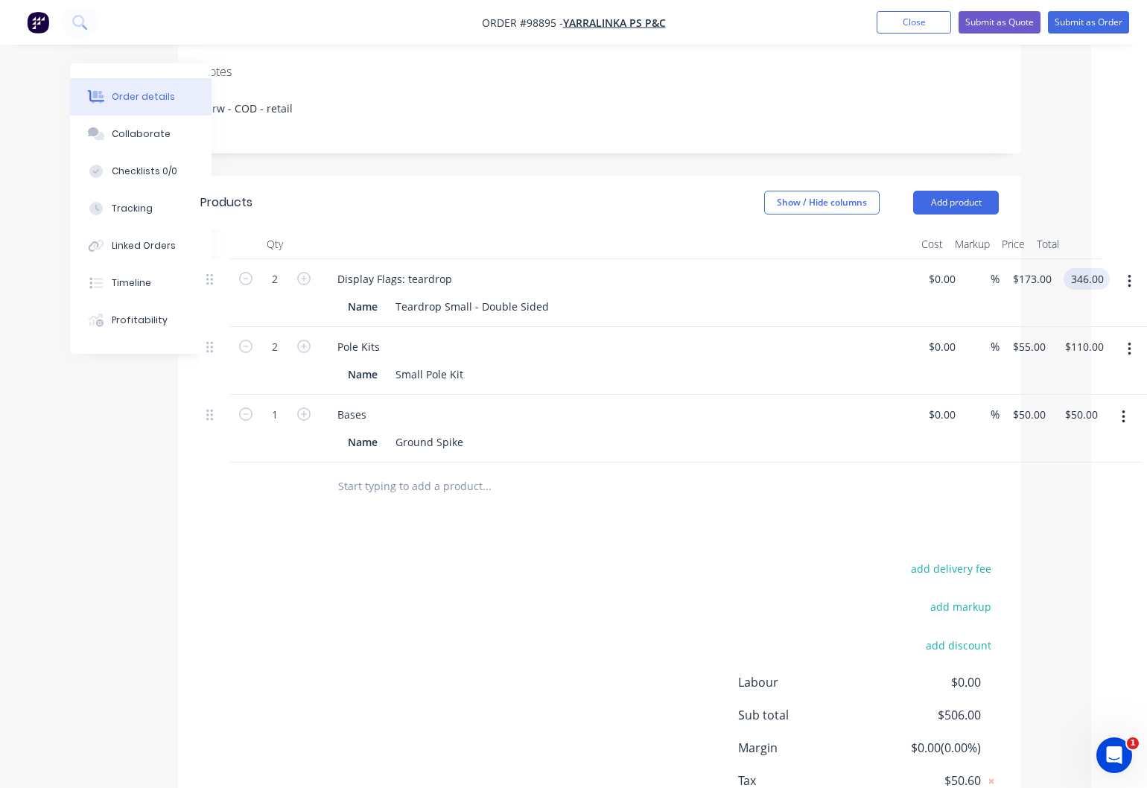
type input "$346.00"
click at [308, 407] on icon "button" at bounding box center [303, 413] width 13 height 13
type input "2"
type input "$100.00"
click at [918, 20] on button "Close" at bounding box center [914, 22] width 74 height 22
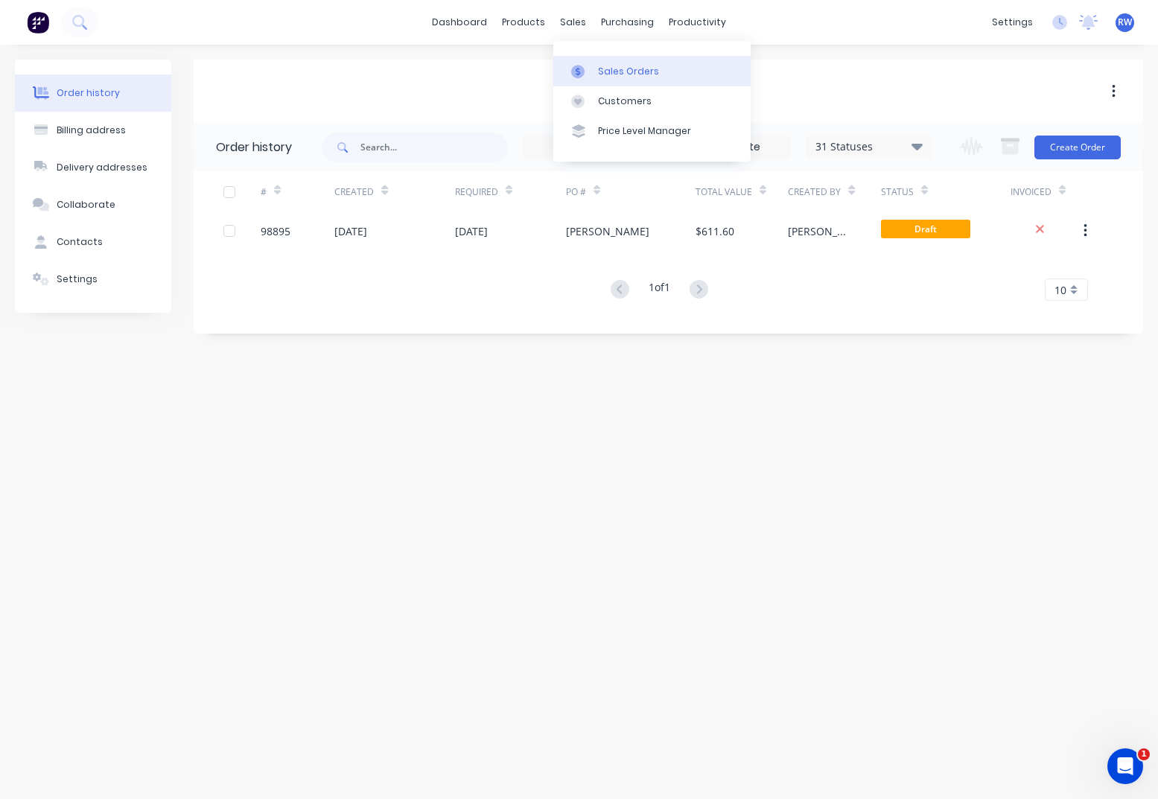
click at [620, 74] on div "Sales Orders" at bounding box center [628, 71] width 61 height 13
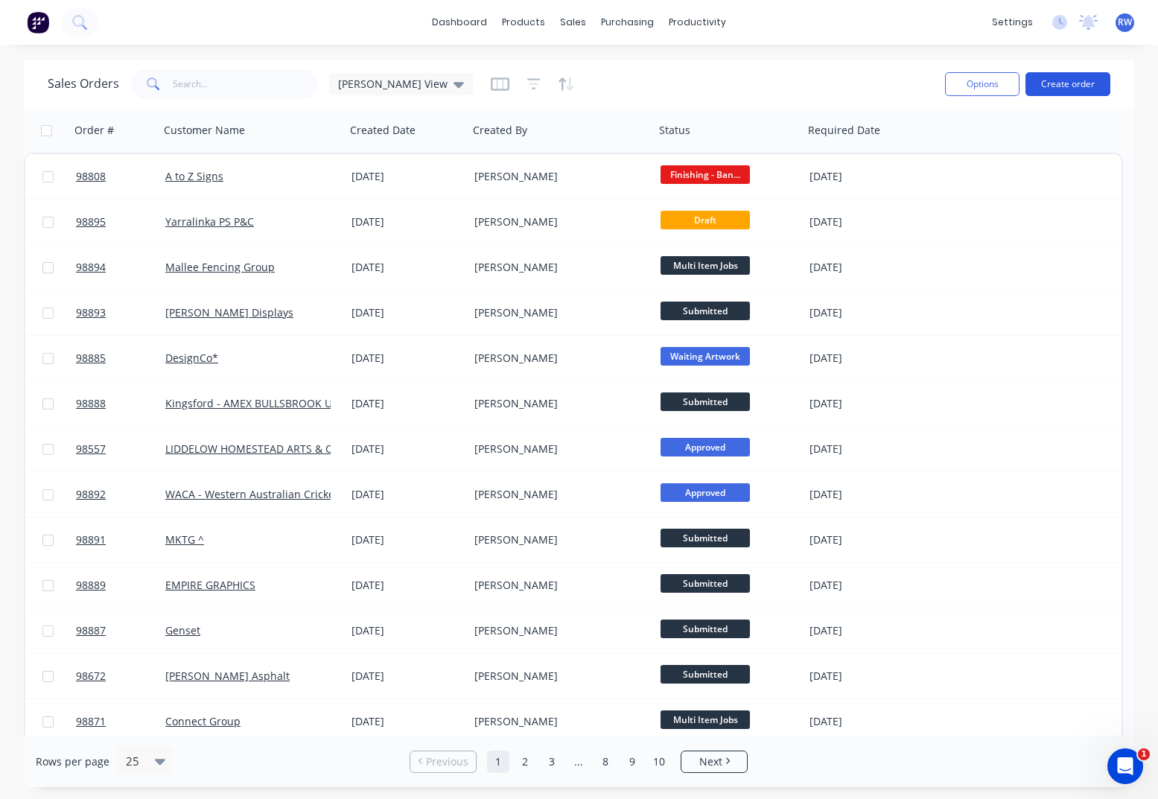
click at [1067, 86] on button "Create order" at bounding box center [1068, 84] width 85 height 24
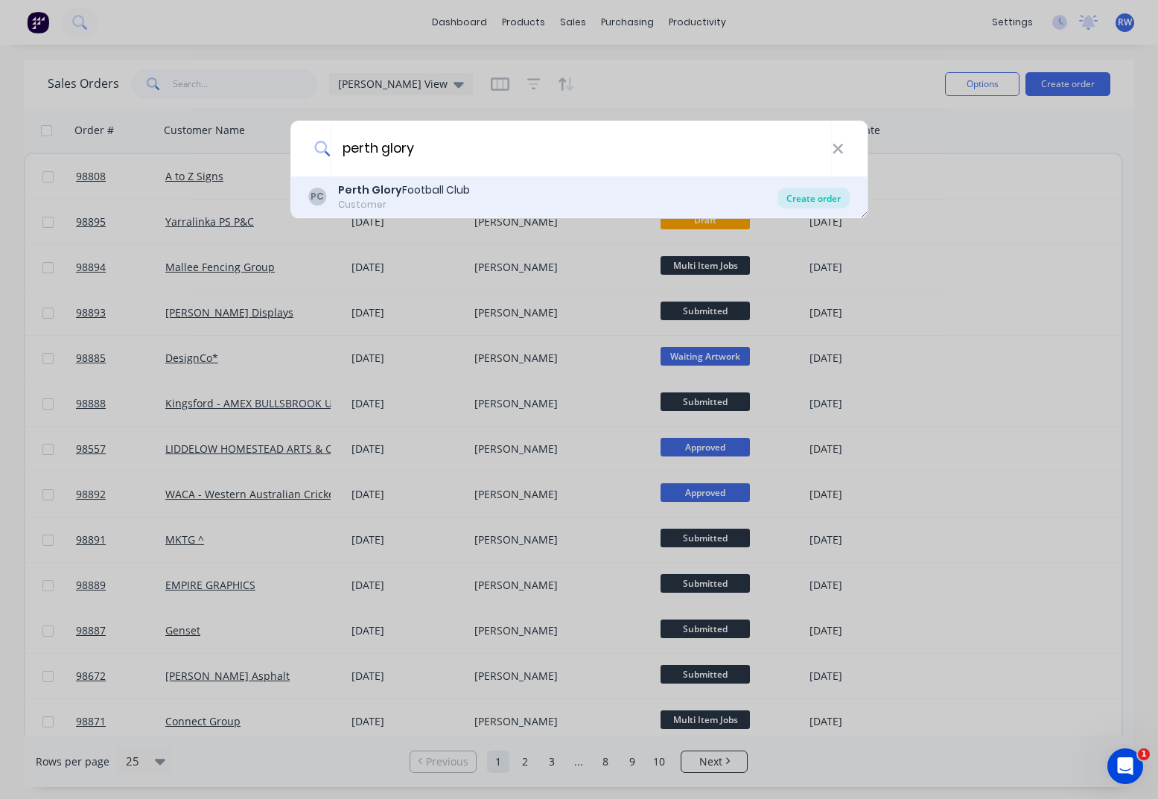
type input "perth glory"
click at [830, 204] on div "Create order" at bounding box center [814, 198] width 72 height 21
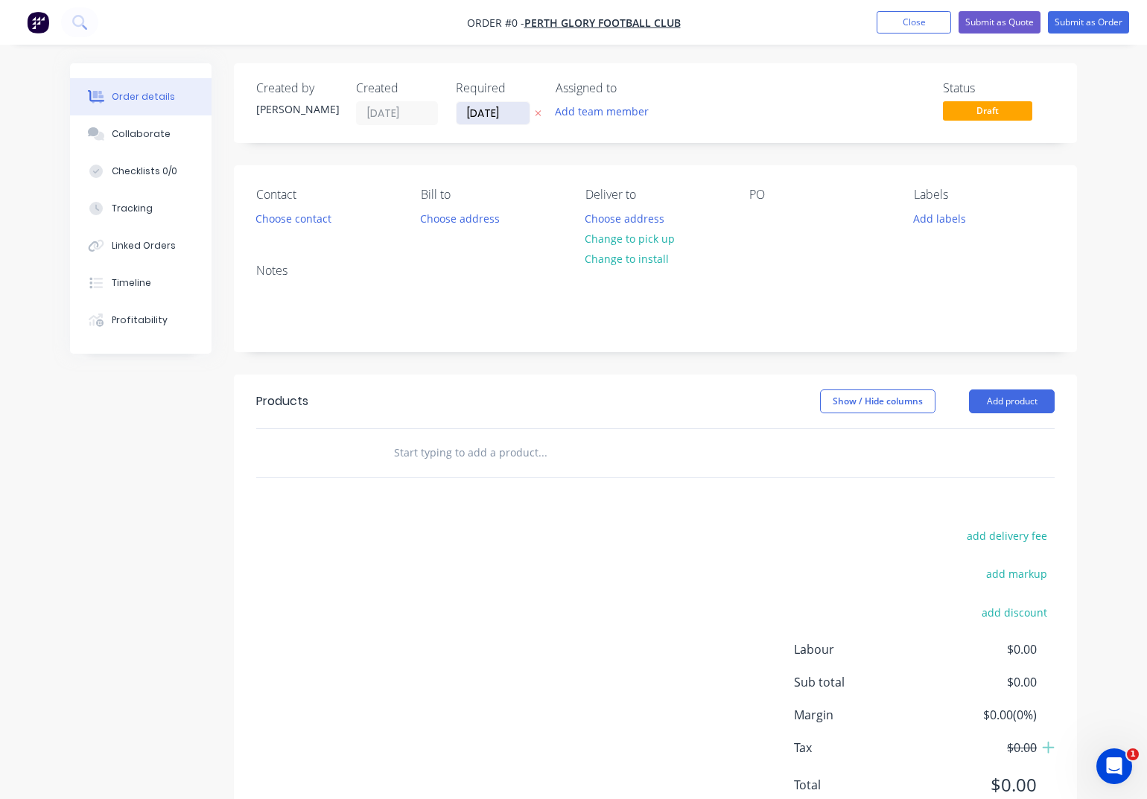
click at [514, 112] on input "[DATE]" at bounding box center [493, 113] width 73 height 22
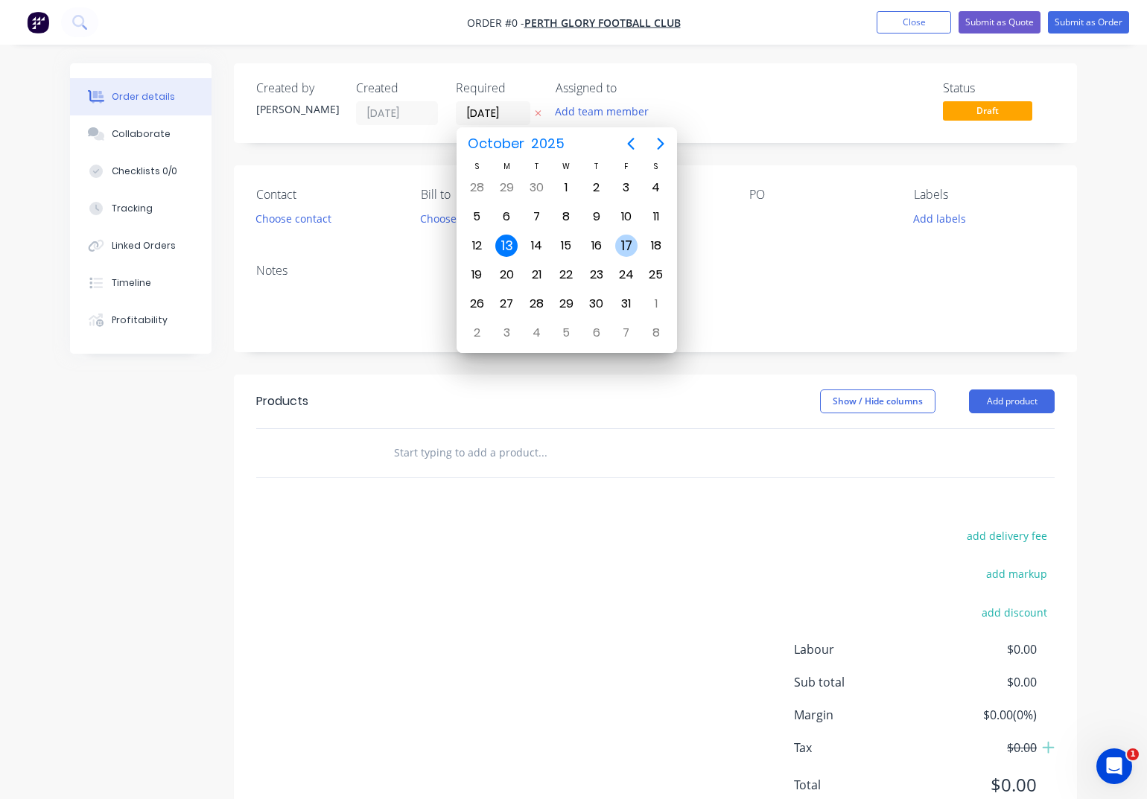
click at [625, 245] on div "17" at bounding box center [626, 246] width 22 height 22
type input "[DATE]"
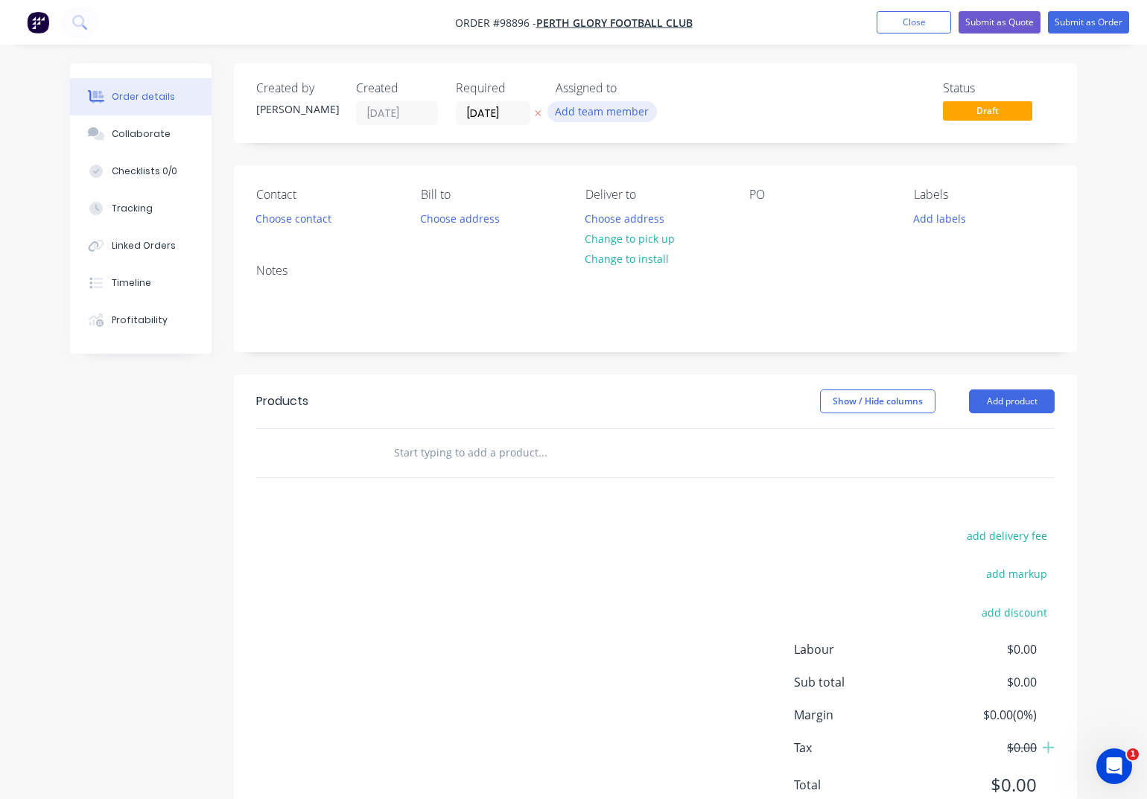
click at [610, 115] on button "Add team member" at bounding box center [601, 111] width 109 height 20
type input "[PERSON_NAME]"
click at [621, 194] on div "[PERSON_NAME]" at bounding box center [675, 195] width 149 height 16
click at [296, 221] on button "Choose contact" at bounding box center [294, 218] width 92 height 20
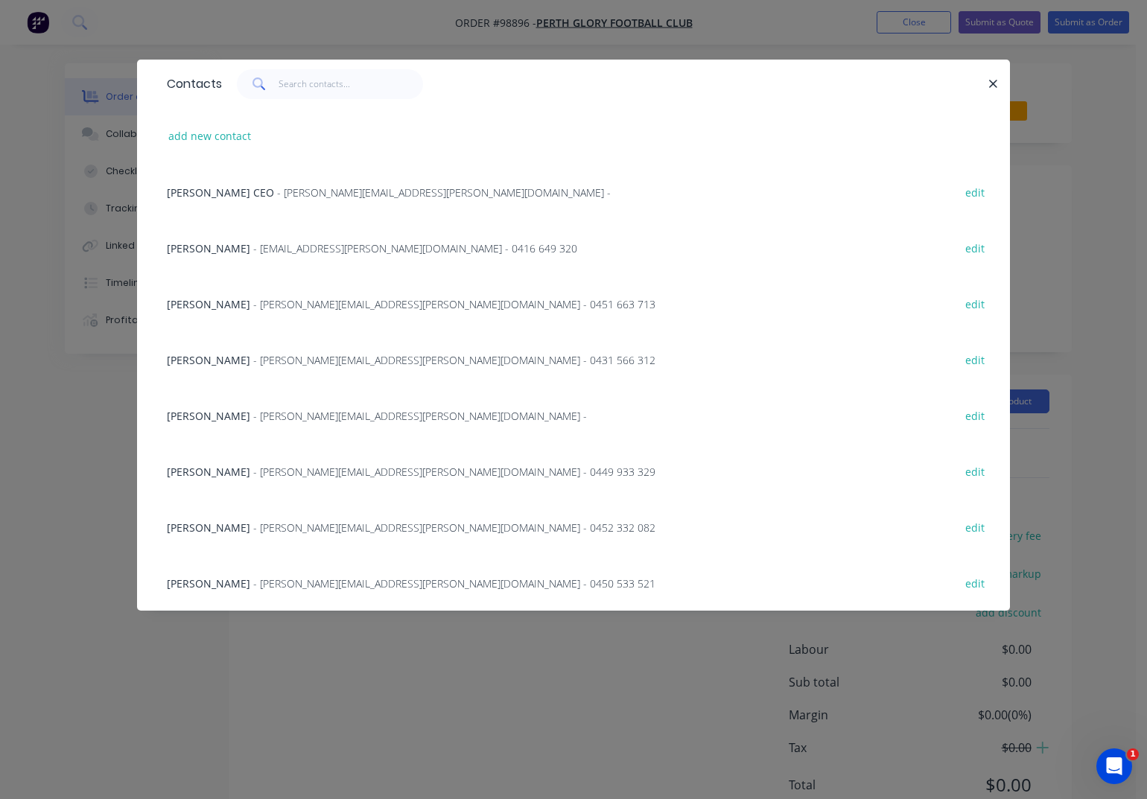
click at [276, 305] on span "- [PERSON_NAME][EMAIL_ADDRESS][PERSON_NAME][DOMAIN_NAME] - 0451 663 713" at bounding box center [454, 304] width 402 height 14
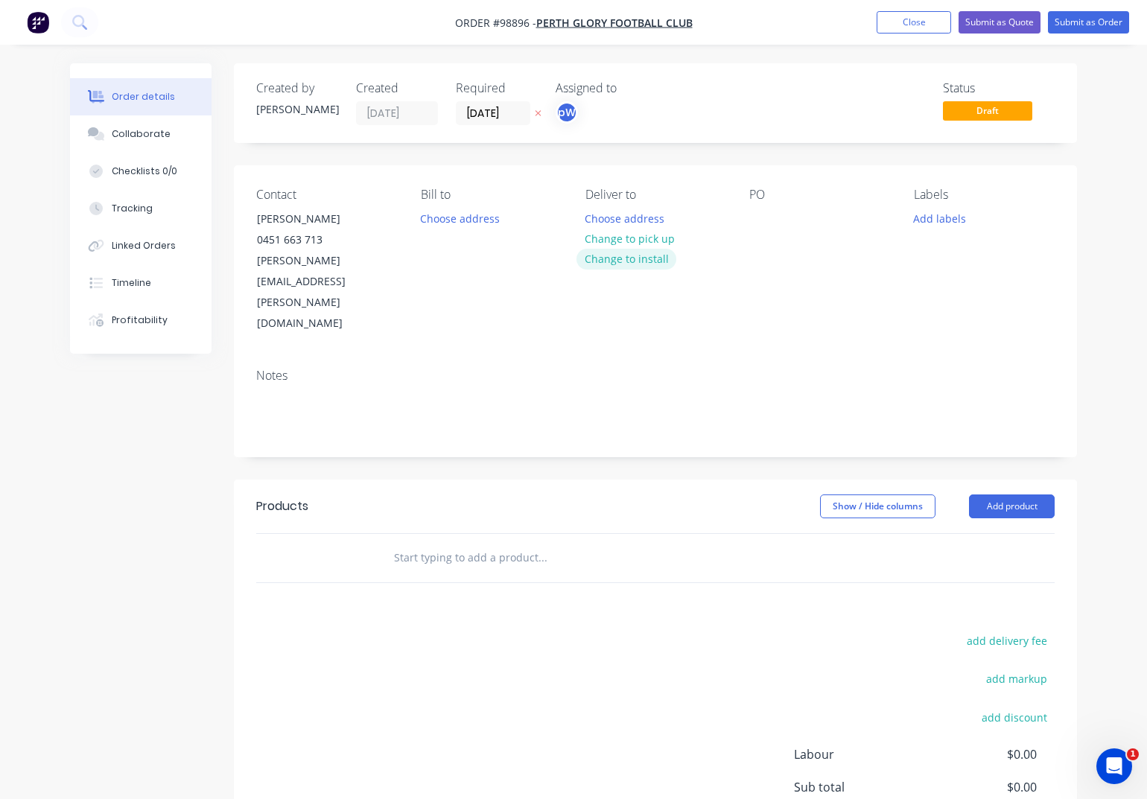
click at [627, 262] on button "Change to install" at bounding box center [626, 259] width 100 height 20
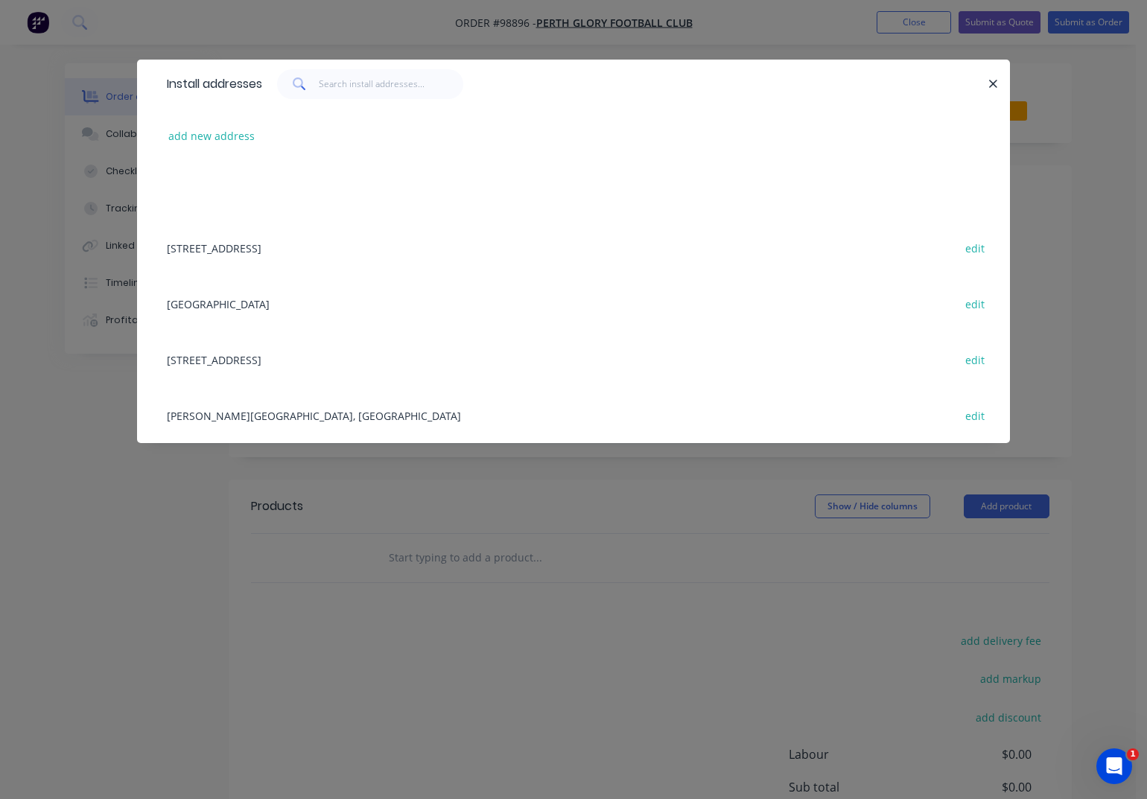
click at [193, 306] on div "HBF Park edit" at bounding box center [573, 304] width 828 height 56
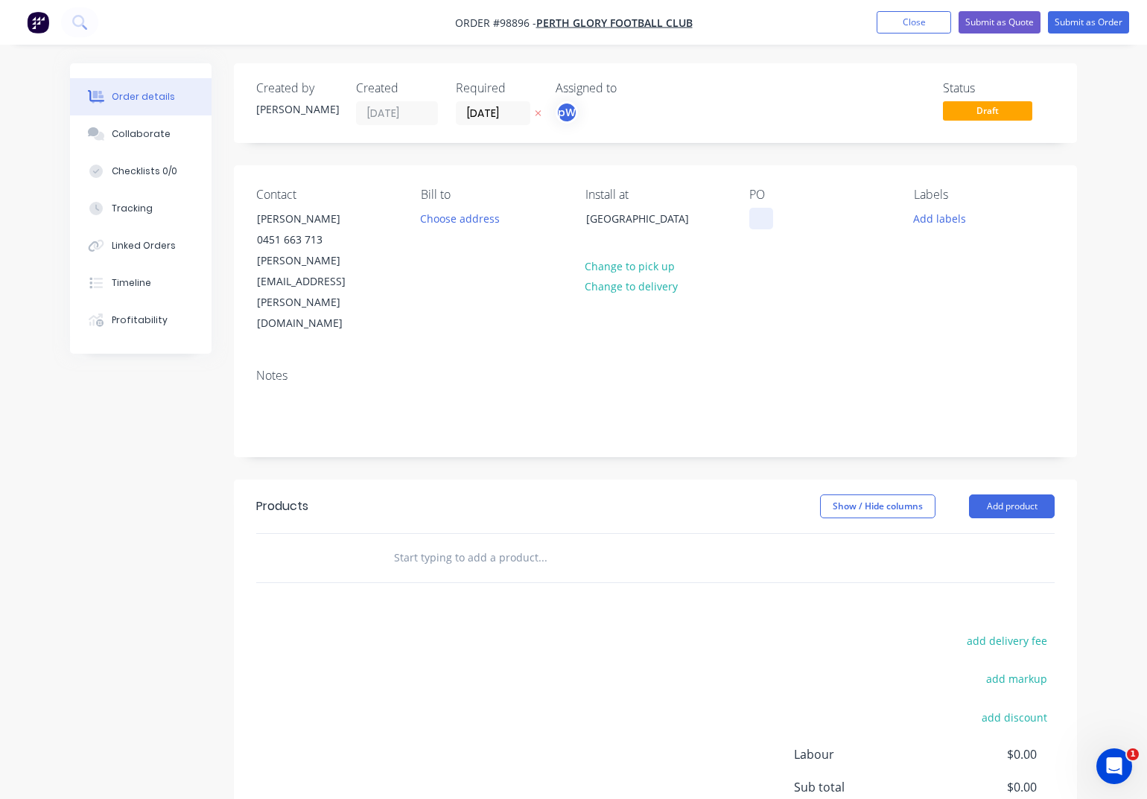
click at [756, 215] on div at bounding box center [761, 219] width 24 height 22
click at [930, 222] on button "Add labels" at bounding box center [940, 218] width 69 height 20
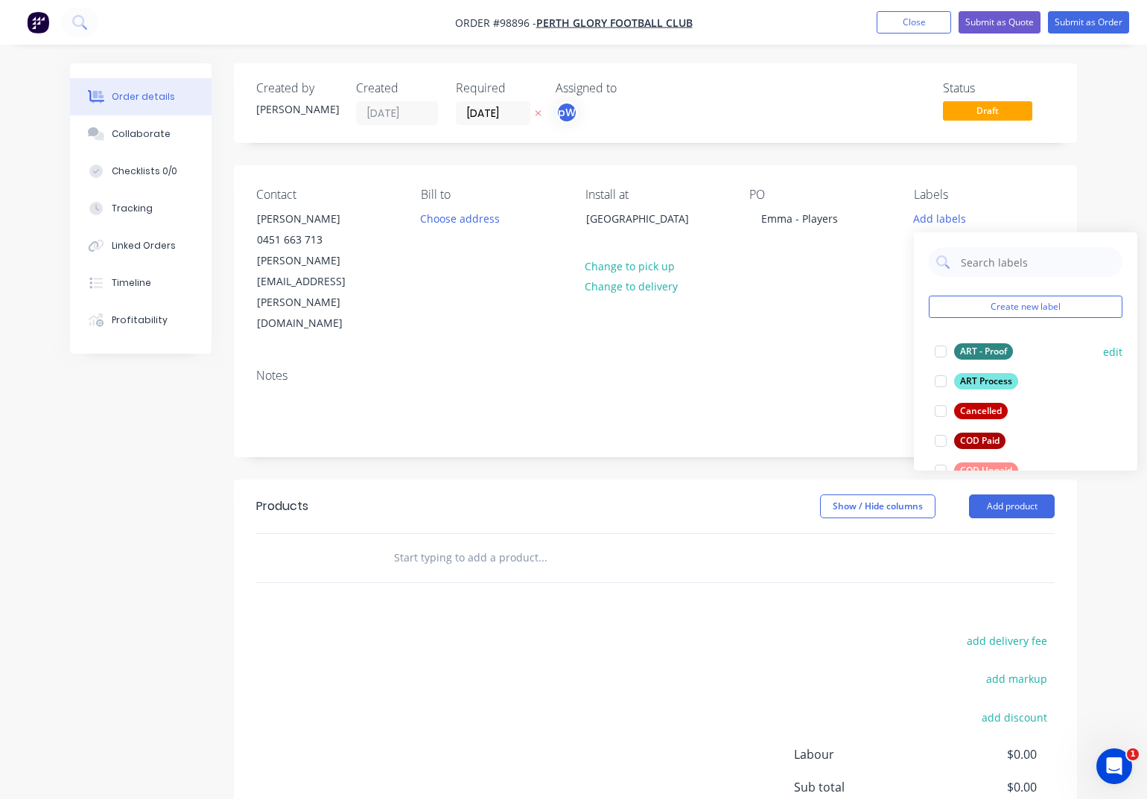
click at [970, 355] on div "ART - Proof" at bounding box center [983, 351] width 59 height 16
click at [971, 374] on div "ART Process" at bounding box center [986, 374] width 64 height 16
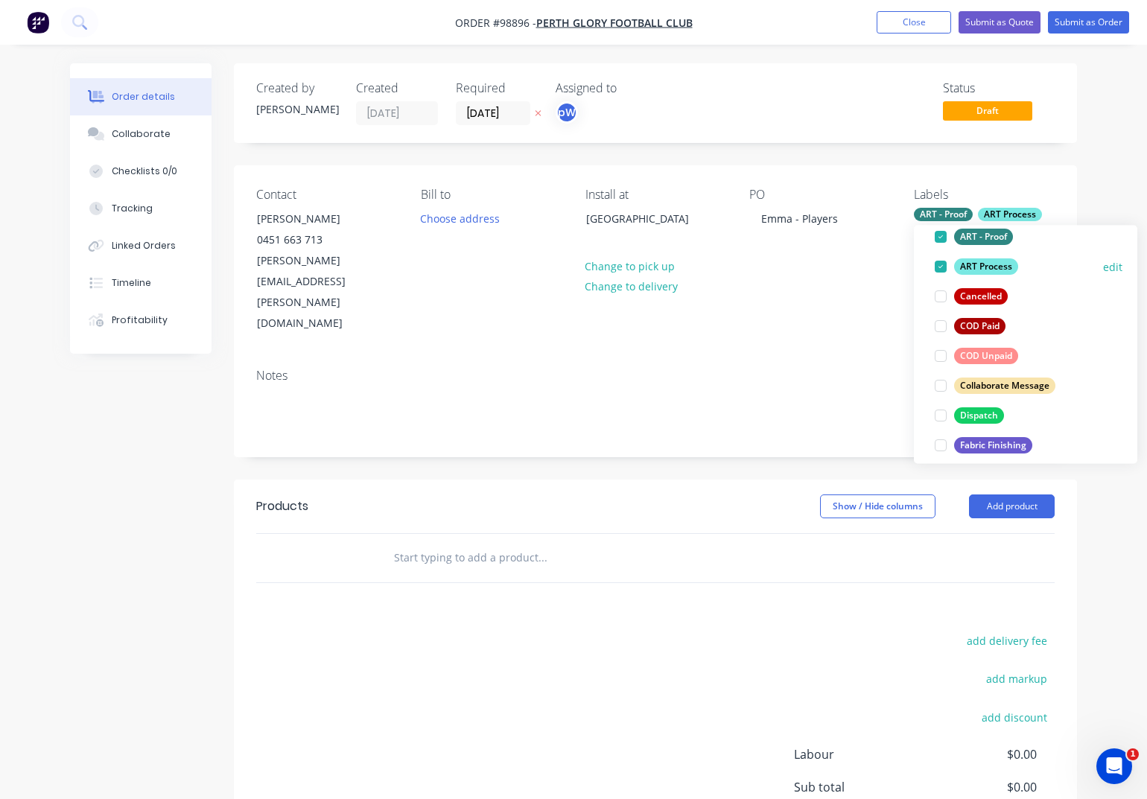
scroll to position [109, 0]
click at [975, 410] on div "Dispatch" at bounding box center [979, 414] width 50 height 16
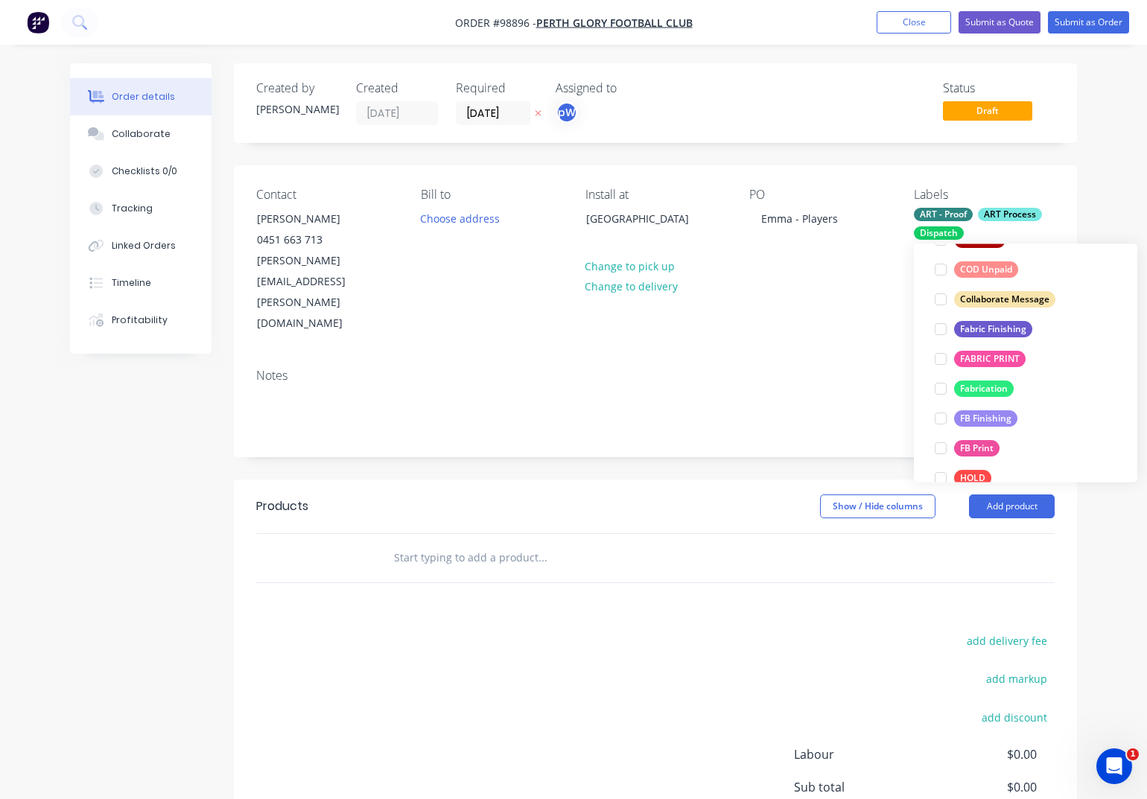
scroll to position [247, 0]
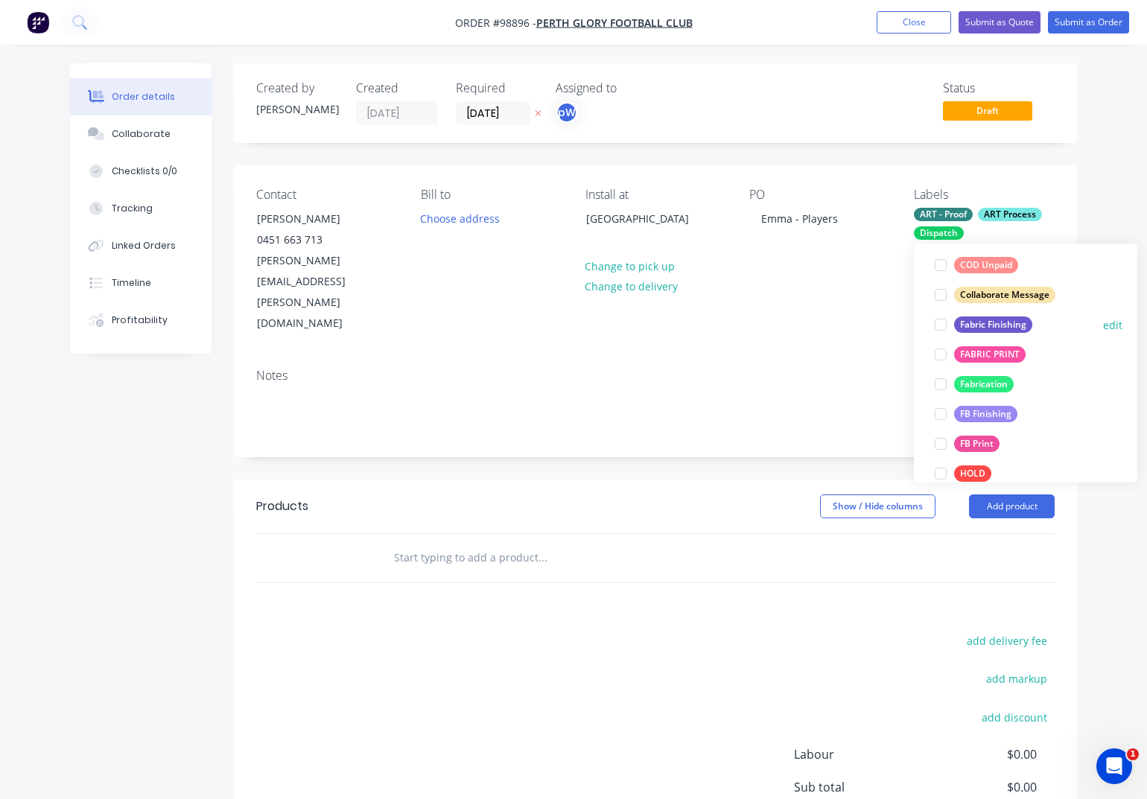
drag, startPoint x: 968, startPoint y: 323, endPoint x: 970, endPoint y: 333, distance: 9.9
click at [968, 323] on div "Fabric Finishing" at bounding box center [993, 325] width 78 height 16
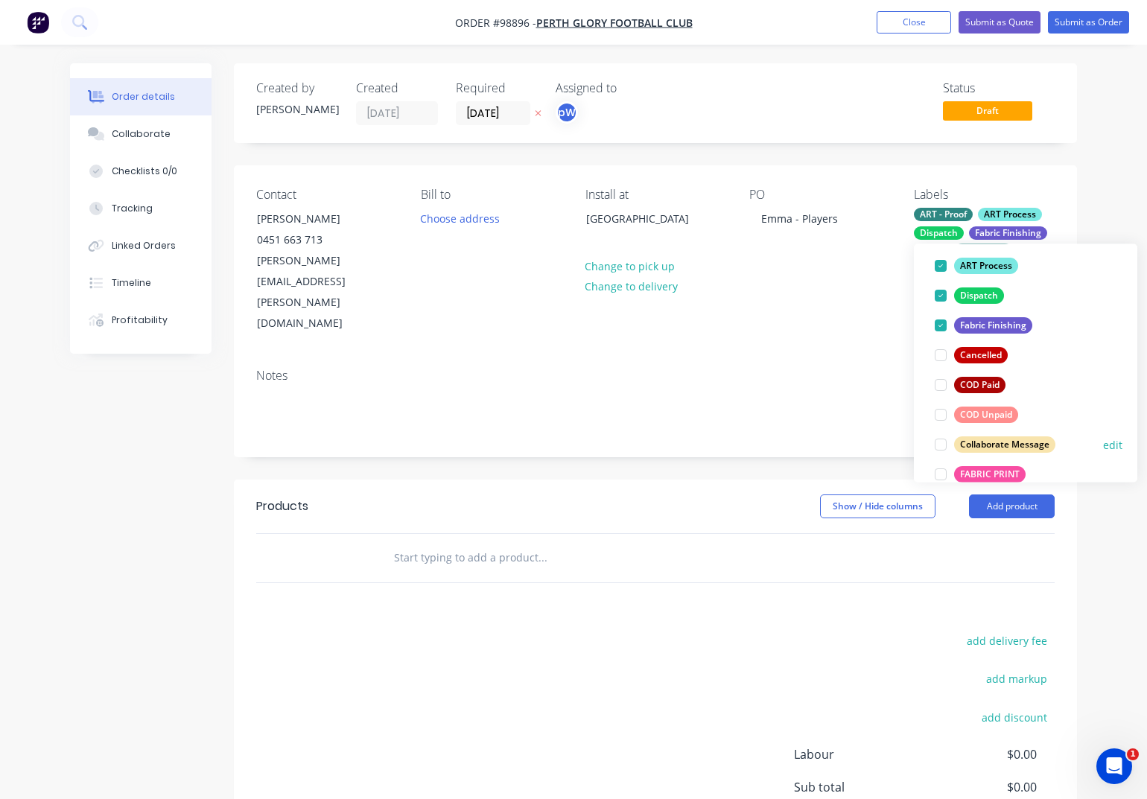
click at [987, 474] on div "FABRIC PRINT" at bounding box center [989, 474] width 71 height 16
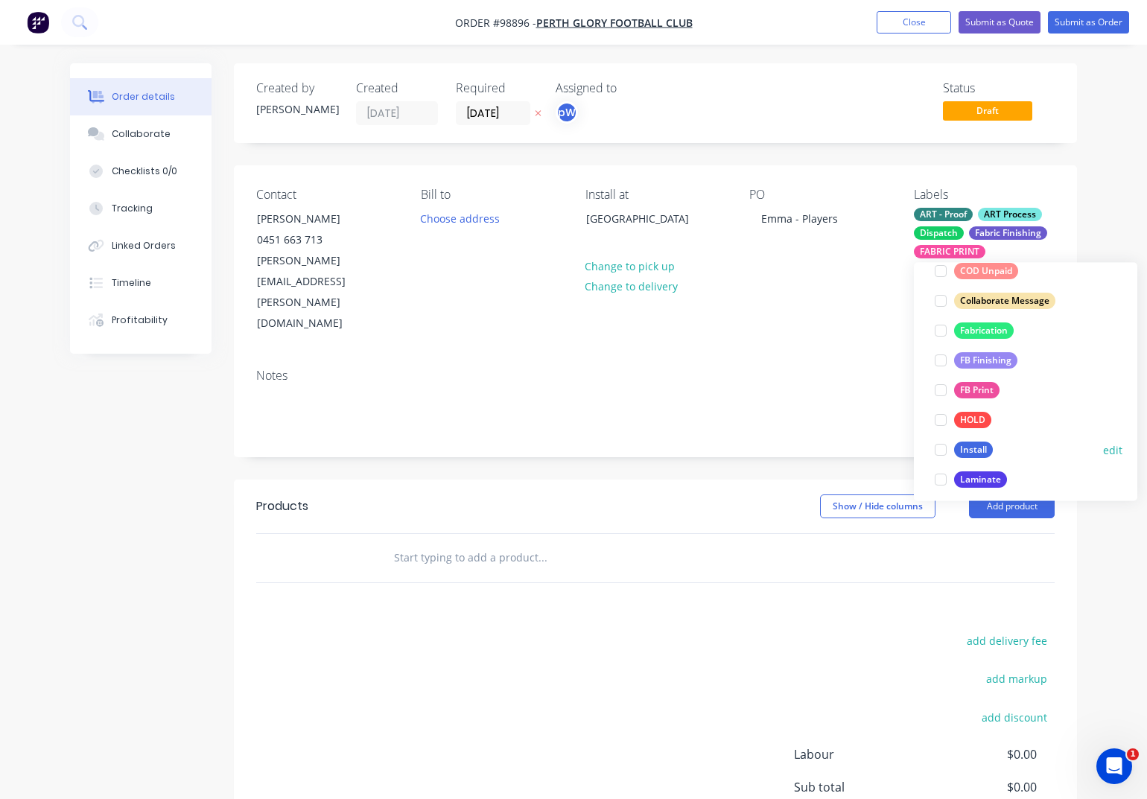
scroll to position [323, 0]
click at [971, 453] on div "Install" at bounding box center [973, 446] width 39 height 16
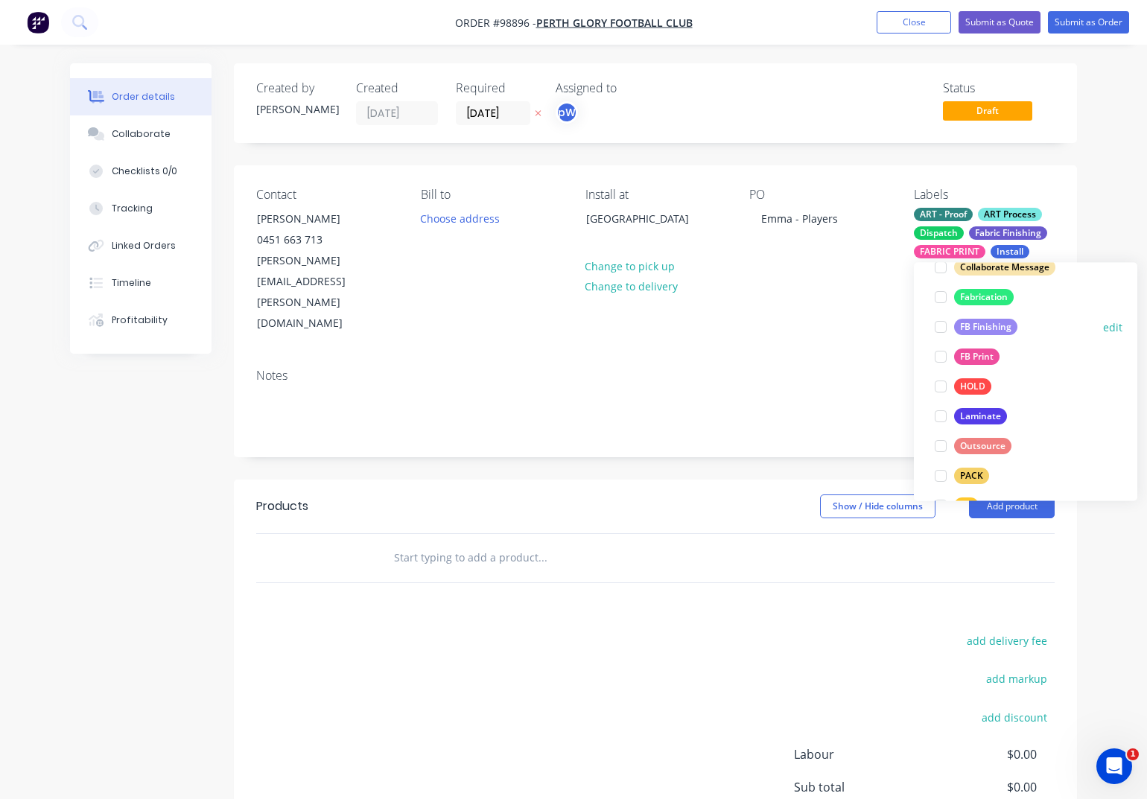
click at [974, 322] on div "FB Finishing" at bounding box center [985, 328] width 63 height 16
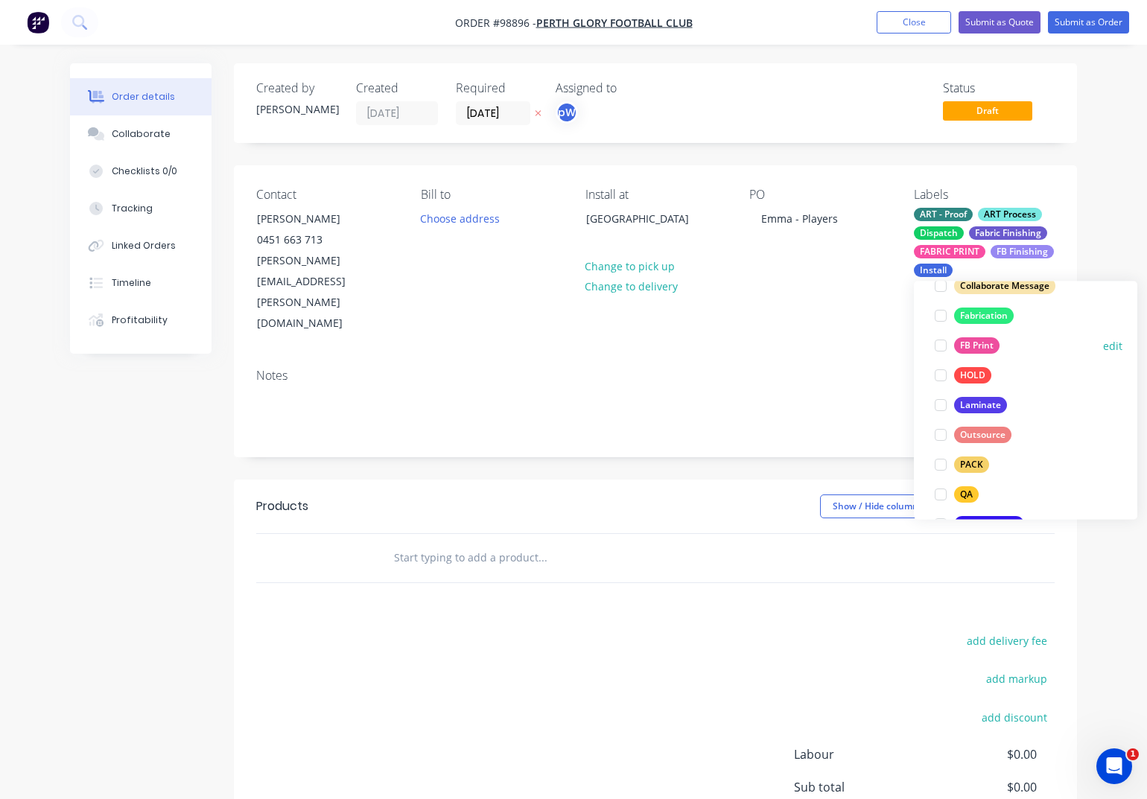
click at [969, 346] on div "FB Print" at bounding box center [976, 346] width 45 height 16
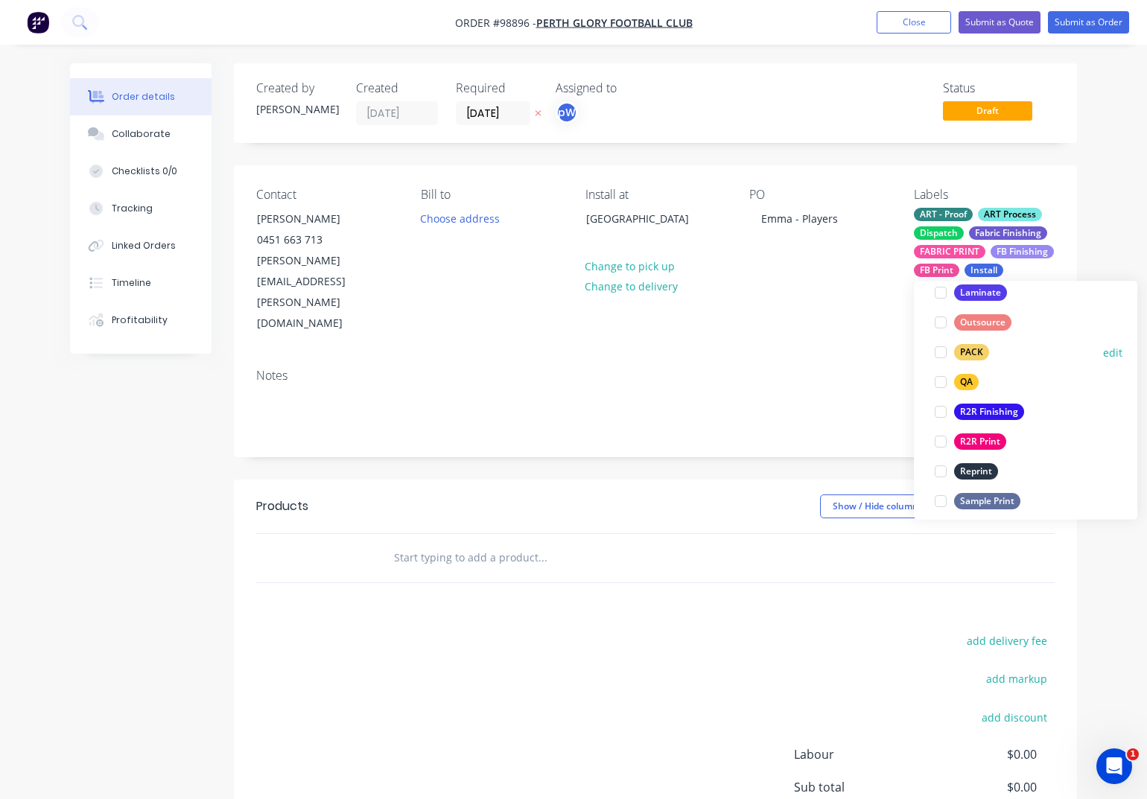
click at [968, 351] on div "PACK" at bounding box center [971, 353] width 35 height 16
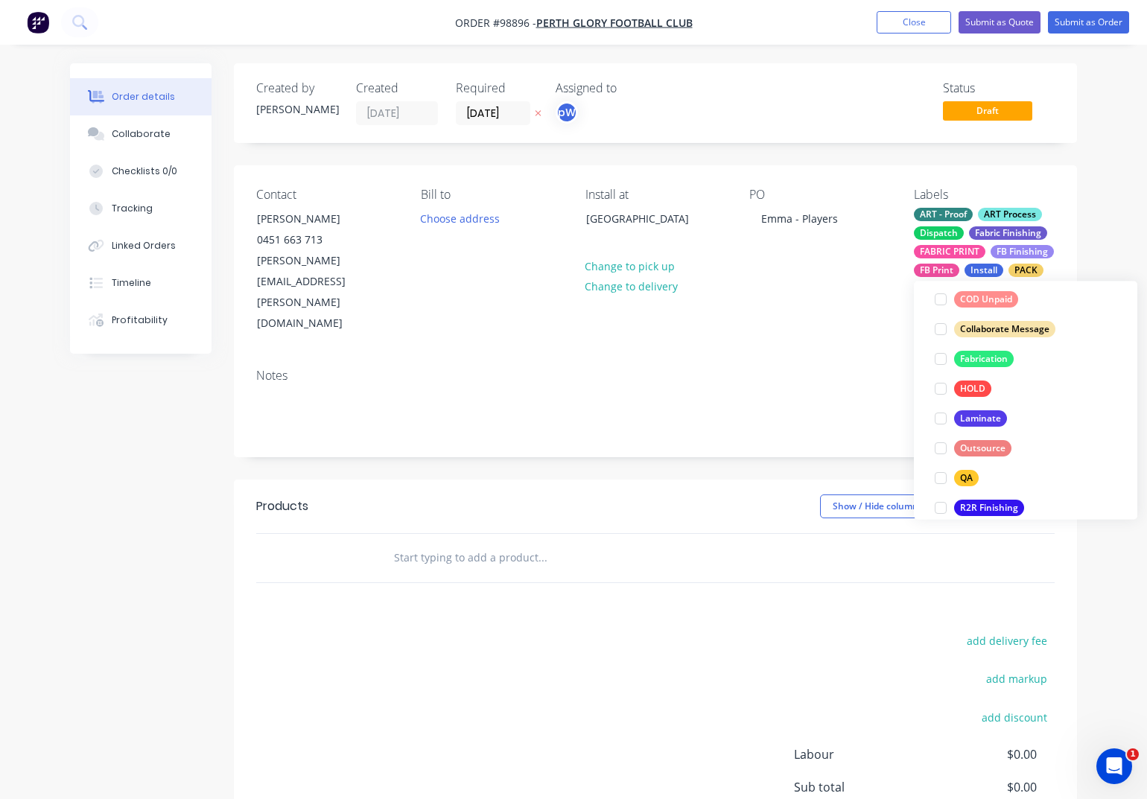
scroll to position [581, 0]
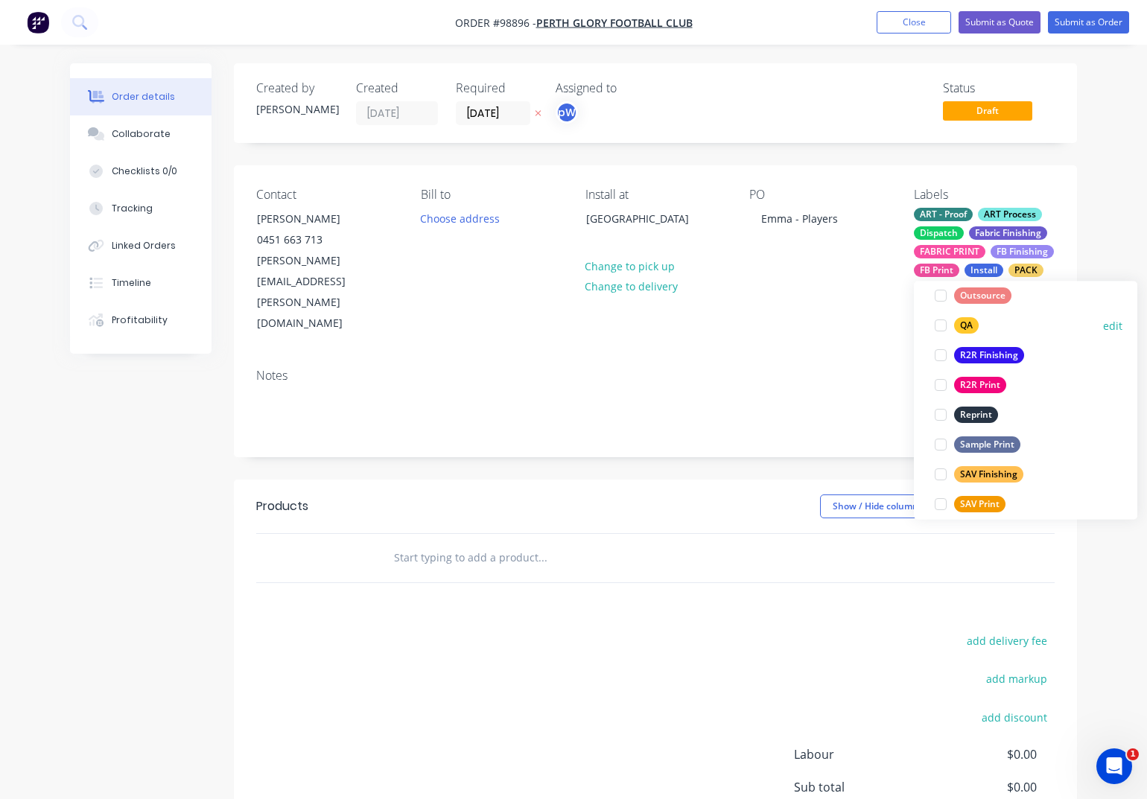
click at [962, 326] on div "QA" at bounding box center [966, 326] width 25 height 16
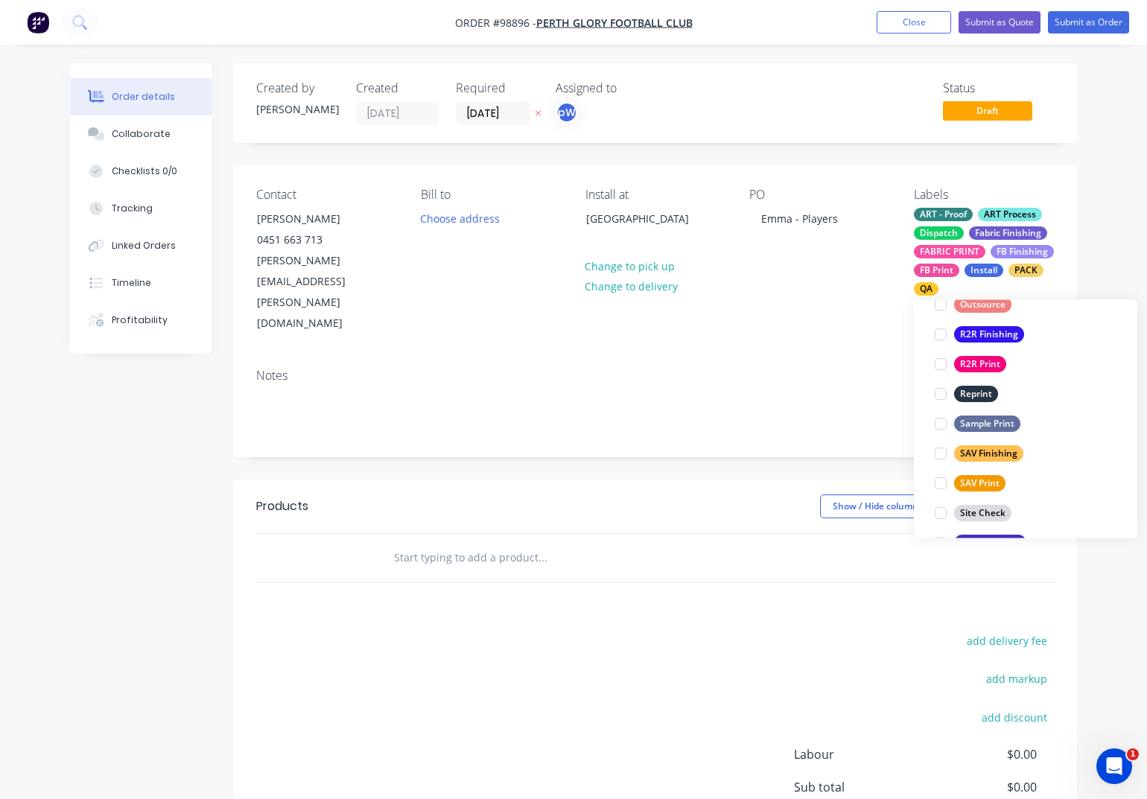
scroll to position [715, 0]
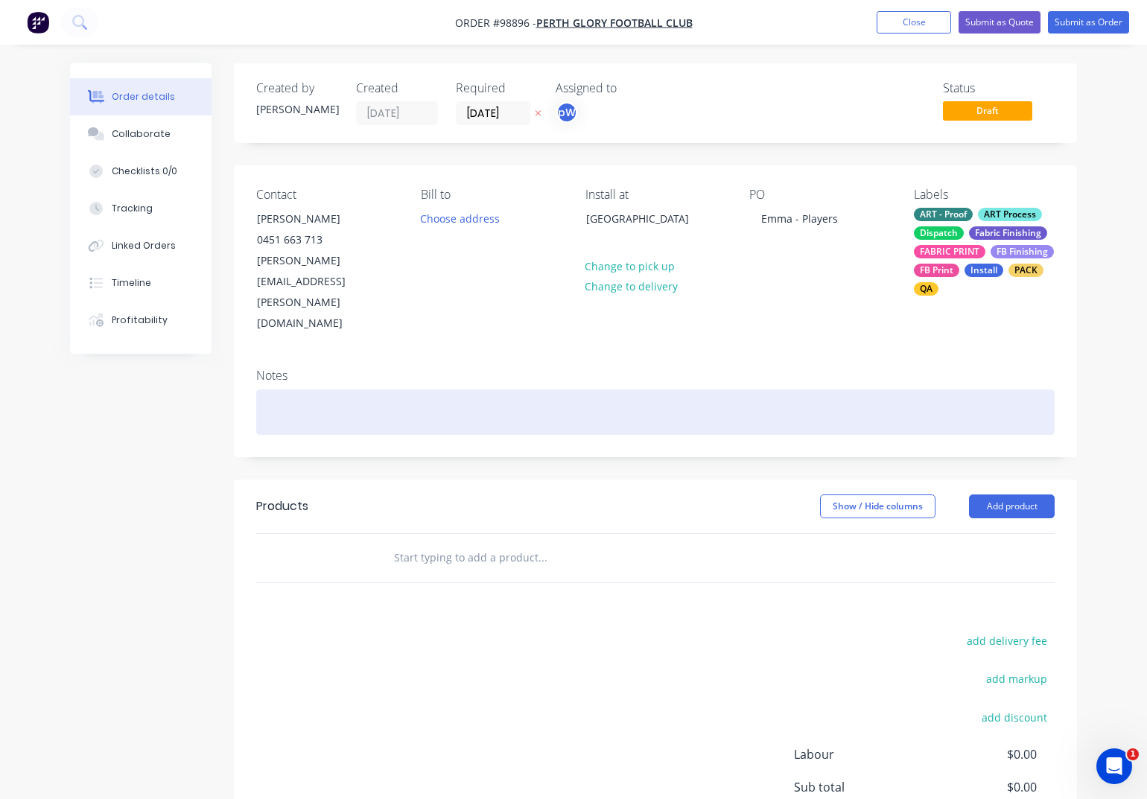
click at [308, 390] on div at bounding box center [655, 412] width 798 height 45
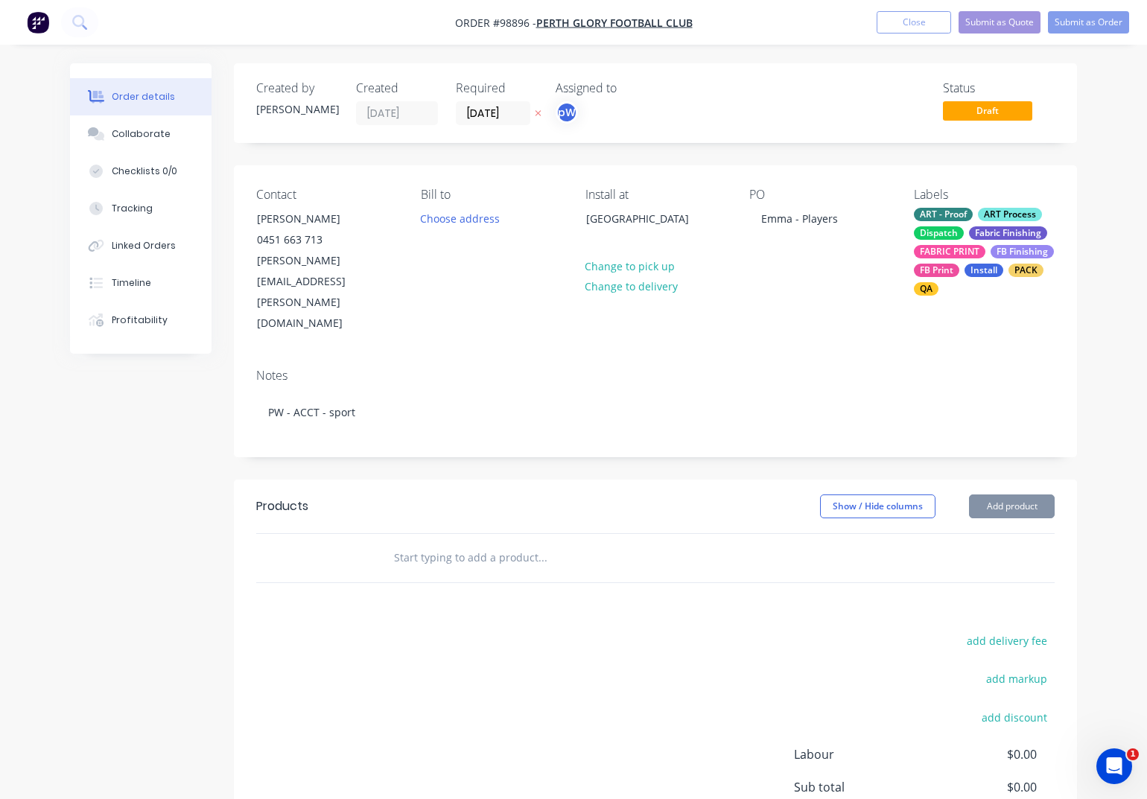
click at [415, 543] on input "text" at bounding box center [542, 558] width 298 height 30
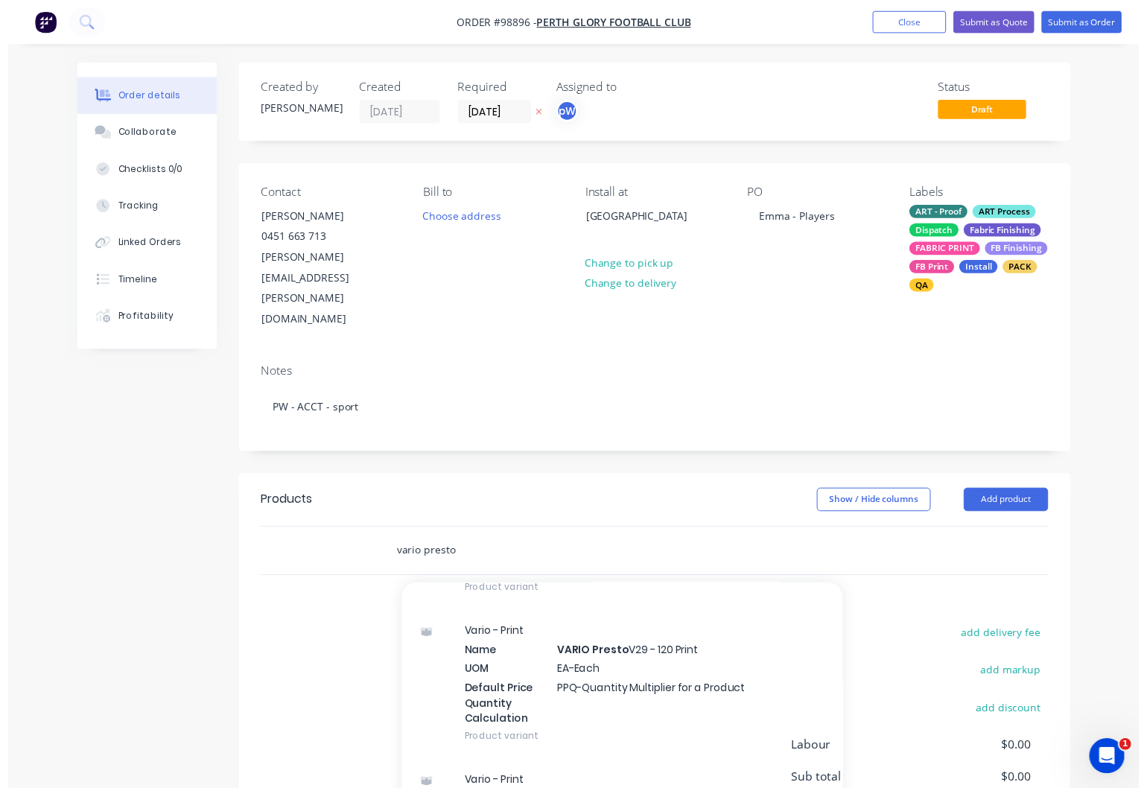
scroll to position [476, 0]
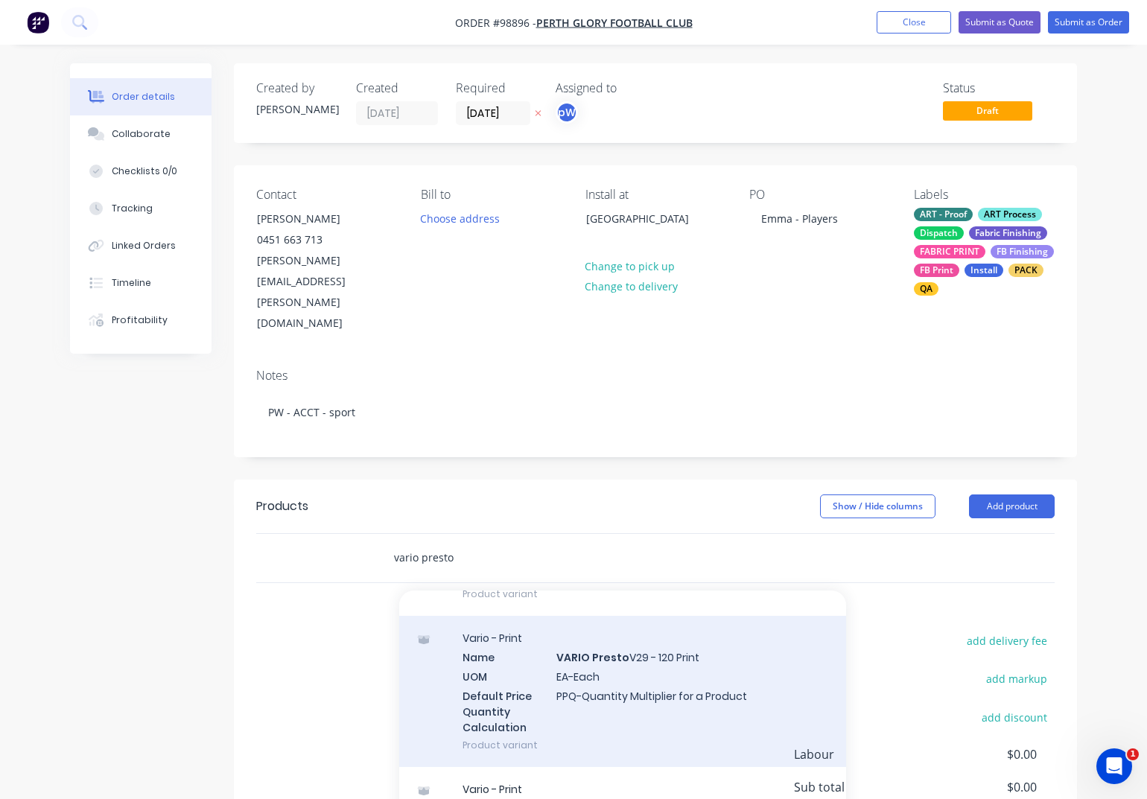
type input "vario presto"
click at [637, 620] on div "Vario - Print Name VARIO Presto V29 - 120 Print UOM EA-Each Default Price Quant…" at bounding box center [622, 691] width 447 height 151
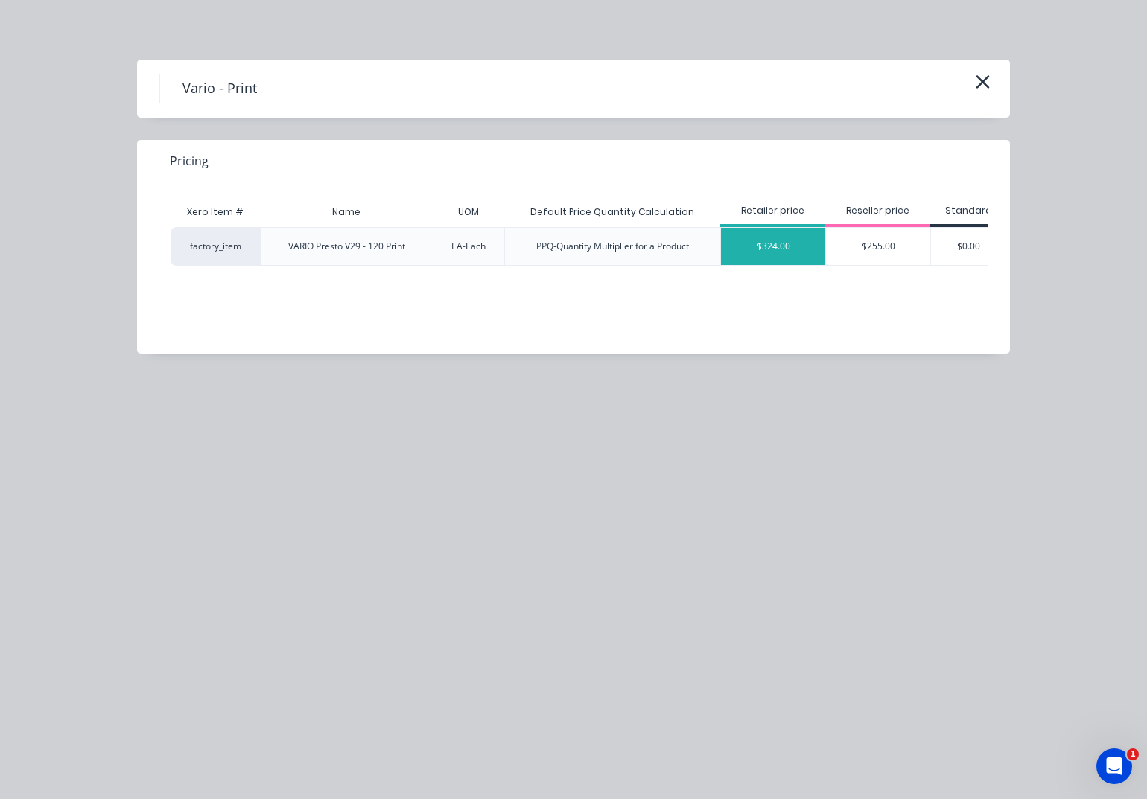
click at [788, 247] on div "$324.00" at bounding box center [773, 246] width 104 height 37
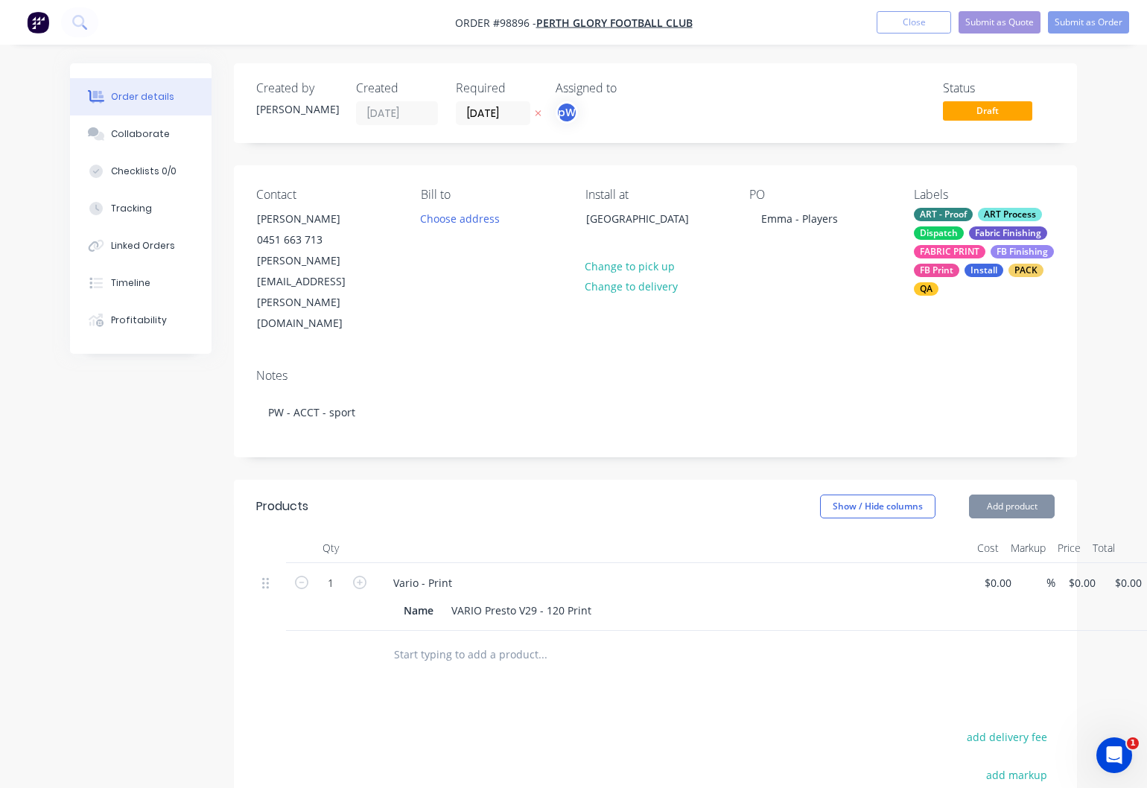
type input "$324.00"
click at [360, 576] on icon "button" at bounding box center [359, 582] width 13 height 13
type input "2"
type input "$648.00"
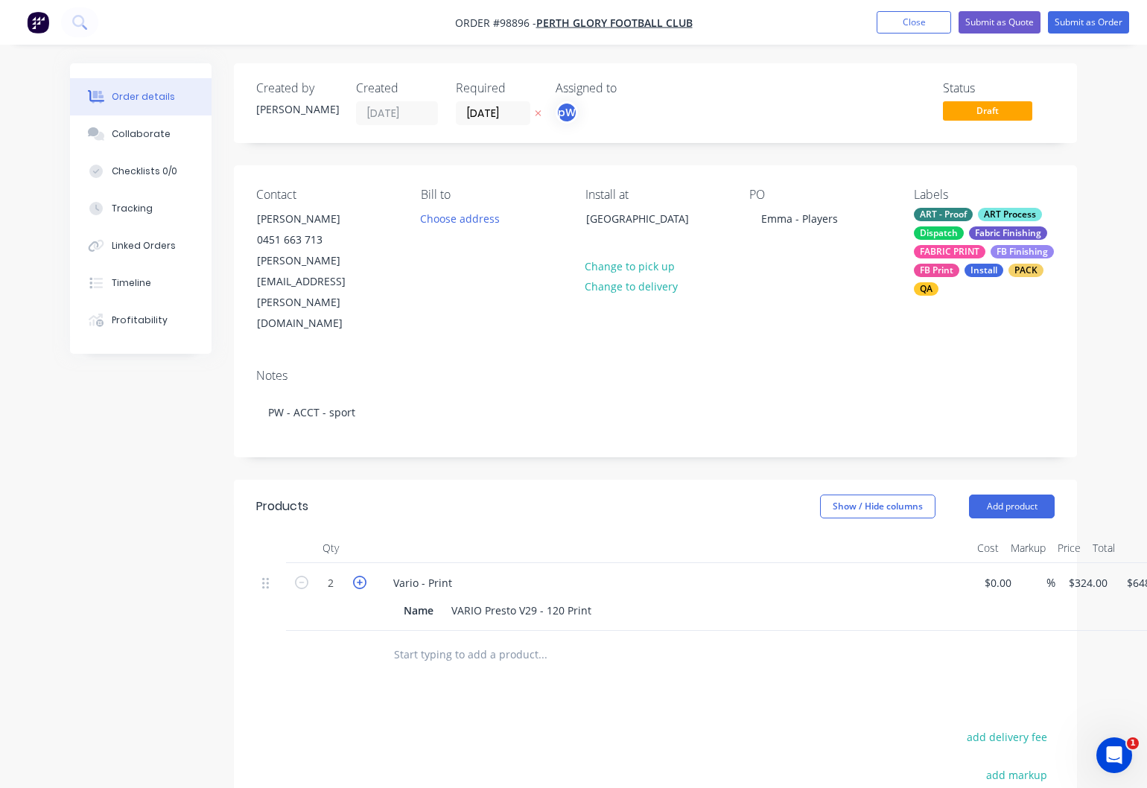
click at [360, 576] on icon "button" at bounding box center [359, 582] width 13 height 13
type input "3"
type input "$972.00"
click at [360, 576] on icon "button" at bounding box center [359, 582] width 13 height 13
type input "4"
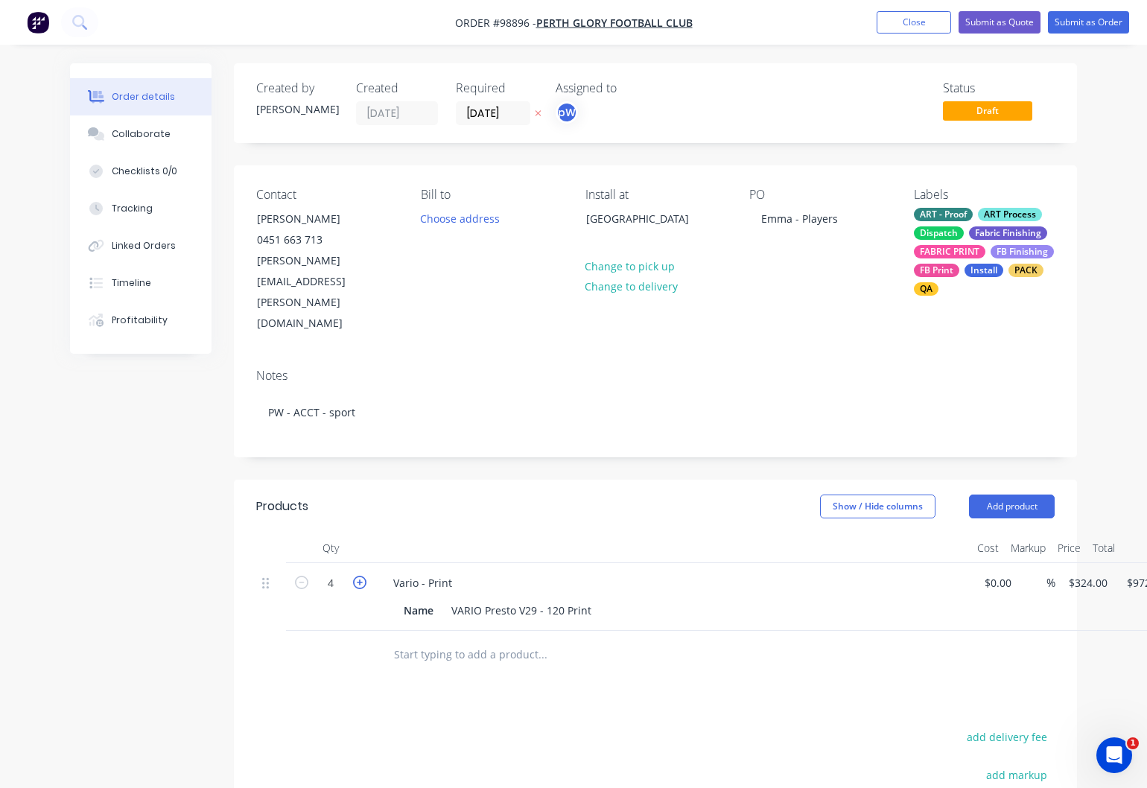
type input "$1,296.00"
click at [452, 572] on div "Vario - Print" at bounding box center [422, 583] width 83 height 22
drag, startPoint x: 519, startPoint y: 543, endPoint x: 525, endPoint y: 553, distance: 12.0
click at [520, 572] on div "Vario - Print - double side dpresto socks" at bounding box center [492, 583] width 223 height 22
drag, startPoint x: 439, startPoint y: 572, endPoint x: 377, endPoint y: 569, distance: 61.9
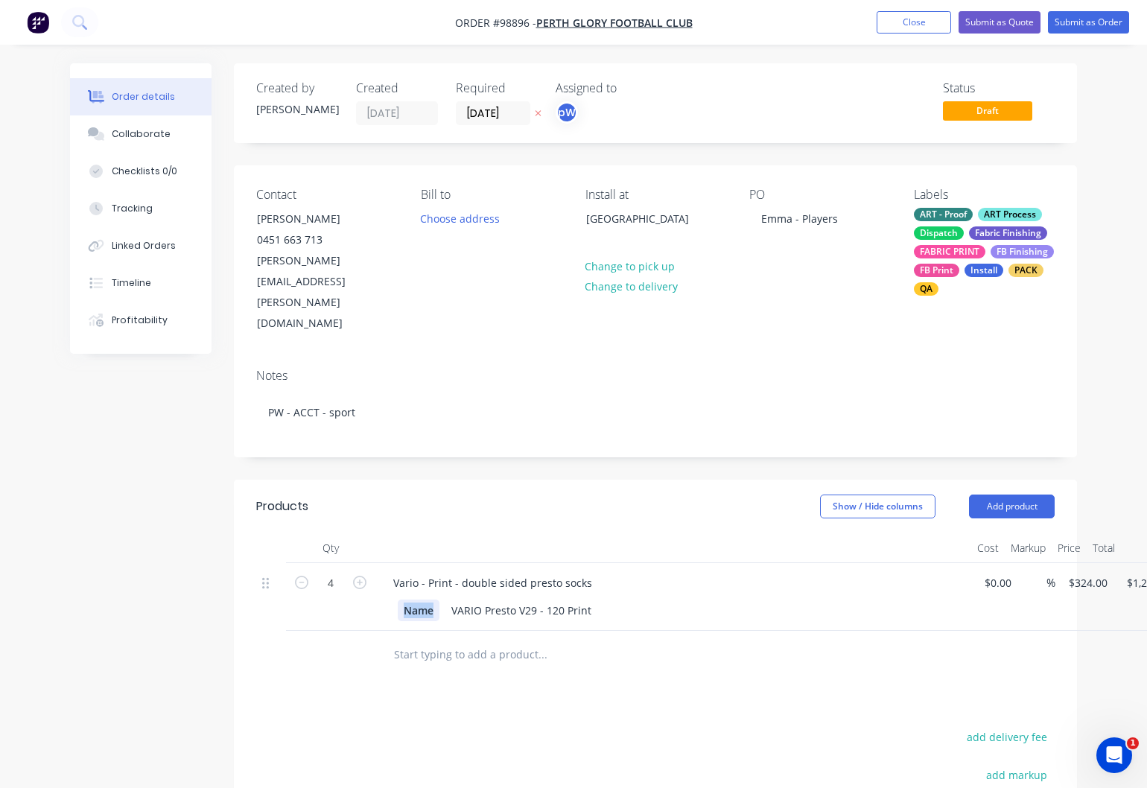
click at [398, 600] on div "Name" at bounding box center [419, 611] width 42 height 22
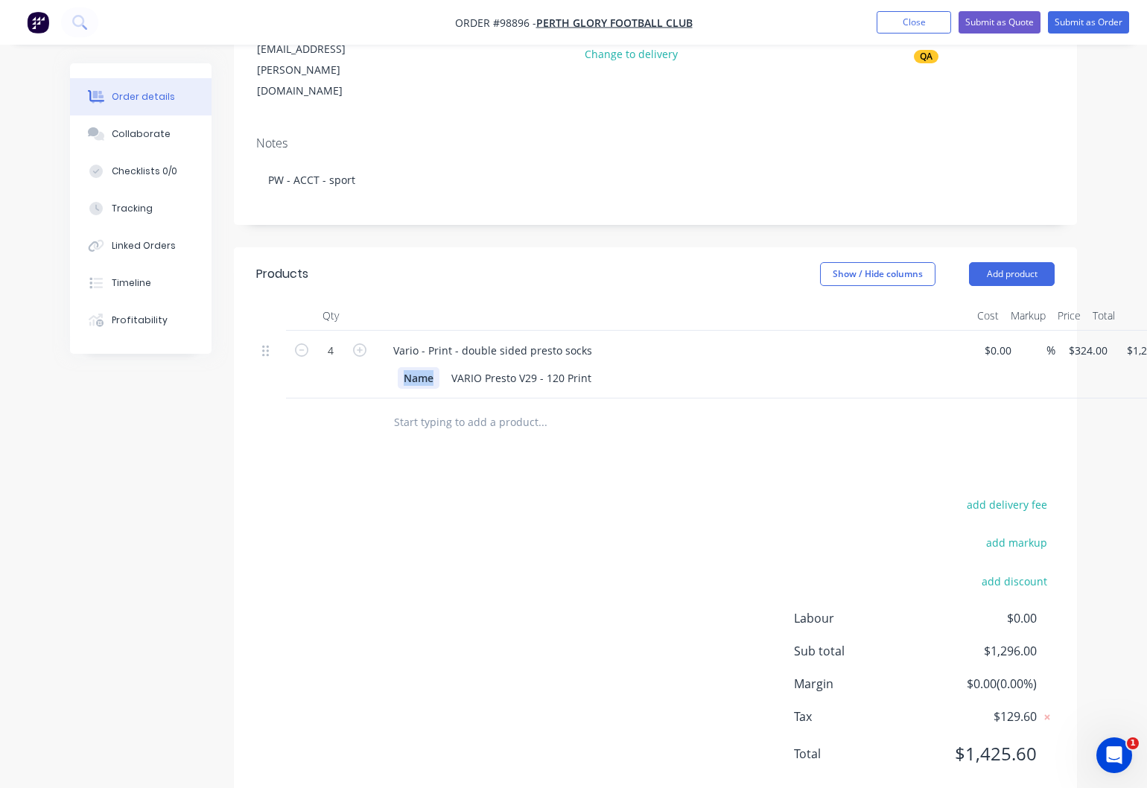
click at [436, 367] on div "Name" at bounding box center [419, 378] width 42 height 22
drag, startPoint x: 436, startPoint y: 340, endPoint x: 401, endPoint y: 339, distance: 35.0
click at [399, 367] on div "Name" at bounding box center [419, 378] width 42 height 22
click at [1012, 262] on button "Add product" at bounding box center [1012, 274] width 86 height 24
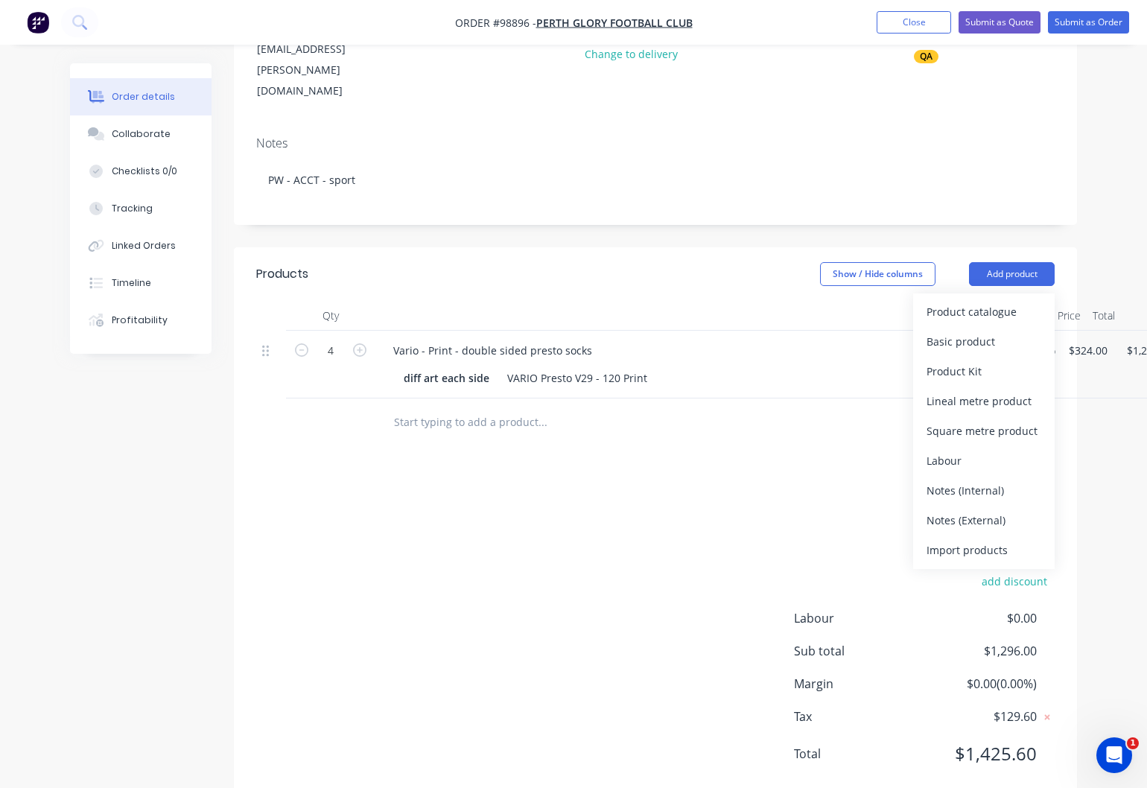
click at [950, 509] on div "Notes (External)" at bounding box center [983, 520] width 115 height 22
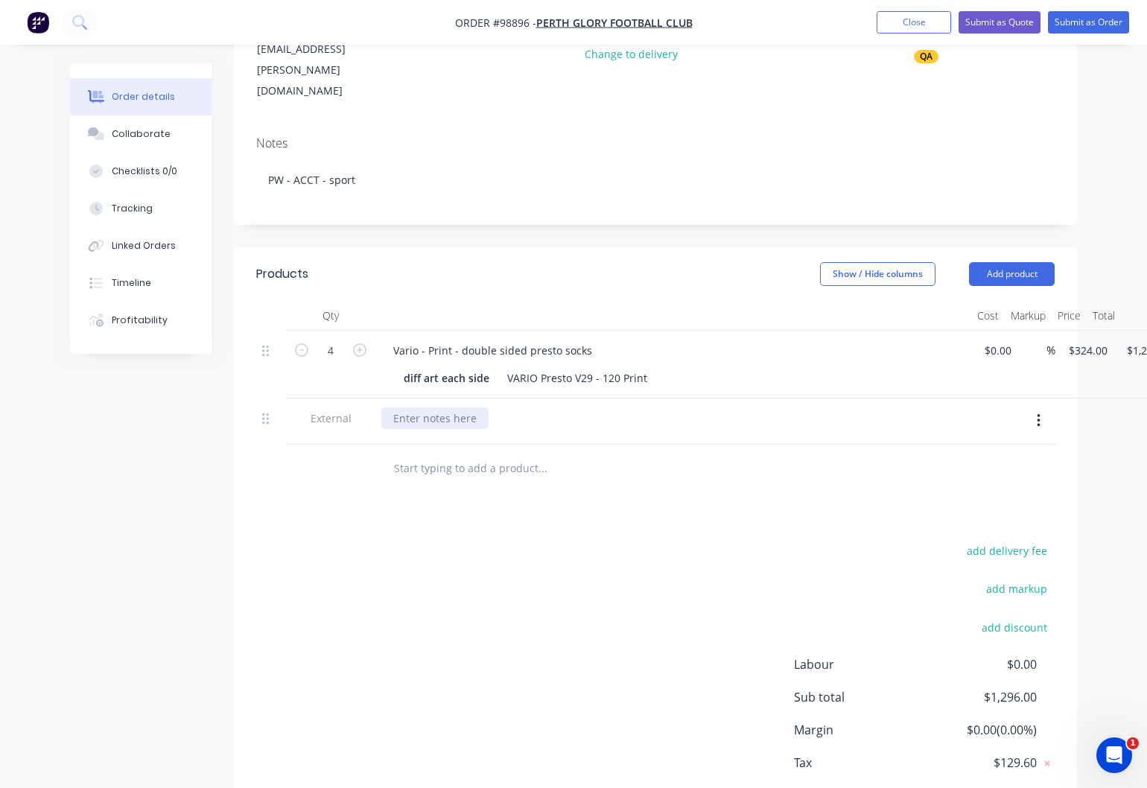
drag, startPoint x: 454, startPoint y: 381, endPoint x: 471, endPoint y: 381, distance: 17.1
click at [466, 407] on div at bounding box center [434, 418] width 107 height 22
drag, startPoint x: 778, startPoint y: 381, endPoint x: 793, endPoint y: 409, distance: 32.0
click at [780, 407] on div "make sure the correct panels go togetehr - as per suplied art (they are supplie…" at bounding box center [609, 418] width 457 height 22
drag, startPoint x: 653, startPoint y: 381, endPoint x: 659, endPoint y: 392, distance: 12.7
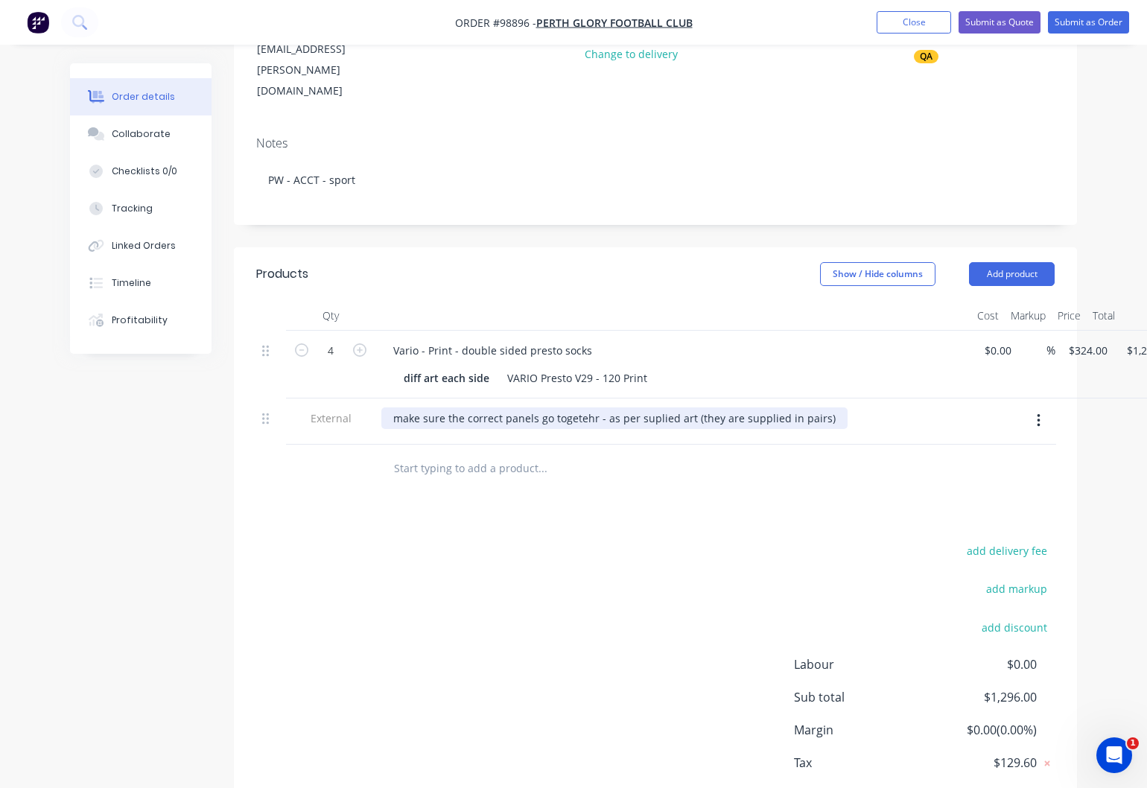
click at [654, 407] on div "make sure the correct panels go togetehr - as per suplied art (they are supplie…" at bounding box center [614, 418] width 466 height 22
drag, startPoint x: 588, startPoint y: 378, endPoint x: 580, endPoint y: 394, distance: 17.7
click at [588, 407] on div "make sure the correct panels go togetehr - as per supplied art (they are suppli…" at bounding box center [617, 418] width 473 height 22
drag, startPoint x: 1090, startPoint y: 316, endPoint x: 1093, endPoint y: 337, distance: 21.1
click at [1090, 340] on input "324" at bounding box center [1079, 351] width 25 height 22
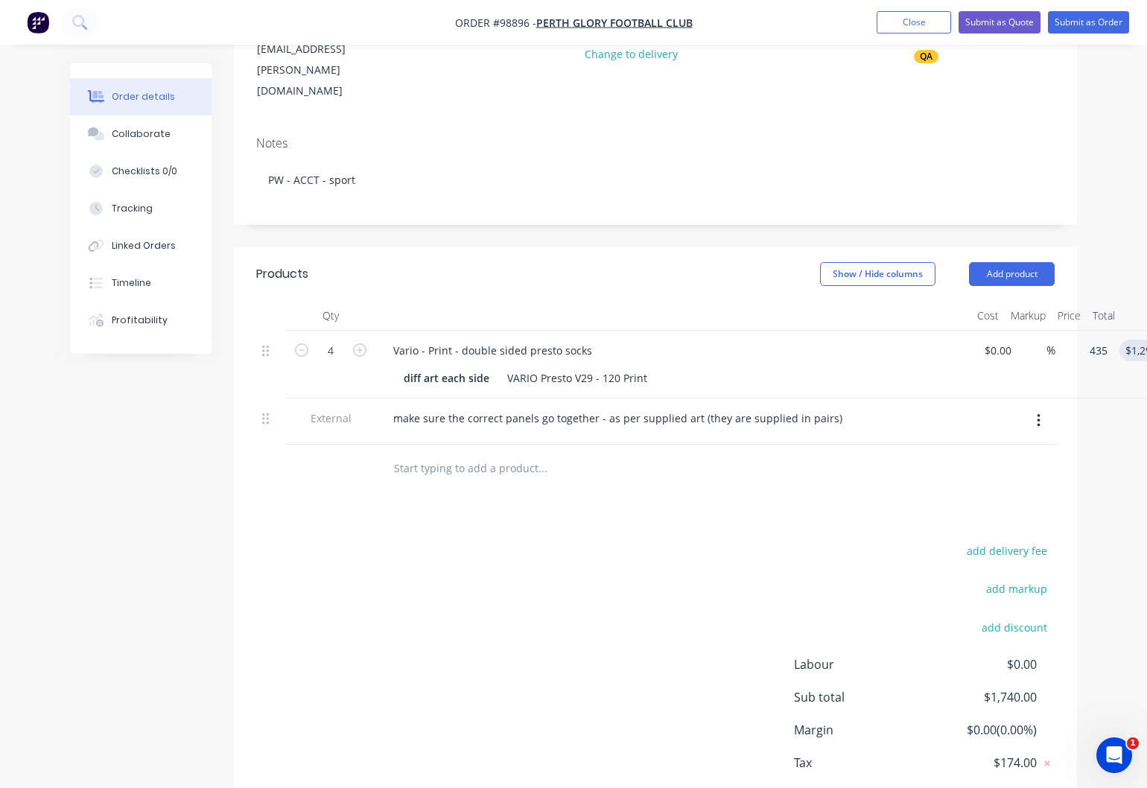
type input "$435.00"
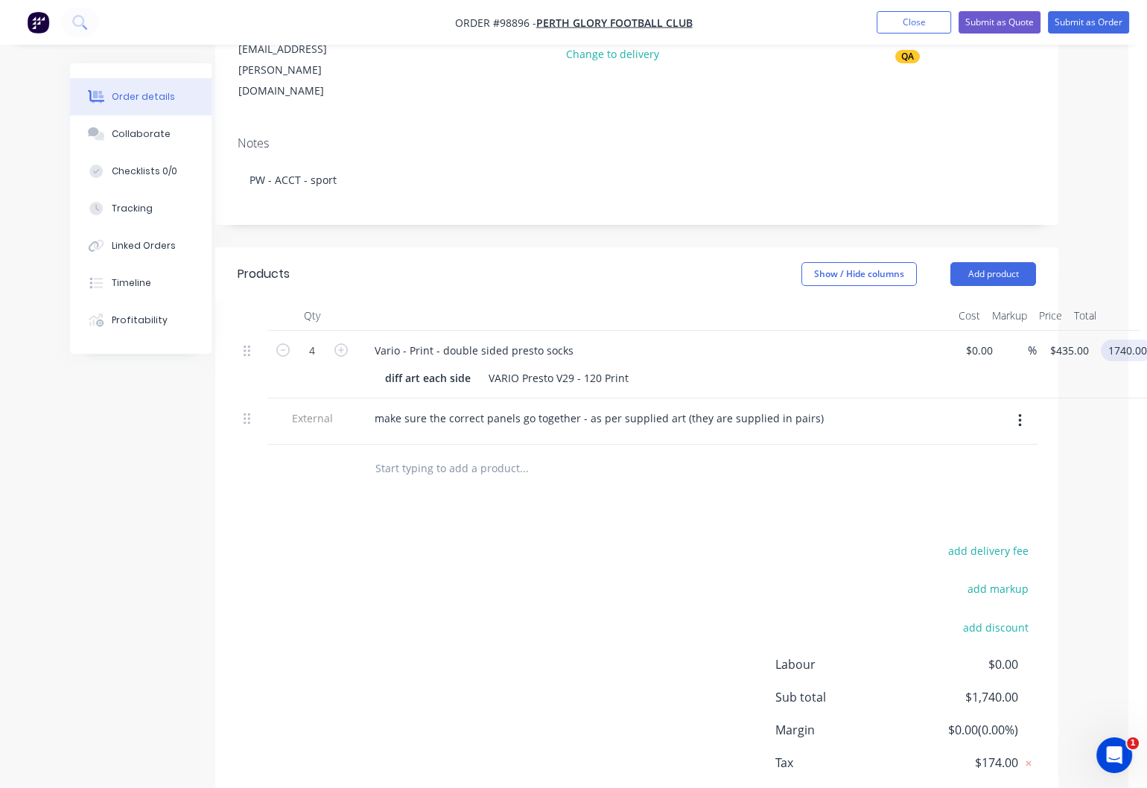
type input "$1,740.00"
click at [413, 454] on input "text" at bounding box center [524, 469] width 298 height 30
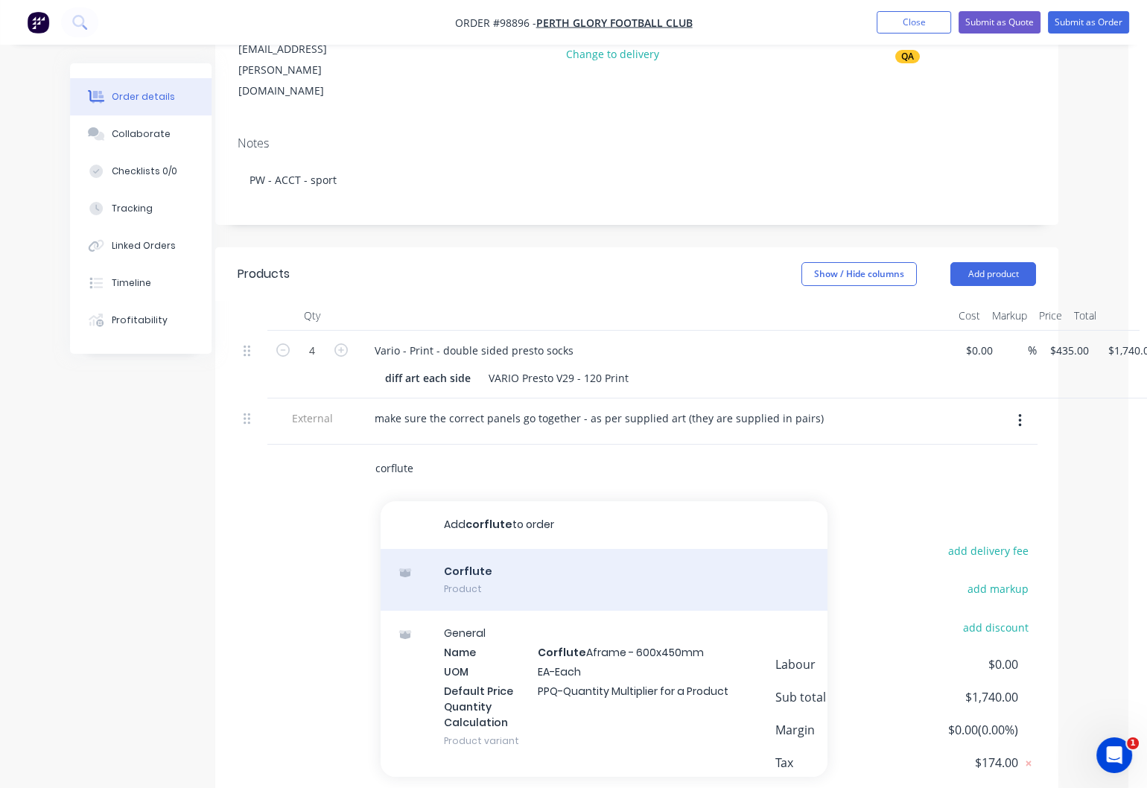
type input "corflute"
click at [468, 549] on div "Corflute Product" at bounding box center [604, 580] width 447 height 63
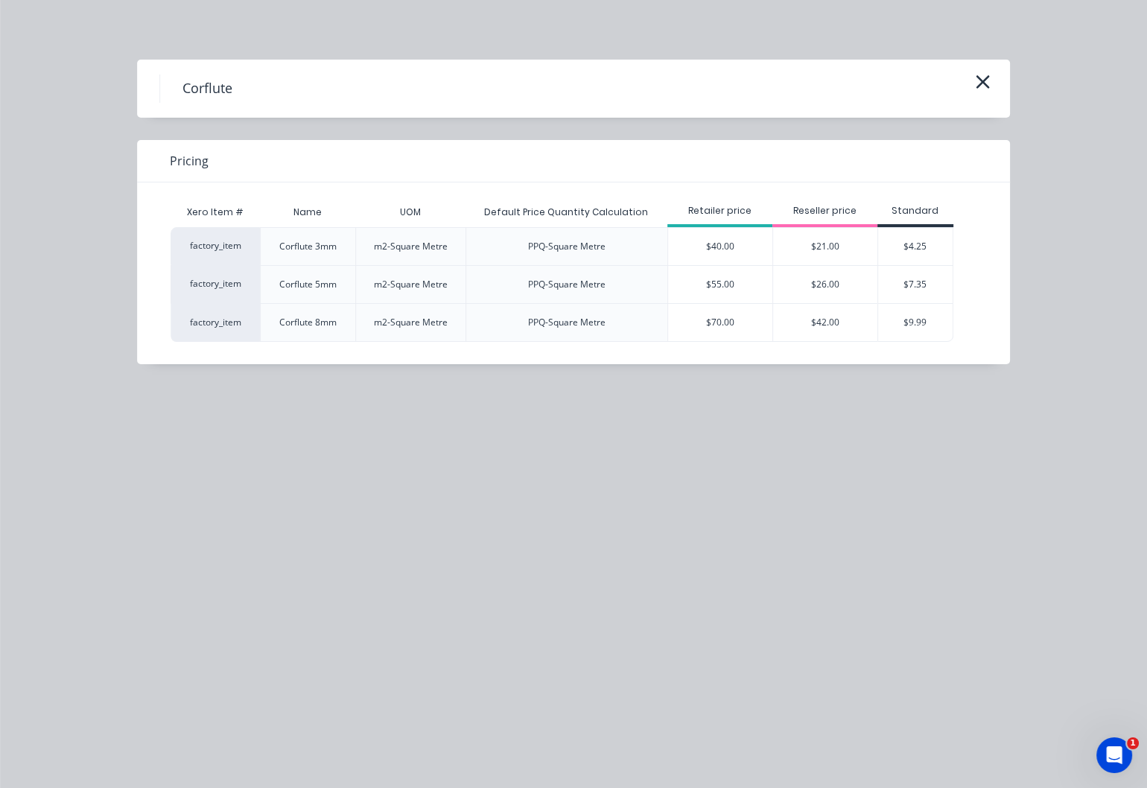
click at [724, 282] on div "$55.00" at bounding box center [720, 284] width 104 height 37
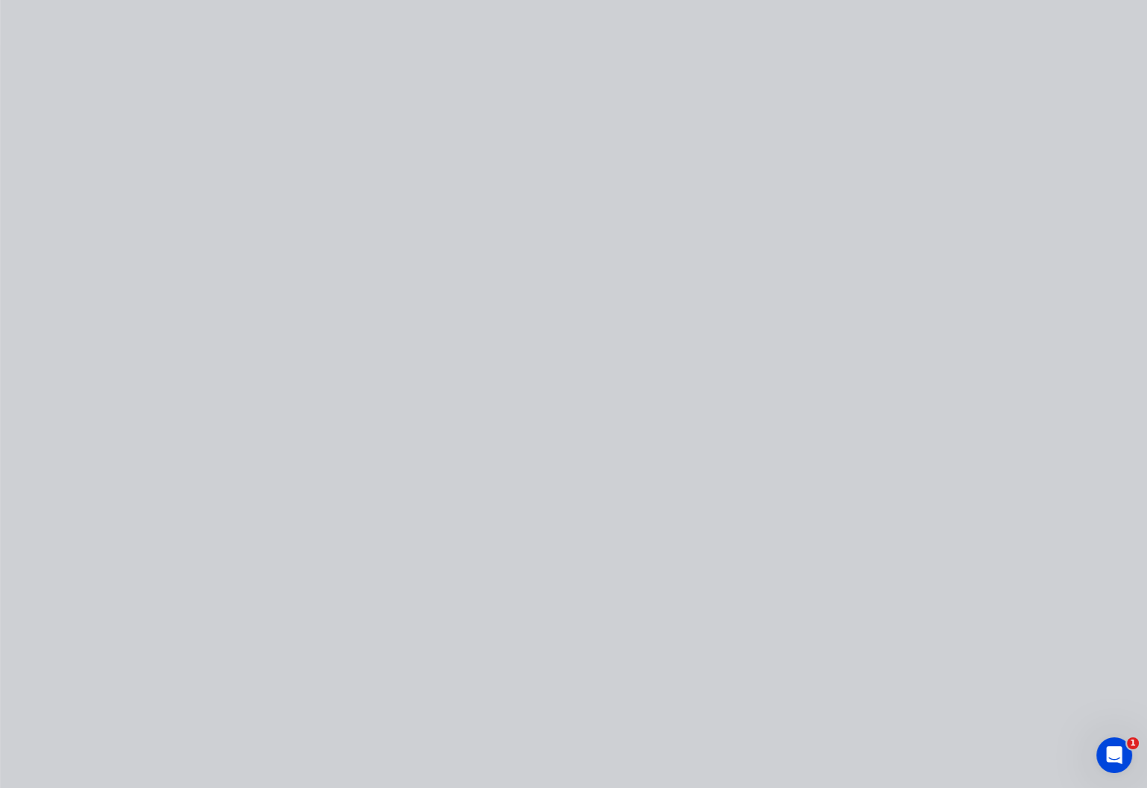
type input "$55.00"
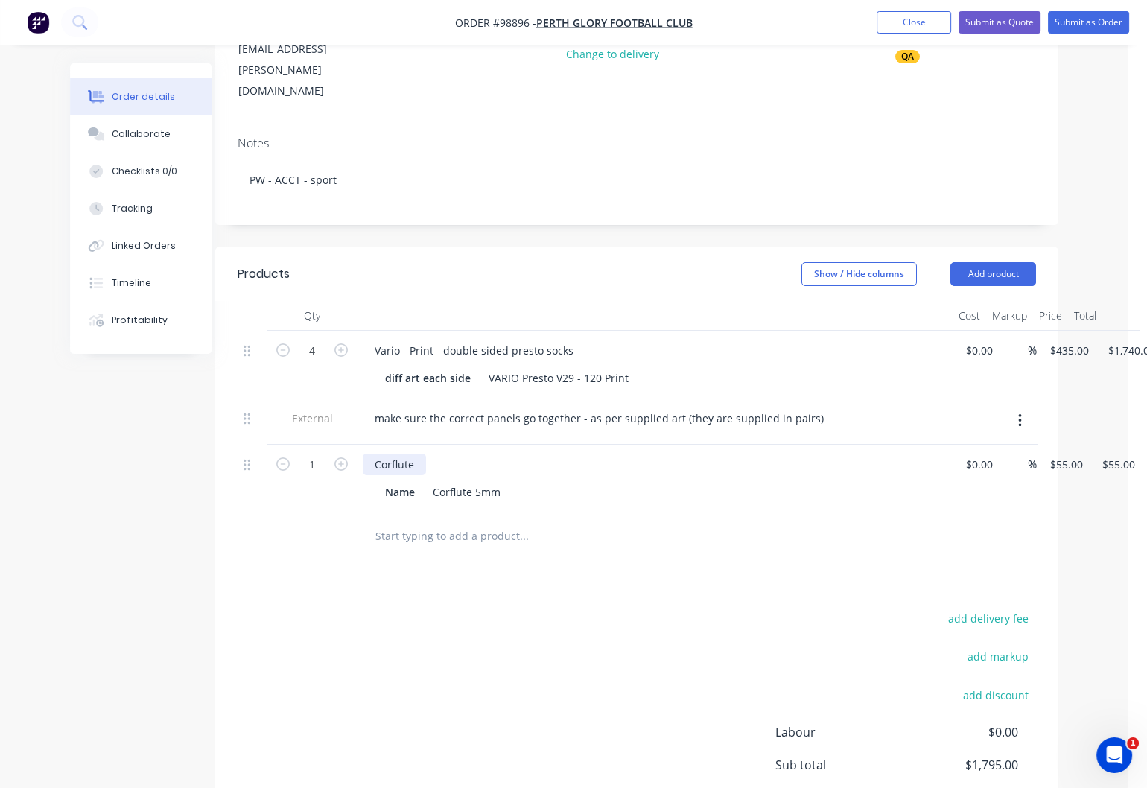
click at [417, 454] on div "Corflute" at bounding box center [394, 465] width 63 height 22
click at [319, 454] on input "1" at bounding box center [312, 465] width 39 height 22
type input "30"
type input "$1,650.00"
click at [416, 481] on div "Name" at bounding box center [400, 492] width 42 height 22
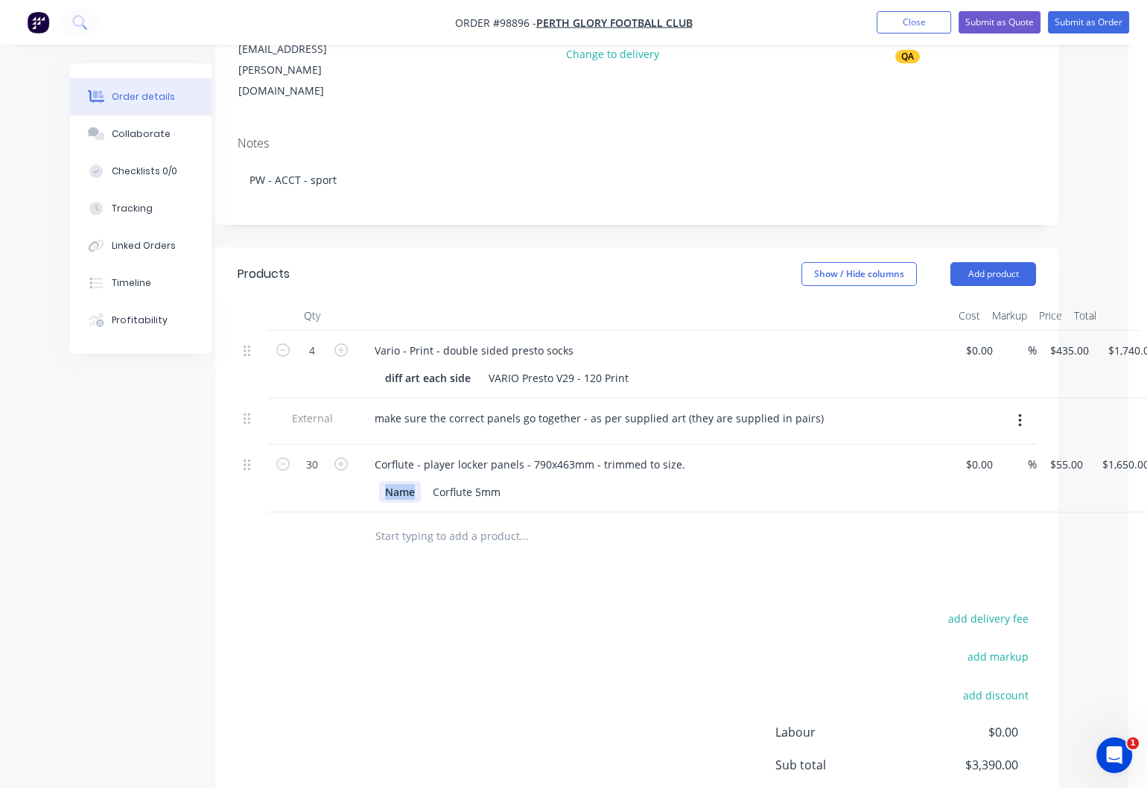
drag, startPoint x: 416, startPoint y: 453, endPoint x: 381, endPoint y: 451, distance: 35.0
click at [381, 481] on div "Name" at bounding box center [400, 492] width 42 height 22
click at [418, 481] on div "Name" at bounding box center [400, 492] width 42 height 22
drag, startPoint x: 418, startPoint y: 454, endPoint x: 377, endPoint y: 452, distance: 41.0
click at [377, 478] on div "Name Corflute 5mm" at bounding box center [655, 490] width 584 height 25
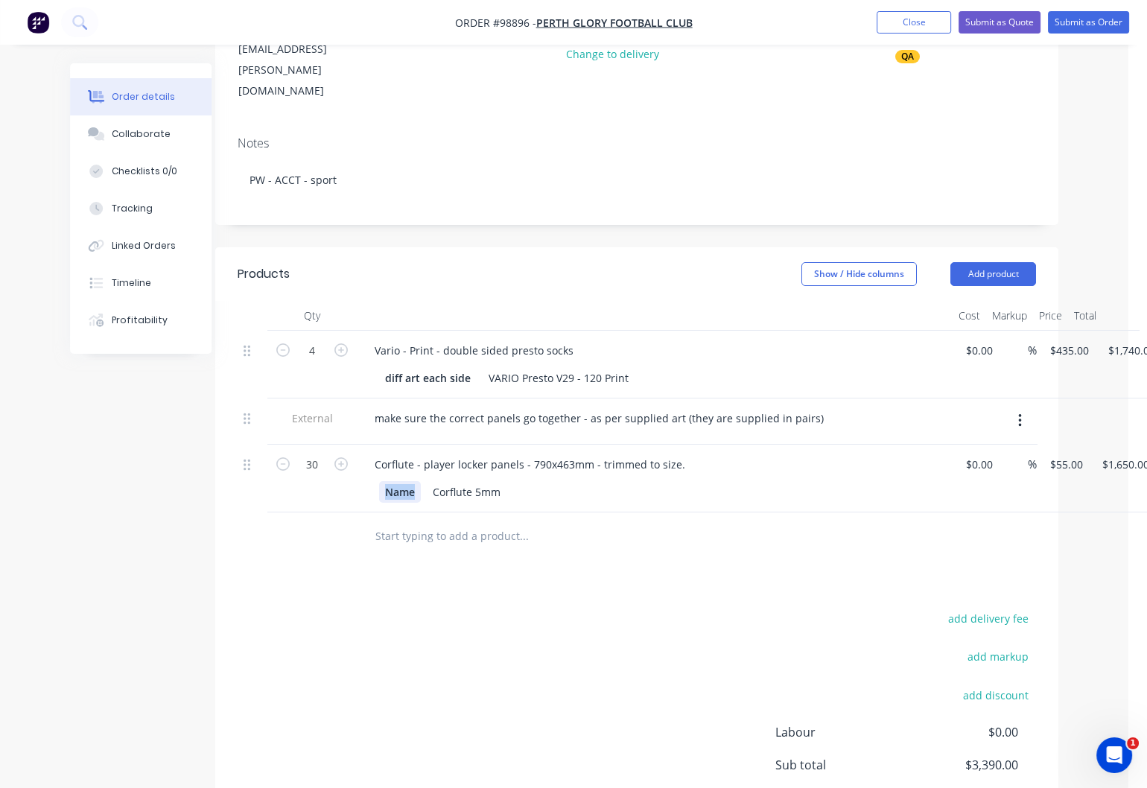
drag, startPoint x: 416, startPoint y: 455, endPoint x: 363, endPoint y: 456, distance: 52.1
click at [379, 481] on div "Name" at bounding box center [400, 492] width 42 height 22
click at [1069, 454] on input "55" at bounding box center [1069, 465] width 40 height 22
type input "$35.00"
type input "$1,050.00"
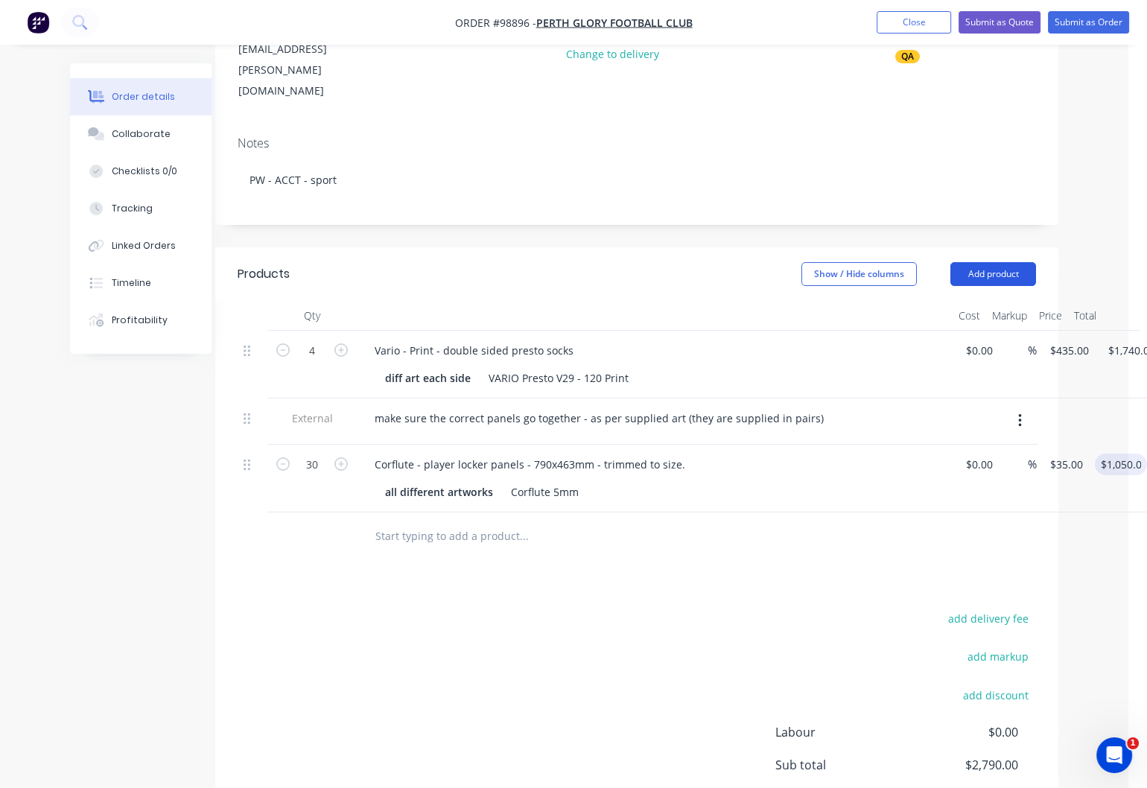
click at [973, 262] on button "Add product" at bounding box center [993, 274] width 86 height 24
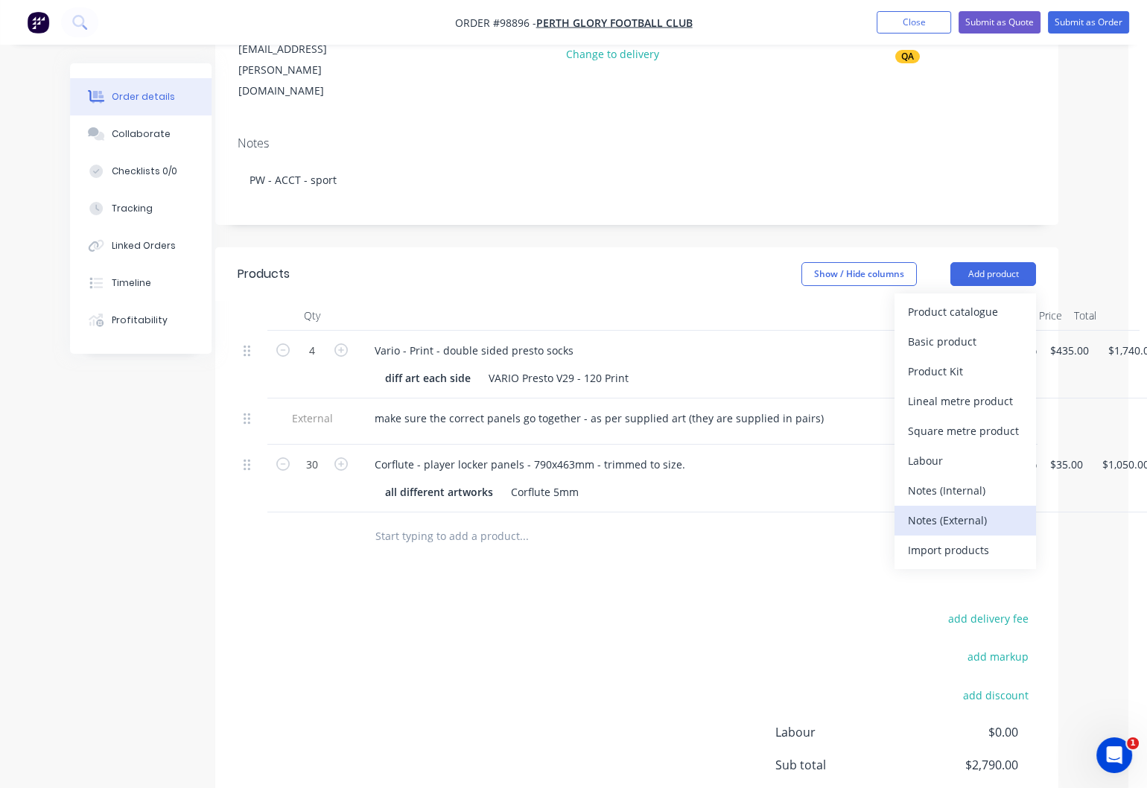
click at [947, 509] on div "Notes (External)" at bounding box center [965, 520] width 115 height 22
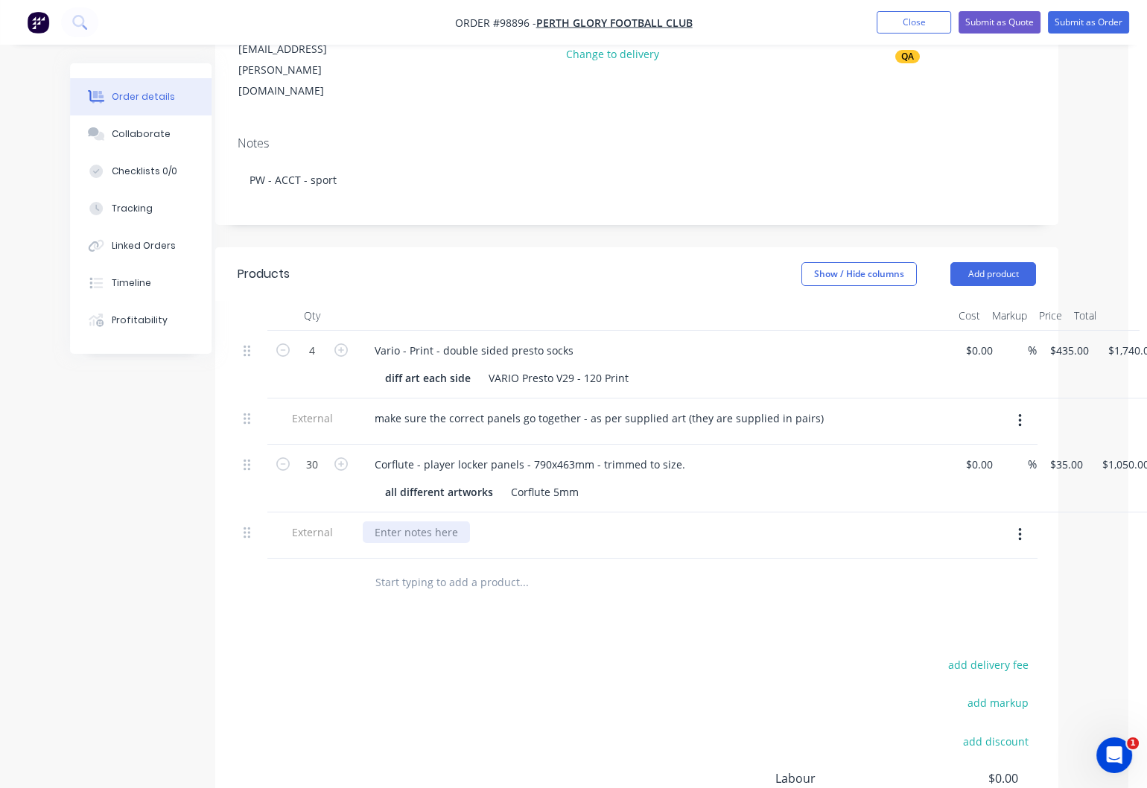
drag, startPoint x: 442, startPoint y: 497, endPoint x: 460, endPoint y: 498, distance: 17.1
click at [456, 521] on div at bounding box center [416, 532] width 107 height 22
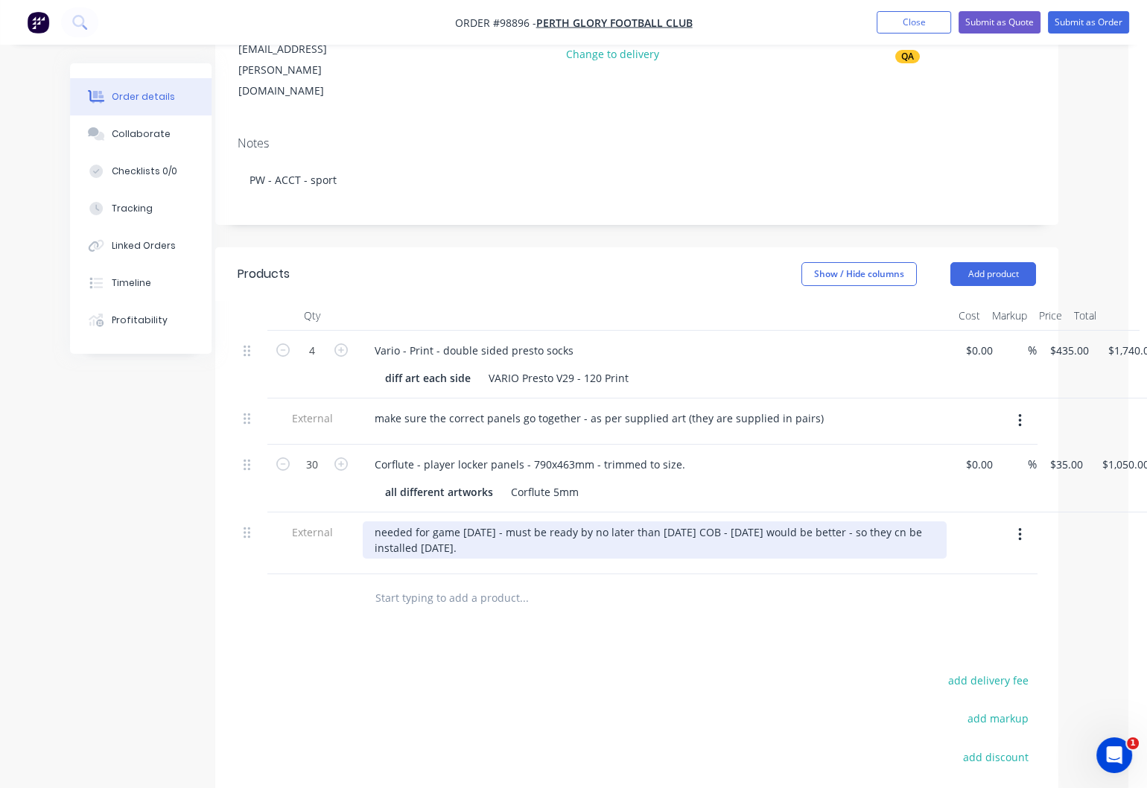
click at [920, 521] on div "needed for game [DATE] - must be ready by no later than [DATE] COB - [DATE] wou…" at bounding box center [655, 539] width 584 height 37
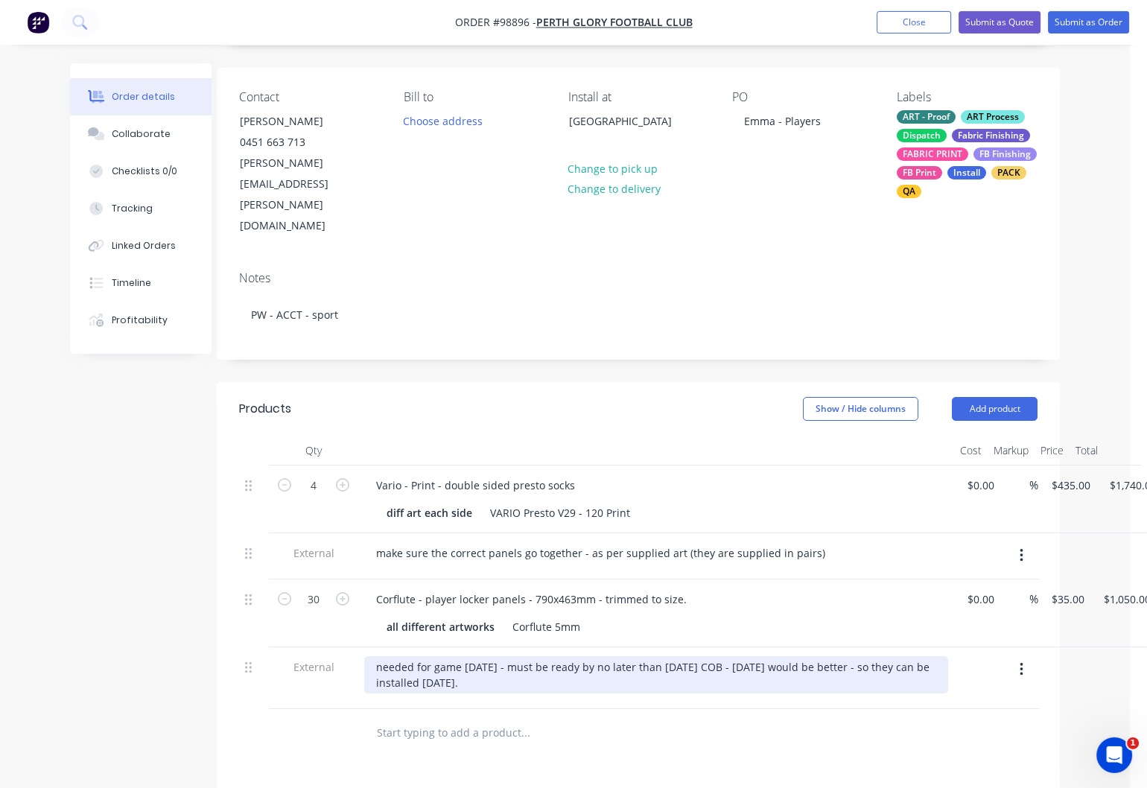
scroll to position [0, 17]
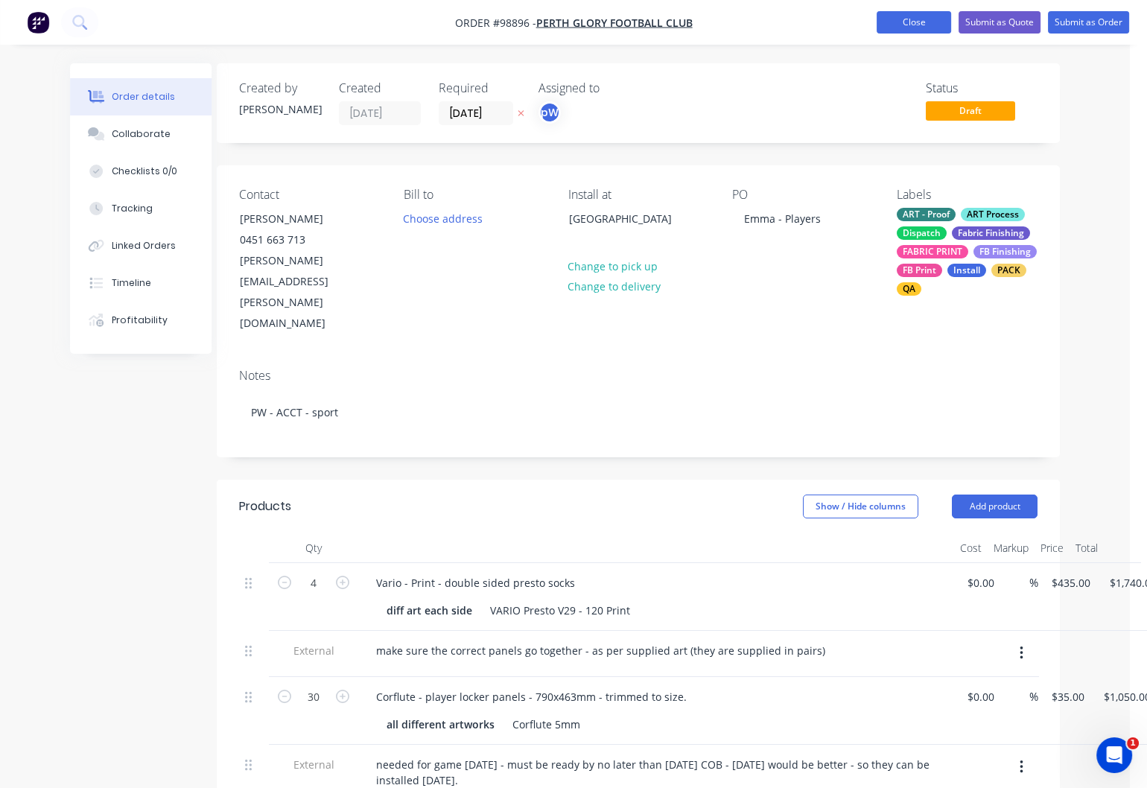
click at [903, 25] on button "Close" at bounding box center [914, 22] width 74 height 22
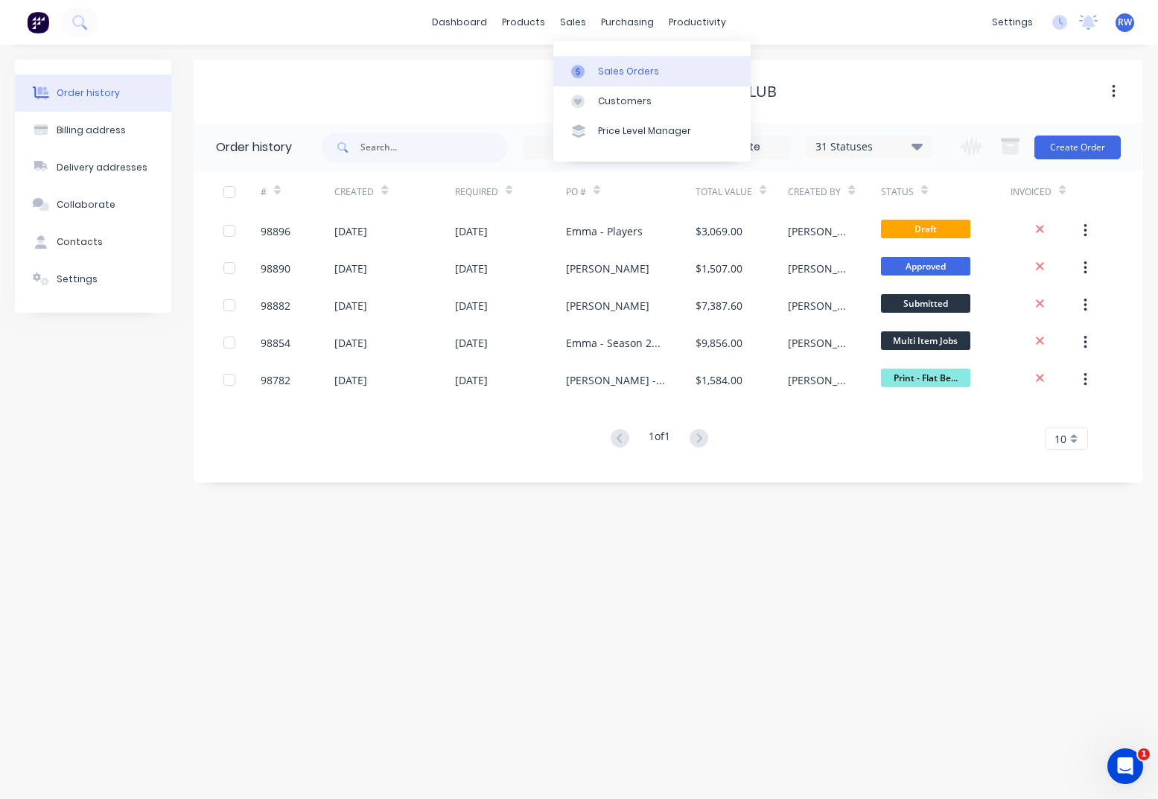
click at [638, 71] on div "Sales Orders" at bounding box center [628, 71] width 61 height 13
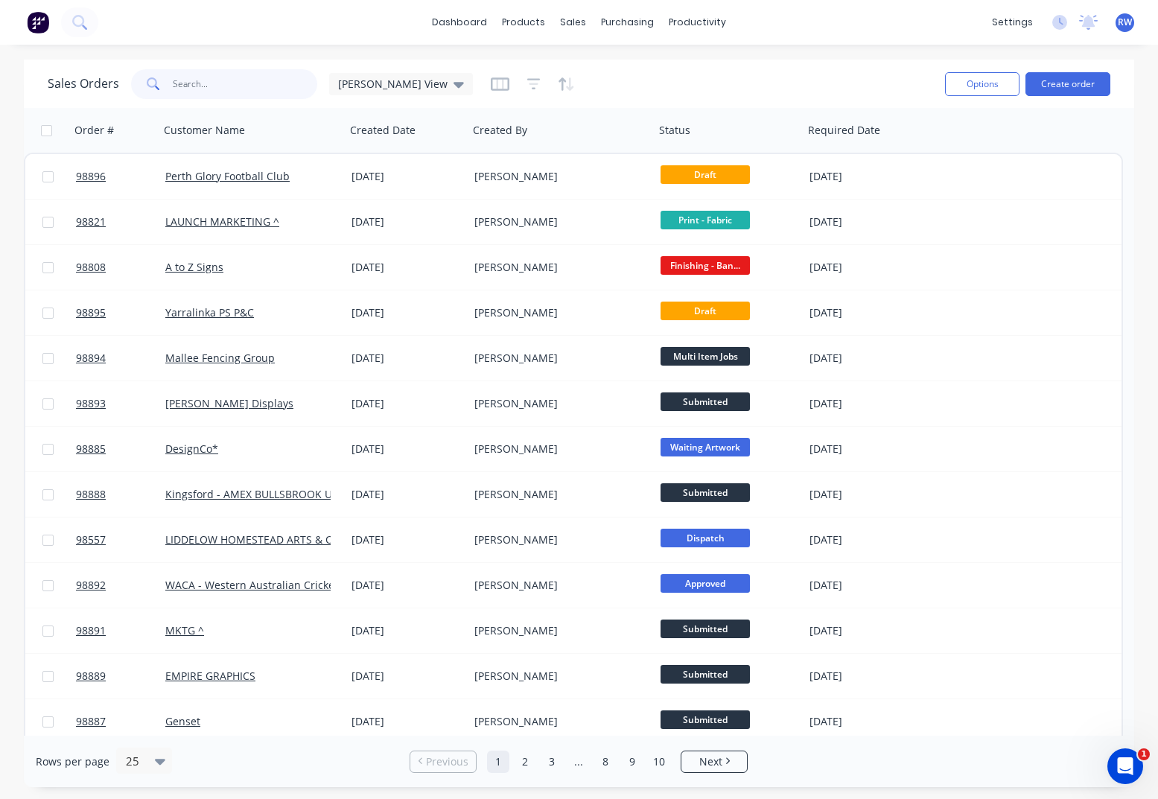
click at [200, 83] on input "text" at bounding box center [245, 84] width 145 height 30
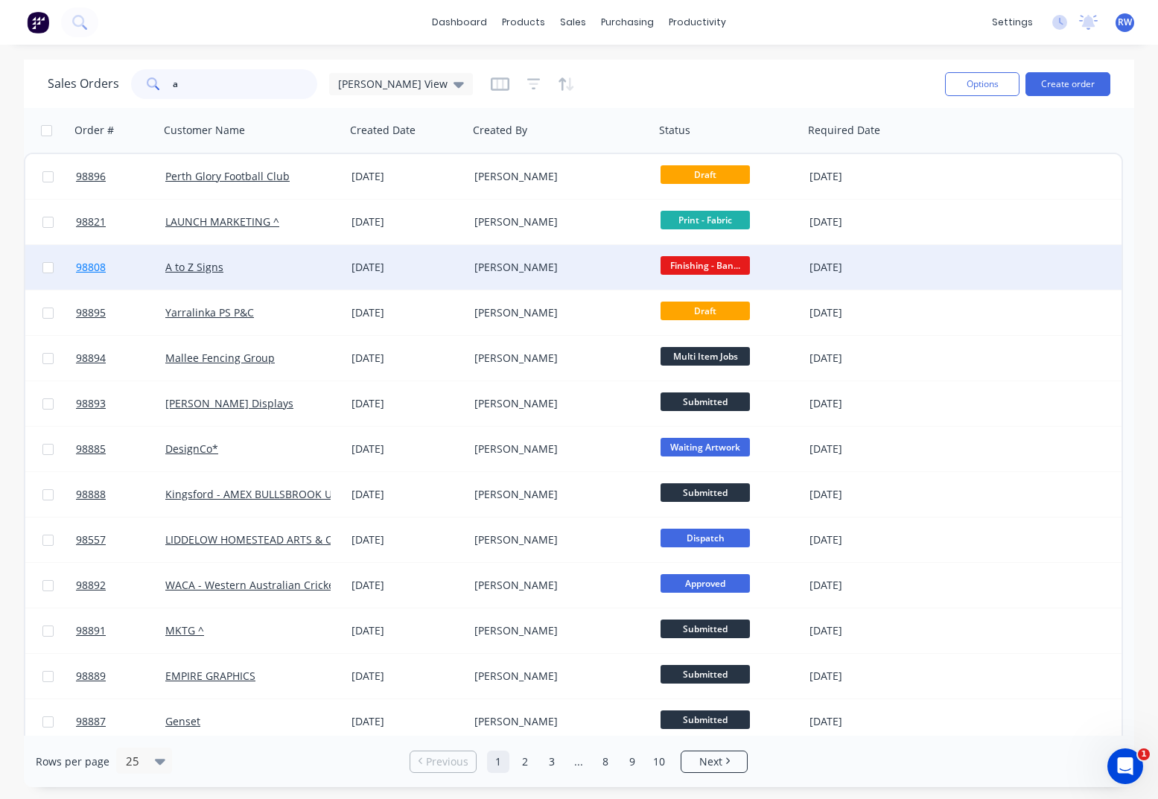
type input "a"
click at [97, 271] on span "98808" at bounding box center [91, 267] width 30 height 15
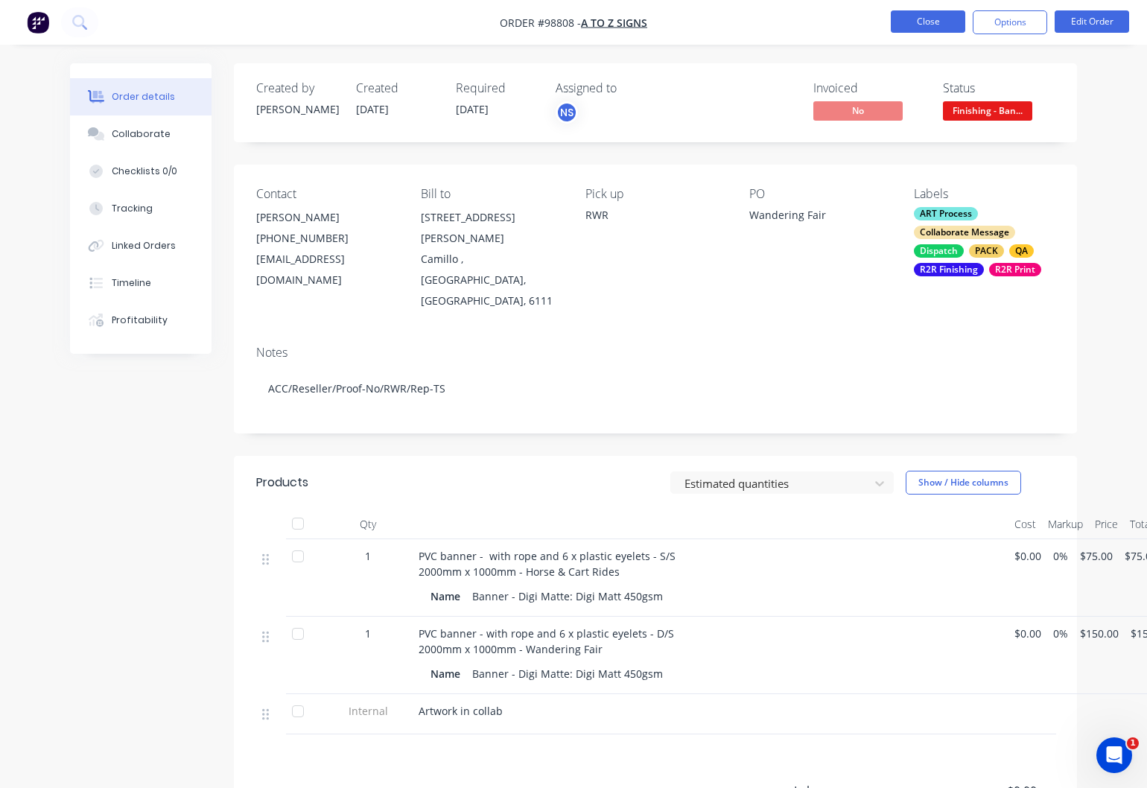
click at [928, 25] on button "Close" at bounding box center [928, 21] width 74 height 22
